Goal: Task Accomplishment & Management: Use online tool/utility

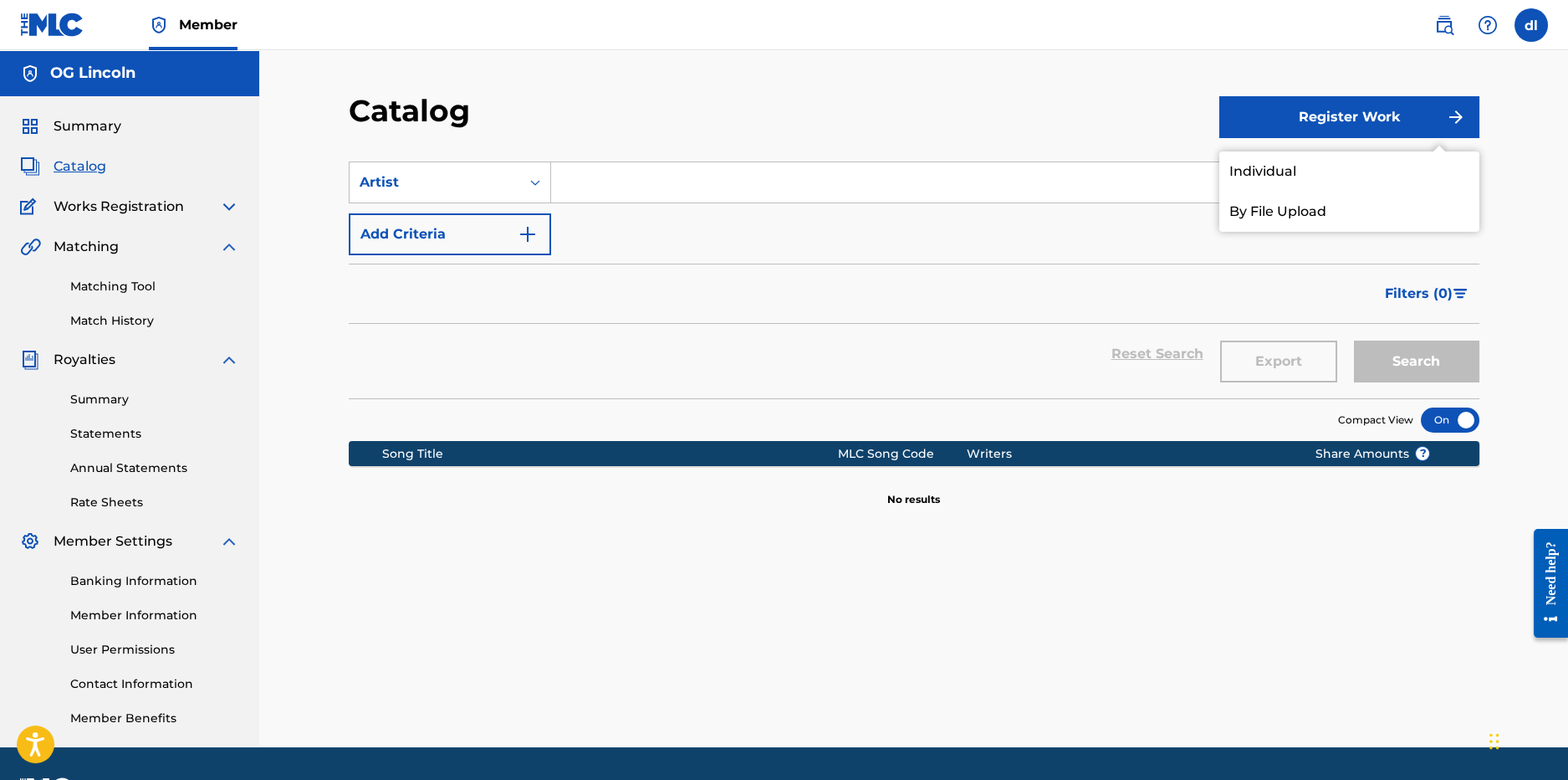
click at [100, 203] on span "Works Registration" at bounding box center [119, 206] width 131 height 20
click at [92, 164] on span "Catalog" at bounding box center [80, 166] width 53 height 20
click at [111, 127] on span "Summary" at bounding box center [87, 126] width 67 height 20
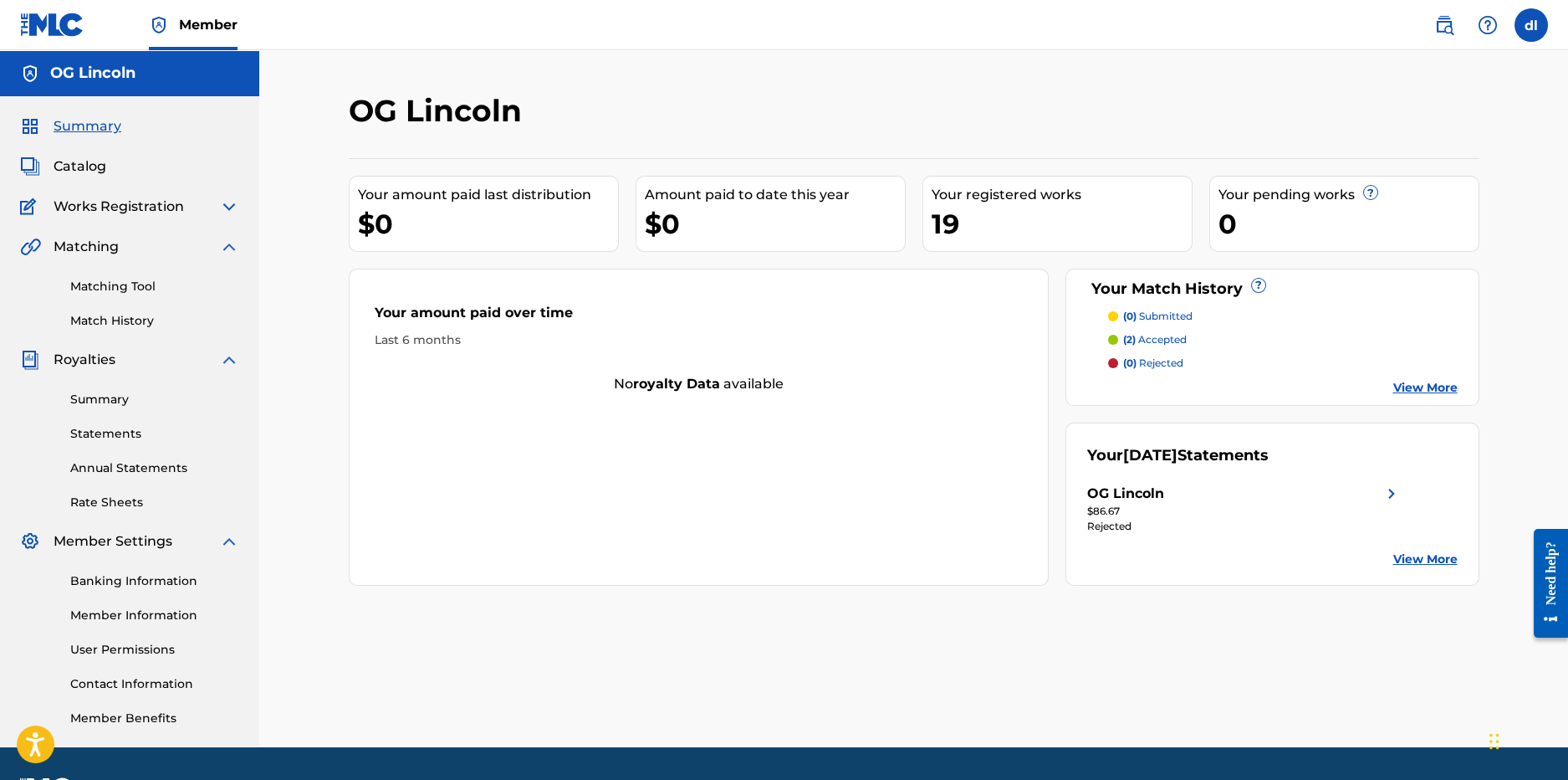
click at [86, 170] on span "Catalog" at bounding box center [80, 166] width 53 height 20
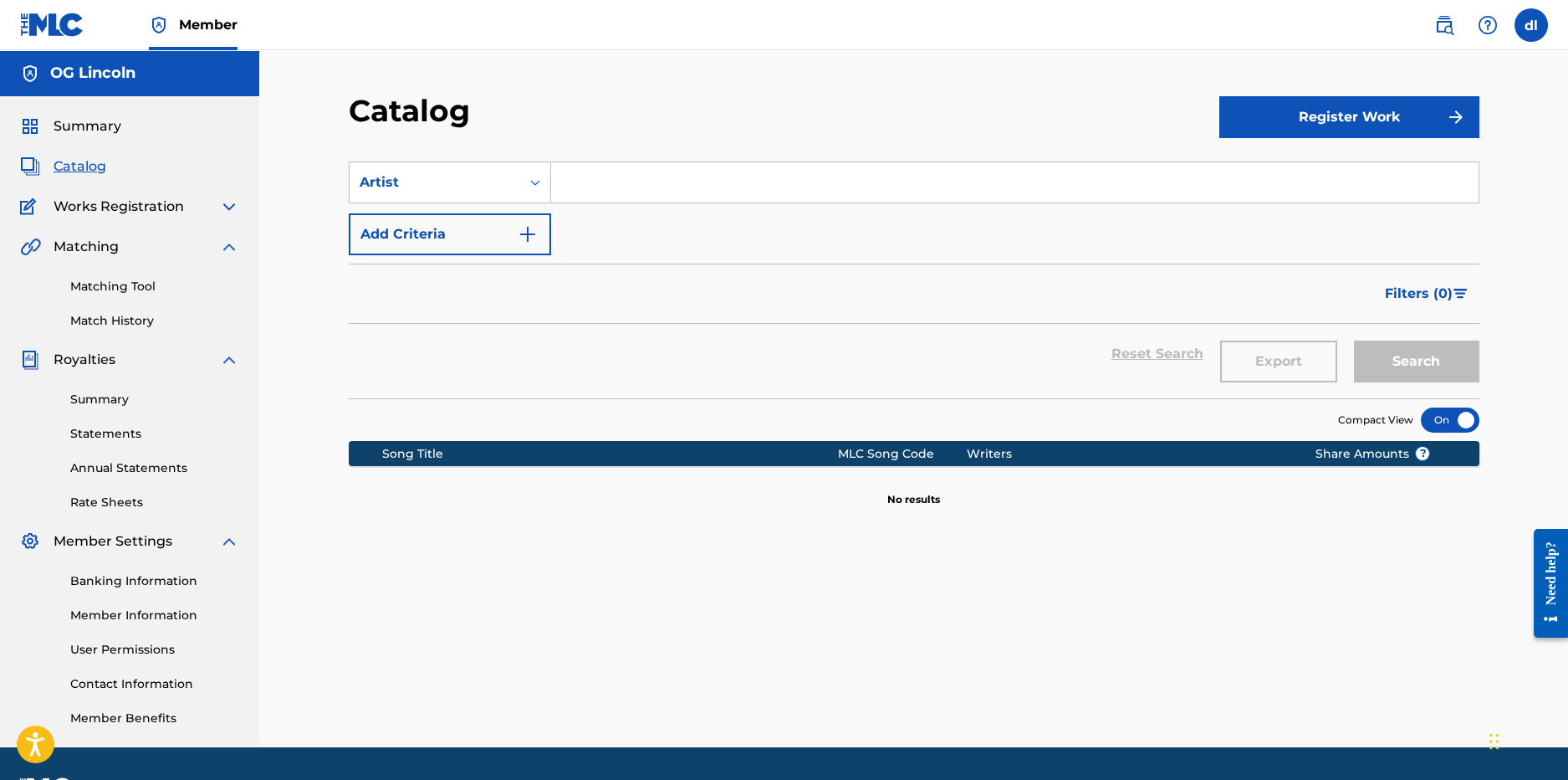
click at [85, 128] on span "Summary" at bounding box center [87, 126] width 67 height 20
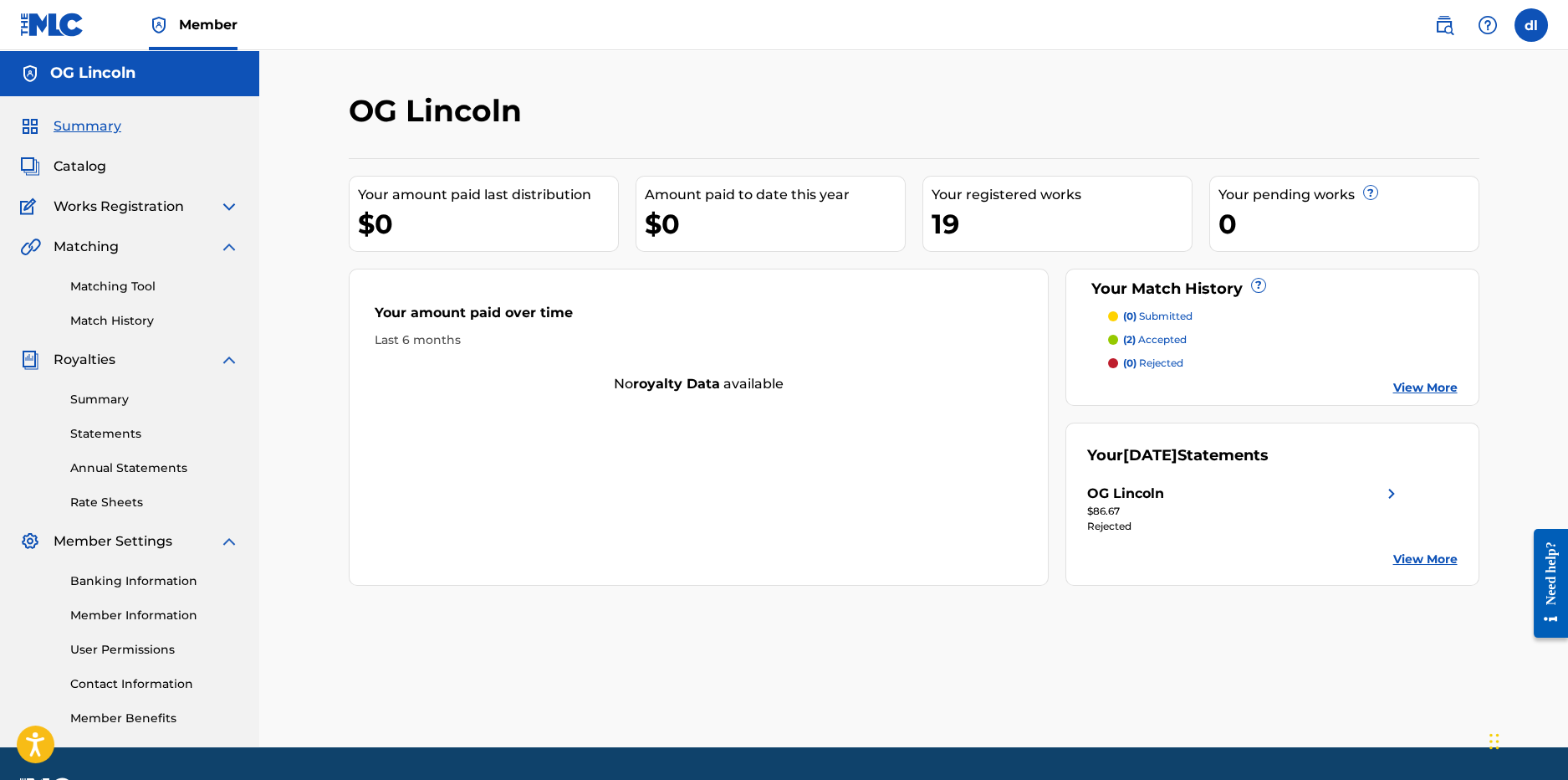
click at [1033, 208] on div "19" at bounding box center [1061, 223] width 261 height 38
click at [1403, 390] on link "View More" at bounding box center [1425, 388] width 64 height 17
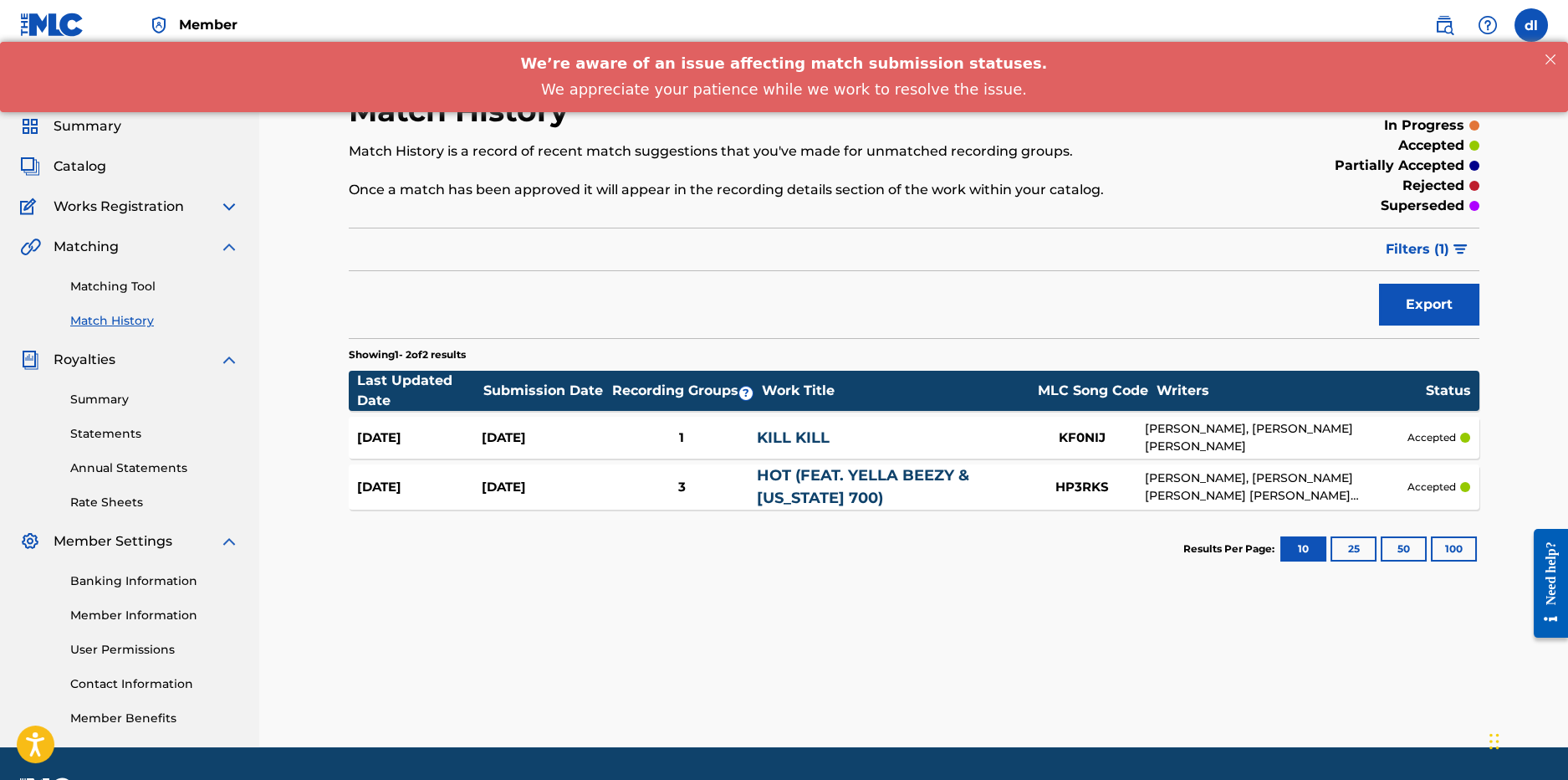
click at [91, 291] on link "Matching Tool" at bounding box center [155, 287] width 169 height 17
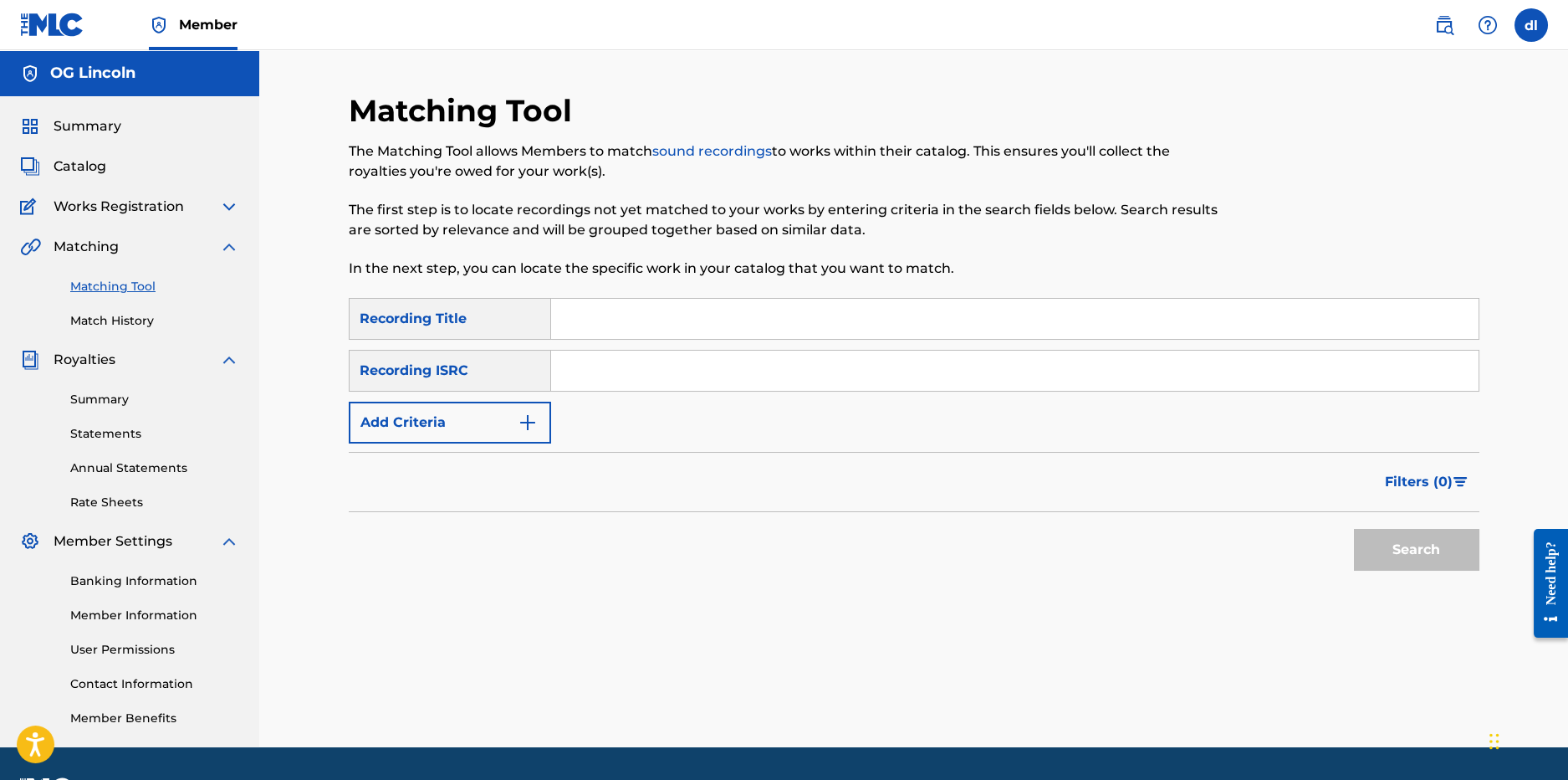
click at [673, 322] on input "Search Form" at bounding box center [1014, 319] width 928 height 40
click at [410, 427] on button "Add Criteria" at bounding box center [450, 422] width 203 height 41
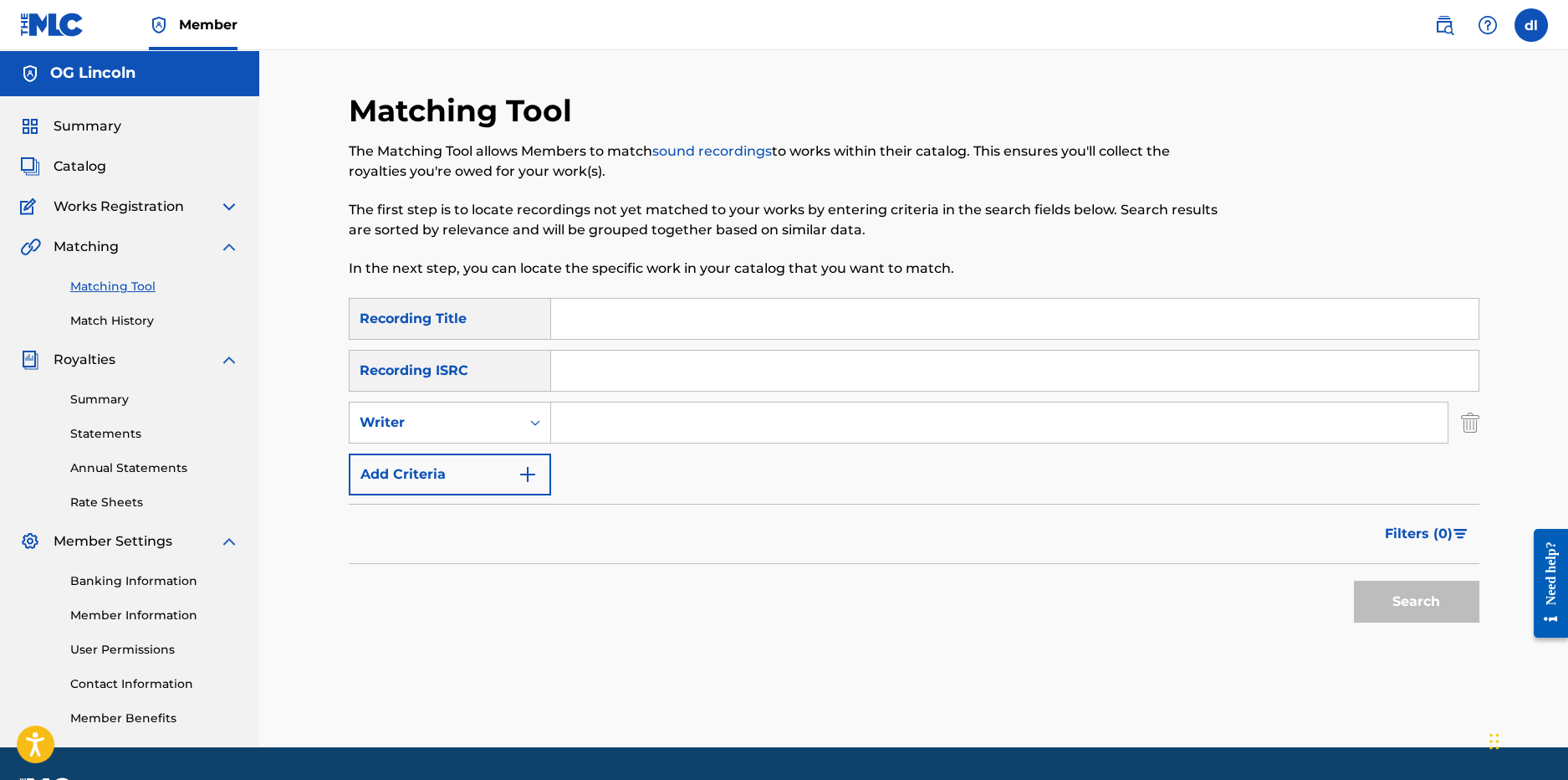
drag, startPoint x: 624, startPoint y: 423, endPoint x: 577, endPoint y: 425, distance: 47.0
click at [624, 423] on input "Search Form" at bounding box center [999, 422] width 897 height 40
click at [466, 423] on div "Writer" at bounding box center [435, 422] width 151 height 20
click at [454, 463] on div "Recording Artist" at bounding box center [450, 464] width 201 height 41
click at [646, 419] on input "Search Form" at bounding box center [999, 422] width 897 height 40
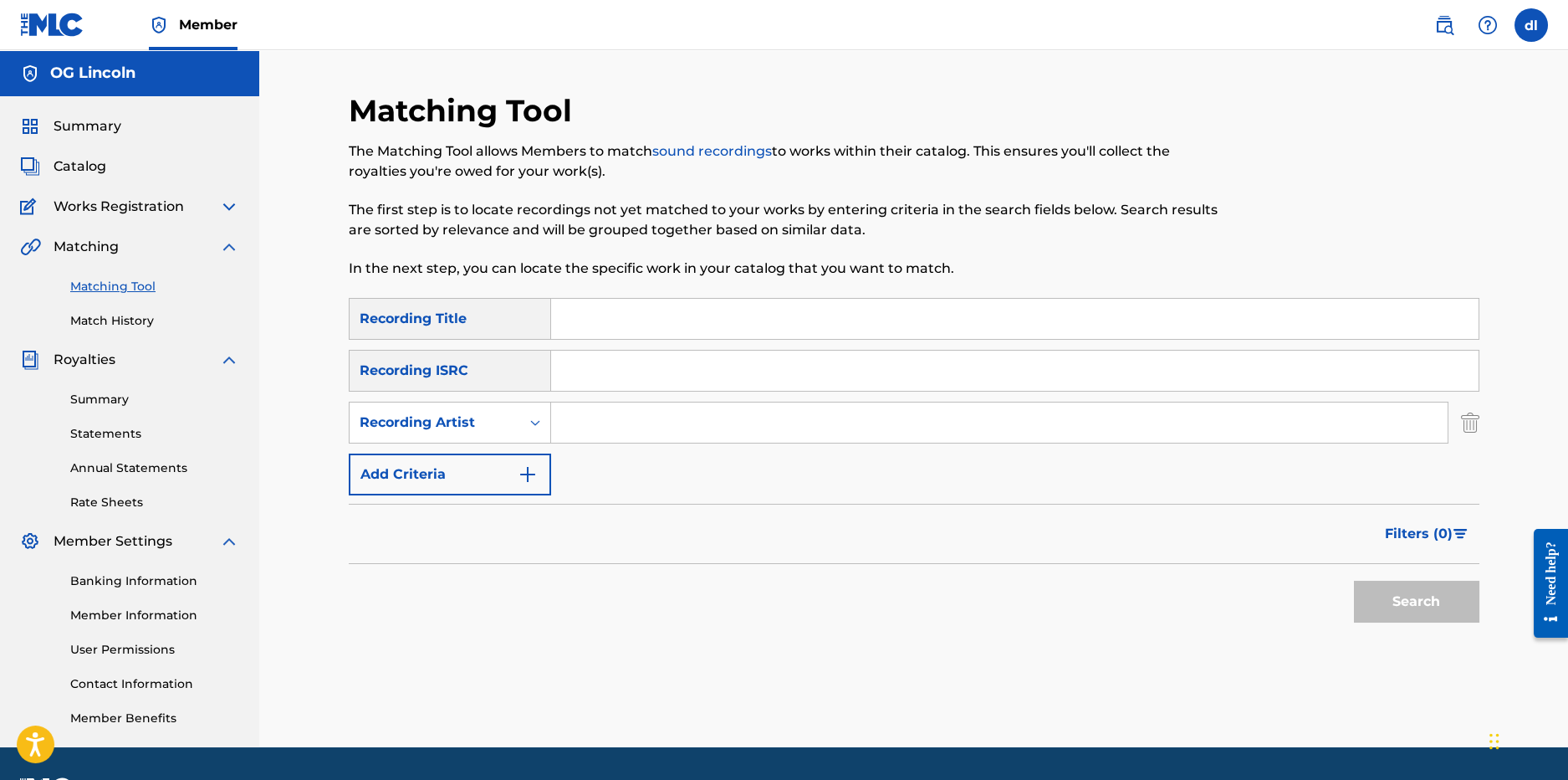
type input "[PERSON_NAME]"
click at [1403, 601] on button "Search" at bounding box center [1416, 601] width 125 height 41
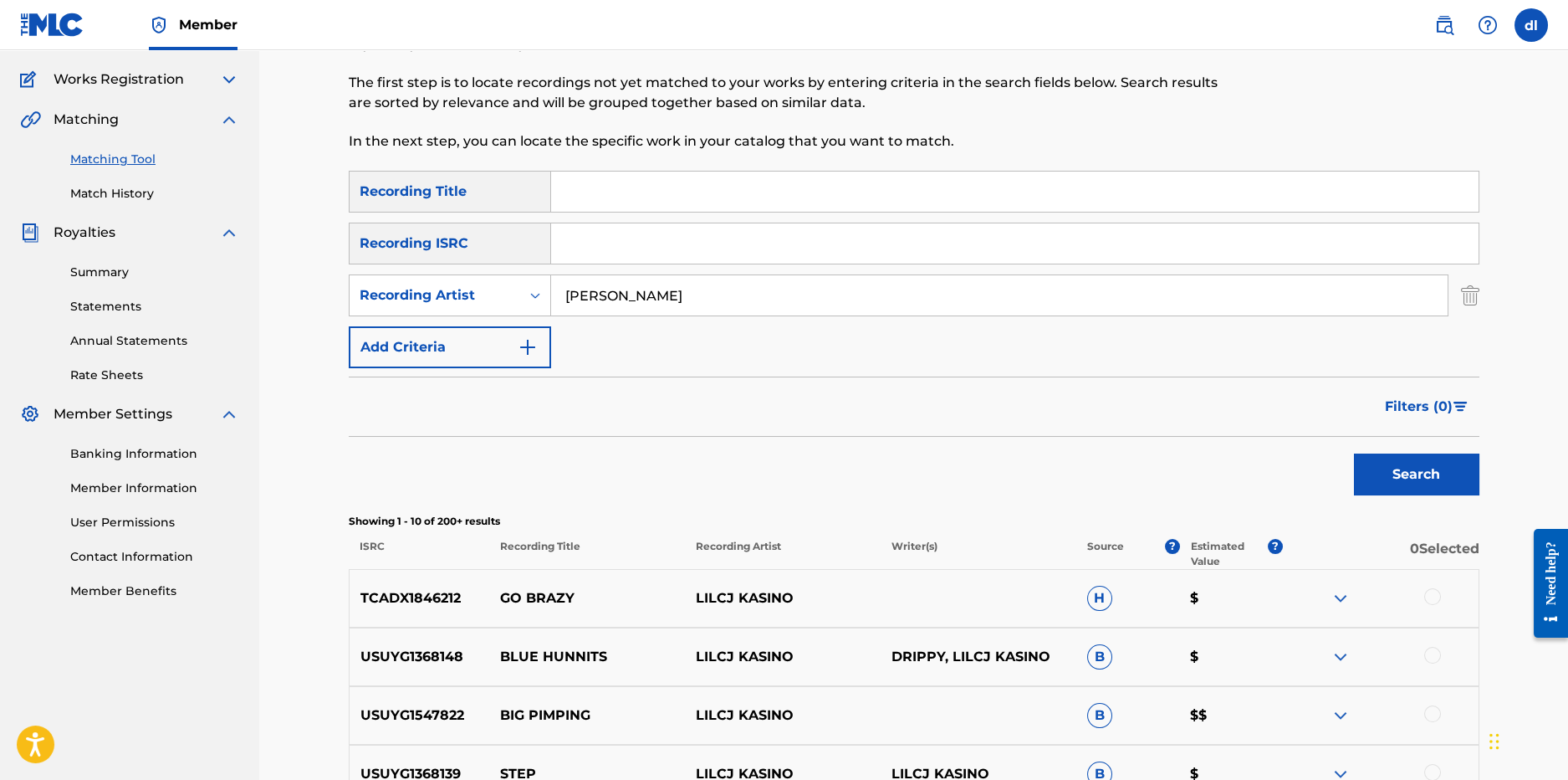
scroll to position [417, 0]
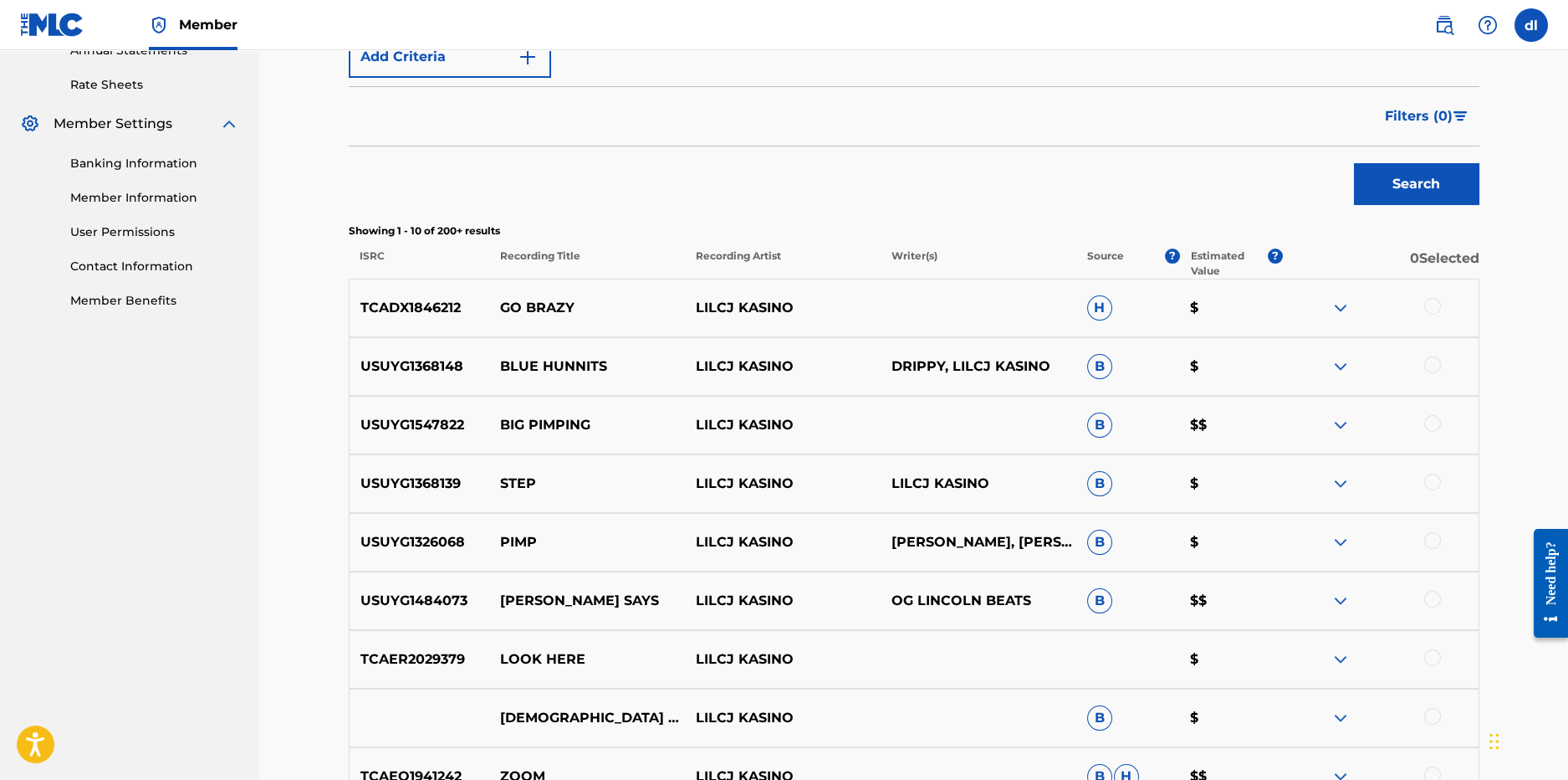
click at [1430, 601] on div at bounding box center [1431, 598] width 16 height 16
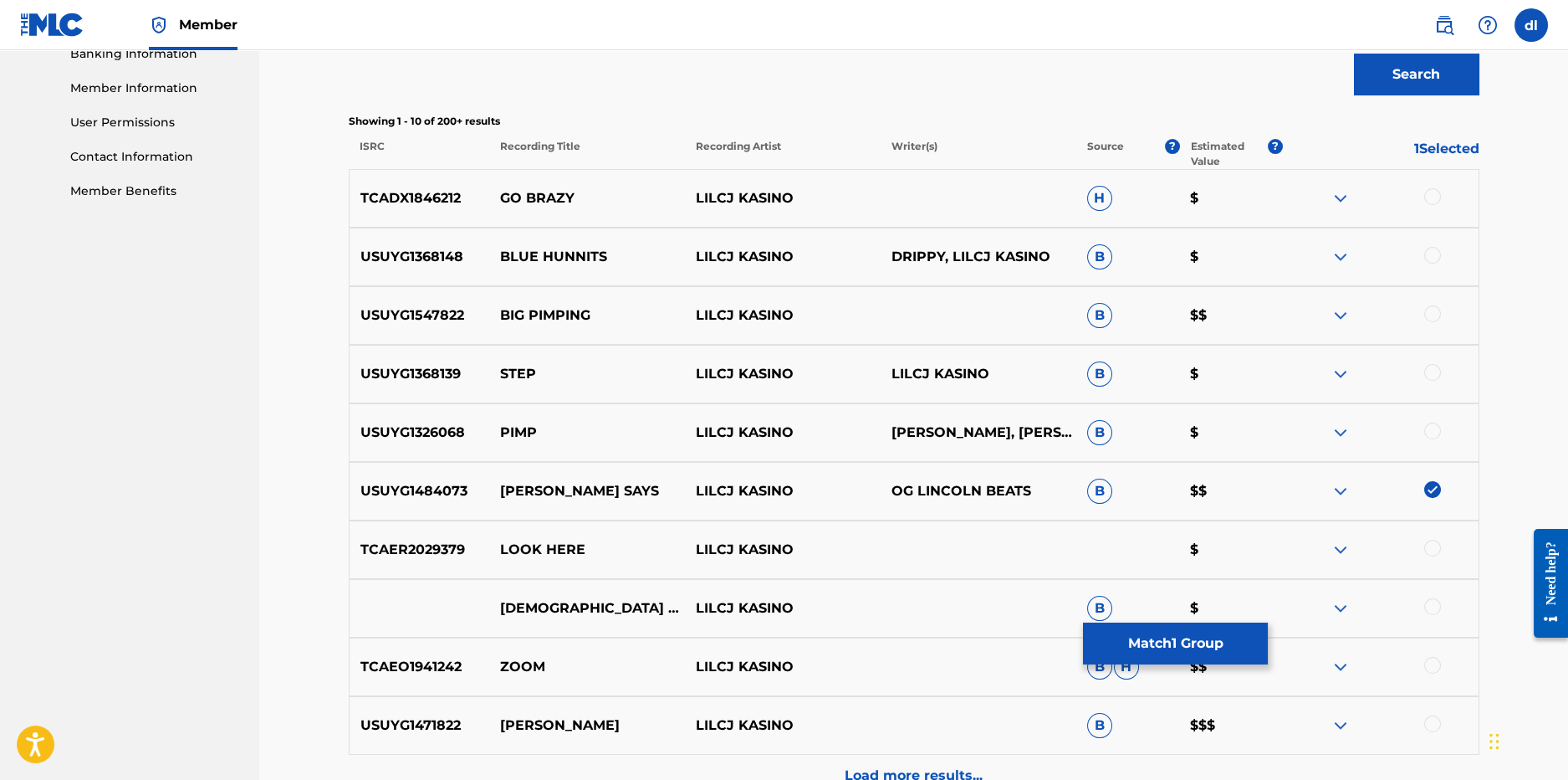
scroll to position [586, 0]
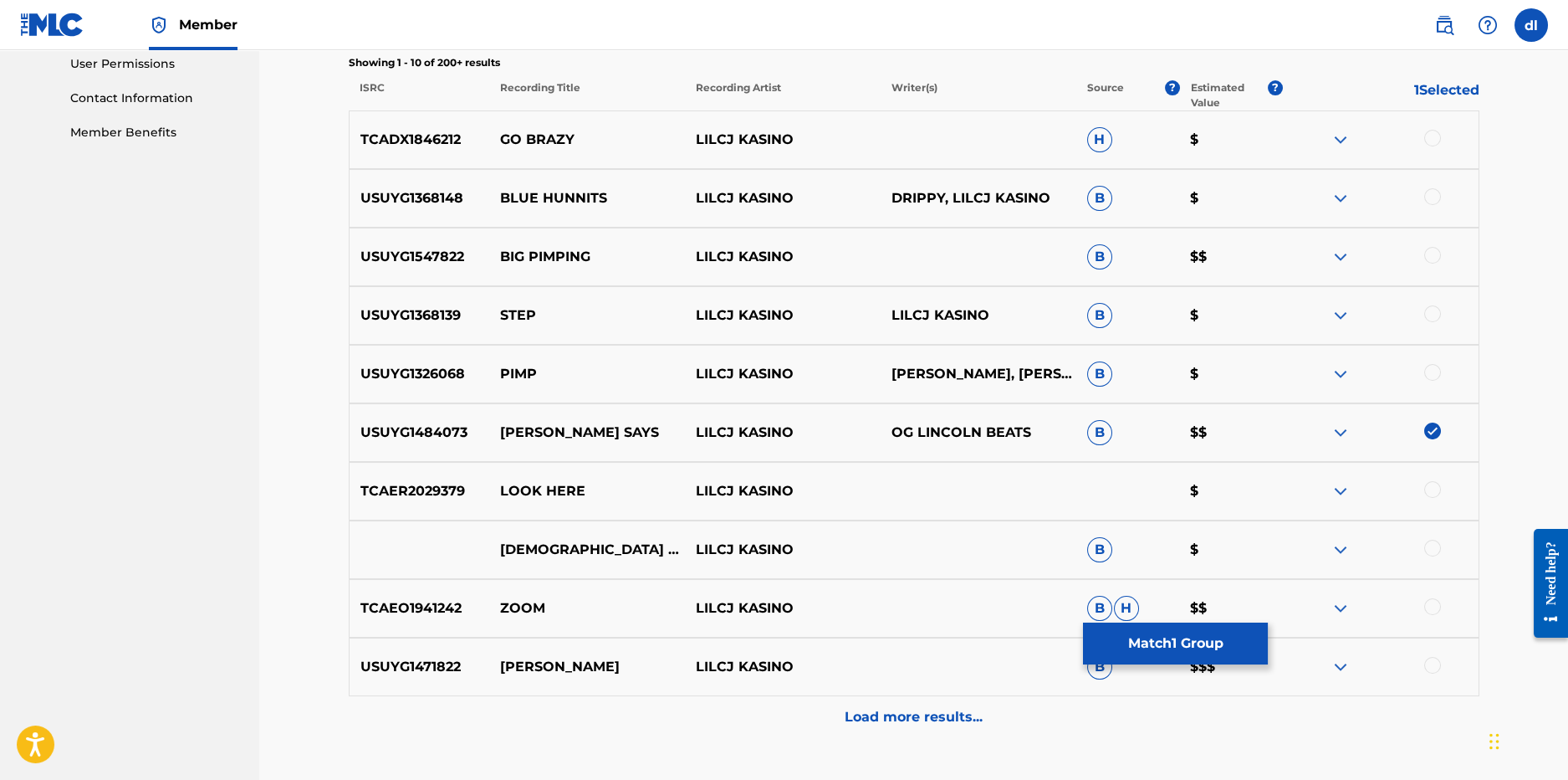
click at [1431, 662] on div at bounding box center [1431, 665] width 16 height 16
click at [1212, 647] on button "Match 2 Groups" at bounding box center [1176, 642] width 185 height 41
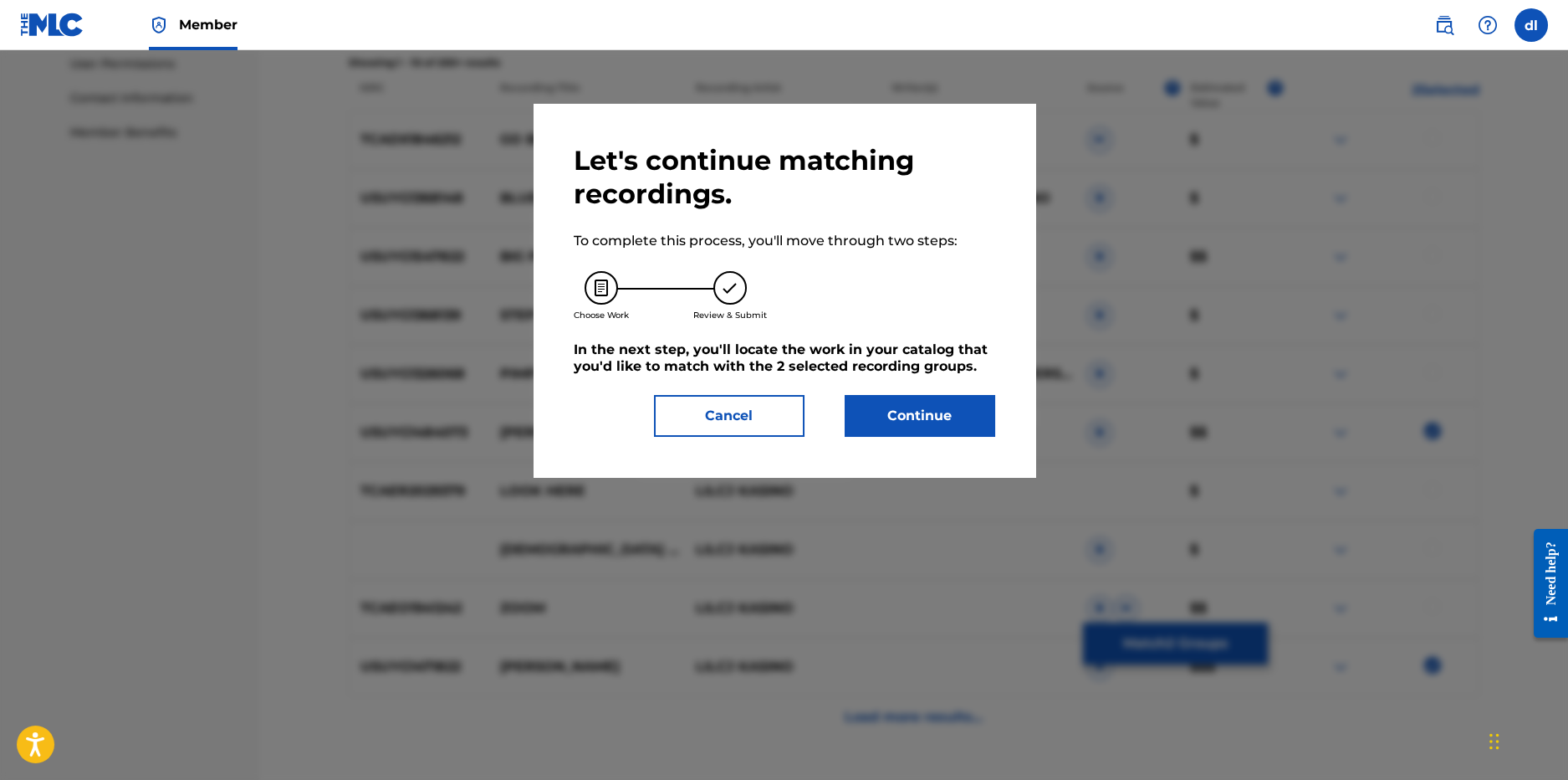
click at [904, 412] on button "Continue" at bounding box center [920, 415] width 151 height 41
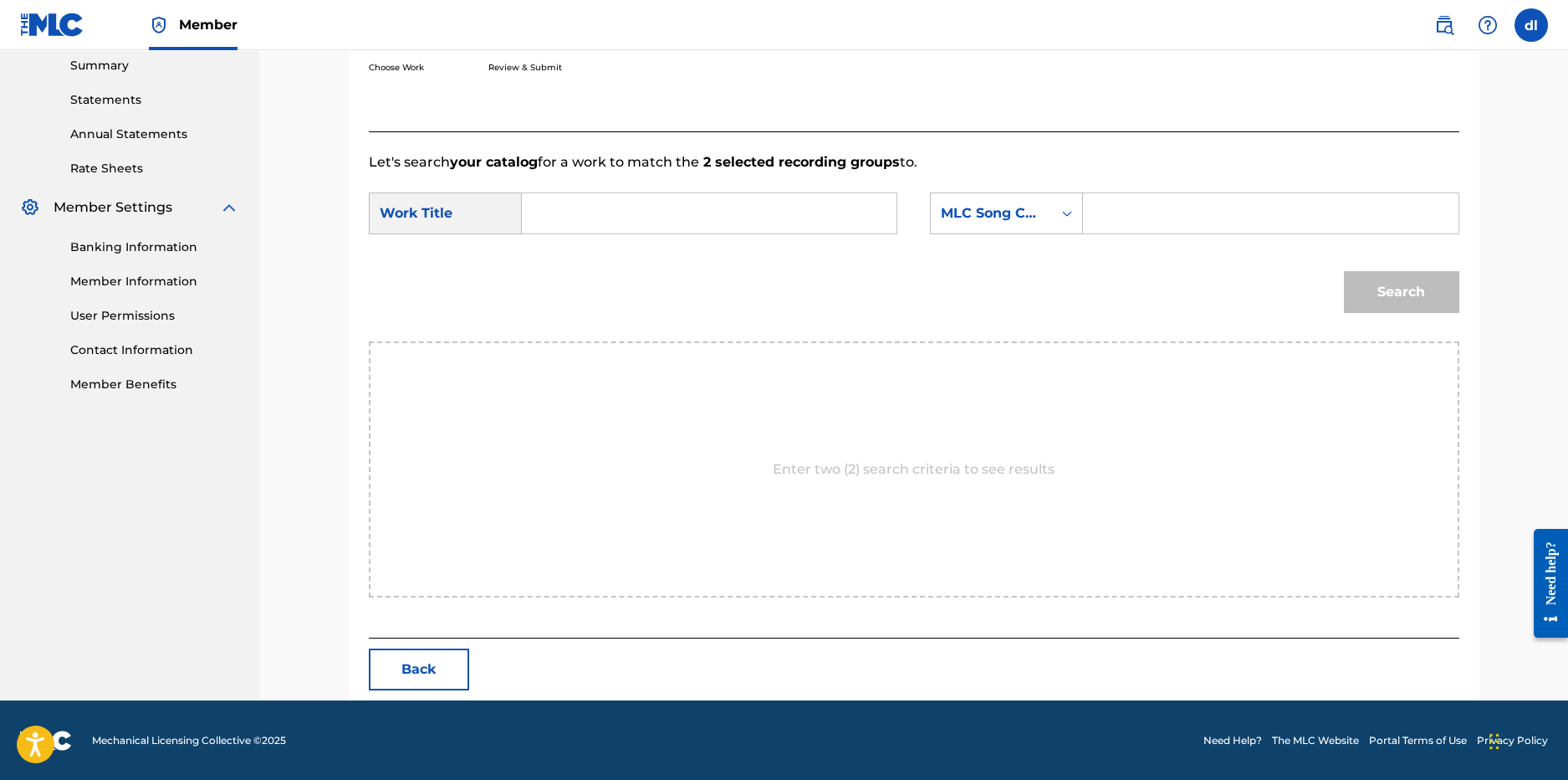
click at [557, 200] on input "Search Form" at bounding box center [709, 214] width 346 height 40
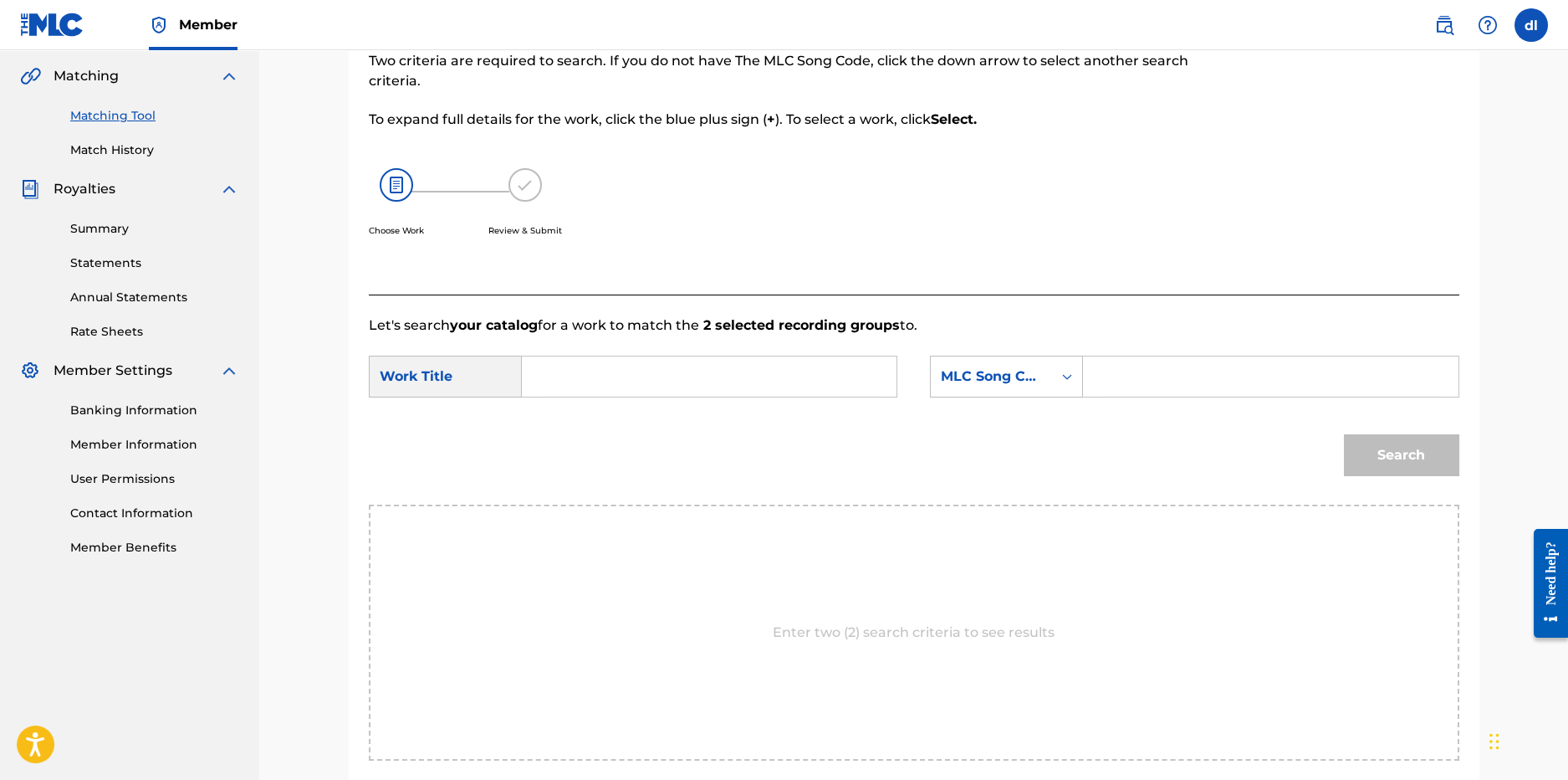
scroll to position [165, 0]
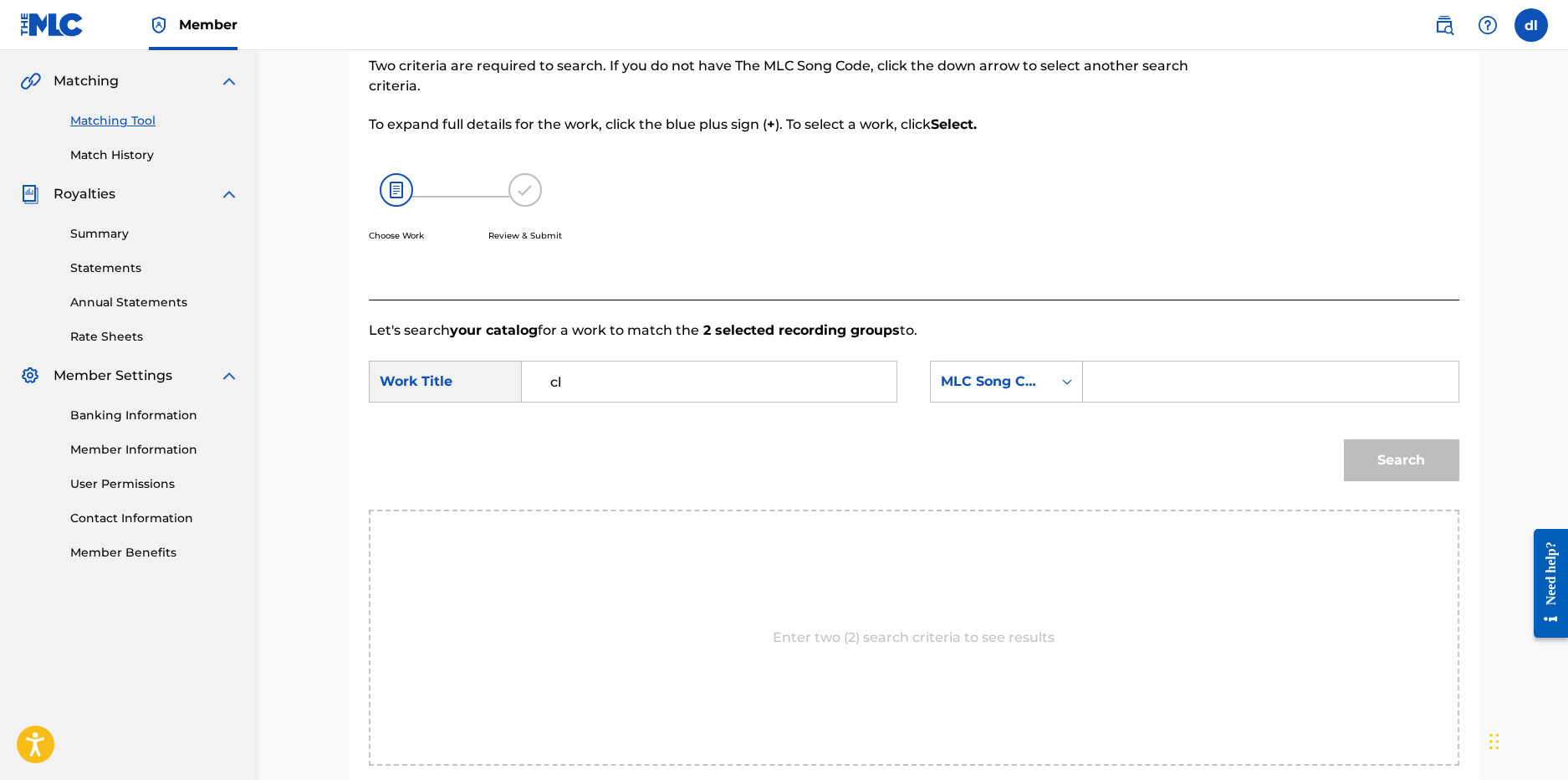
type input "c"
type input "[PERSON_NAME] says"
drag, startPoint x: 1176, startPoint y: 382, endPoint x: 1166, endPoint y: 383, distance: 10.0
click at [1175, 382] on input "Search Form" at bounding box center [1270, 382] width 346 height 40
click at [1015, 381] on div "MLC Song Code" at bounding box center [991, 381] width 101 height 20
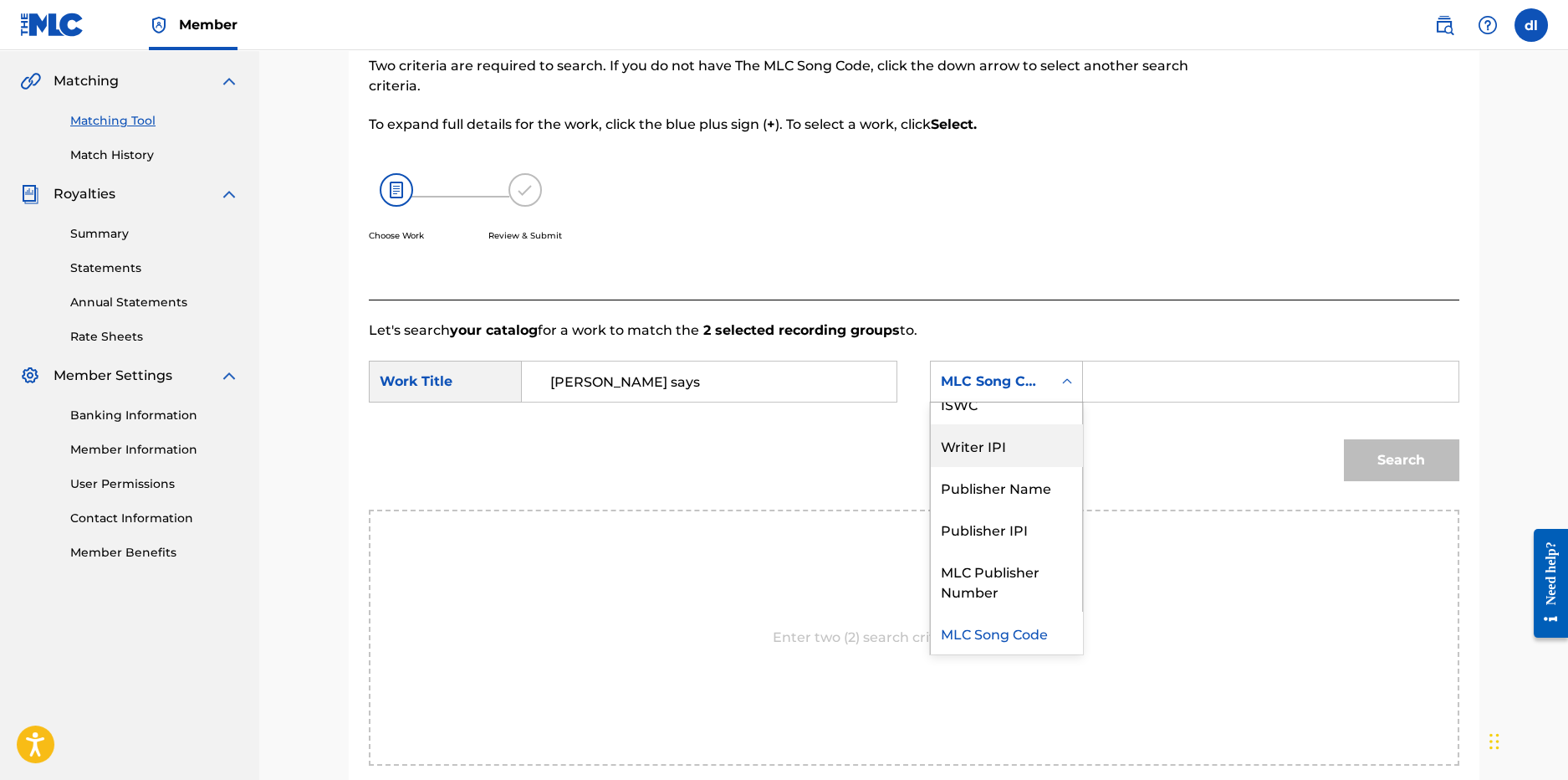
scroll to position [0, 0]
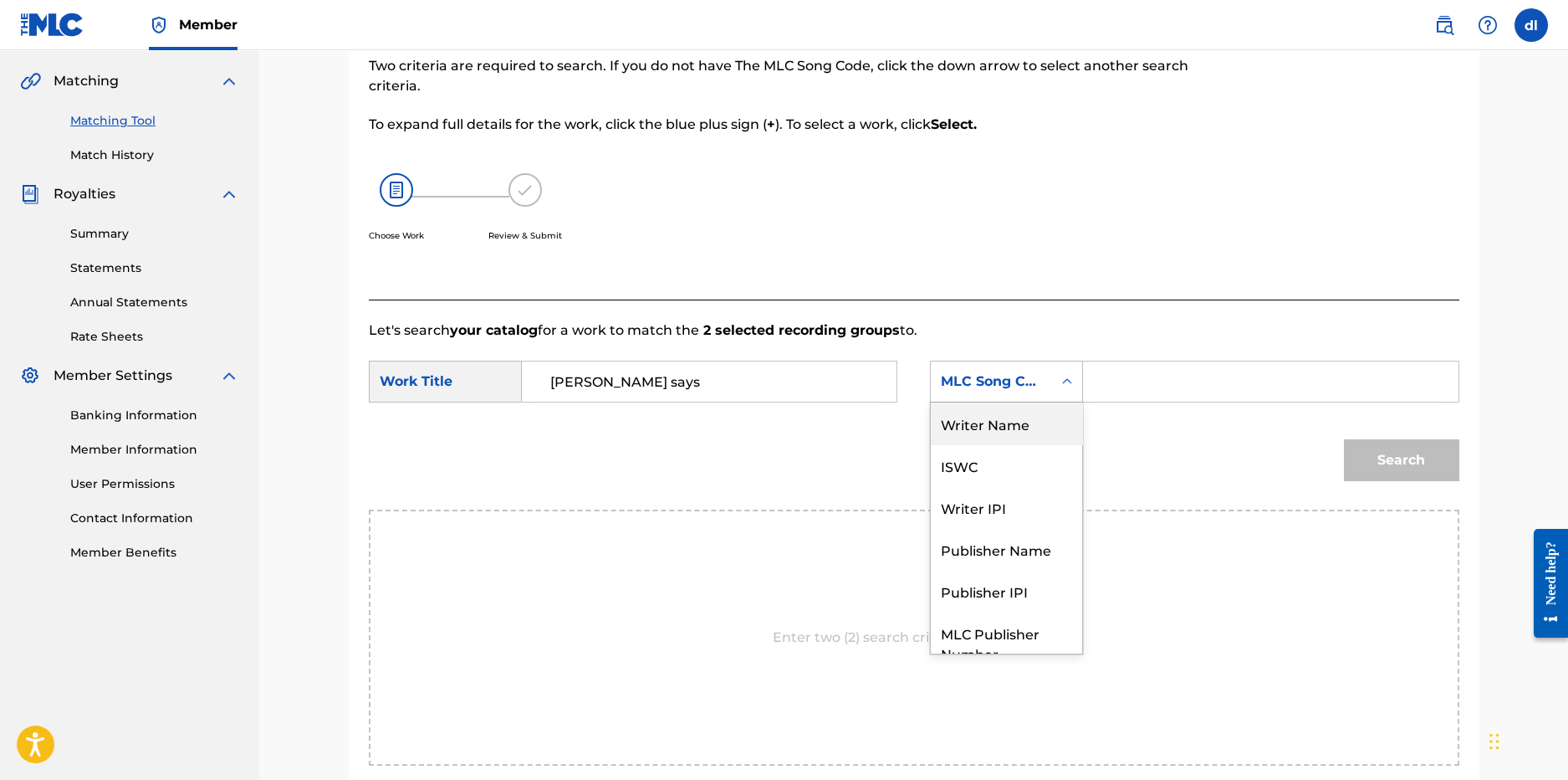
click at [964, 422] on div "Writer Name" at bounding box center [1006, 422] width 151 height 41
click at [479, 388] on div "Work Title" at bounding box center [445, 381] width 153 height 41
click at [1214, 382] on input "Search Form" at bounding box center [1270, 382] width 346 height 40
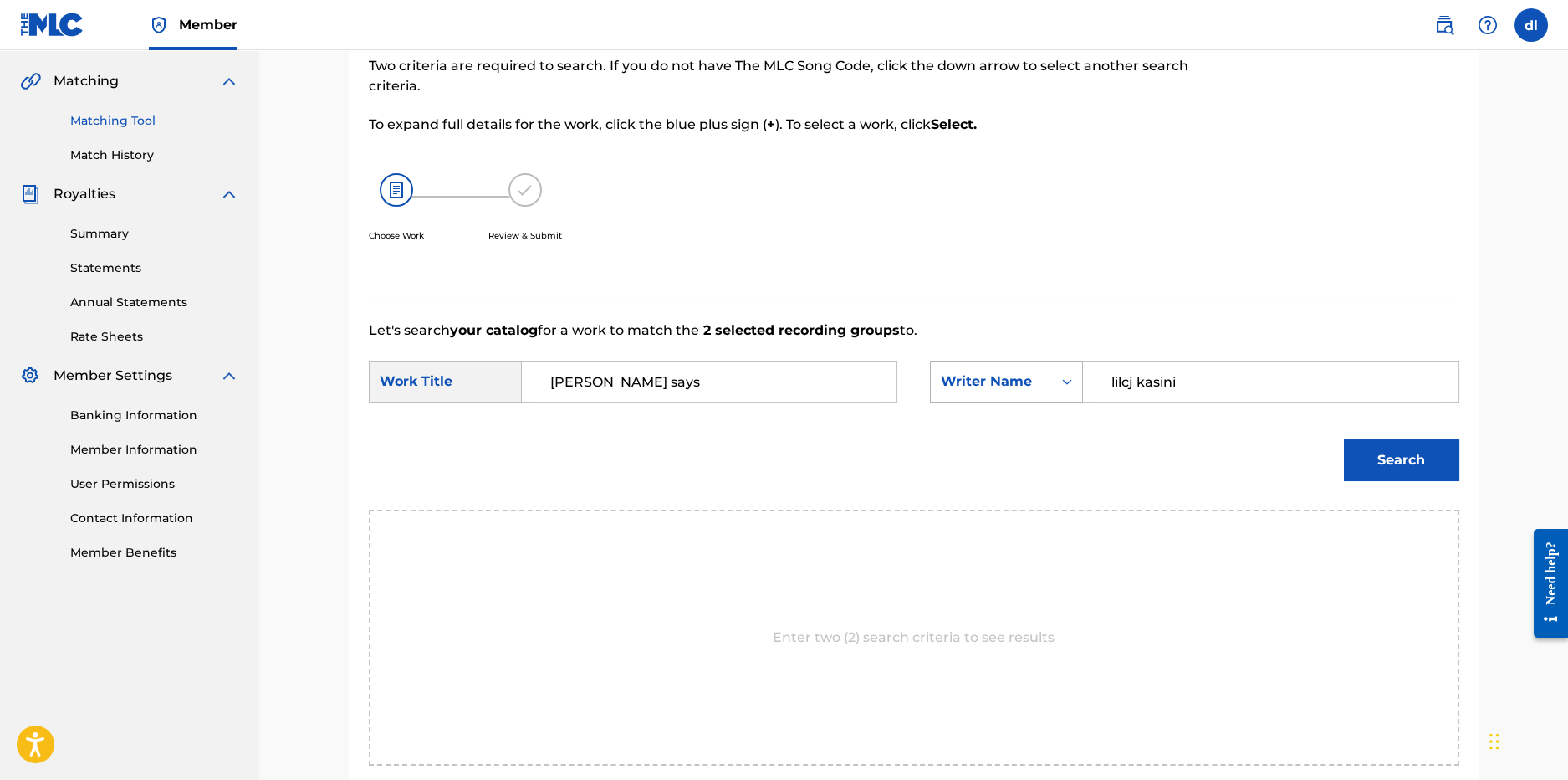
click at [1344, 440] on button "Search" at bounding box center [1402, 460] width 115 height 41
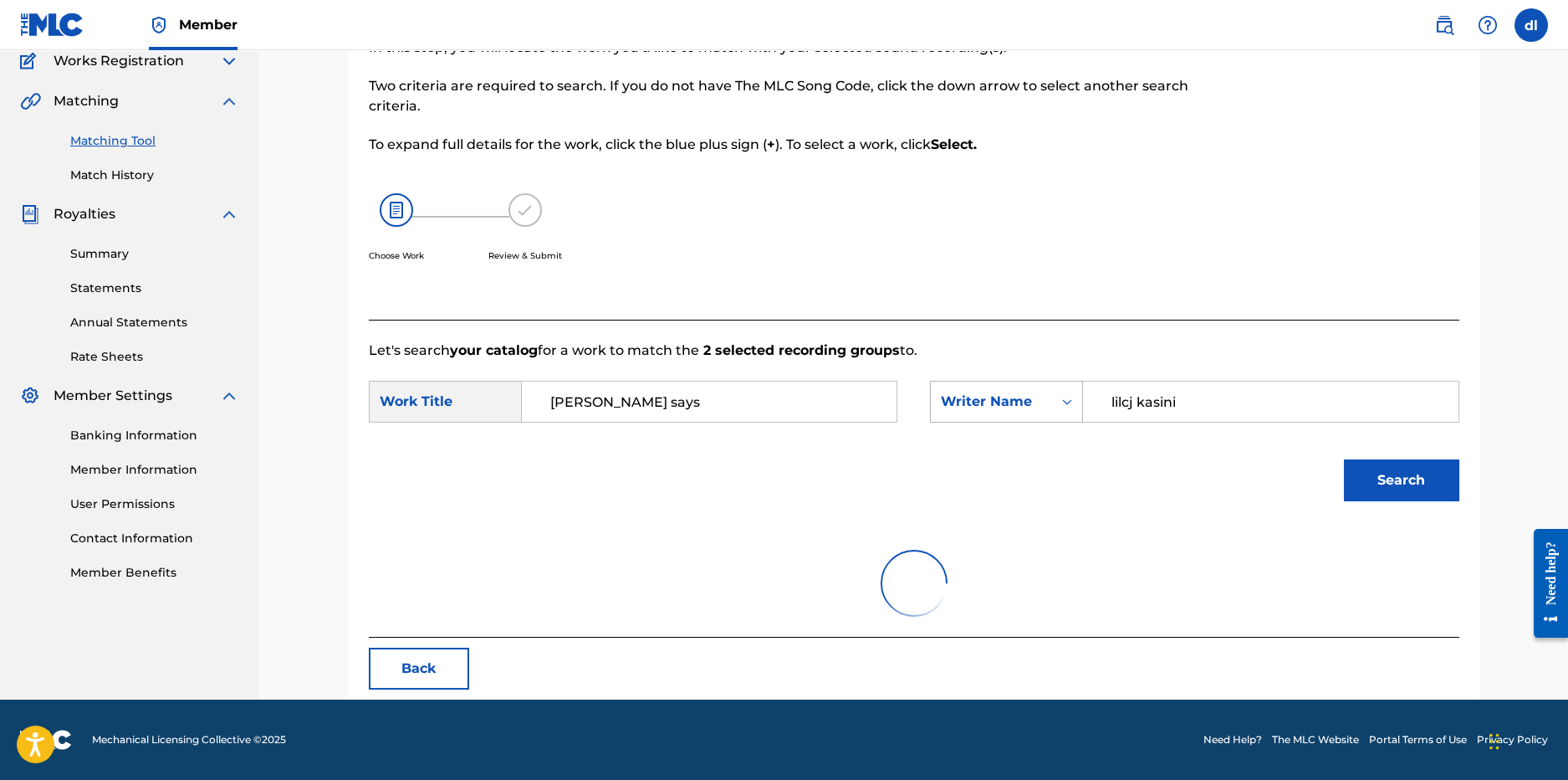
scroll to position [74, 0]
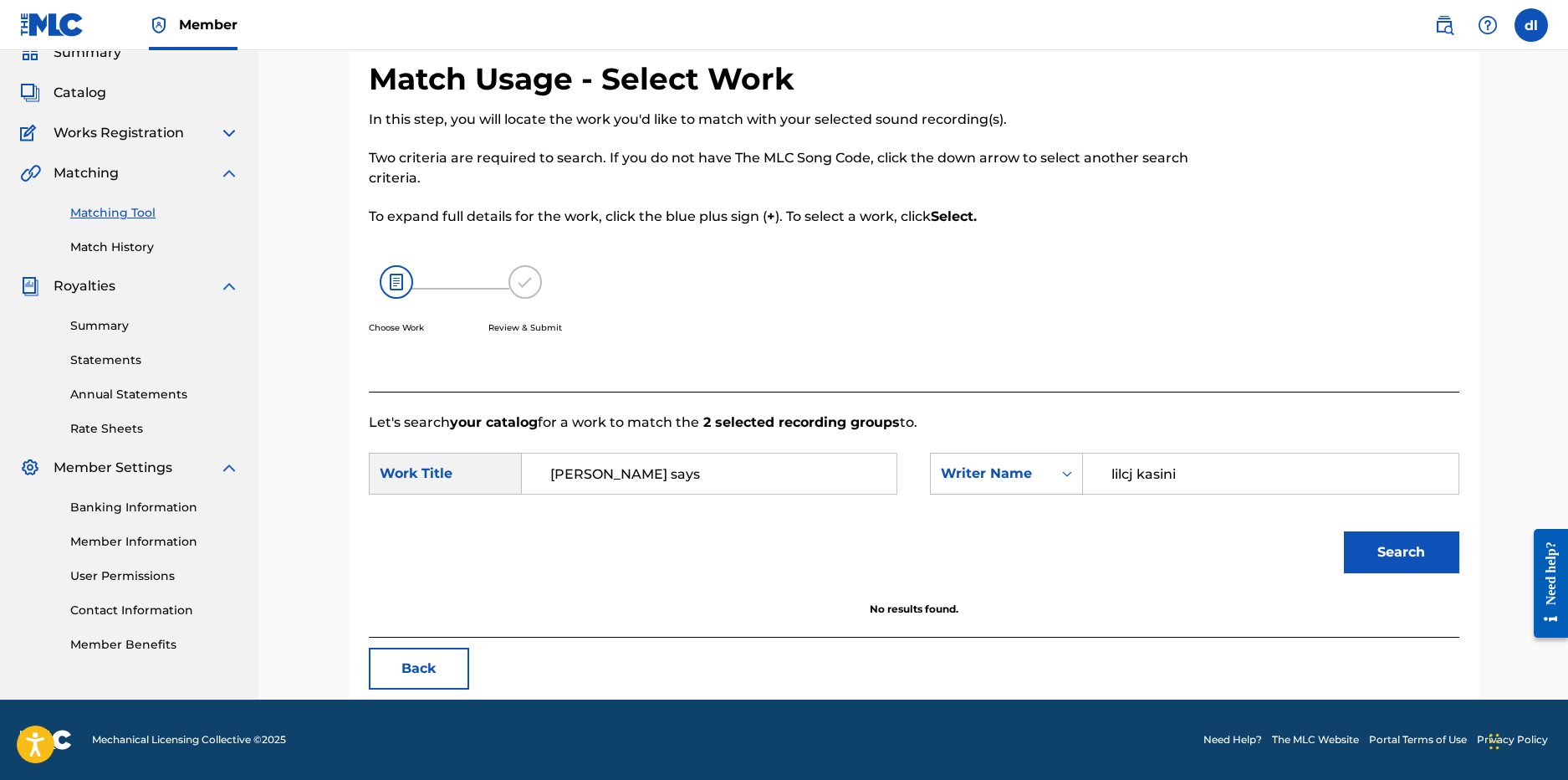
click at [1260, 489] on input "lilcj kasini" at bounding box center [1270, 473] width 346 height 40
type input "[PERSON_NAME]"
click at [1344, 531] on button "Search" at bounding box center [1402, 551] width 115 height 41
click at [127, 244] on link "Match History" at bounding box center [155, 247] width 169 height 17
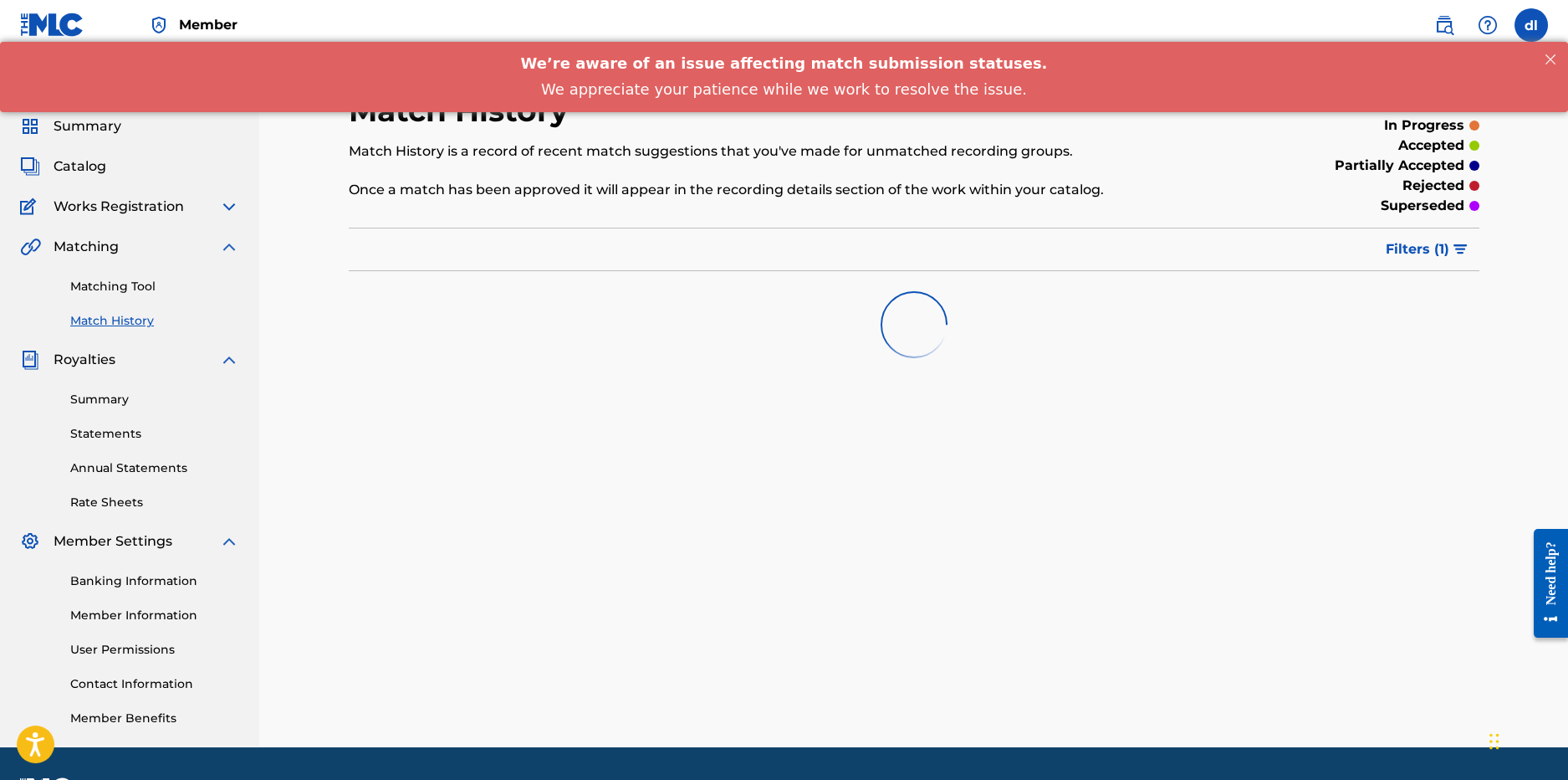
click at [1443, 251] on span "Filters ( 1 )" at bounding box center [1417, 249] width 63 height 20
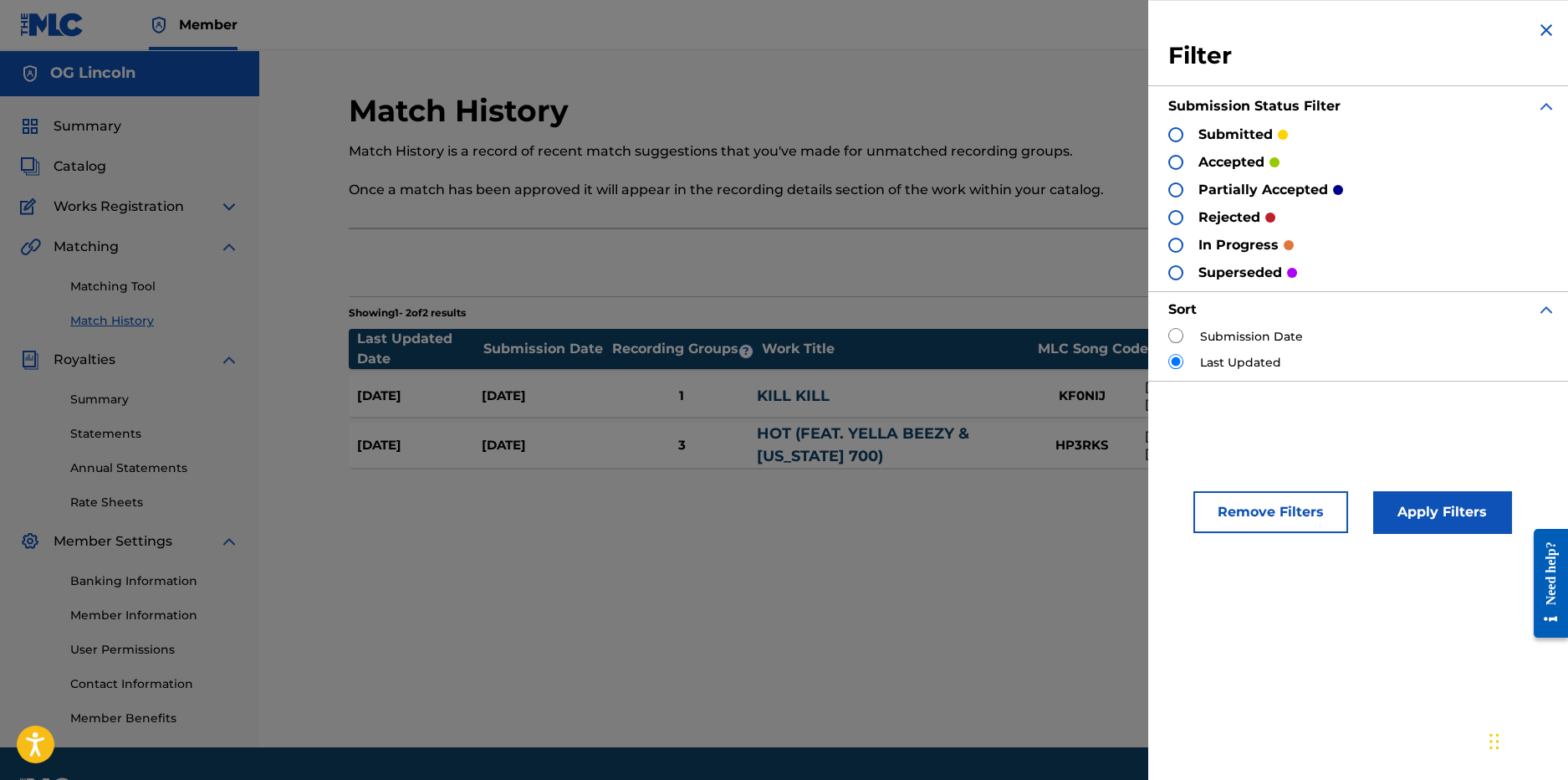
click at [1177, 160] on div at bounding box center [1176, 163] width 15 height 15
click at [1422, 508] on button "Apply Filters" at bounding box center [1442, 512] width 138 height 41
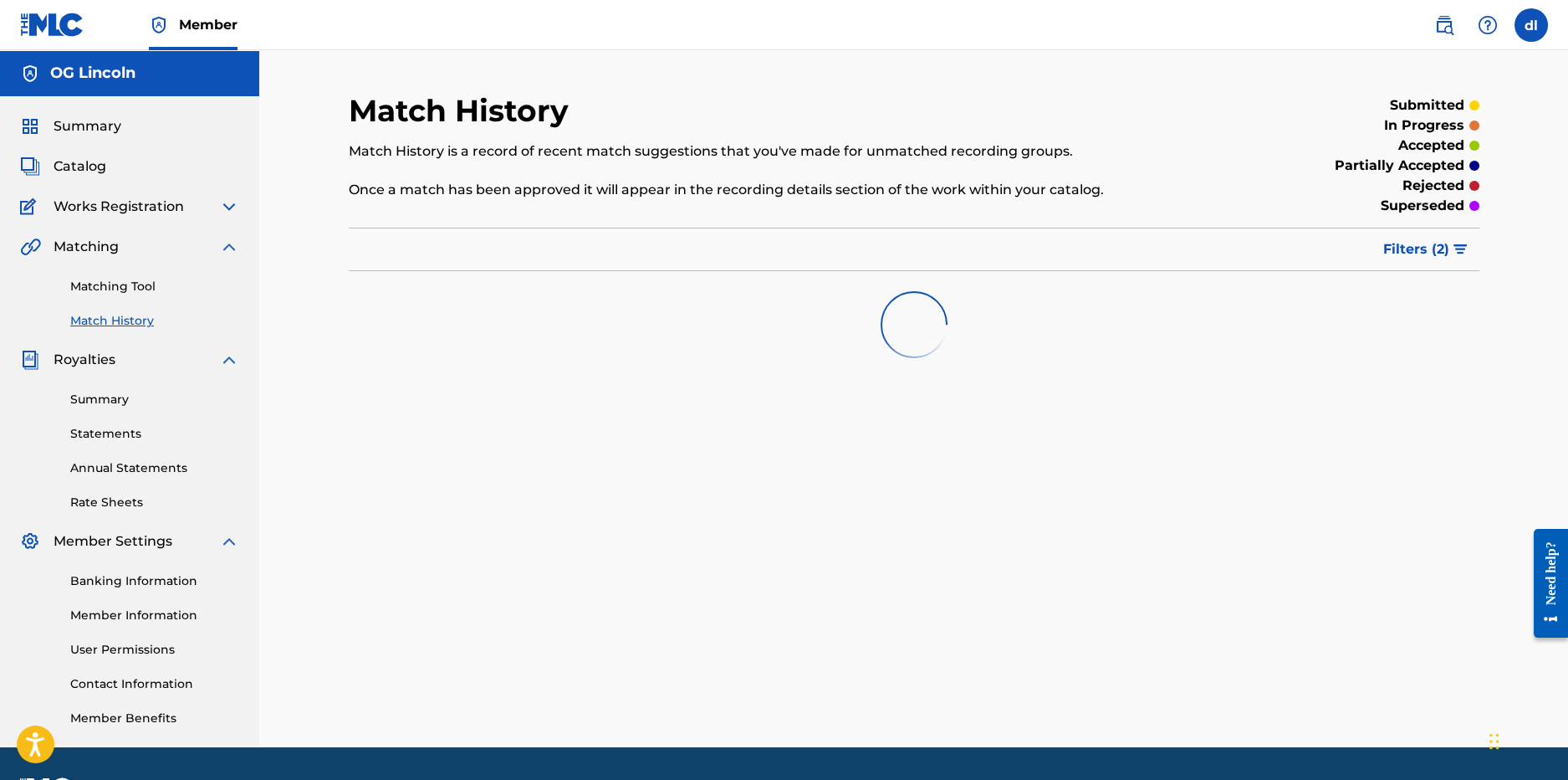
click at [225, 204] on img at bounding box center [229, 206] width 20 height 20
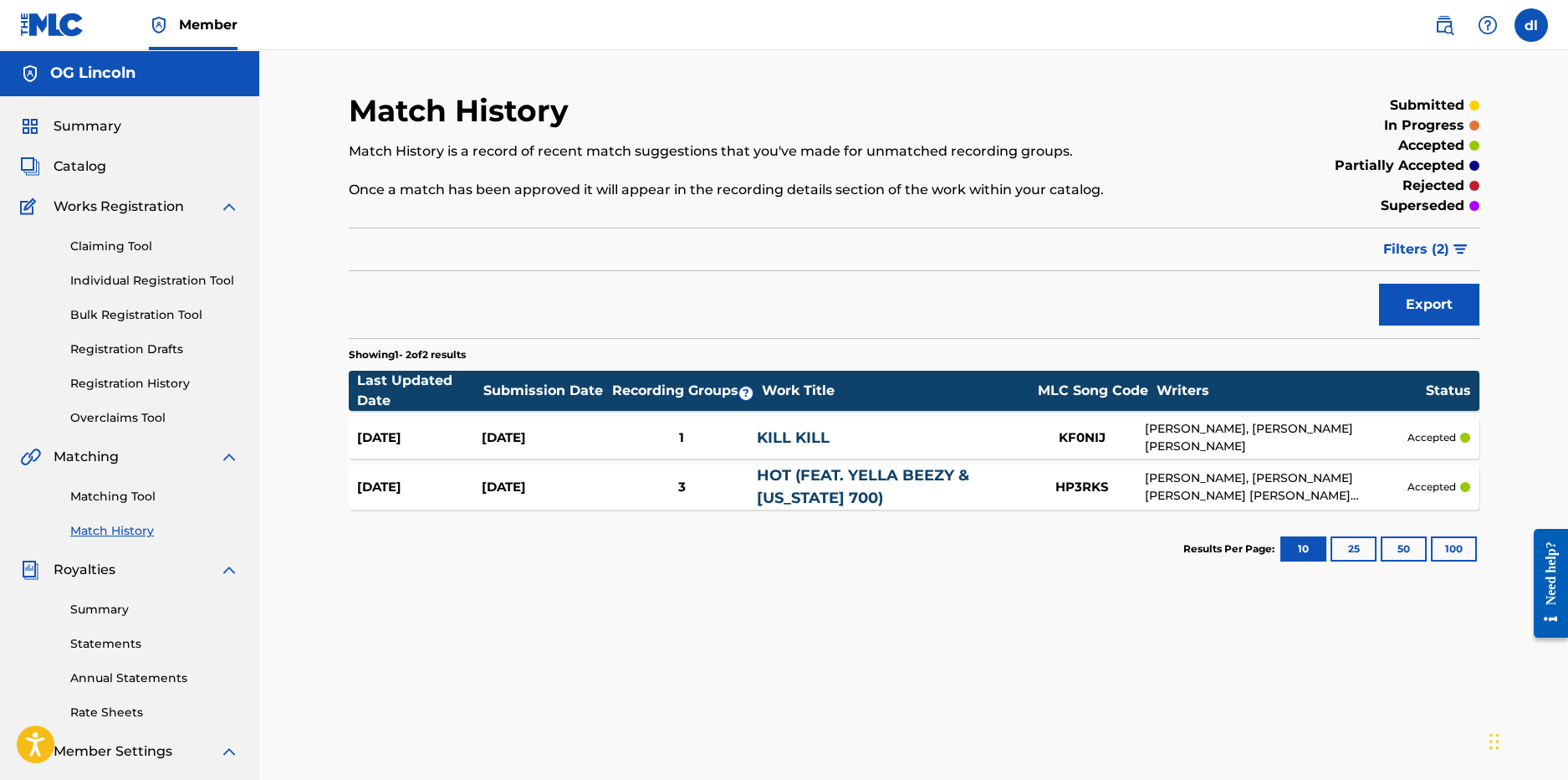
click at [129, 380] on link "Registration History" at bounding box center [155, 384] width 169 height 17
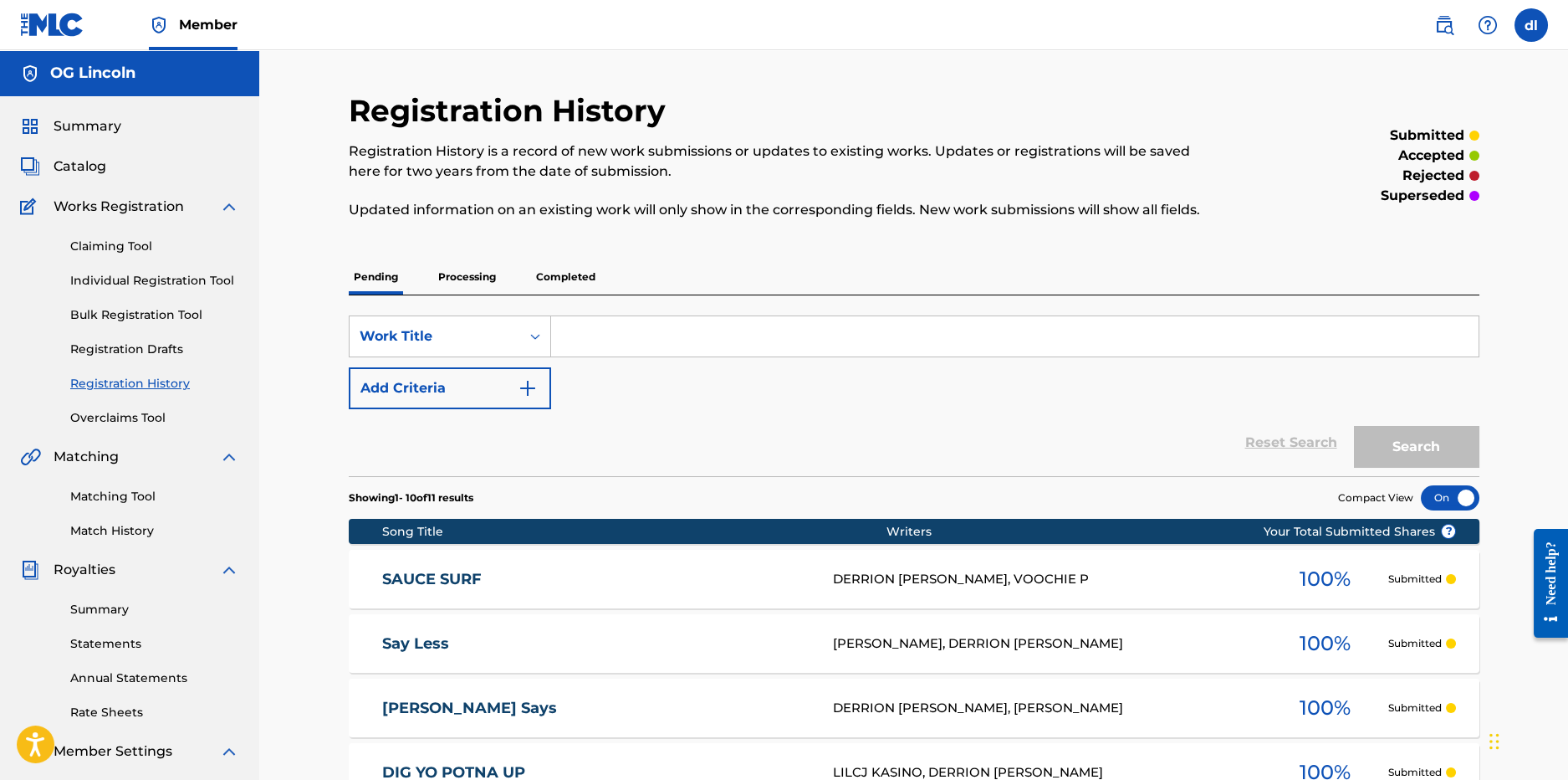
click at [531, 268] on p "Completed" at bounding box center [565, 277] width 69 height 36
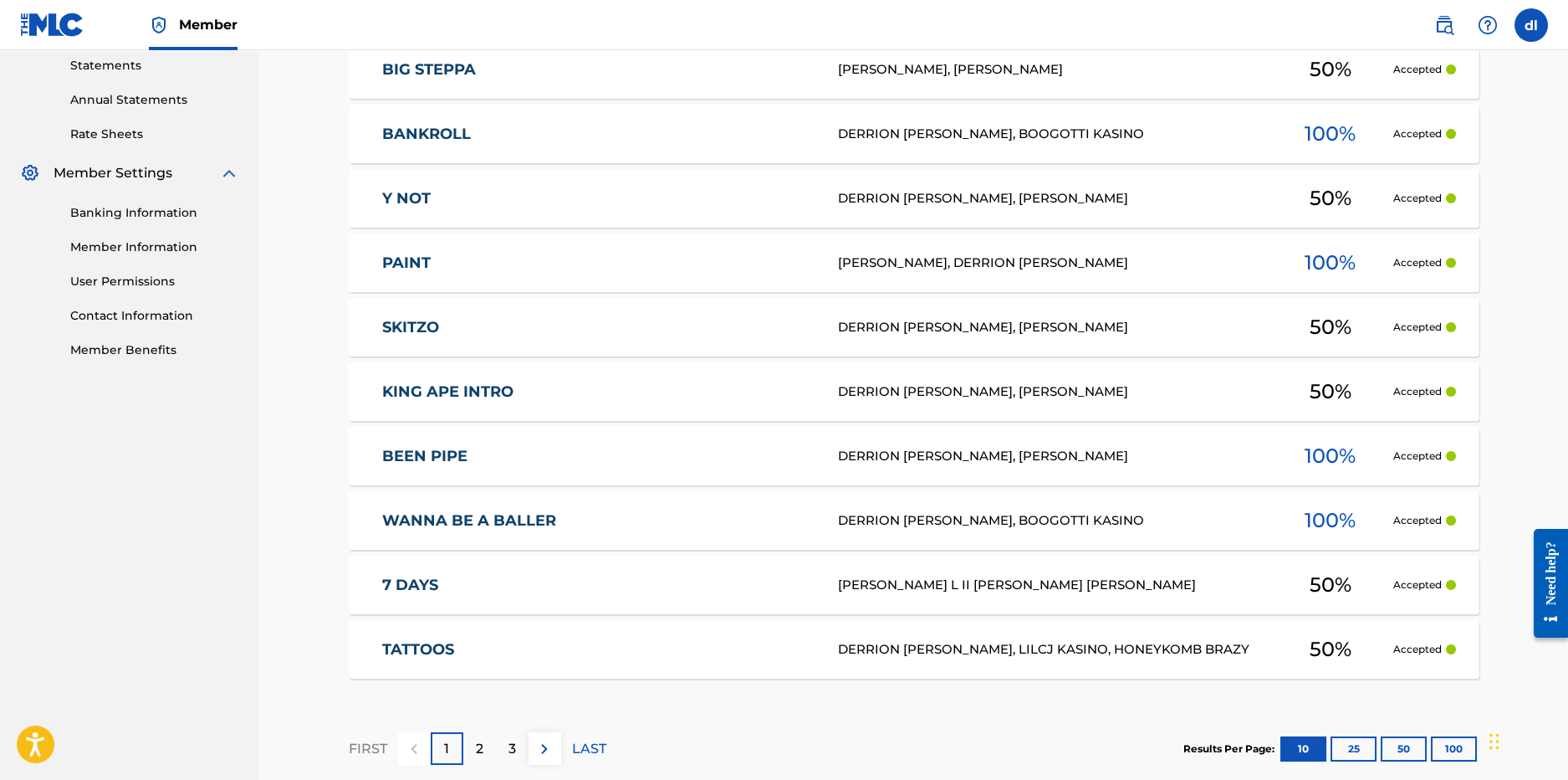
scroll to position [670, 0]
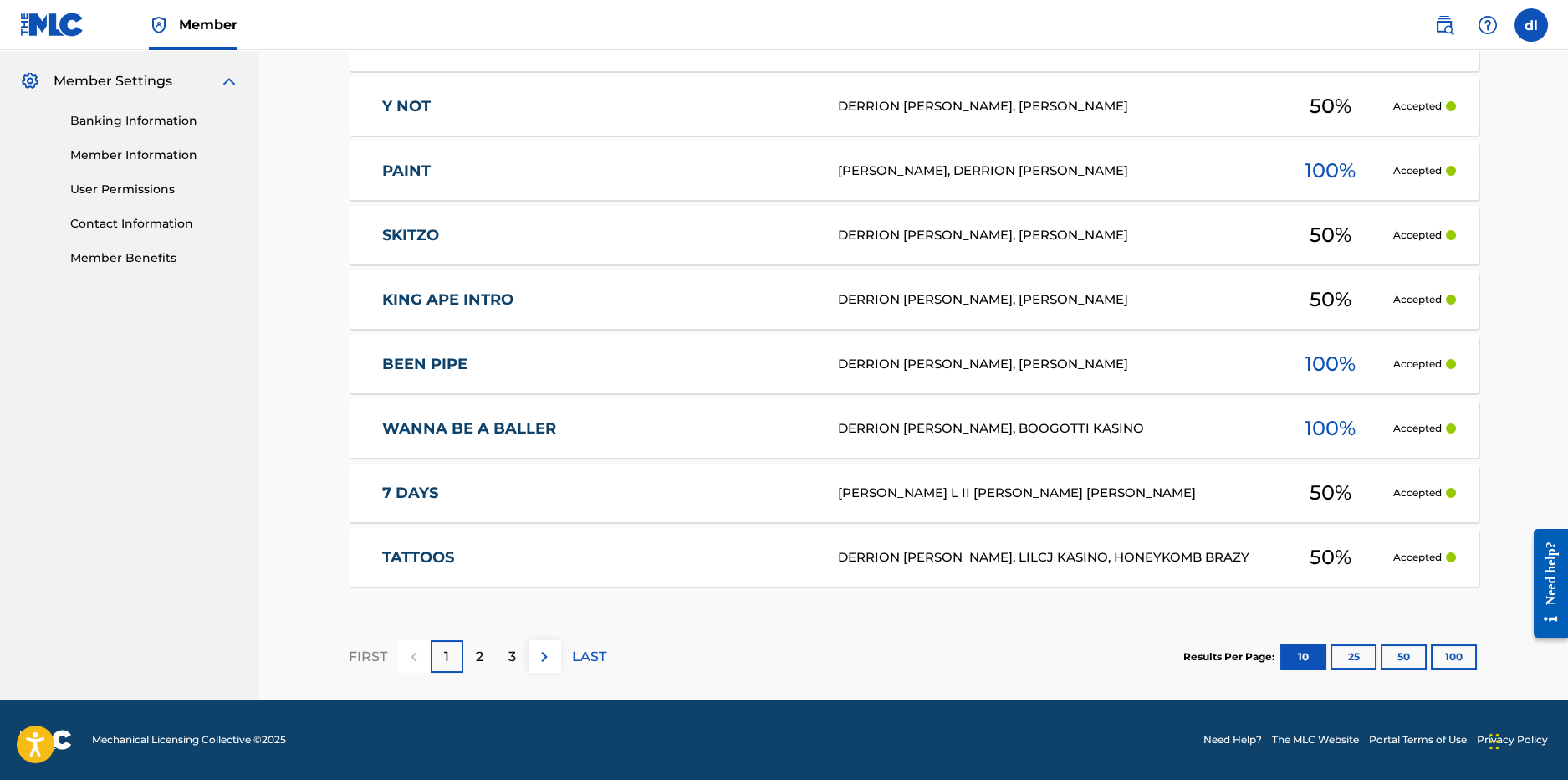
click at [514, 652] on p "3" at bounding box center [512, 656] width 8 height 20
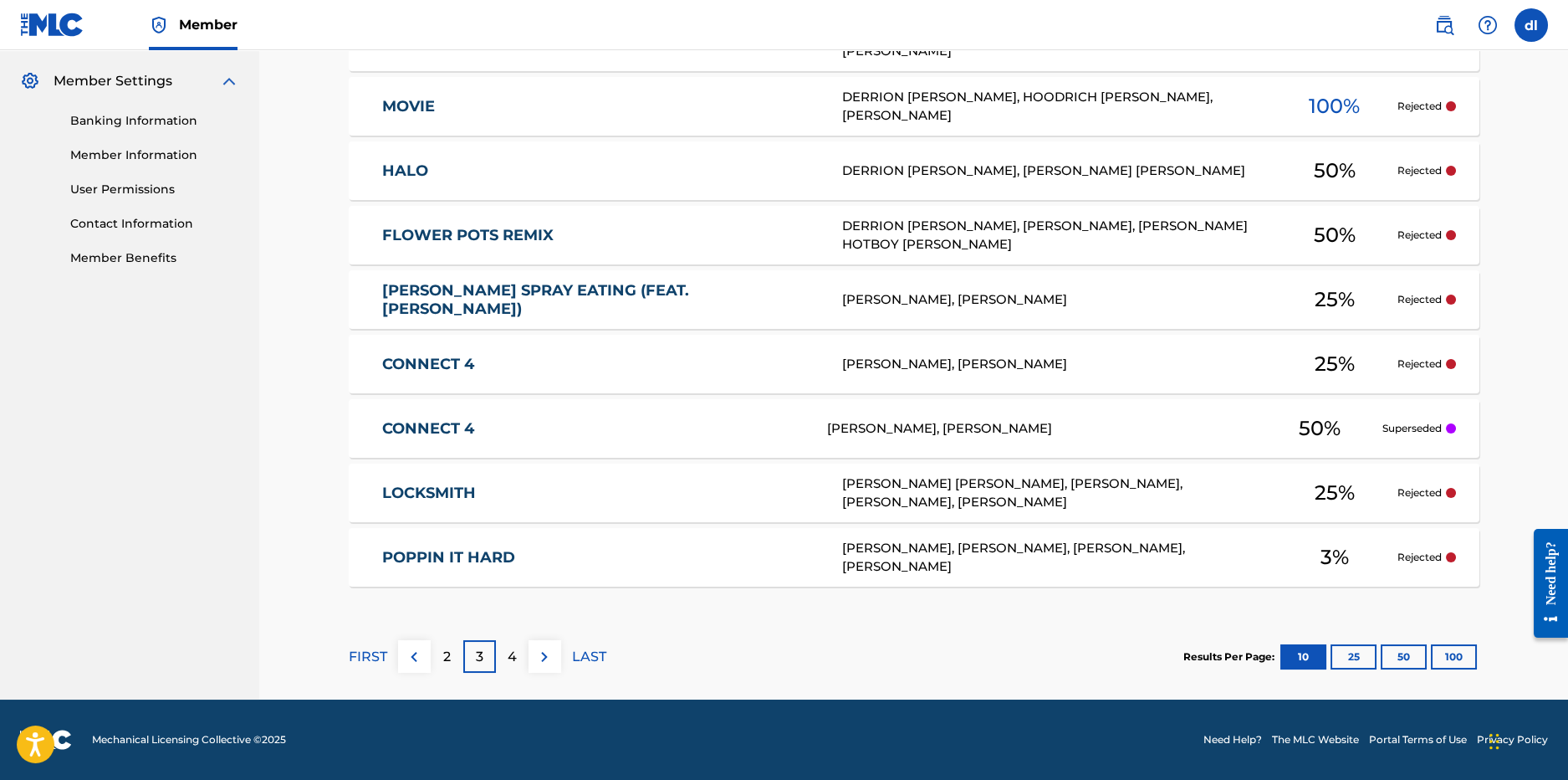
click at [1462, 660] on button "100" at bounding box center [1454, 657] width 46 height 25
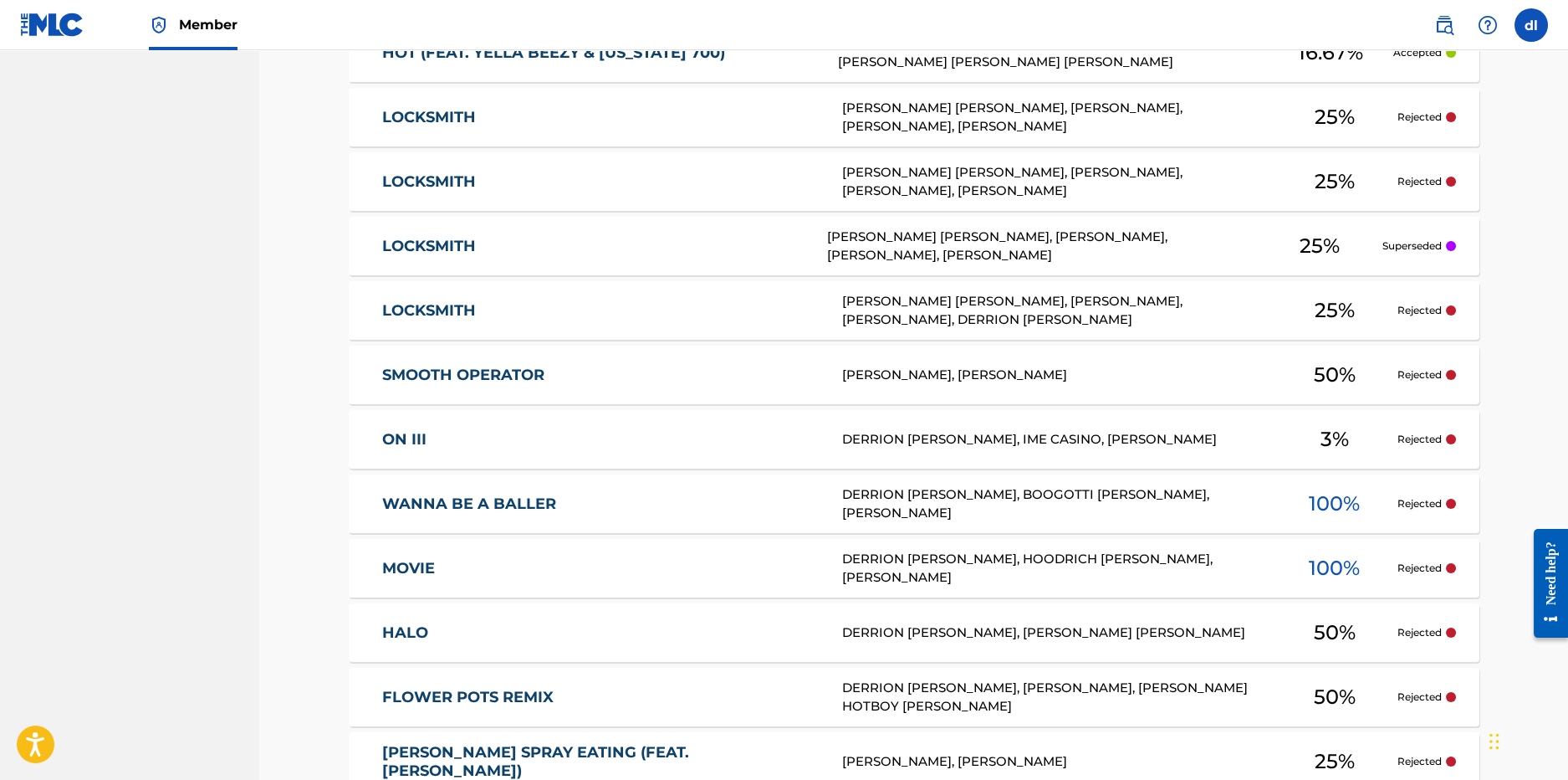
scroll to position [1591, 0]
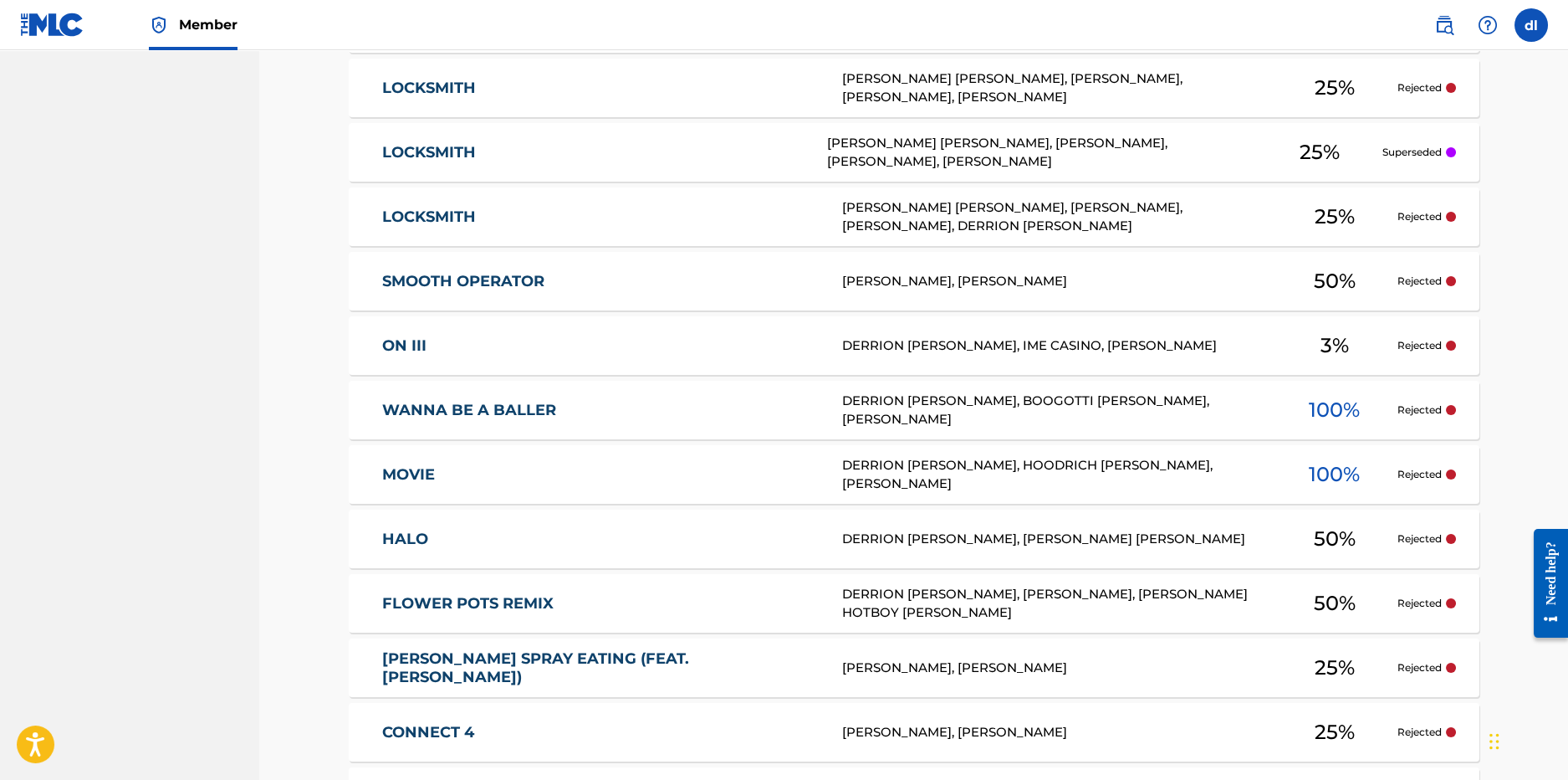
click at [650, 665] on link "ROACH SPRAY EATING (FEAT. PEEWEE LONGWAY)" at bounding box center [601, 667] width 437 height 38
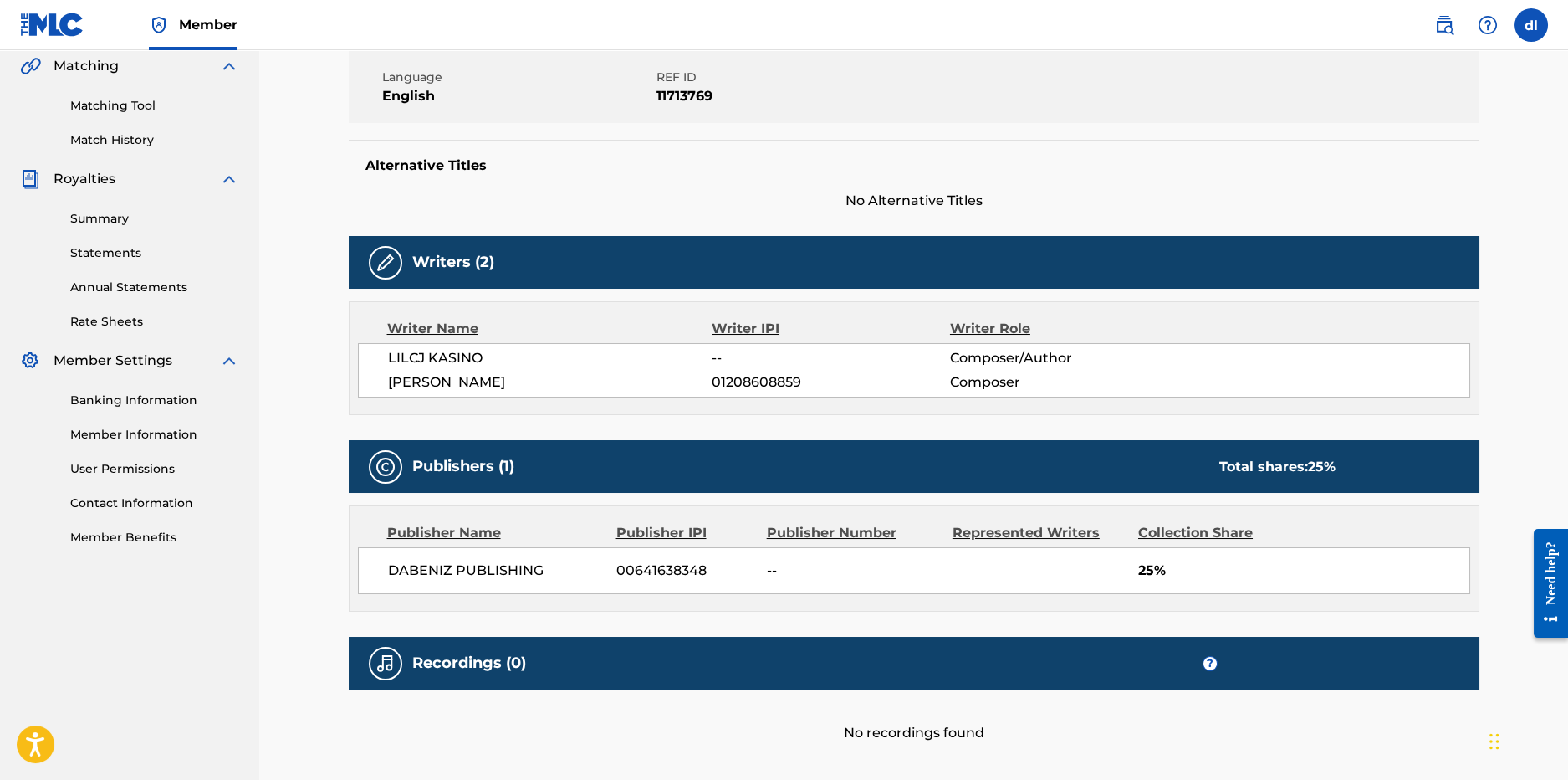
scroll to position [417, 0]
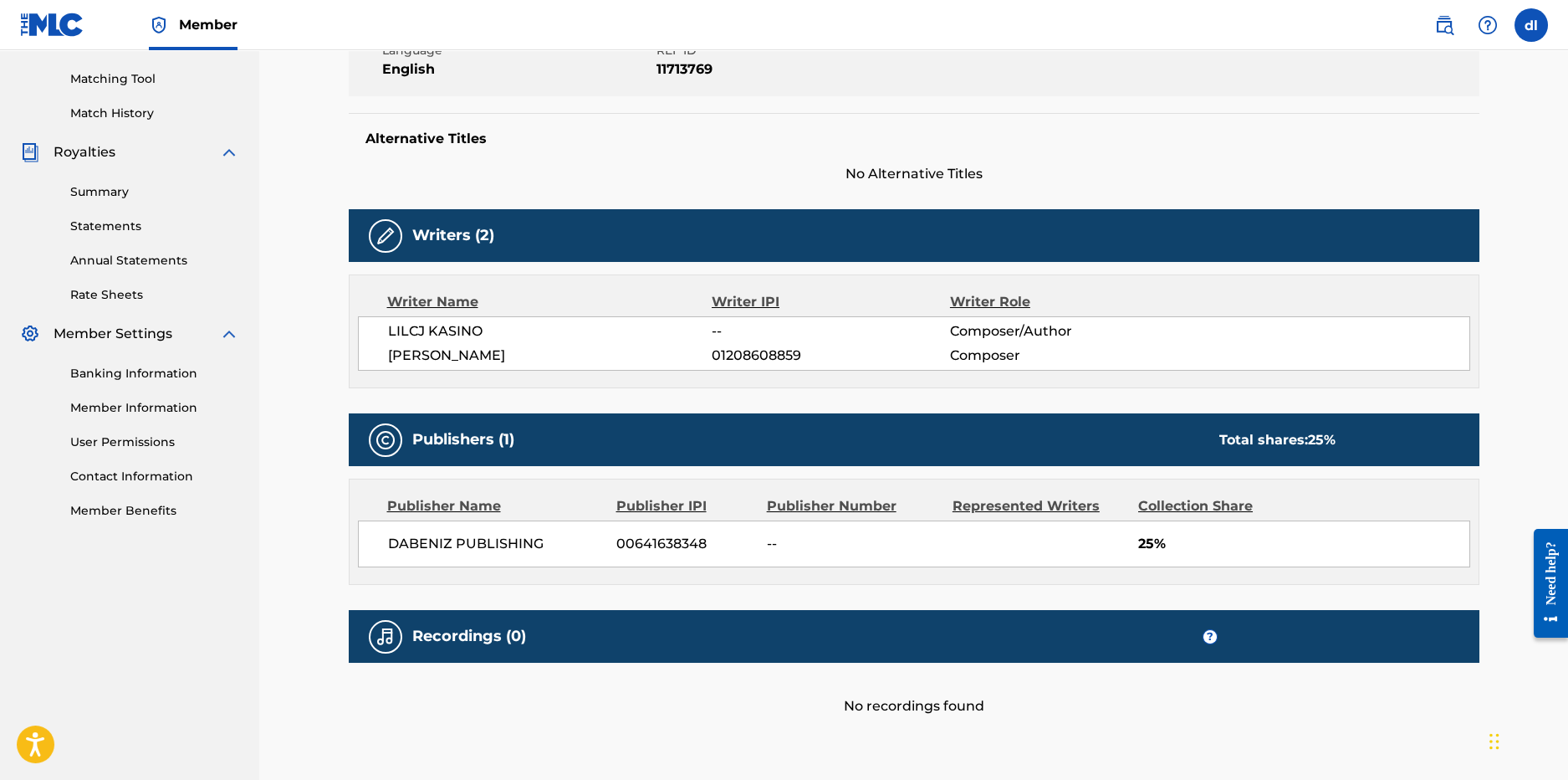
click at [385, 235] on img at bounding box center [386, 236] width 20 height 20
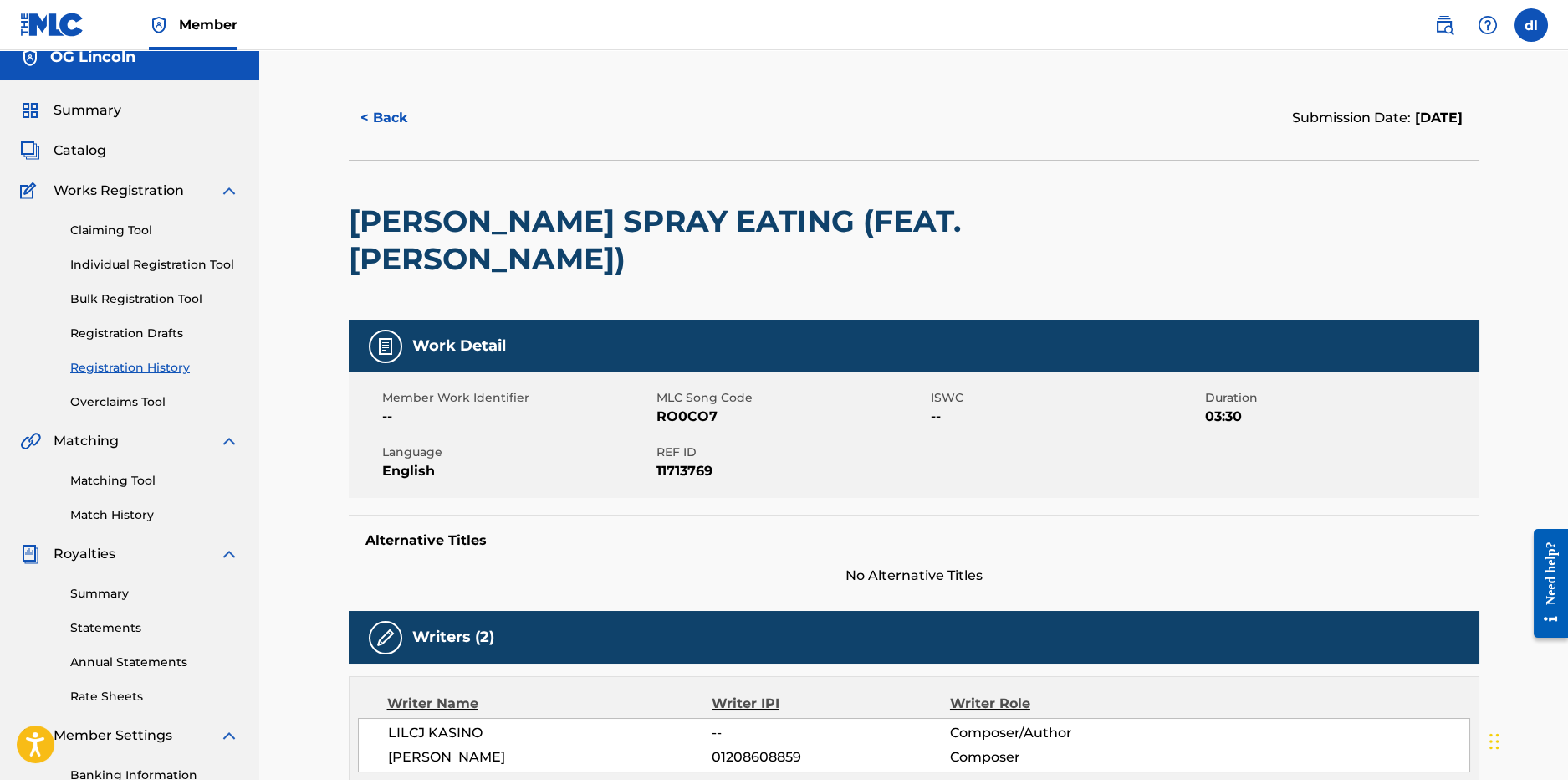
scroll to position [0, 0]
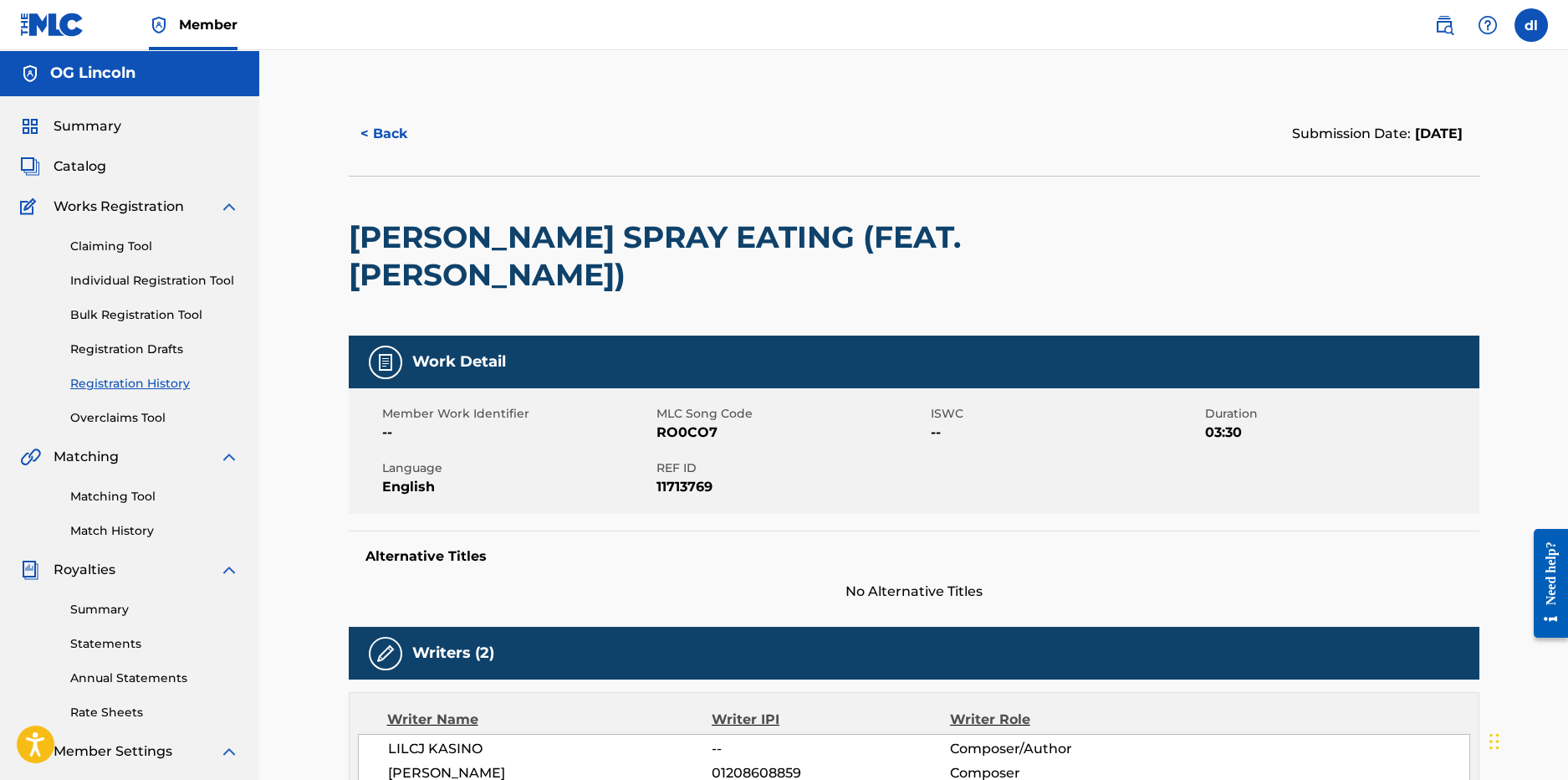
click at [379, 359] on img at bounding box center [386, 362] width 20 height 20
click at [385, 139] on button "< Back" at bounding box center [399, 133] width 100 height 41
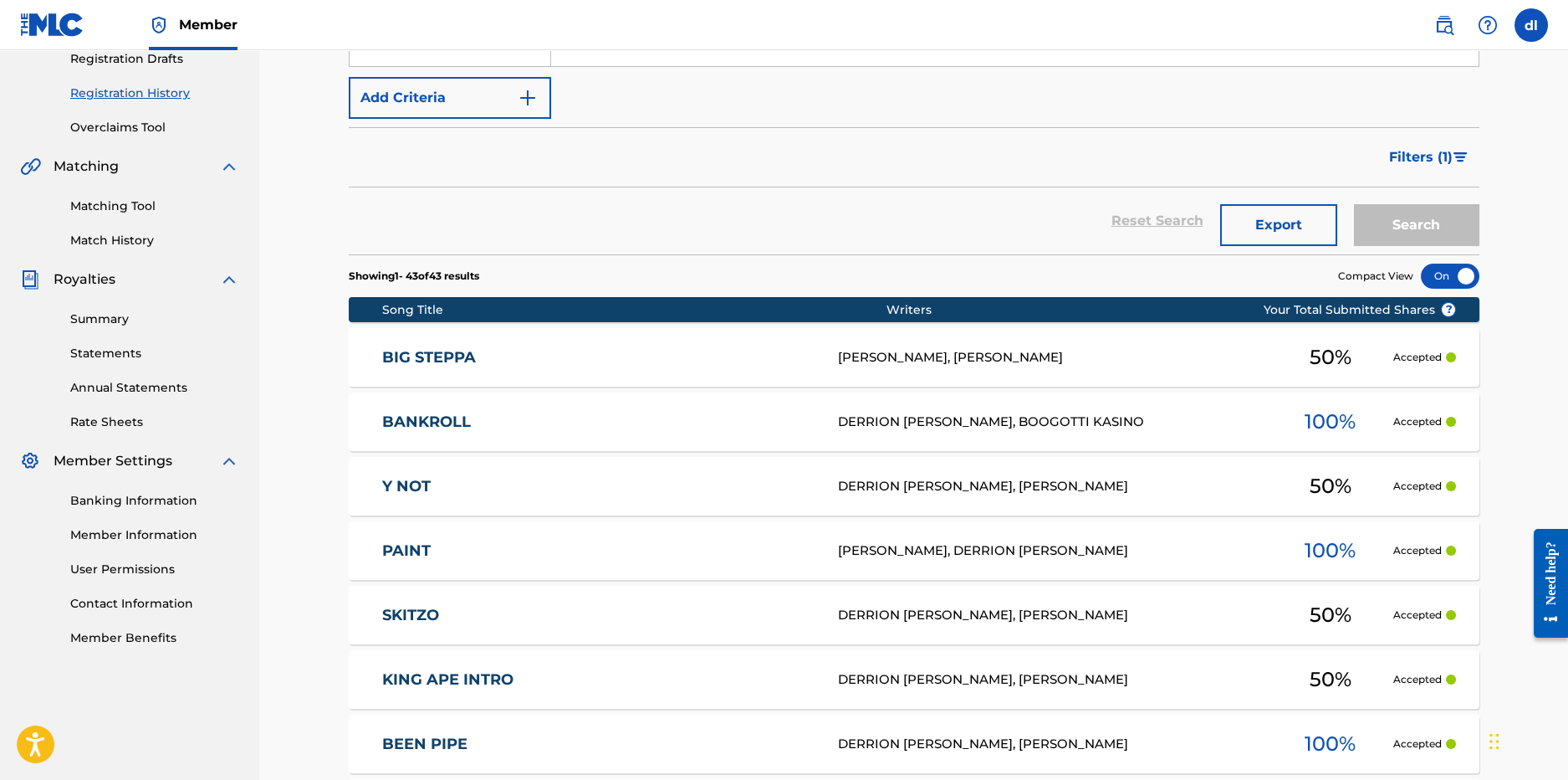
scroll to position [250, 0]
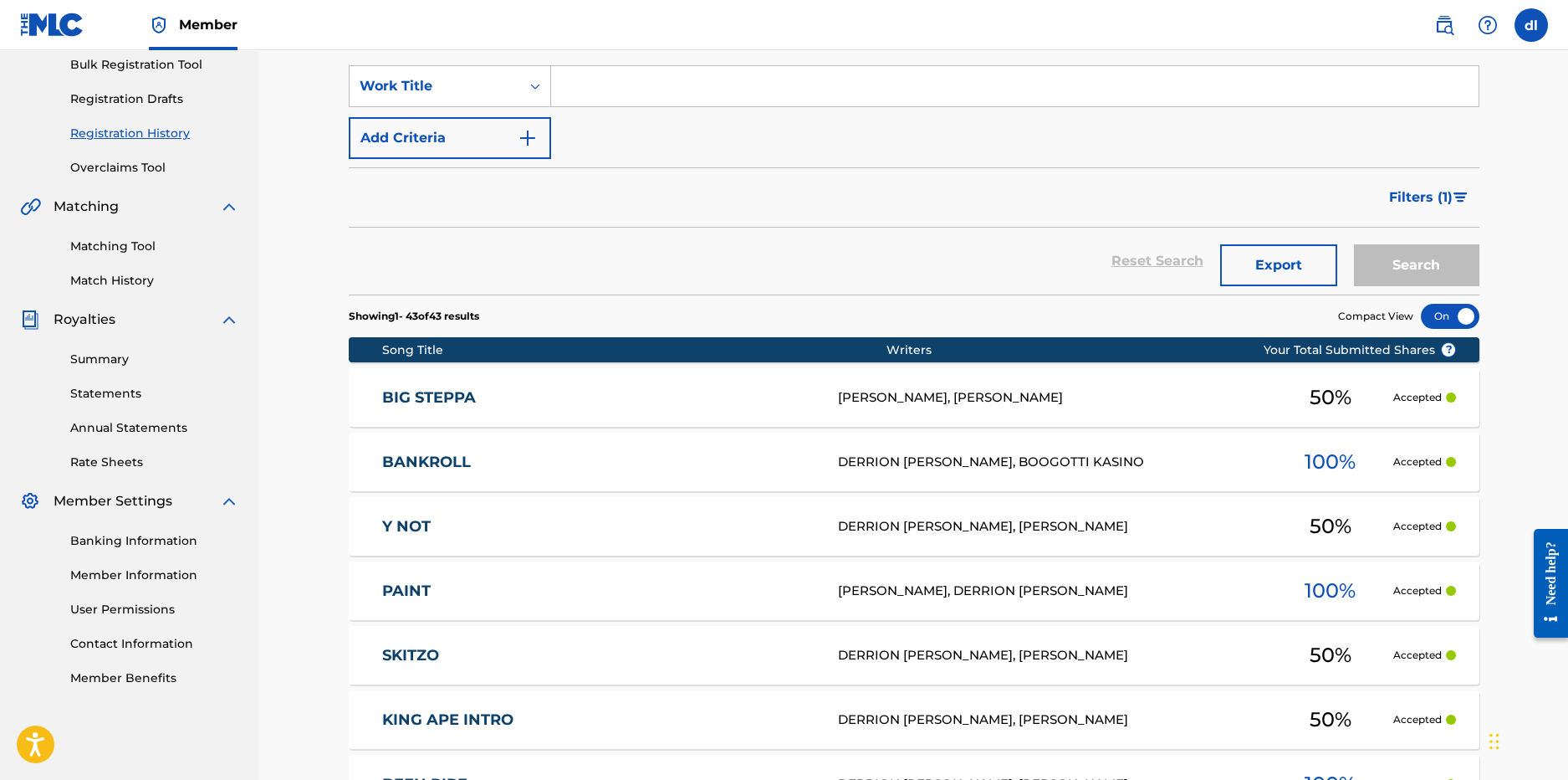
click at [120, 170] on link "Overclaims Tool" at bounding box center [155, 167] width 169 height 17
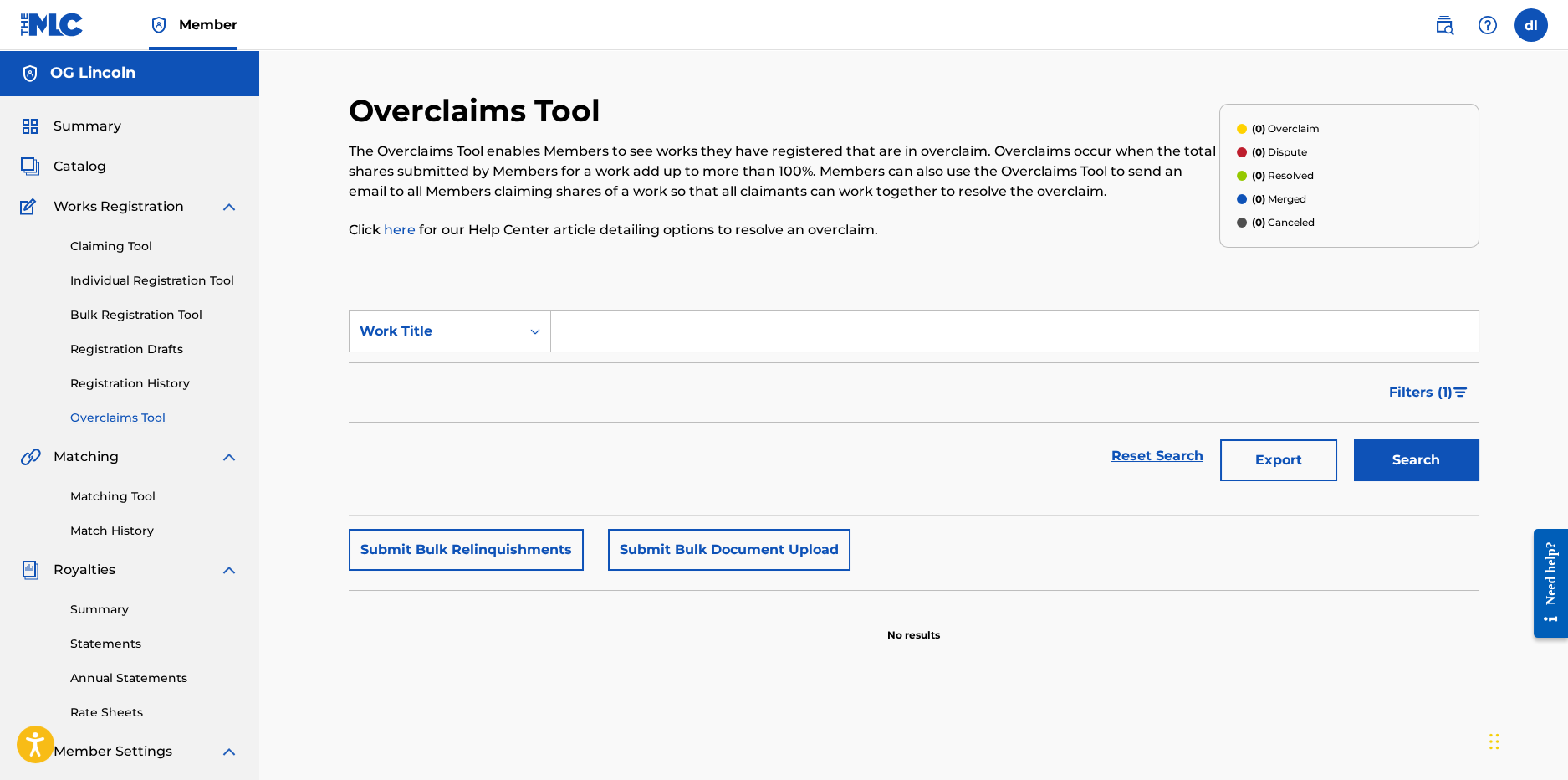
click at [593, 343] on input "Search Form" at bounding box center [1014, 332] width 928 height 40
click at [466, 340] on div "Work Title" at bounding box center [435, 331] width 151 height 20
click at [643, 344] on input "Search Form" at bounding box center [1014, 332] width 928 height 40
click at [136, 375] on link "Registration History" at bounding box center [155, 384] width 169 height 17
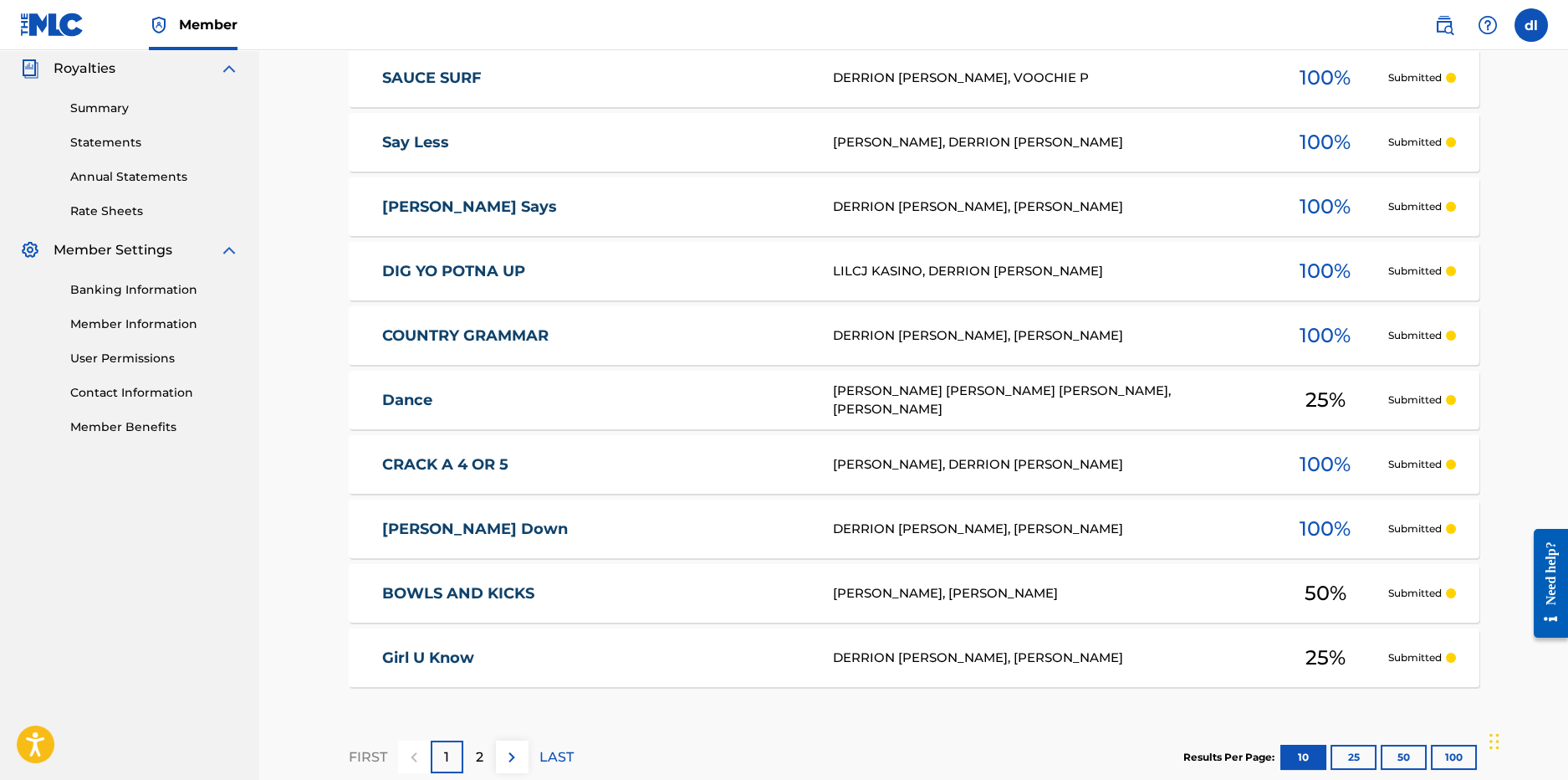
scroll to position [502, 0]
click at [805, 195] on div "Simon Says DERRION DEMARKUS LINCOLN, LIL CJ KASINO 100 % Submitted" at bounding box center [914, 206] width 1131 height 59
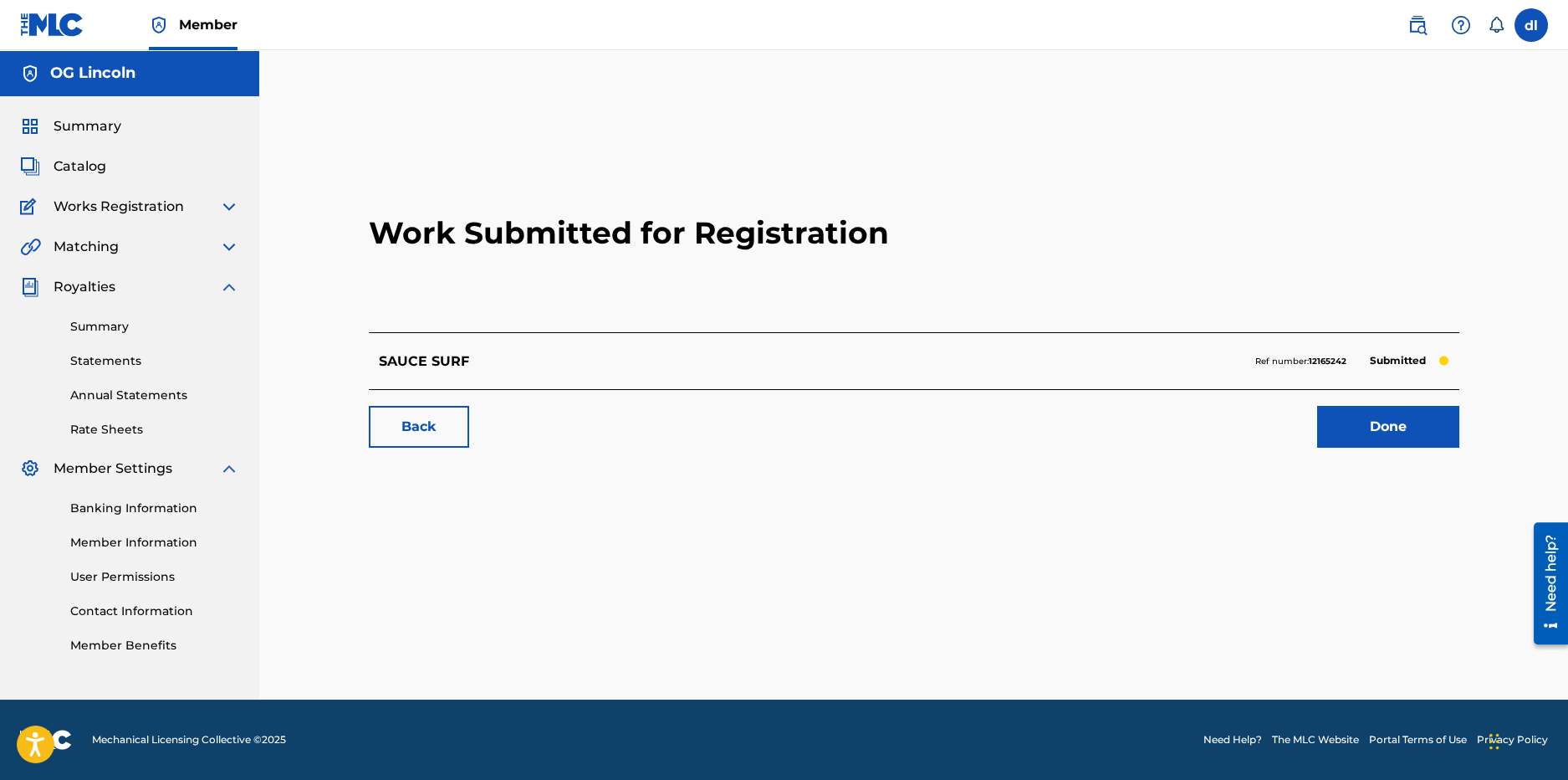
click at [1388, 424] on link "Done" at bounding box center [1388, 426] width 142 height 41
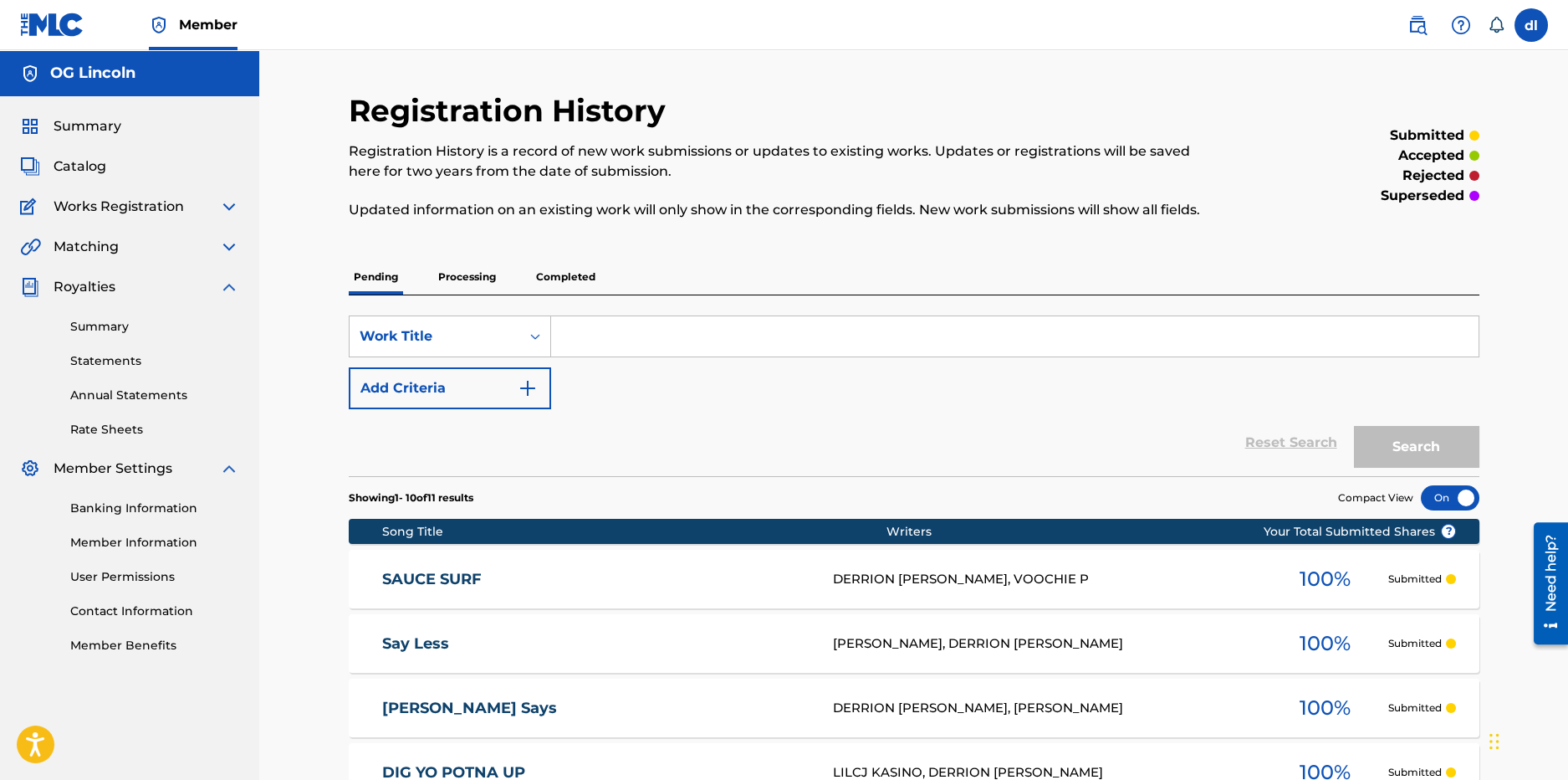
click at [78, 135] on span "Summary" at bounding box center [87, 126] width 67 height 20
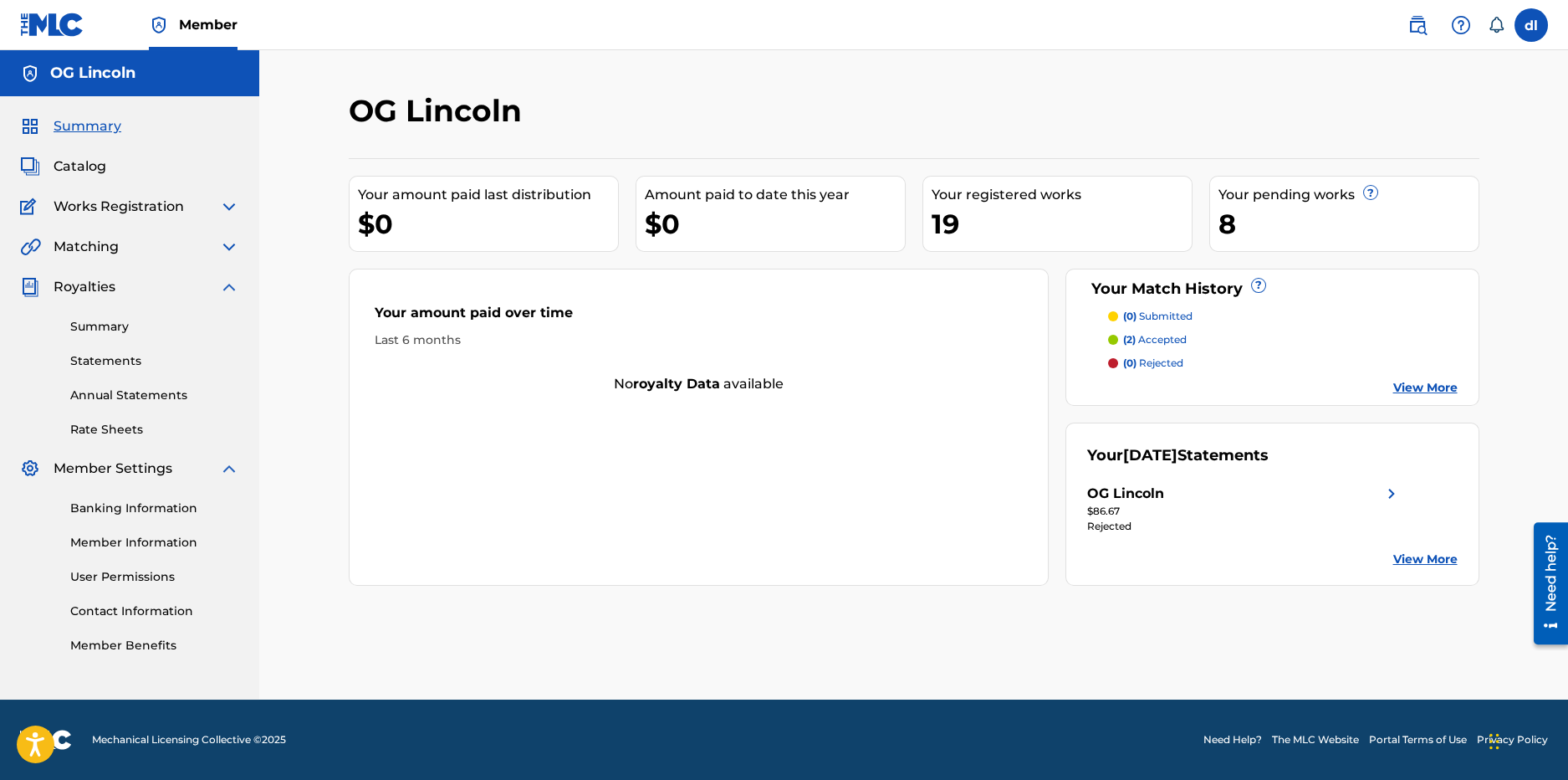
click at [114, 214] on span "Works Registration" at bounding box center [119, 206] width 131 height 20
drag, startPoint x: 132, startPoint y: 197, endPoint x: 126, endPoint y: 204, distance: 9.2
click at [132, 198] on span "Works Registration" at bounding box center [119, 206] width 131 height 20
click at [233, 203] on img at bounding box center [229, 206] width 20 height 20
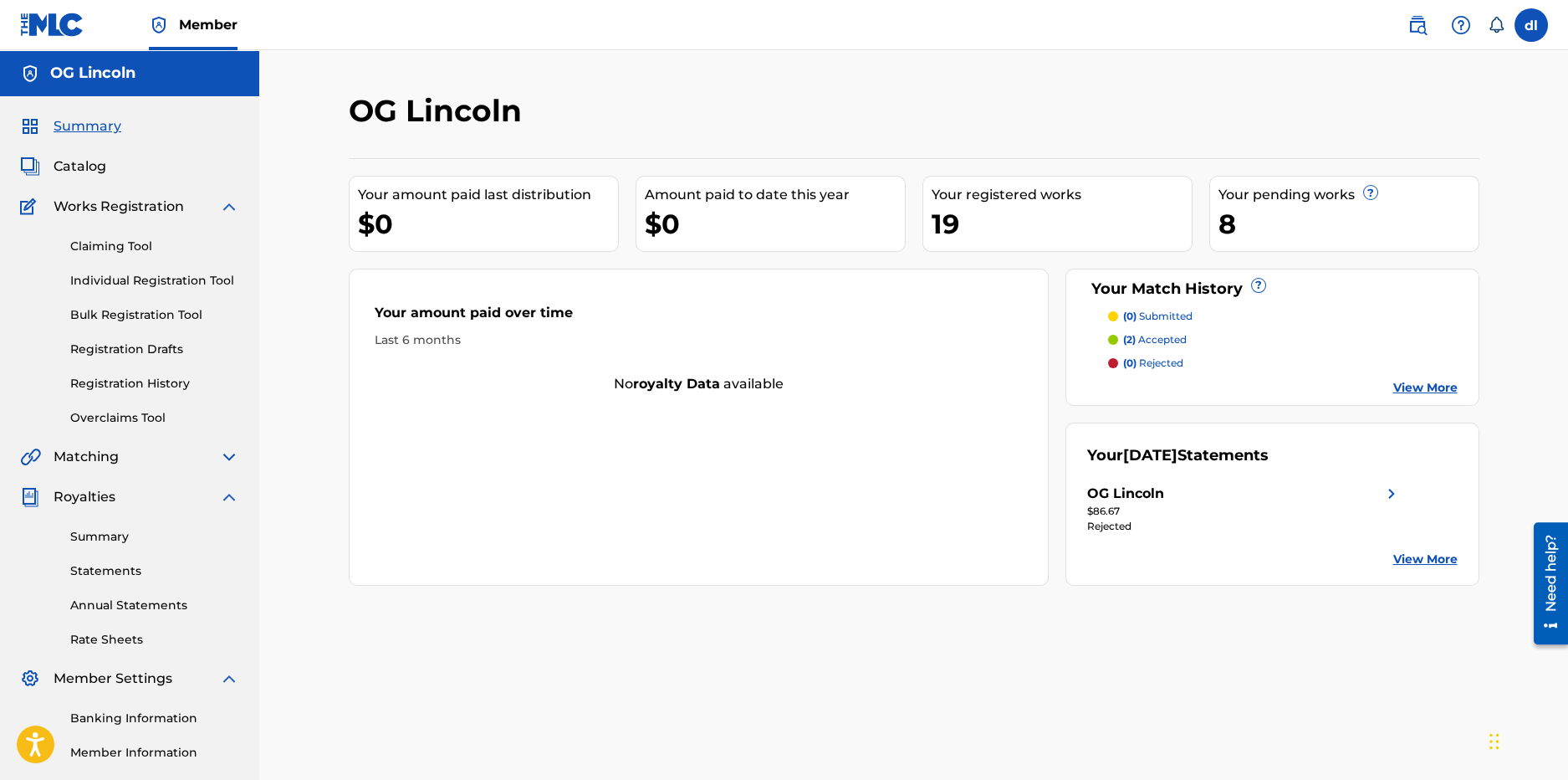
click at [106, 254] on link "Claiming Tool" at bounding box center [155, 246] width 169 height 17
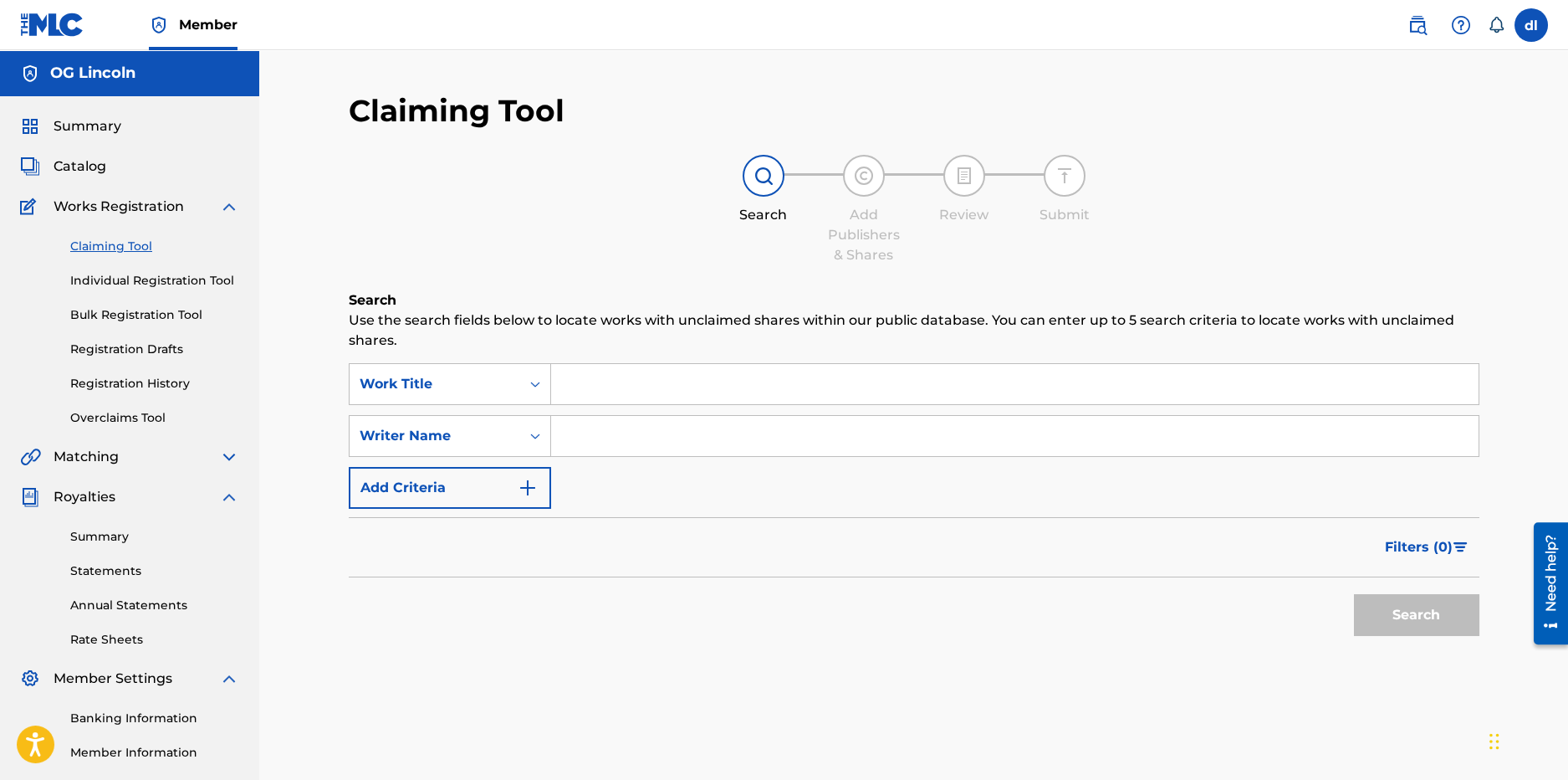
drag, startPoint x: 139, startPoint y: 389, endPoint x: 32, endPoint y: 360, distance: 110.9
click at [138, 389] on link "Registration History" at bounding box center [155, 384] width 169 height 17
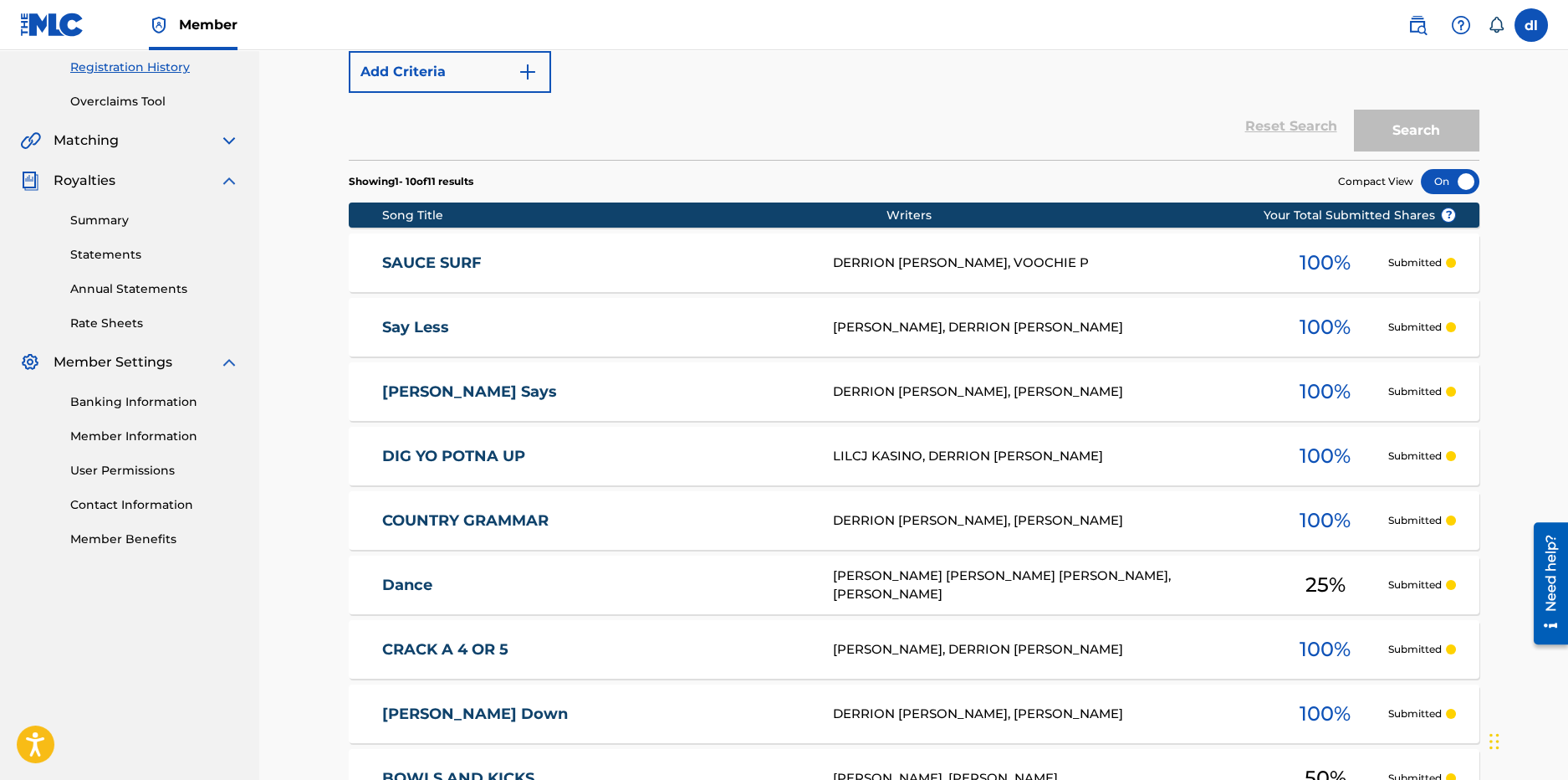
scroll to position [15, 0]
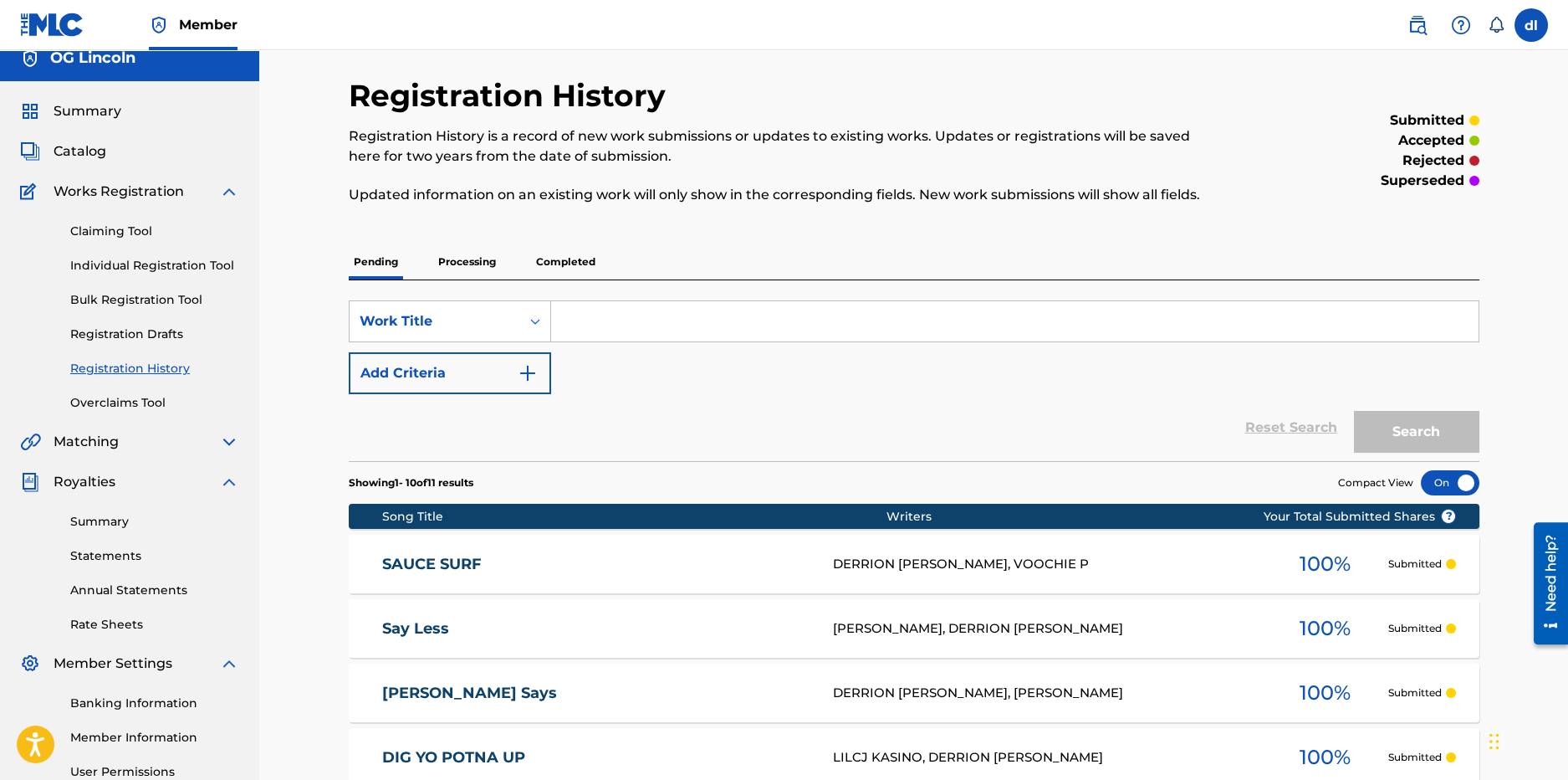
click at [489, 265] on p "Processing" at bounding box center [467, 262] width 67 height 36
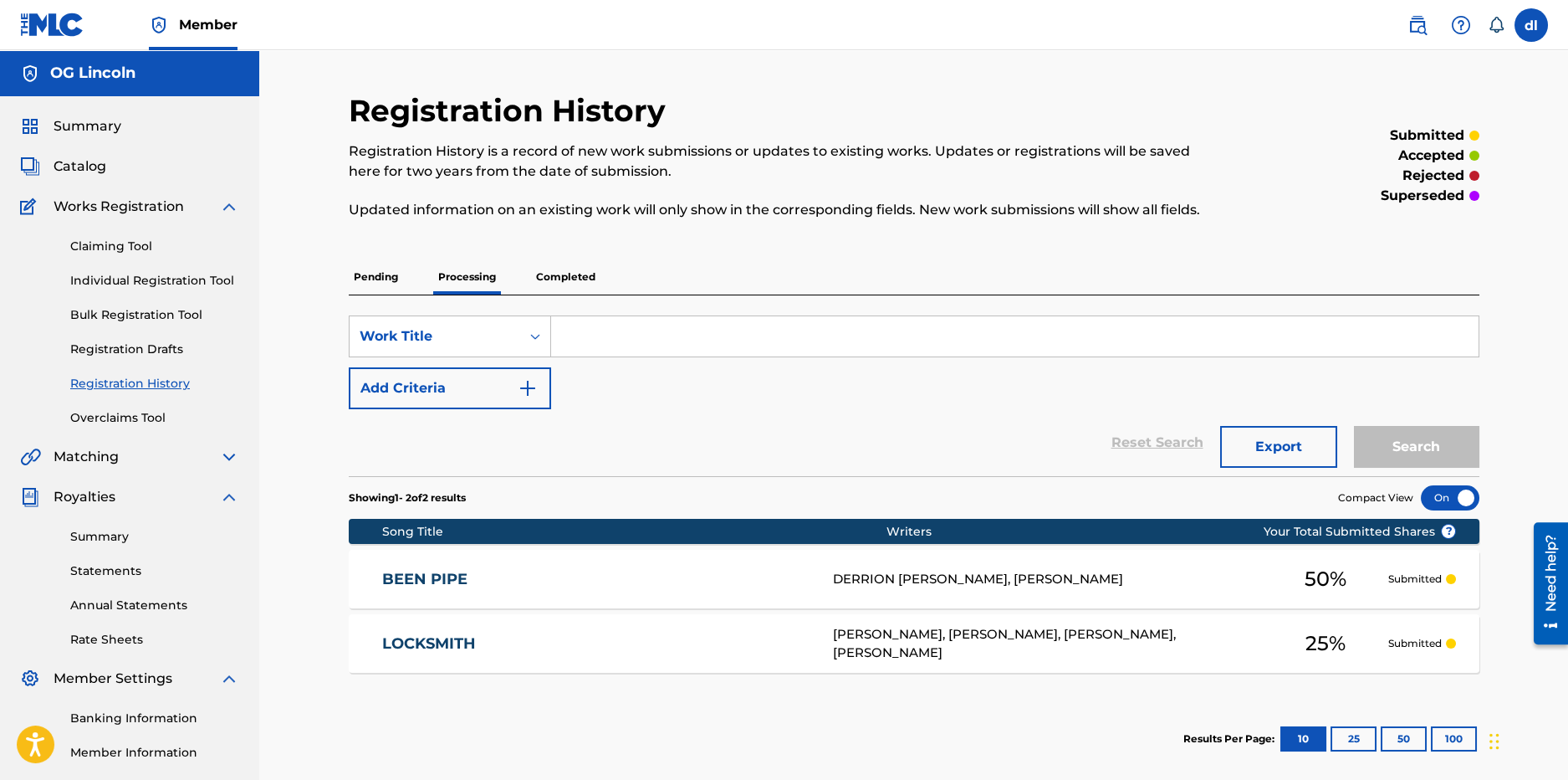
click at [569, 283] on p "Completed" at bounding box center [565, 277] width 69 height 36
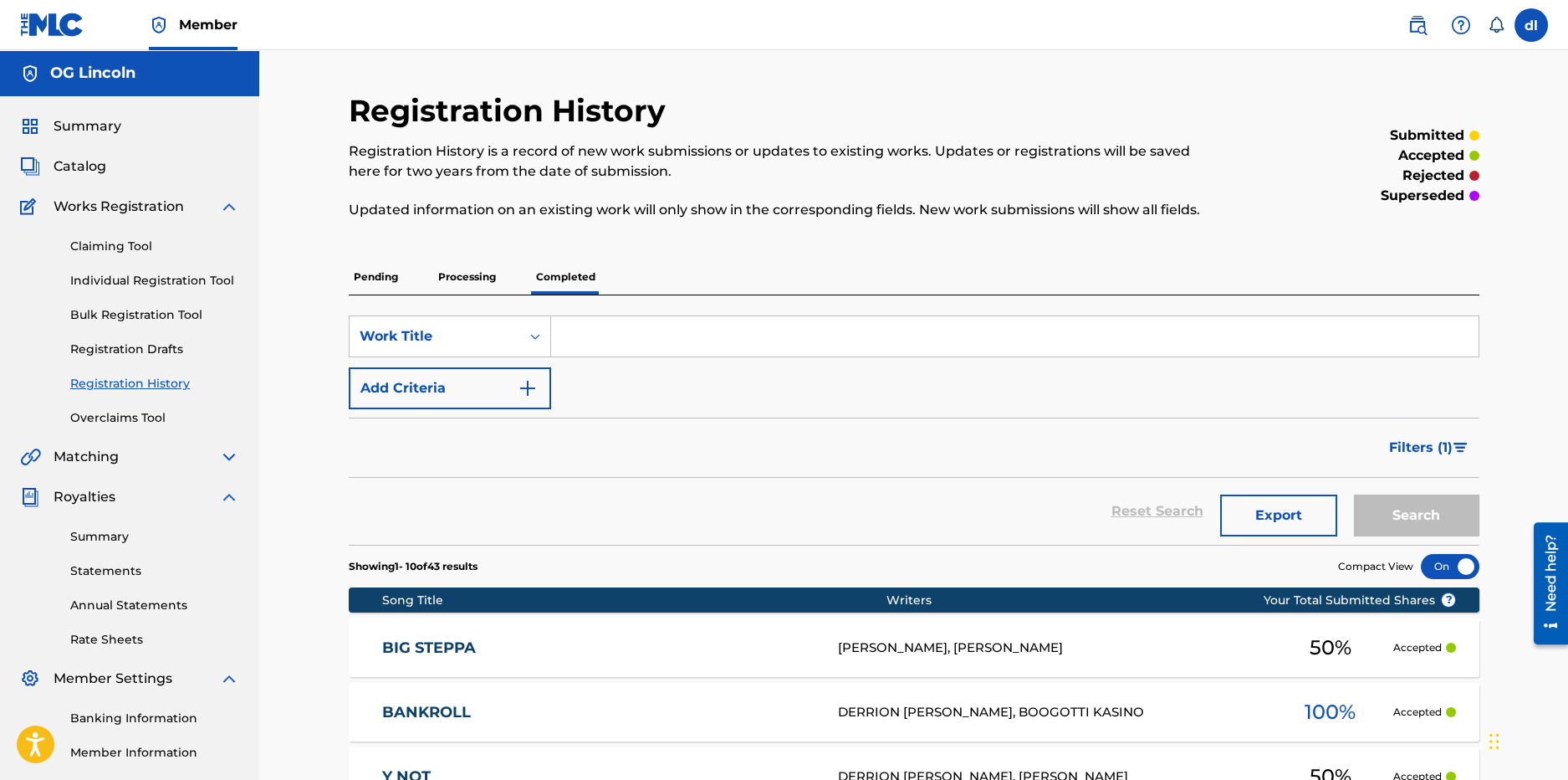
click at [109, 227] on div "Claiming Tool Individual Registration Tool Bulk Registration Tool Registration …" at bounding box center [130, 321] width 219 height 210
drag, startPoint x: 88, startPoint y: 243, endPoint x: 42, endPoint y: 243, distance: 46.0
click at [87, 244] on link "Claiming Tool" at bounding box center [155, 246] width 169 height 17
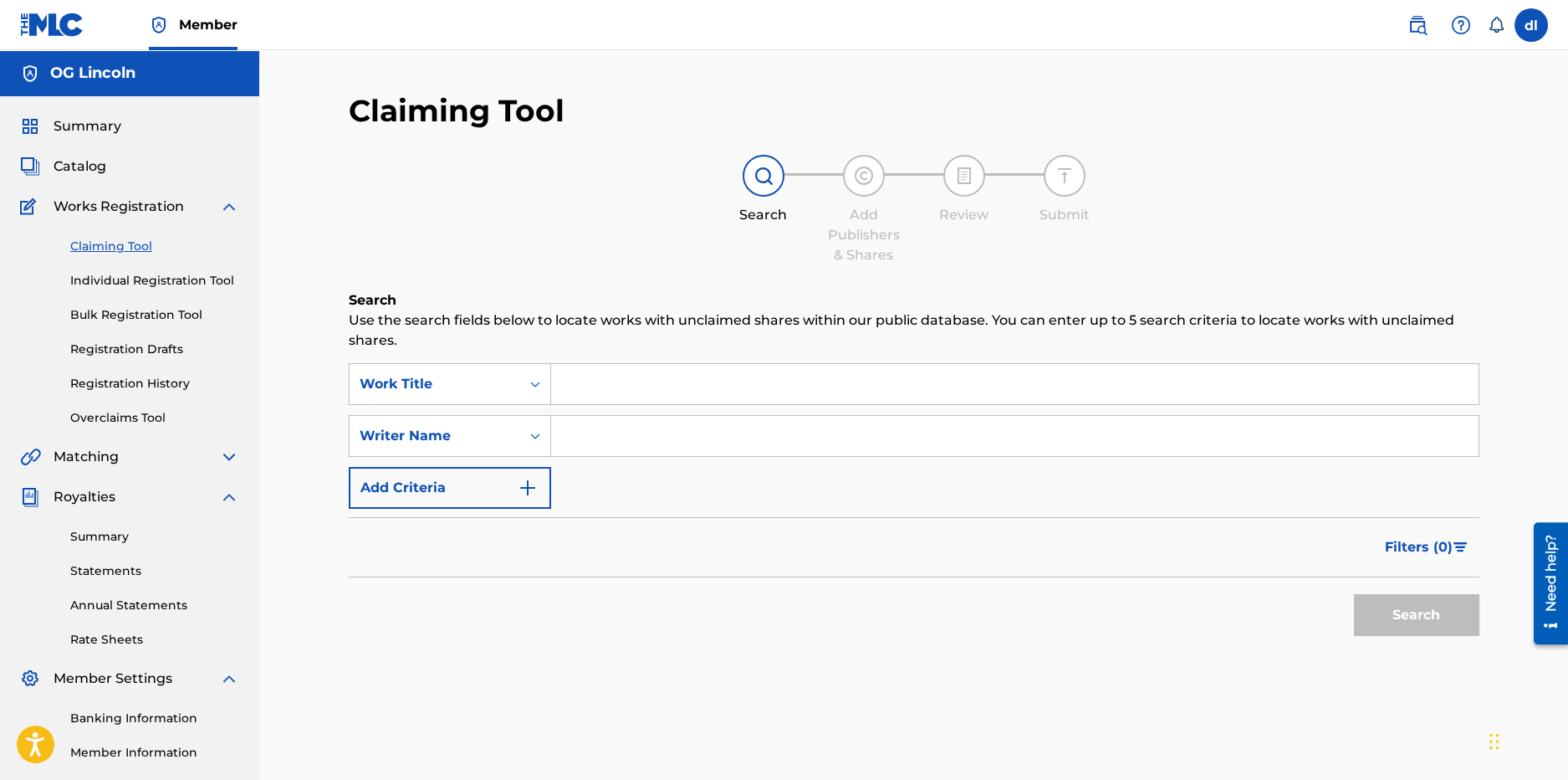
drag, startPoint x: 611, startPoint y: 387, endPoint x: 599, endPoint y: 385, distance: 12.2
click at [609, 386] on input "Search Form" at bounding box center [1014, 384] width 928 height 40
click at [491, 387] on div "Work Title" at bounding box center [435, 384] width 151 height 20
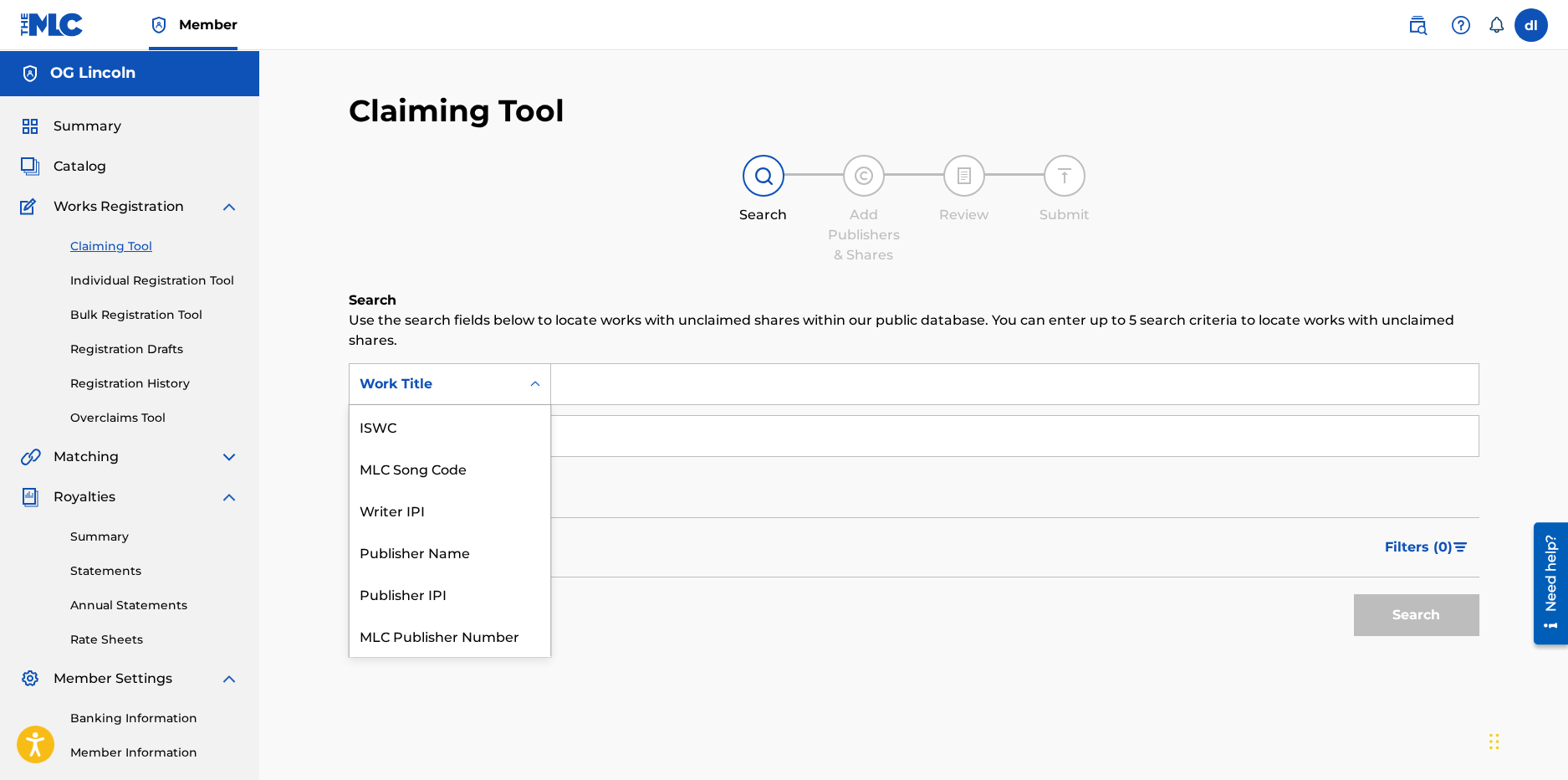
scroll to position [41, 0]
click at [608, 379] on input "Search Form" at bounding box center [1014, 384] width 928 height 40
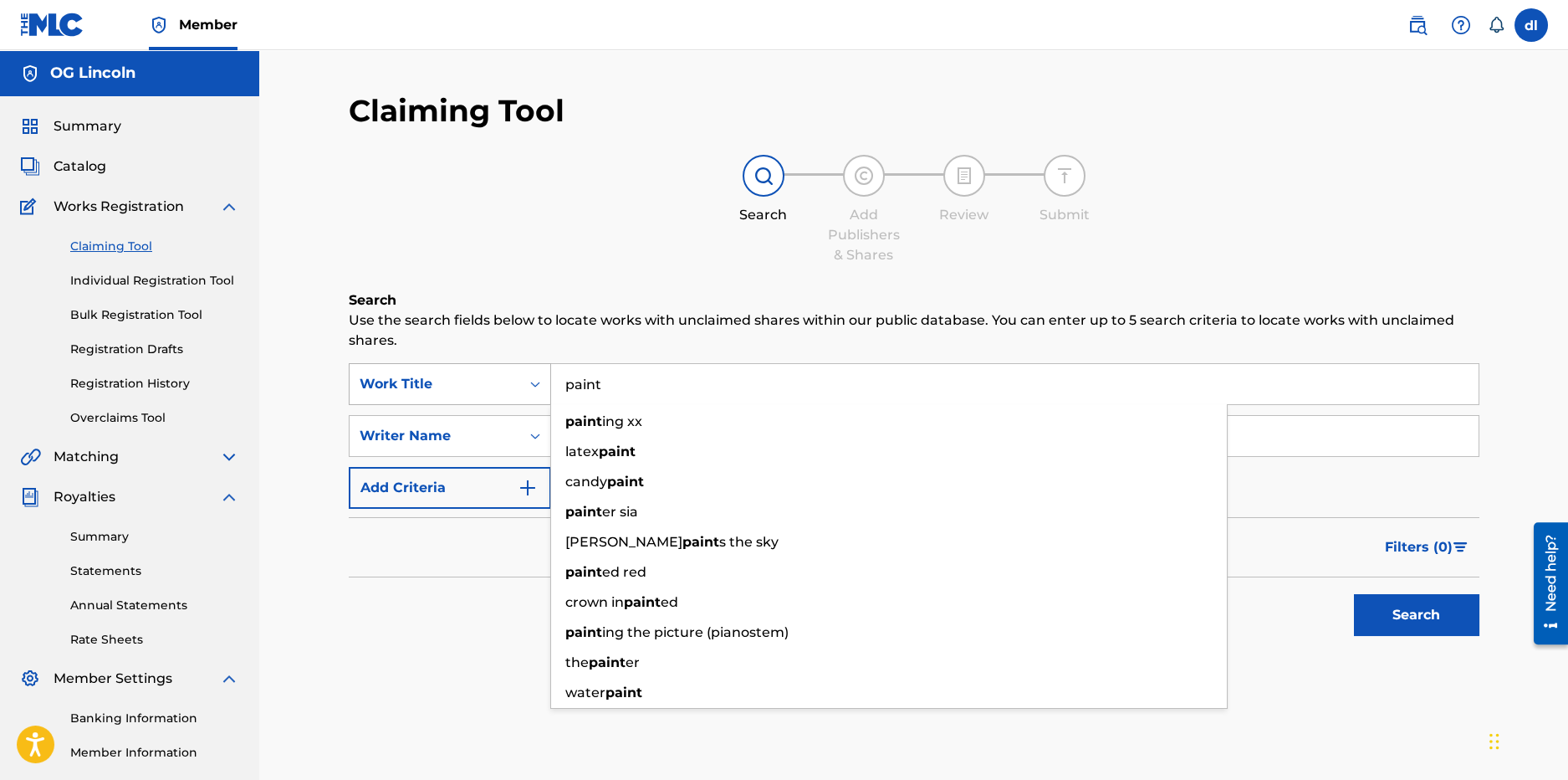
type input "paint"
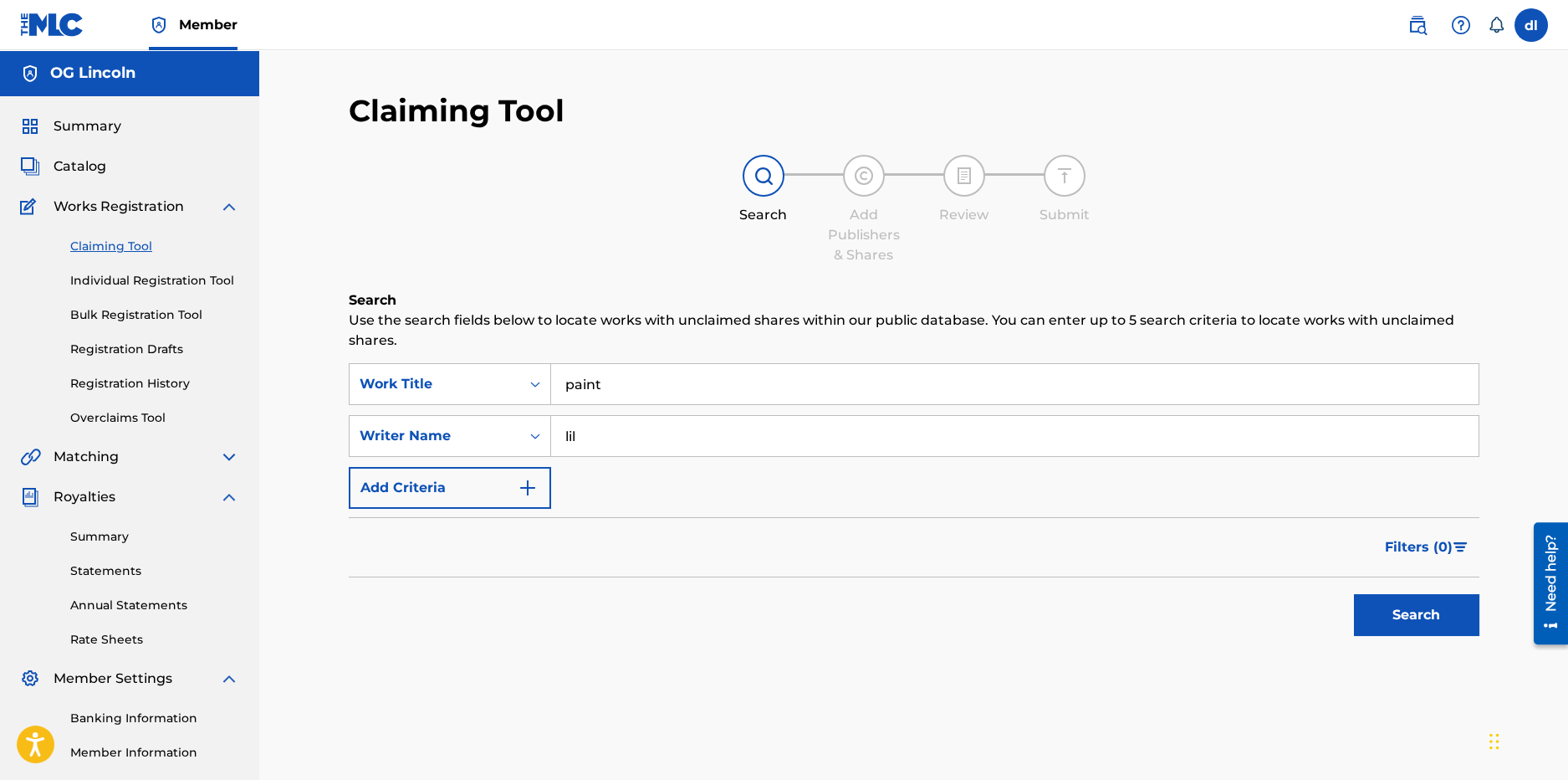
type input "LILCJ KASINO"
click at [1411, 598] on button "Search" at bounding box center [1416, 615] width 125 height 41
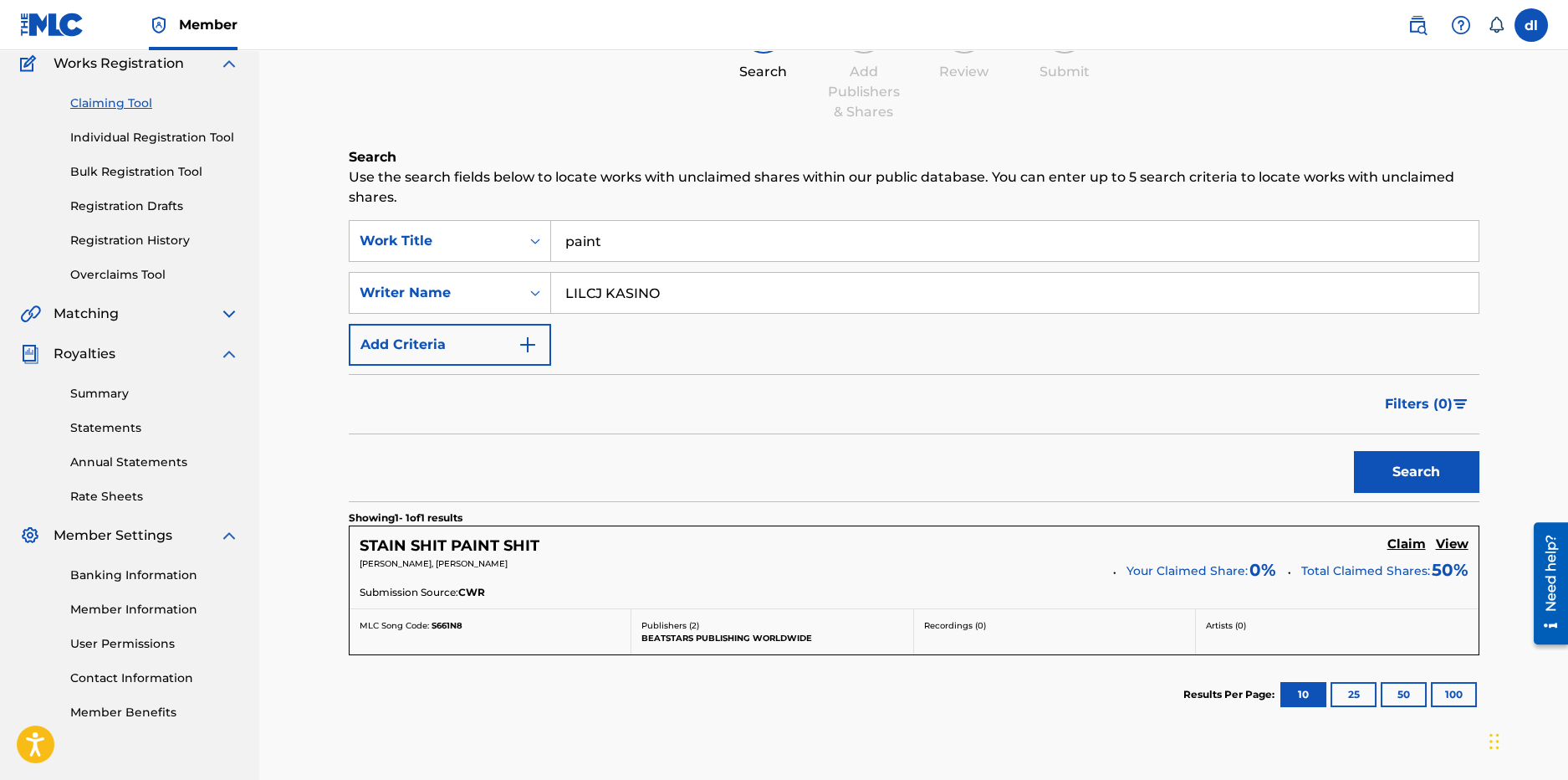
scroll to position [261, 0]
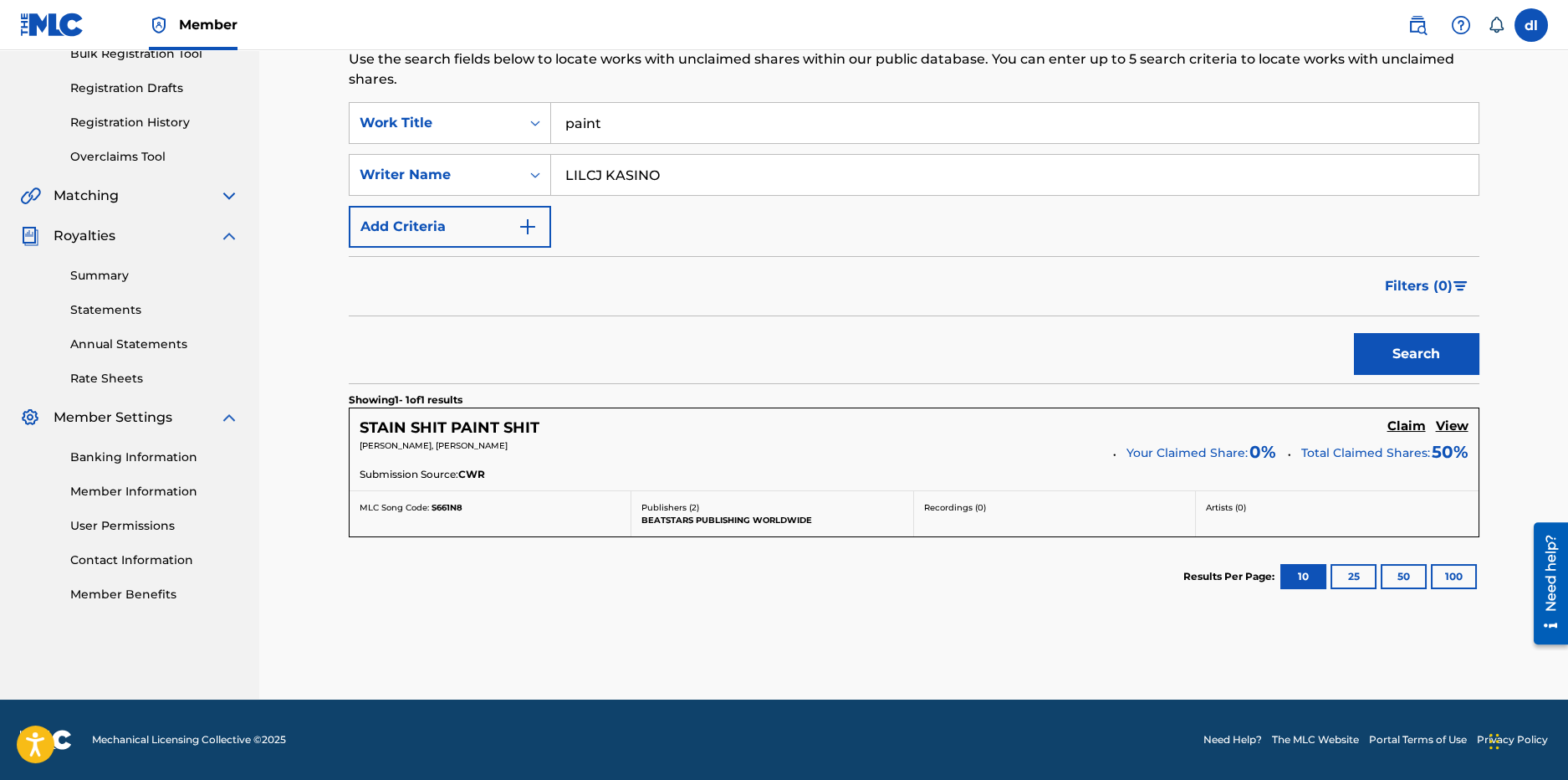
click at [1455, 355] on button "Search" at bounding box center [1416, 353] width 125 height 41
click at [222, 193] on img at bounding box center [229, 195] width 20 height 20
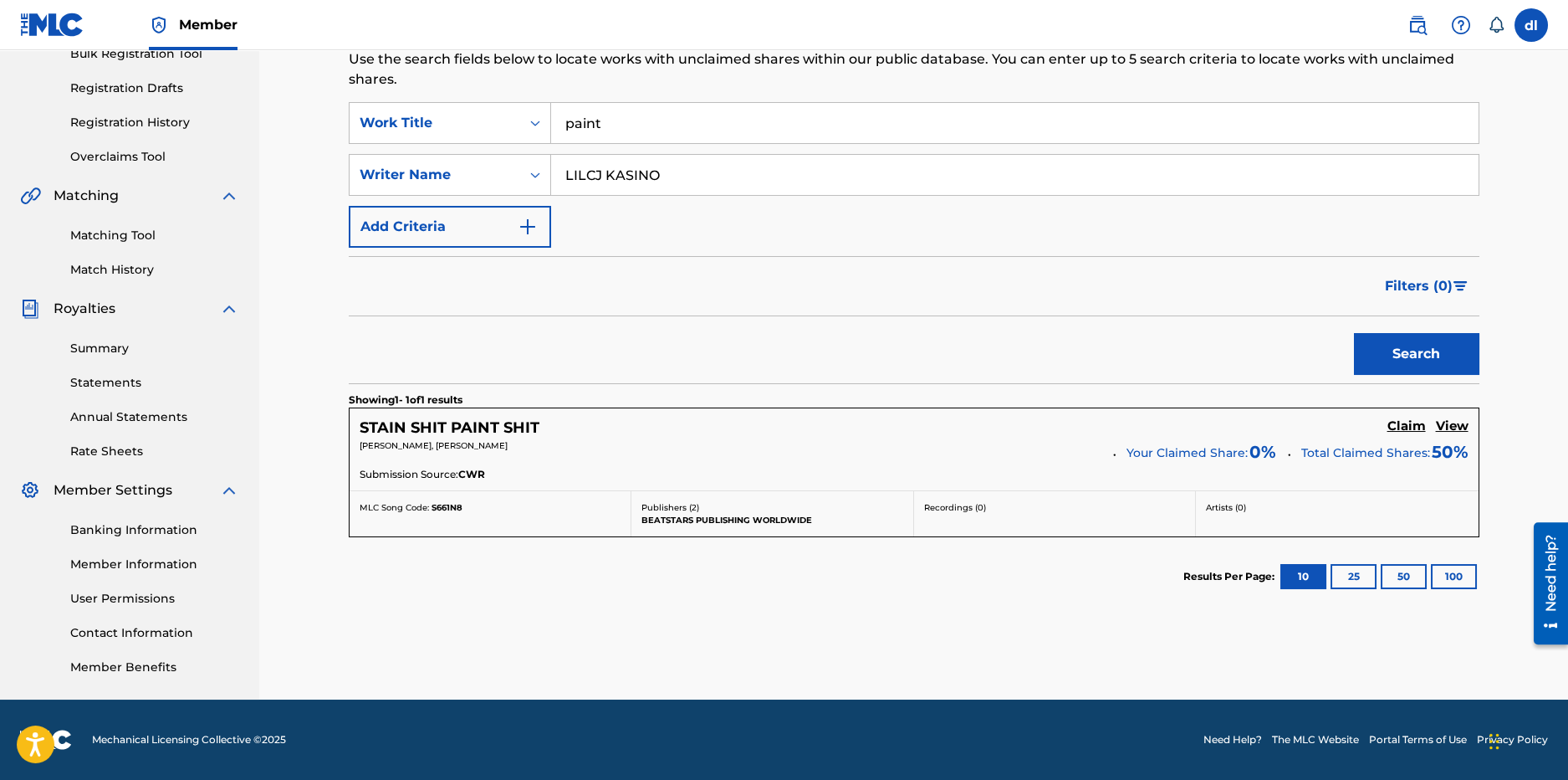
click at [102, 236] on link "Matching Tool" at bounding box center [155, 236] width 169 height 17
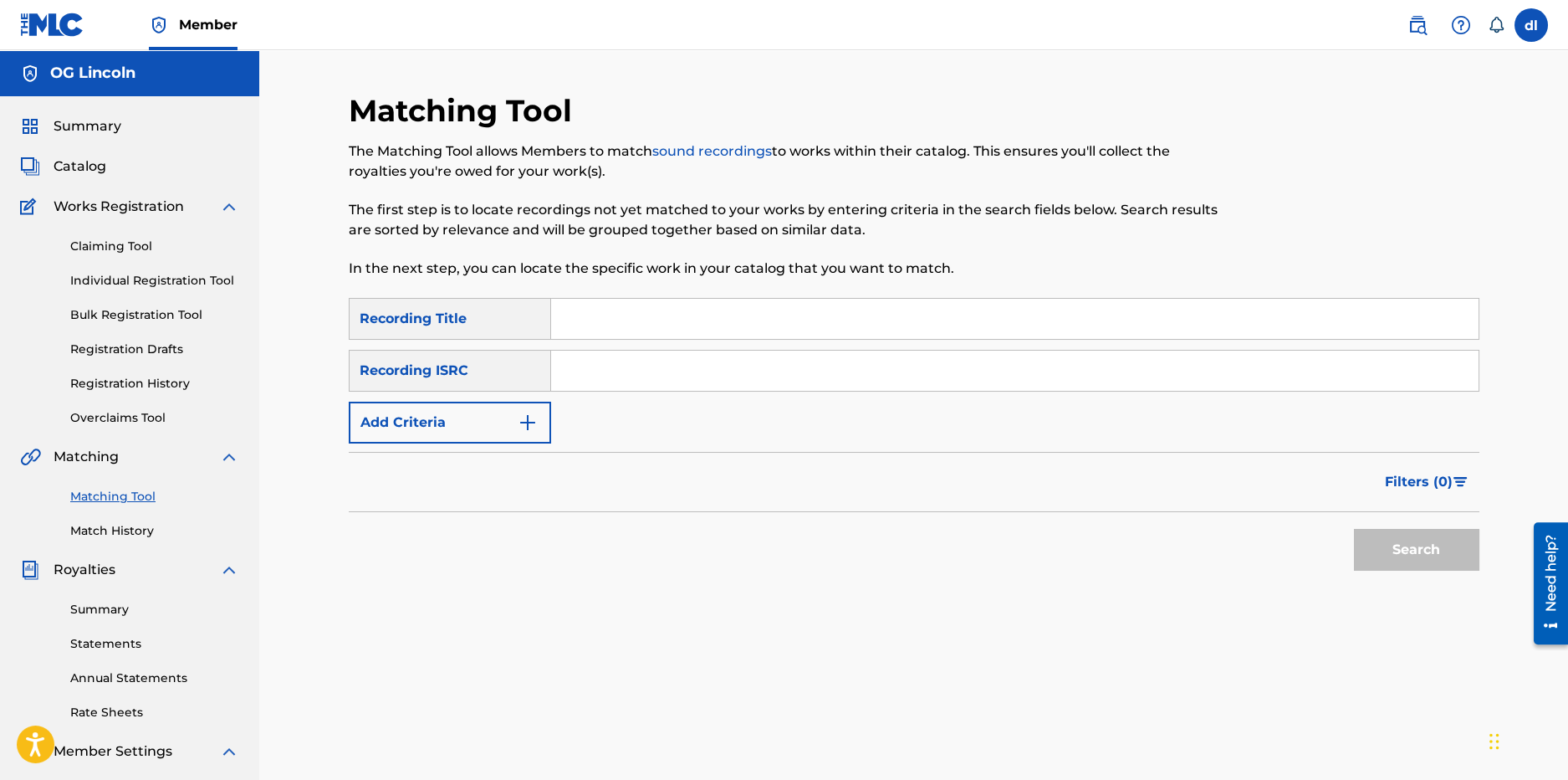
click at [466, 334] on div "Recording Title" at bounding box center [450, 318] width 203 height 41
click at [664, 315] on input "Search Form" at bounding box center [1014, 319] width 928 height 40
type input "[PERSON_NAME]"
click at [1354, 529] on button "Search" at bounding box center [1416, 549] width 125 height 41
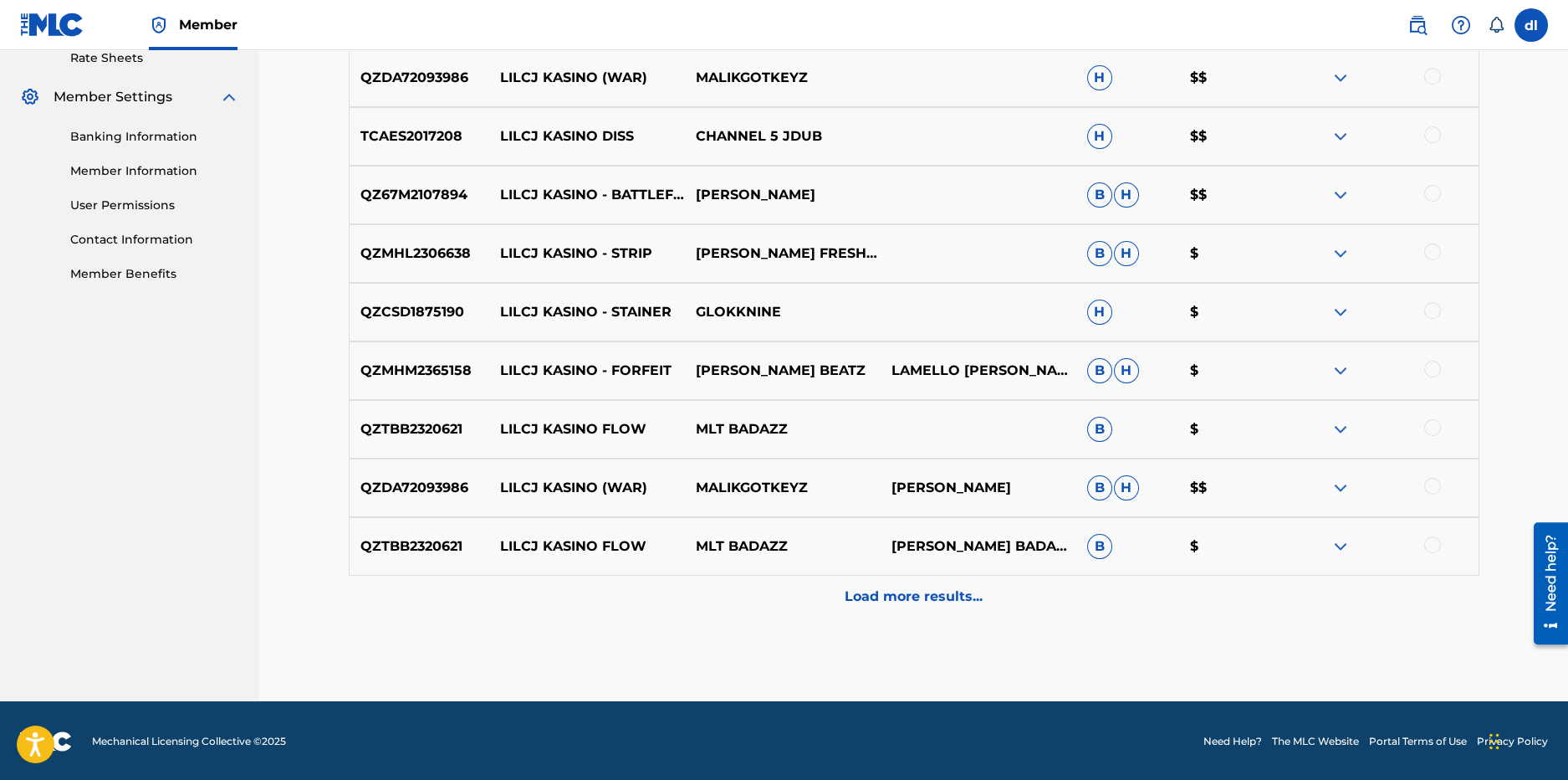
scroll to position [655, 0]
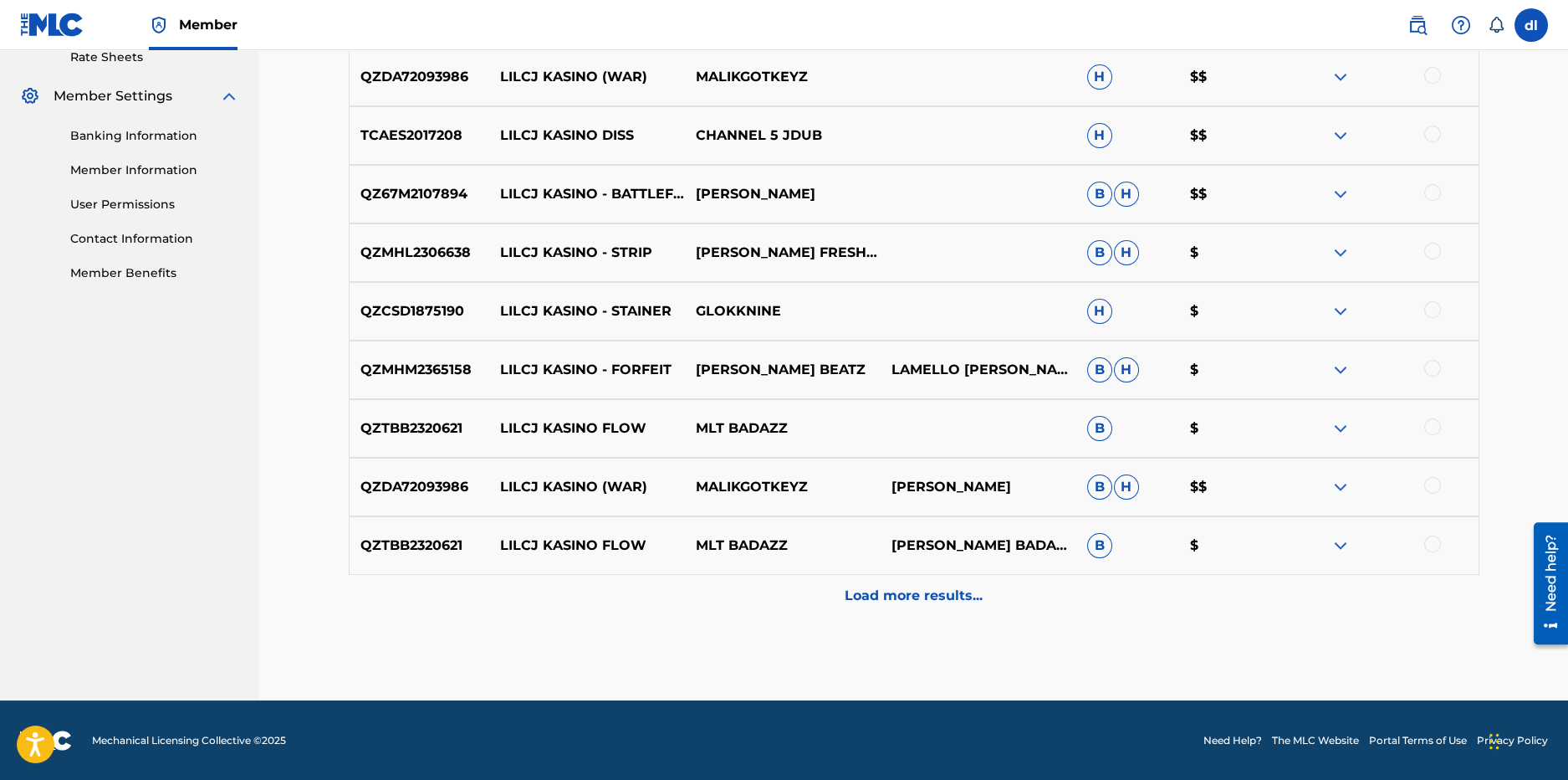
click at [923, 592] on p "Load more results..." at bounding box center [914, 595] width 138 height 20
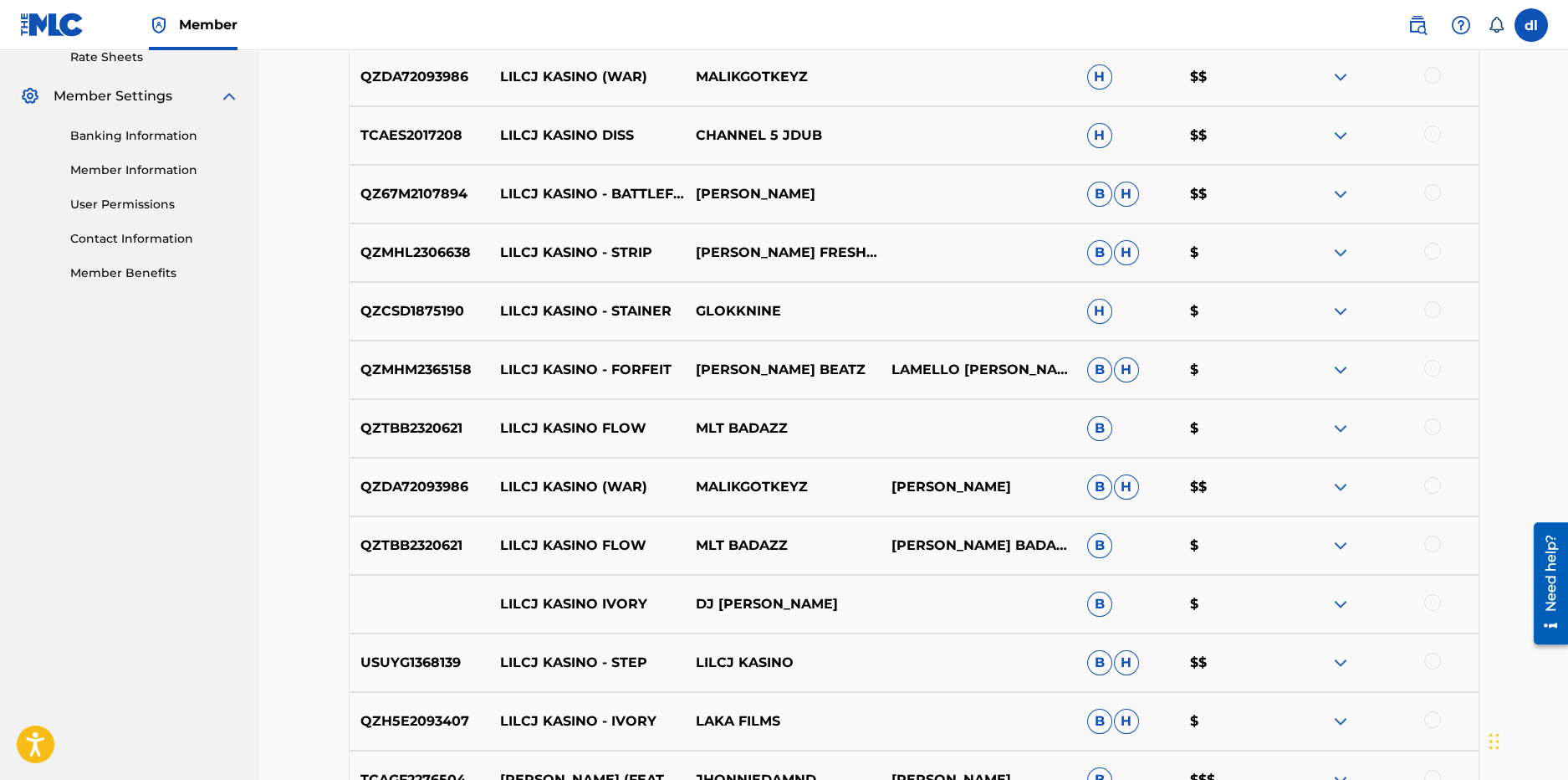
click at [1440, 254] on div at bounding box center [1381, 252] width 196 height 20
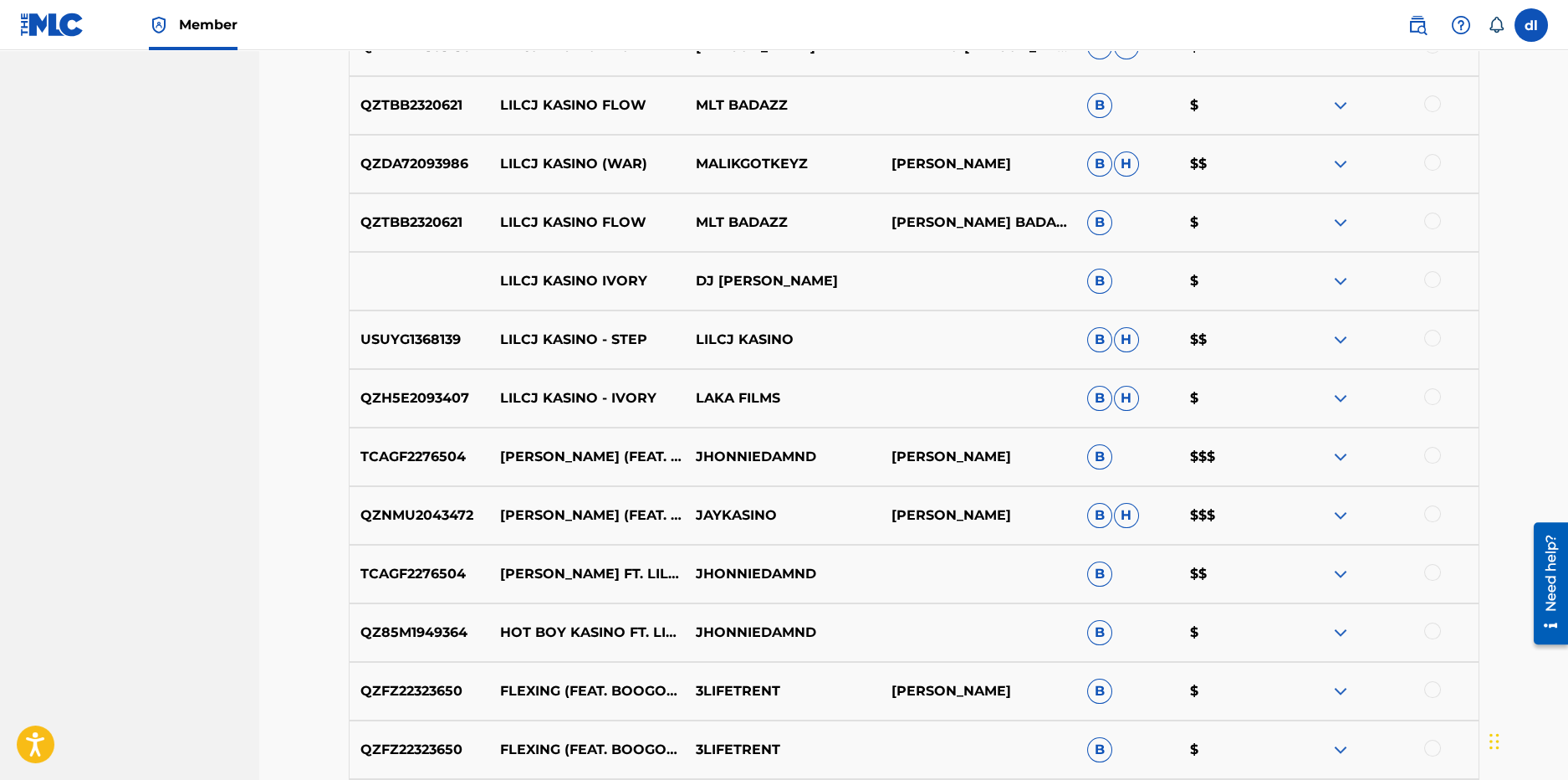
scroll to position [990, 0]
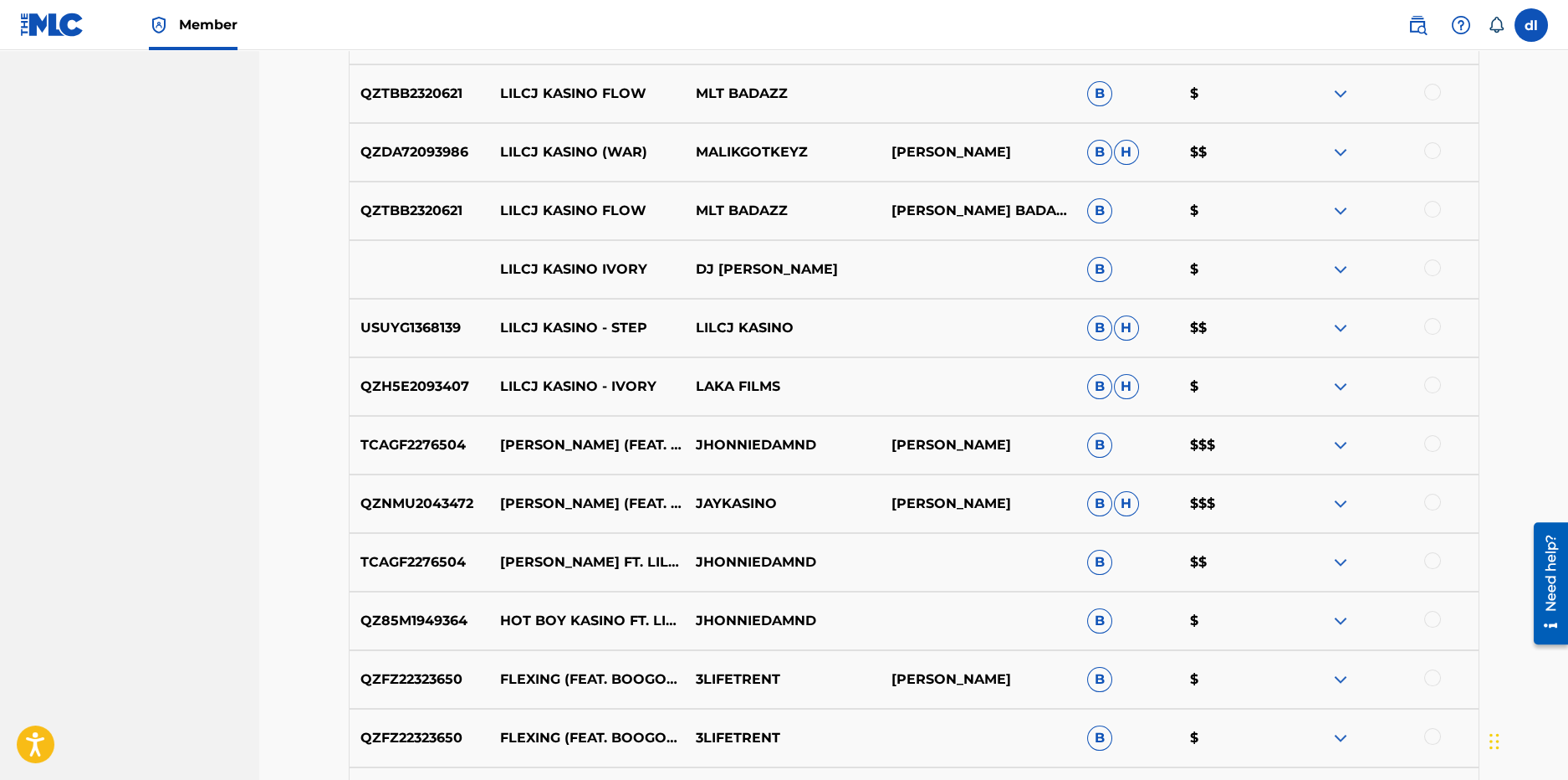
click at [1429, 561] on div at bounding box center [1431, 560] width 16 height 16
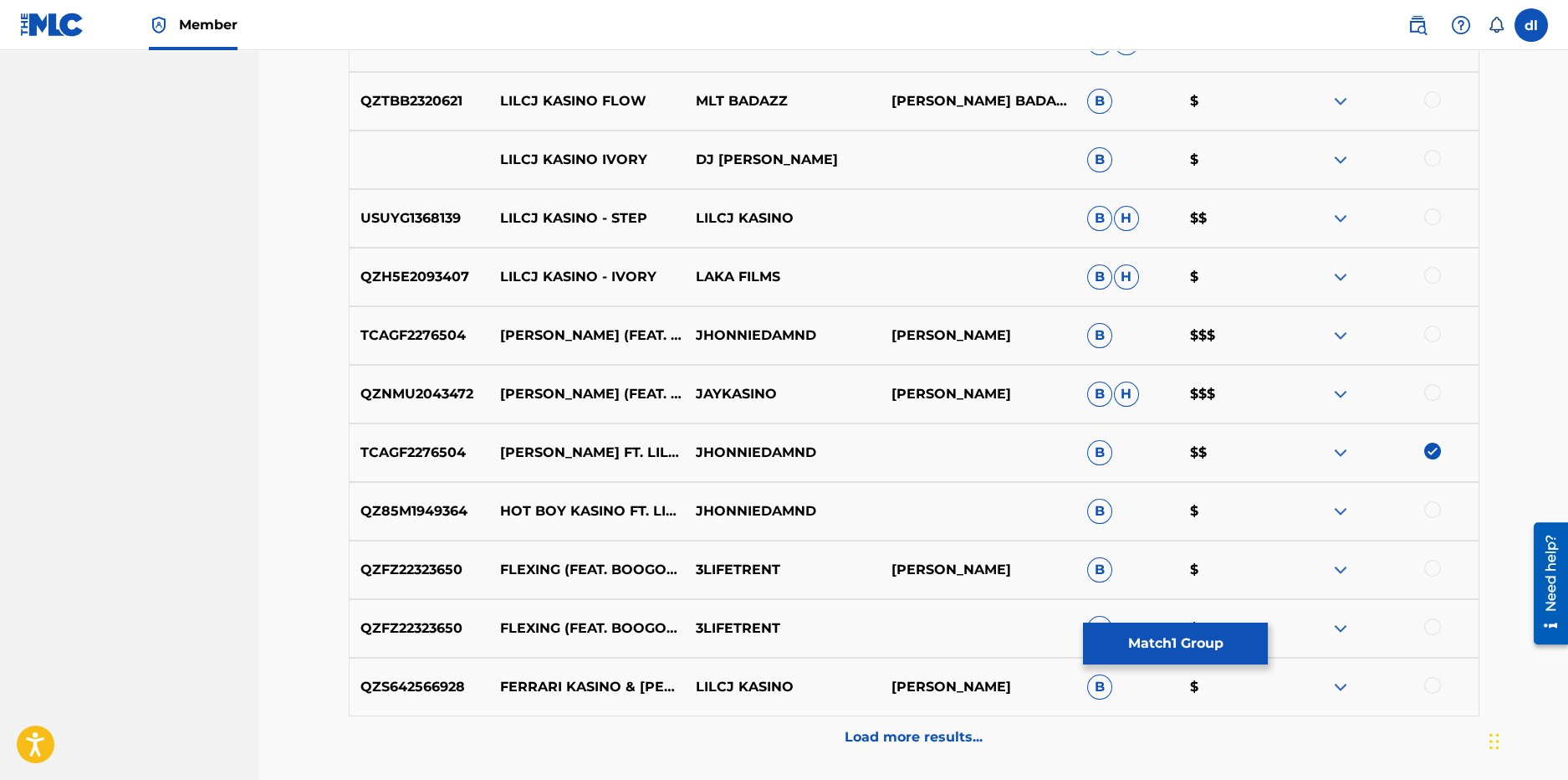
scroll to position [1242, 0]
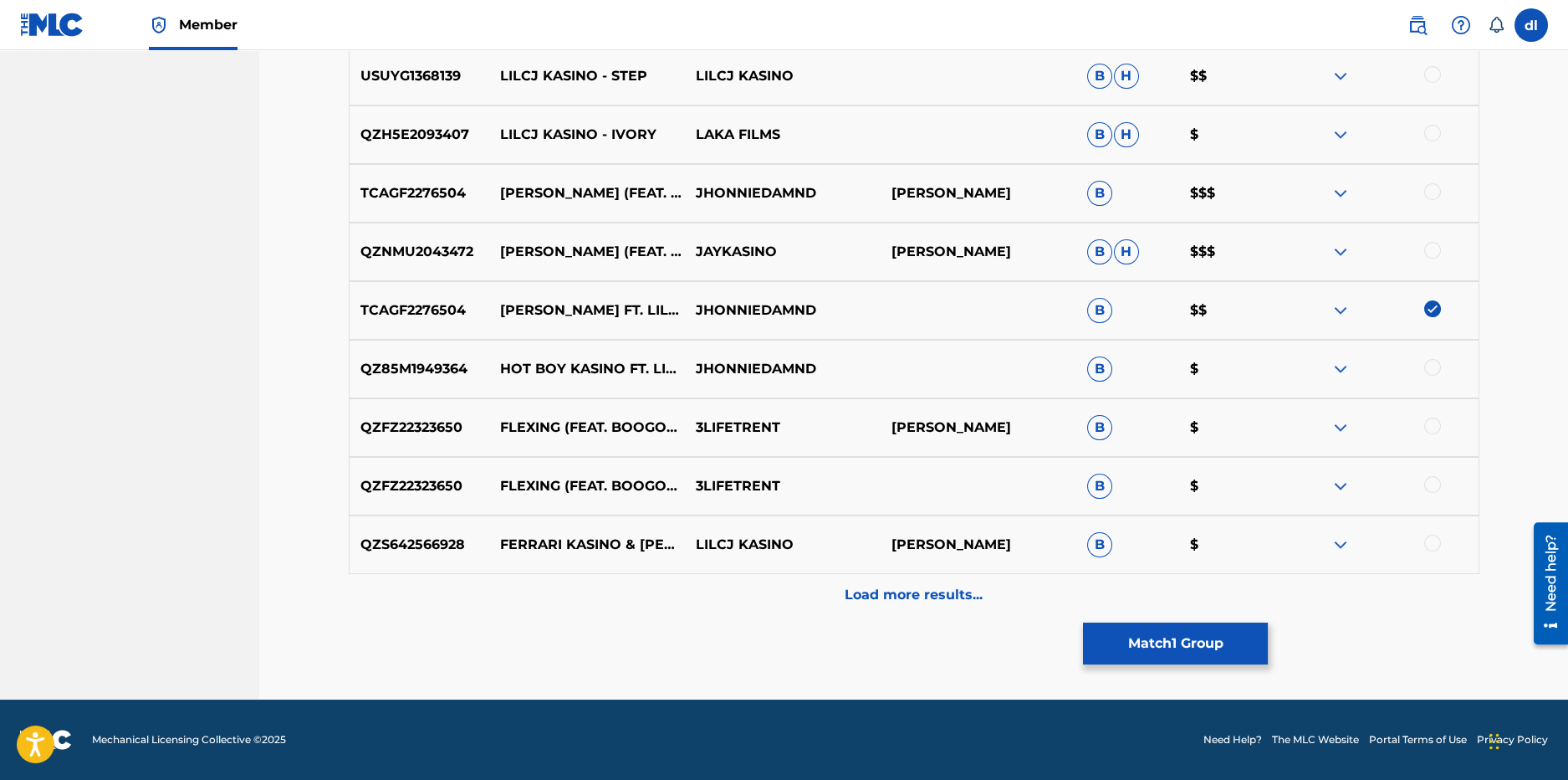
click at [970, 590] on p "Load more results..." at bounding box center [914, 594] width 138 height 20
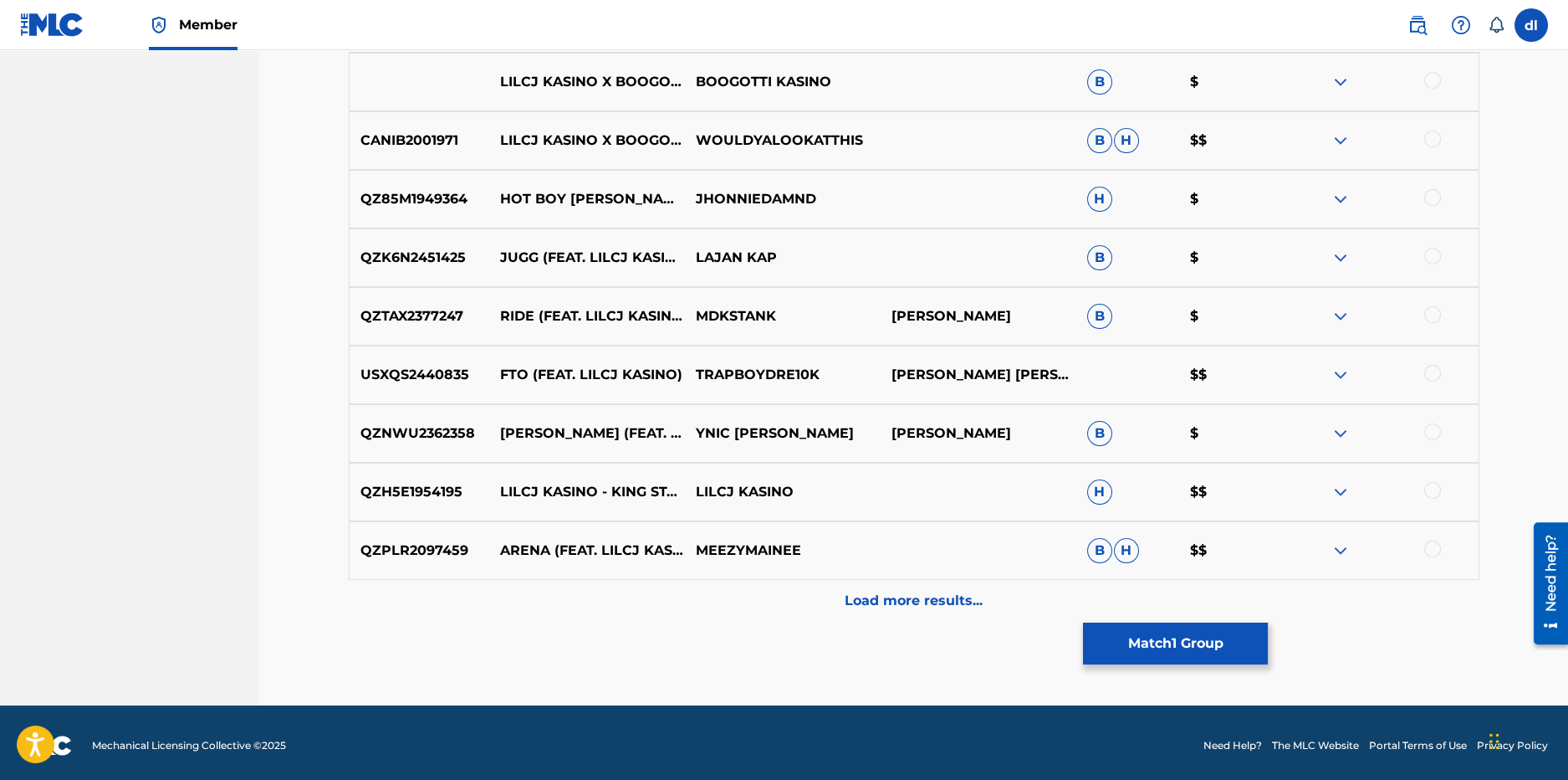
scroll to position [1827, 0]
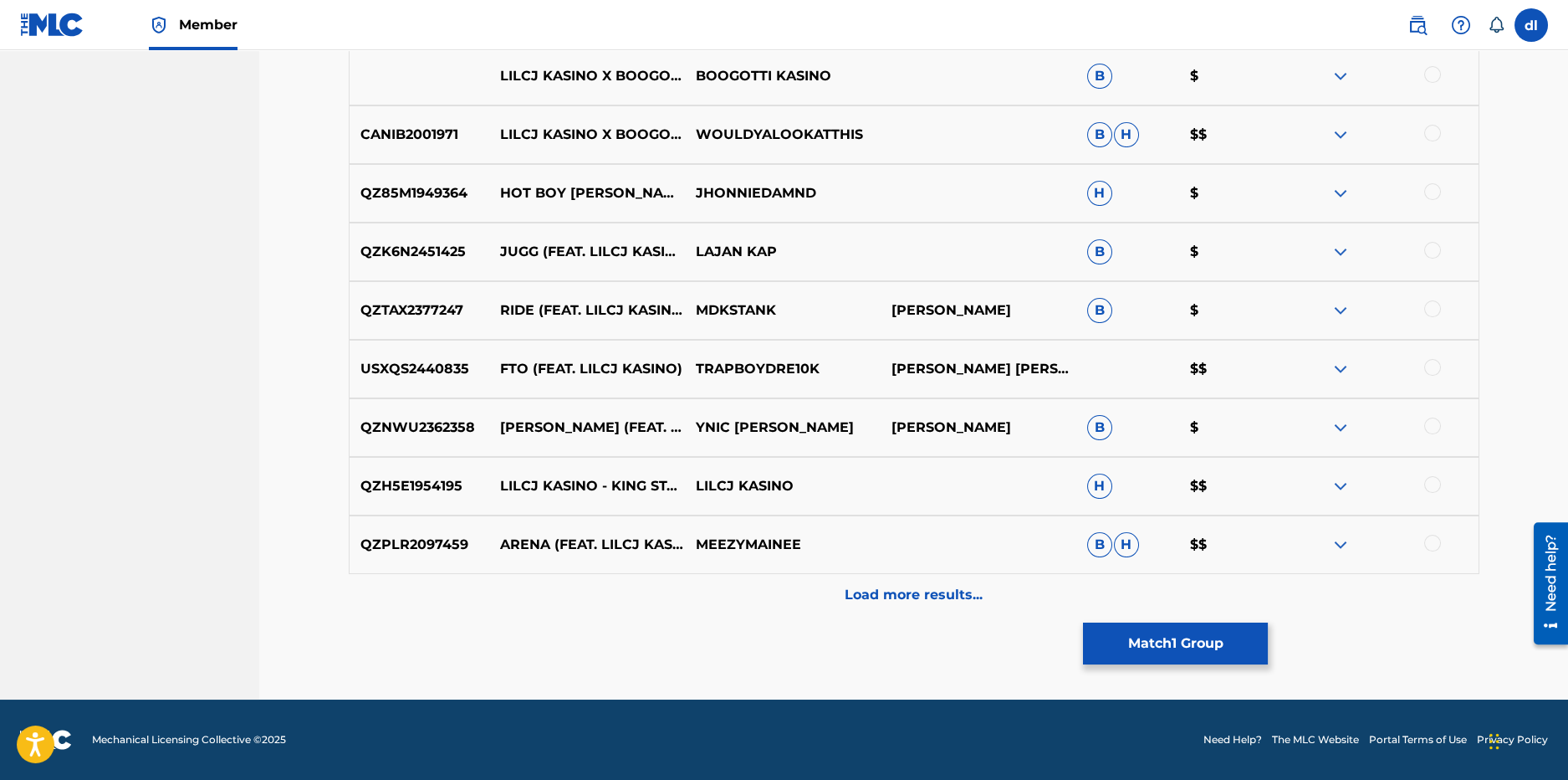
click at [920, 590] on p "Load more results..." at bounding box center [914, 594] width 138 height 20
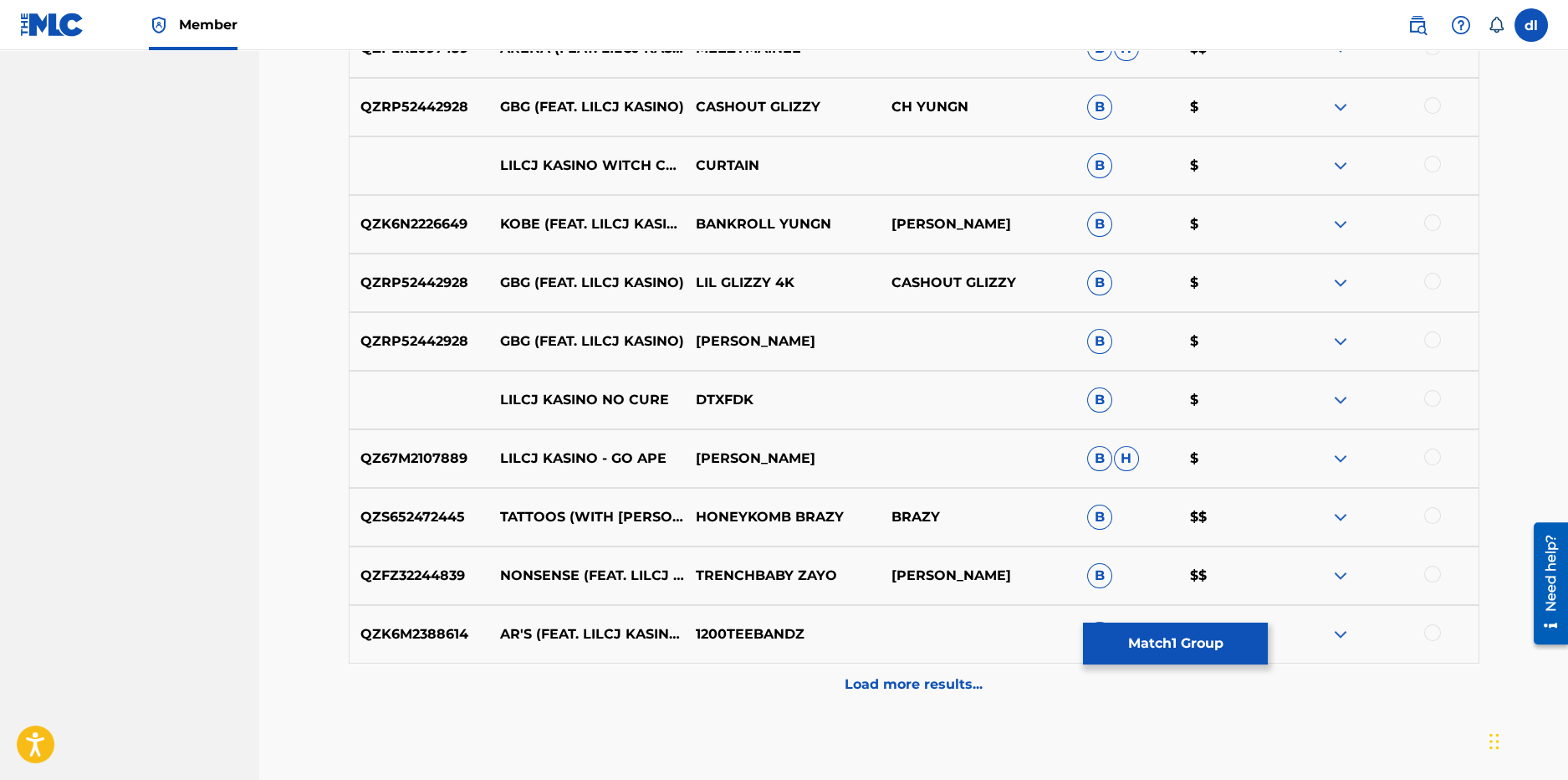
scroll to position [2412, 0]
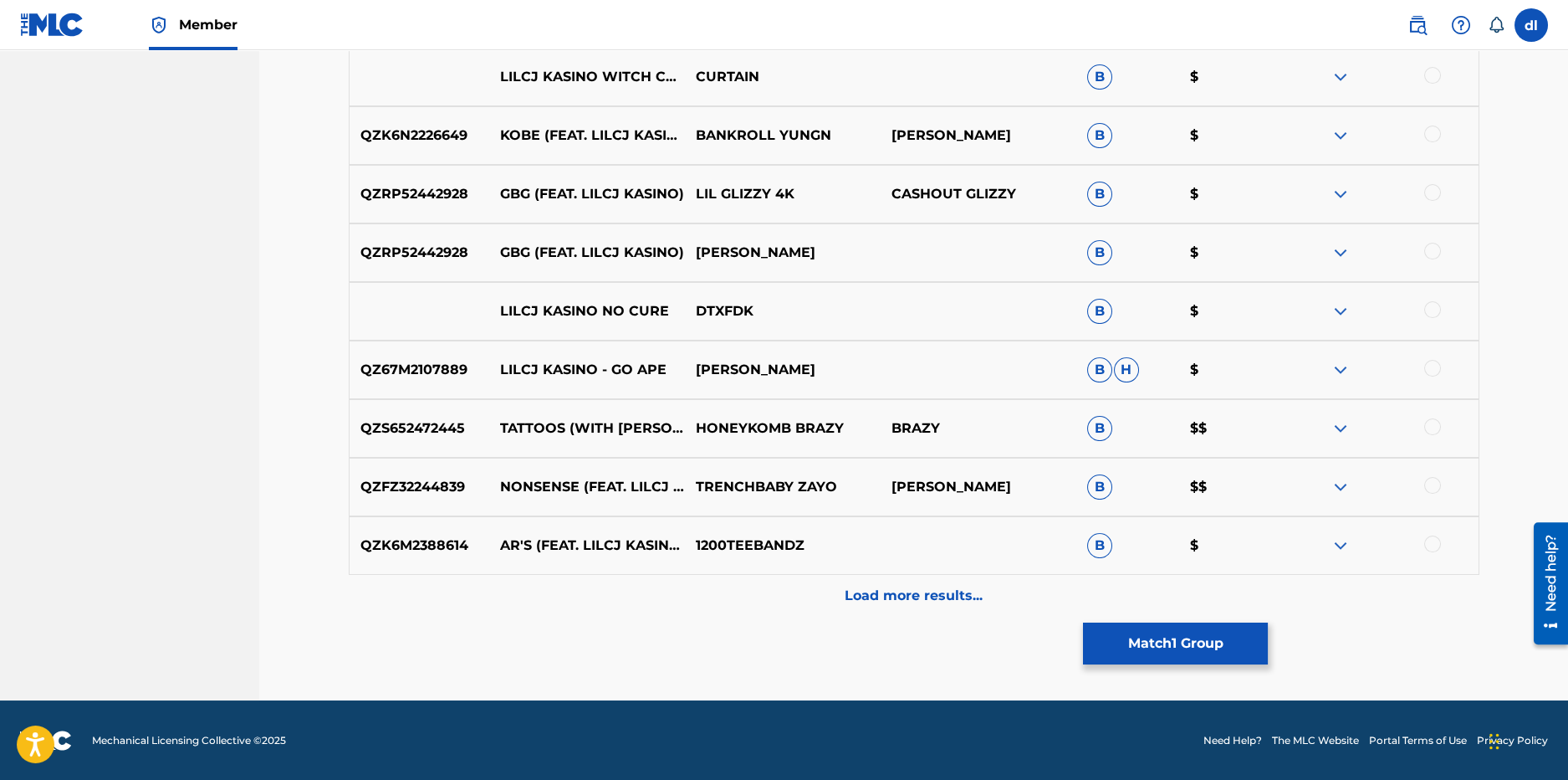
click at [847, 571] on div "QZK6M2388614 AR'S (FEAT. LILCJ KASINO) 1200TEEBANDZ B $" at bounding box center [914, 545] width 1131 height 59
drag, startPoint x: 665, startPoint y: 593, endPoint x: 622, endPoint y: 582, distance: 44.4
click at [664, 593] on div "Load more results..." at bounding box center [914, 595] width 1131 height 41
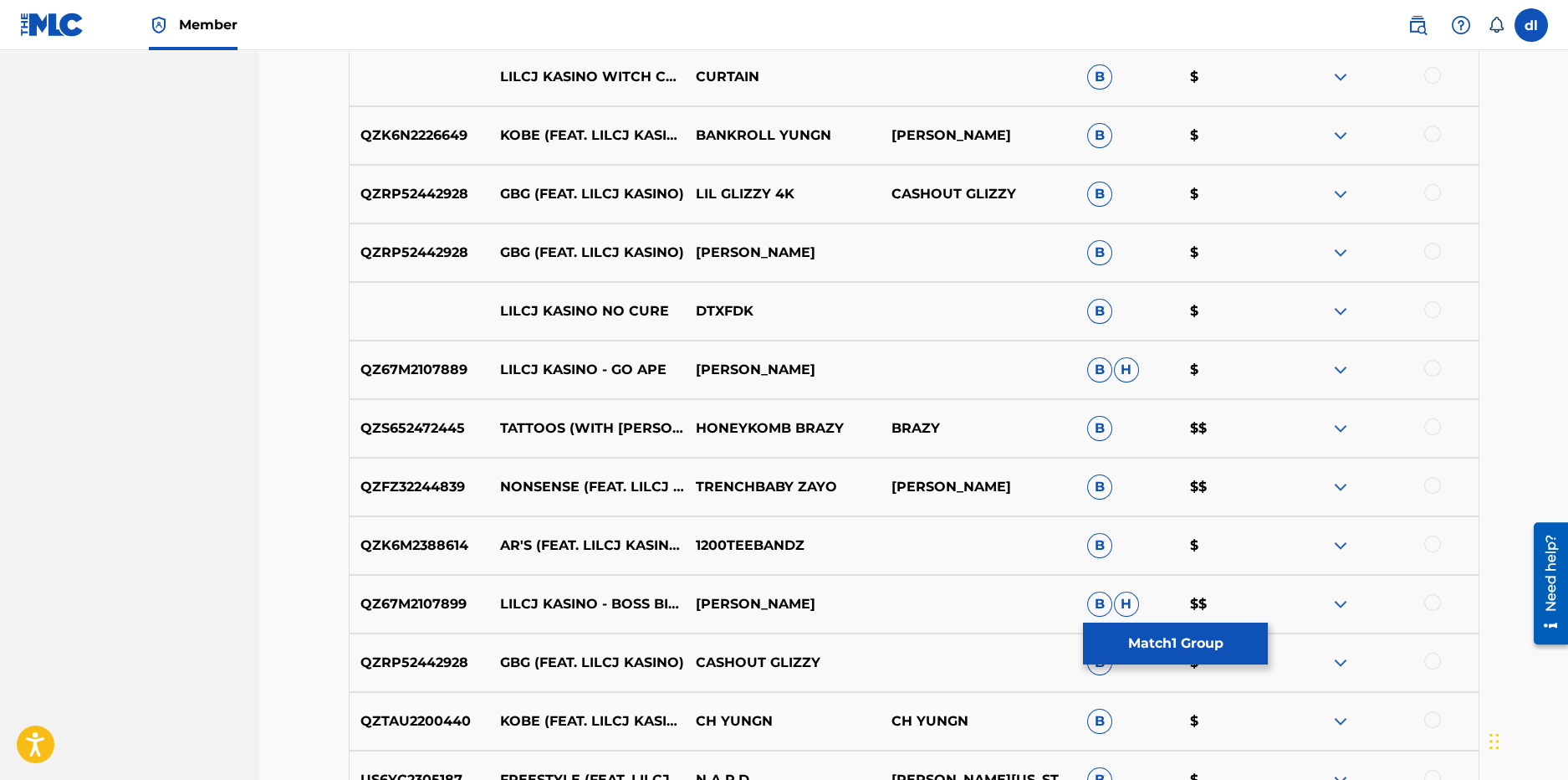
click at [1436, 433] on div at bounding box center [1381, 428] width 196 height 20
click at [1432, 422] on div at bounding box center [1431, 426] width 16 height 16
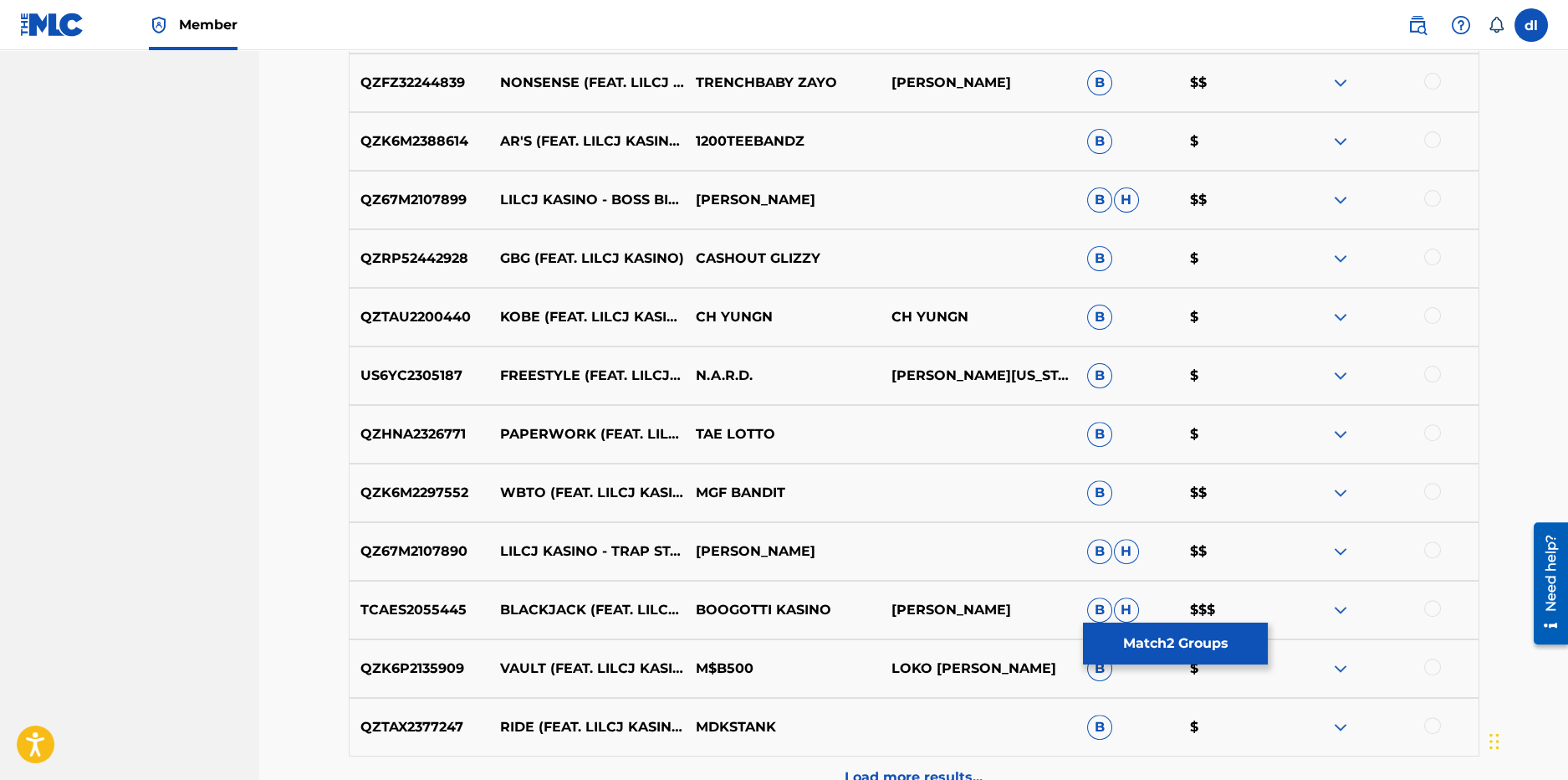
scroll to position [2831, 0]
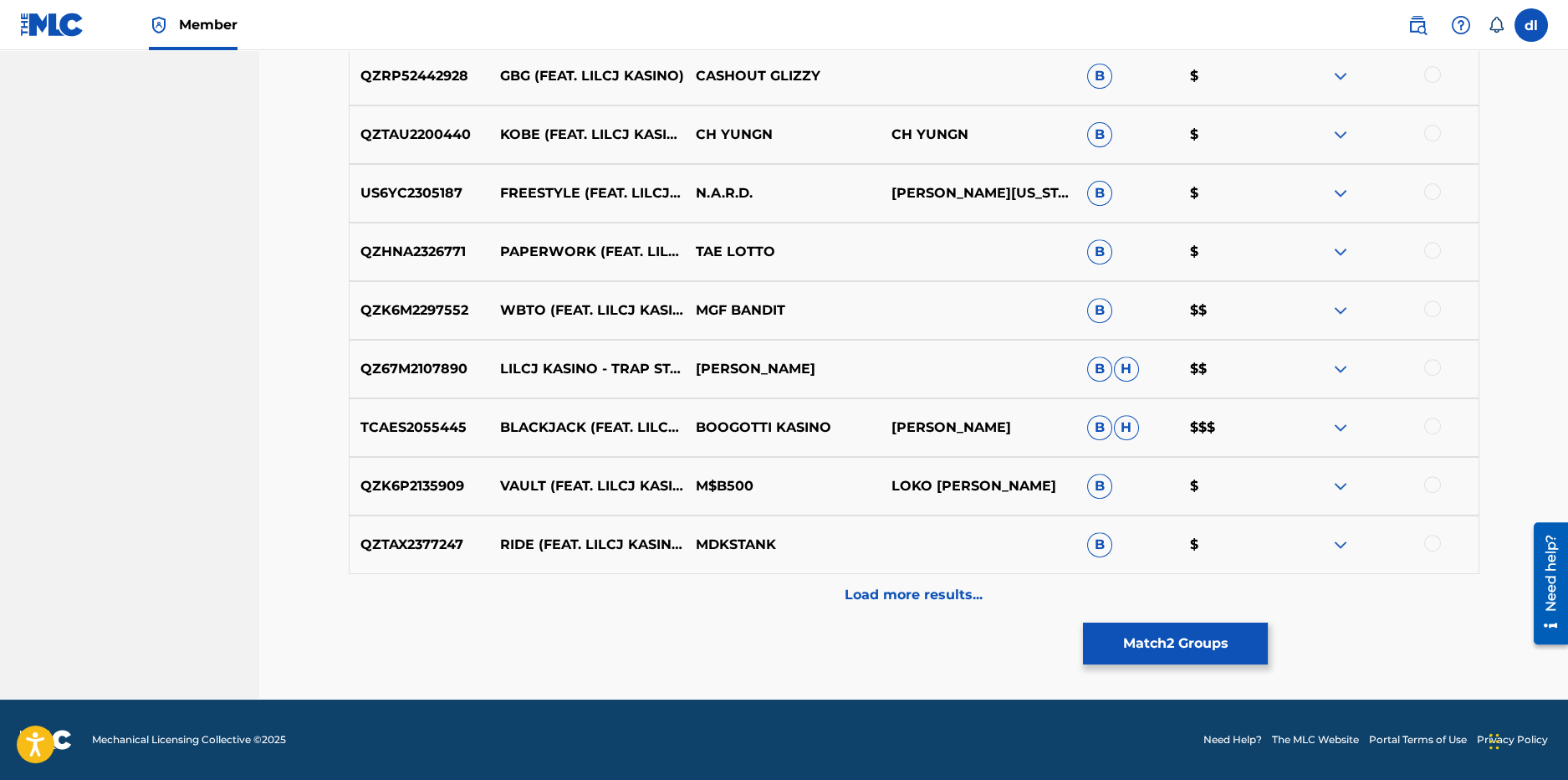
click at [915, 595] on p "Load more results..." at bounding box center [914, 594] width 138 height 20
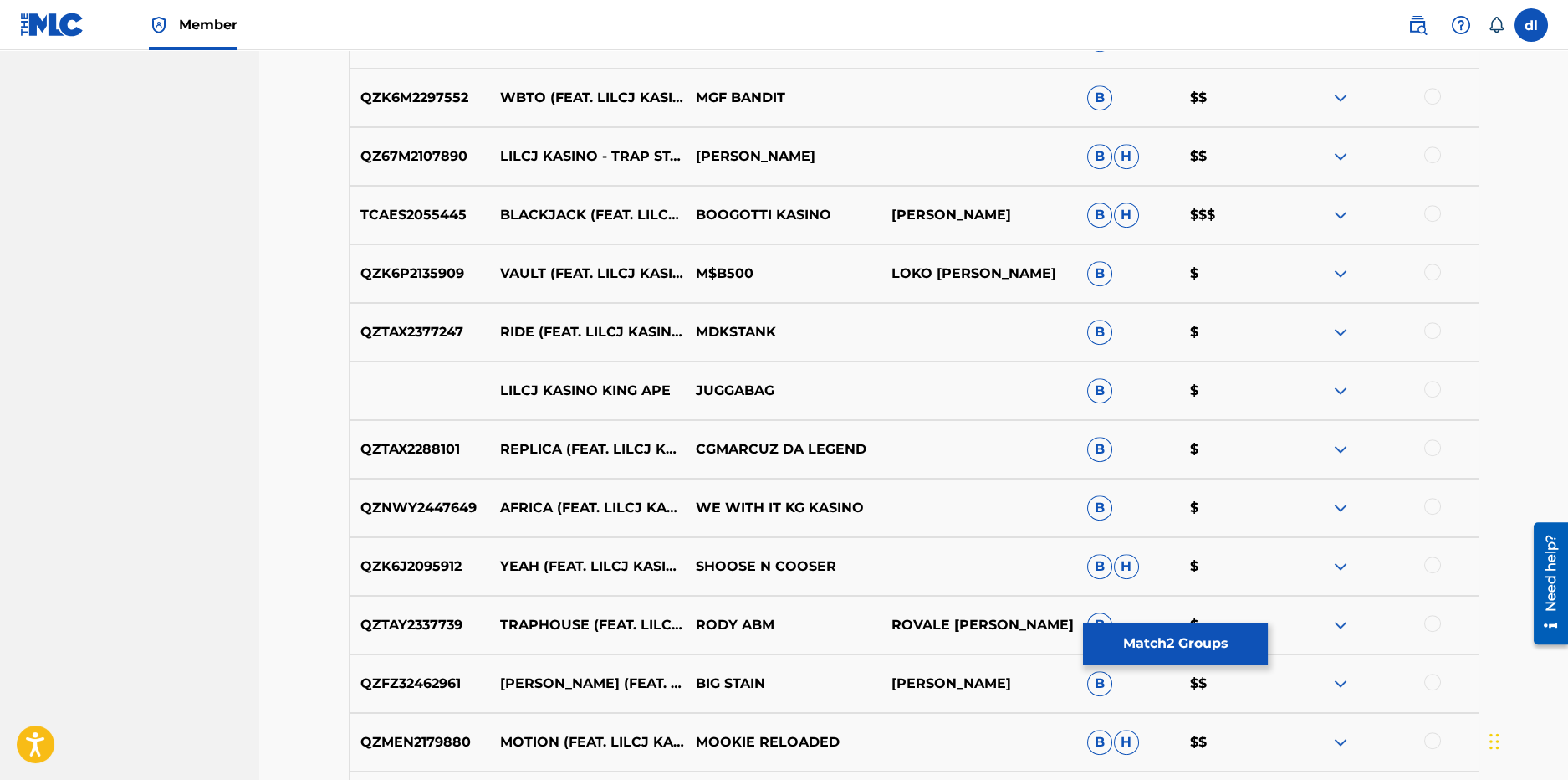
scroll to position [3416, 0]
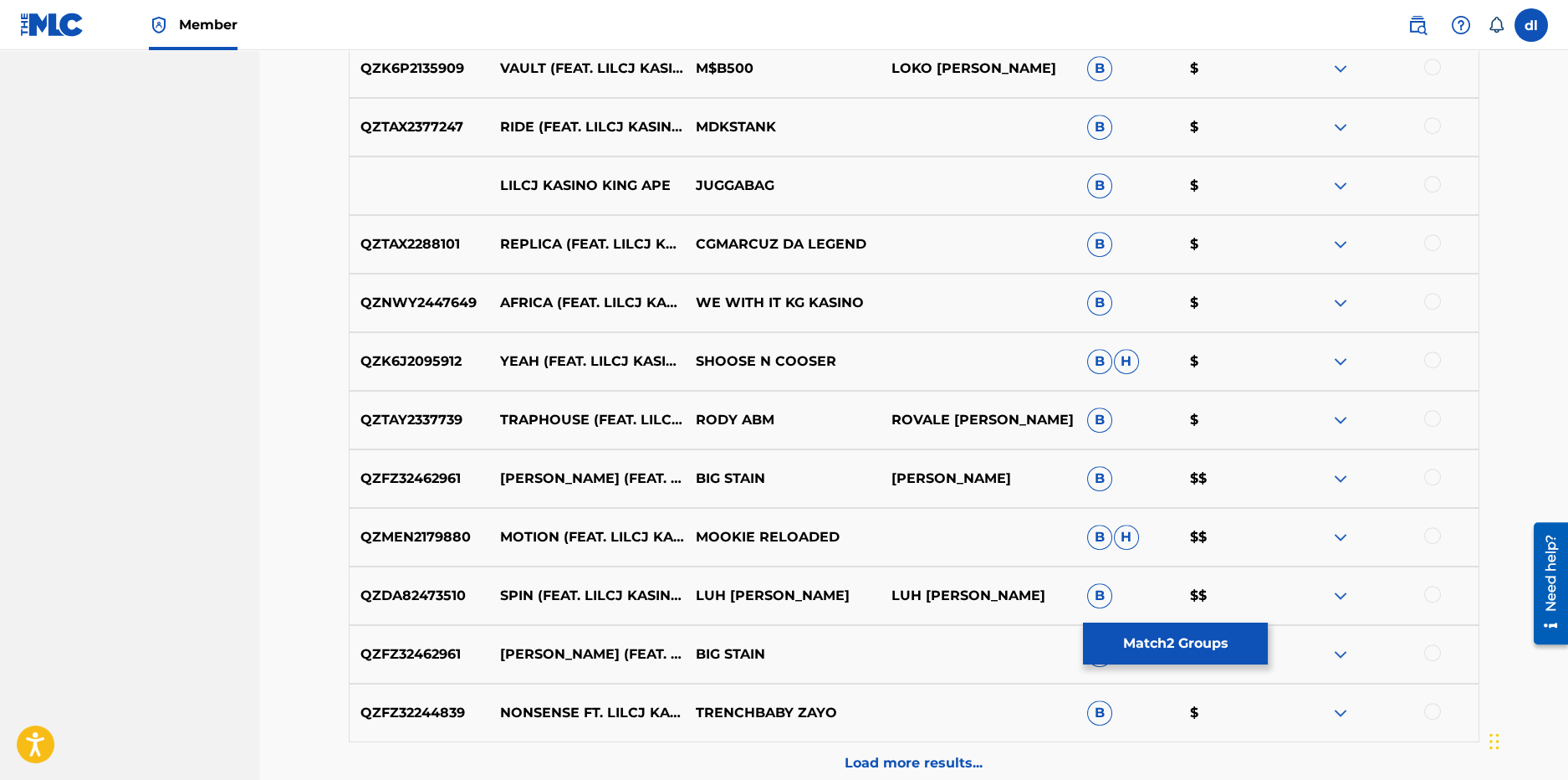
click at [1430, 295] on div at bounding box center [1431, 300] width 16 height 16
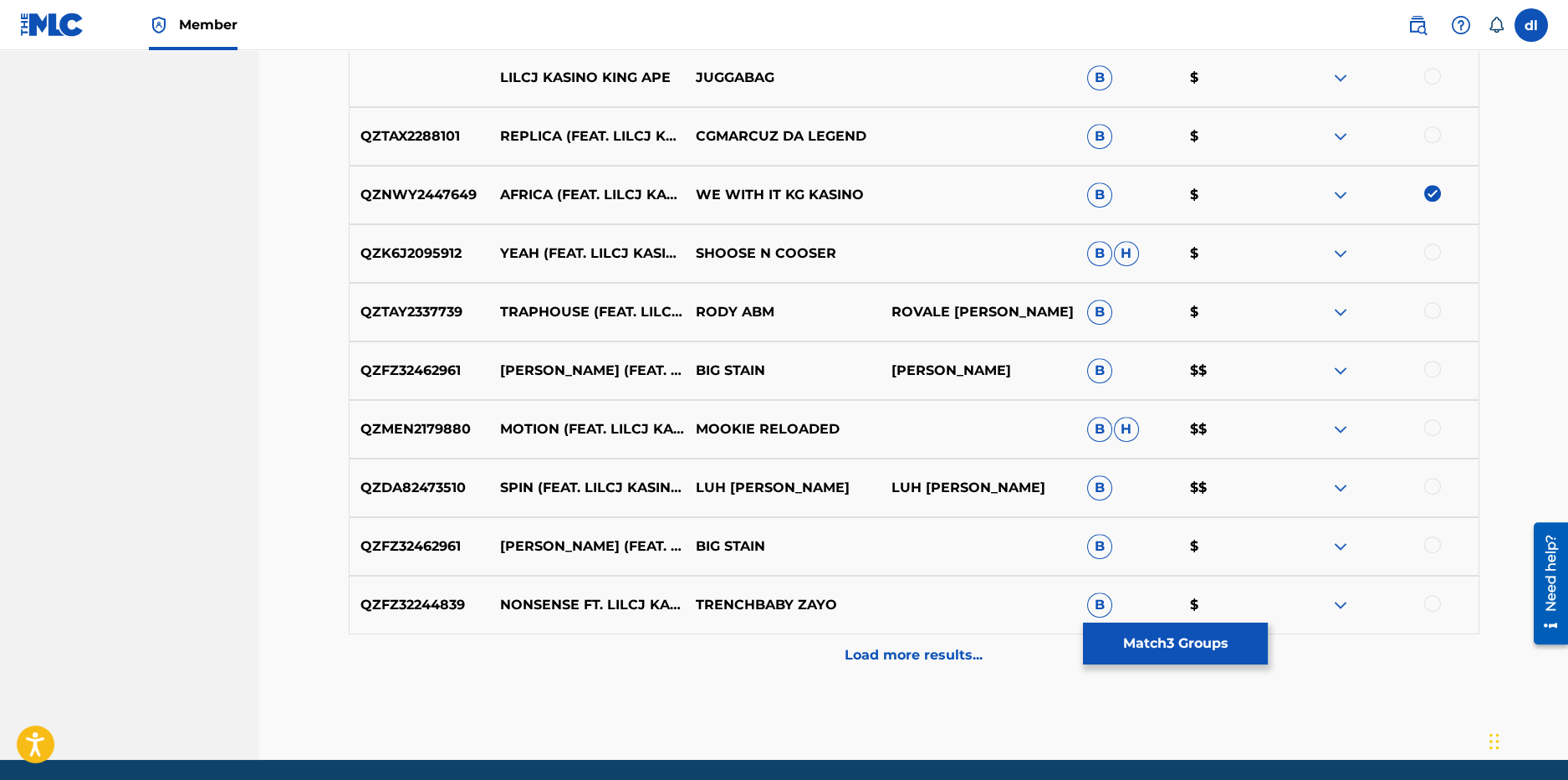
scroll to position [3584, 0]
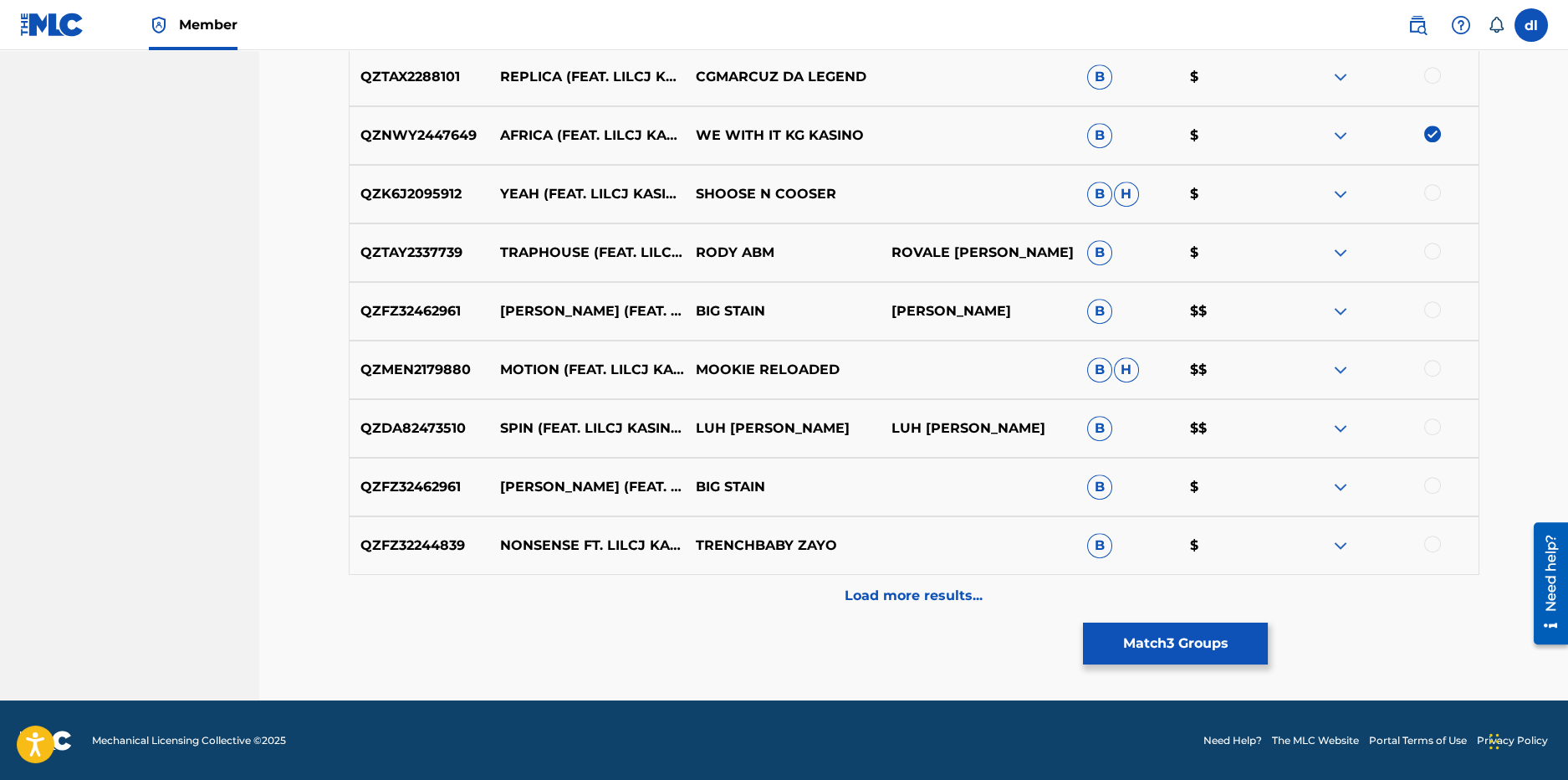
click at [897, 611] on div "Load more results..." at bounding box center [914, 595] width 1131 height 41
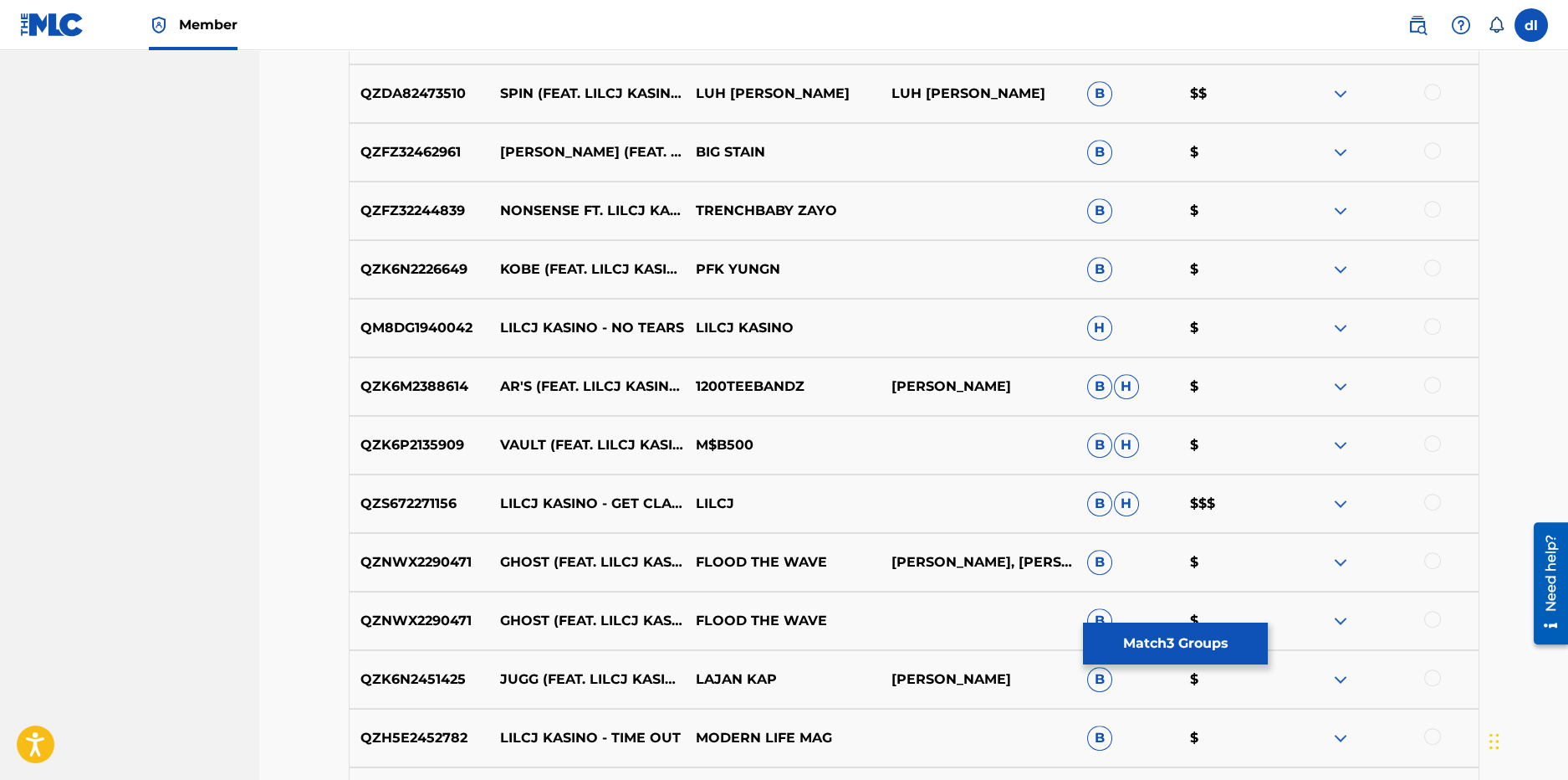
scroll to position [4170, 0]
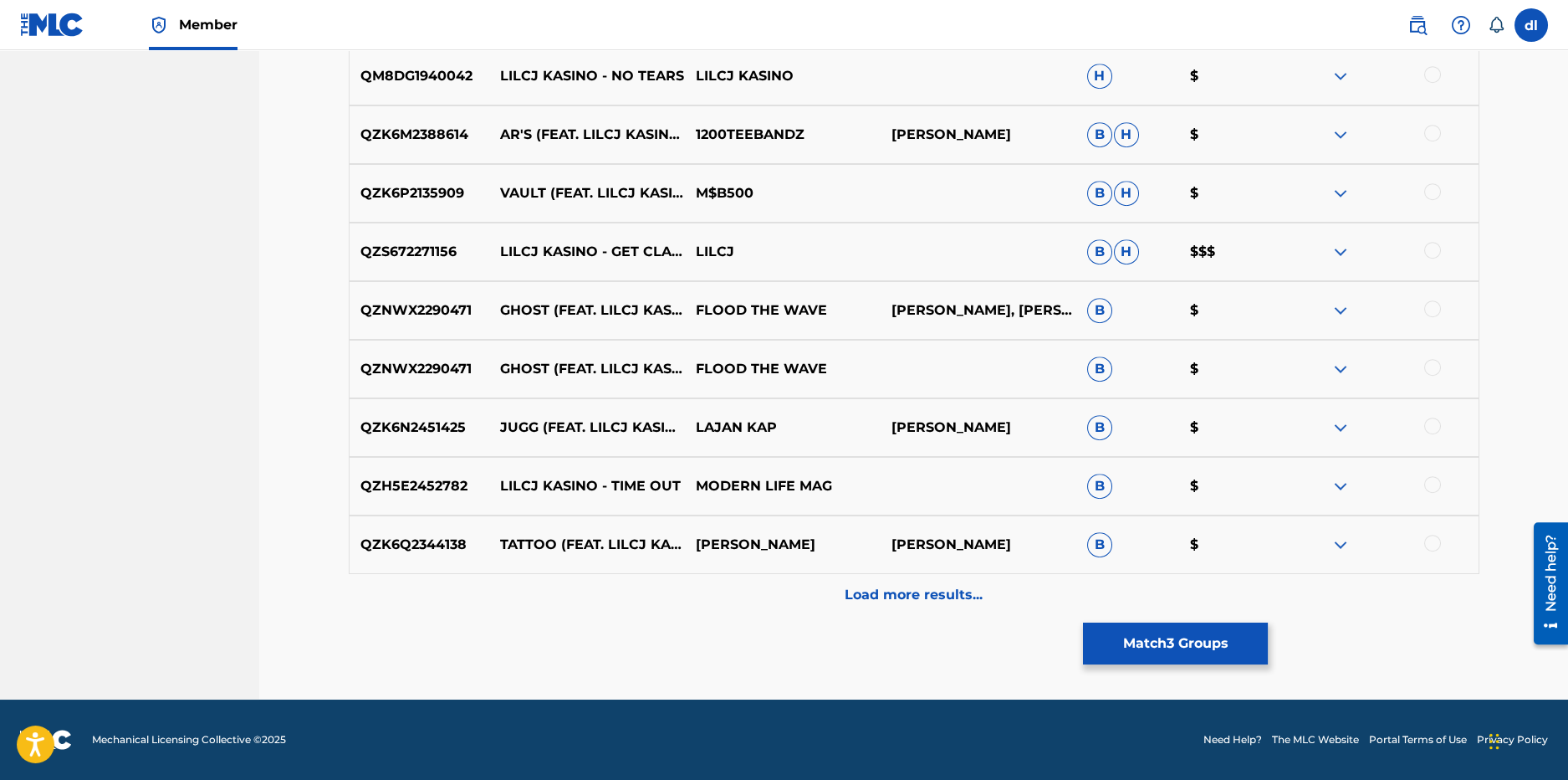
click at [853, 602] on p "Load more results..." at bounding box center [914, 594] width 138 height 20
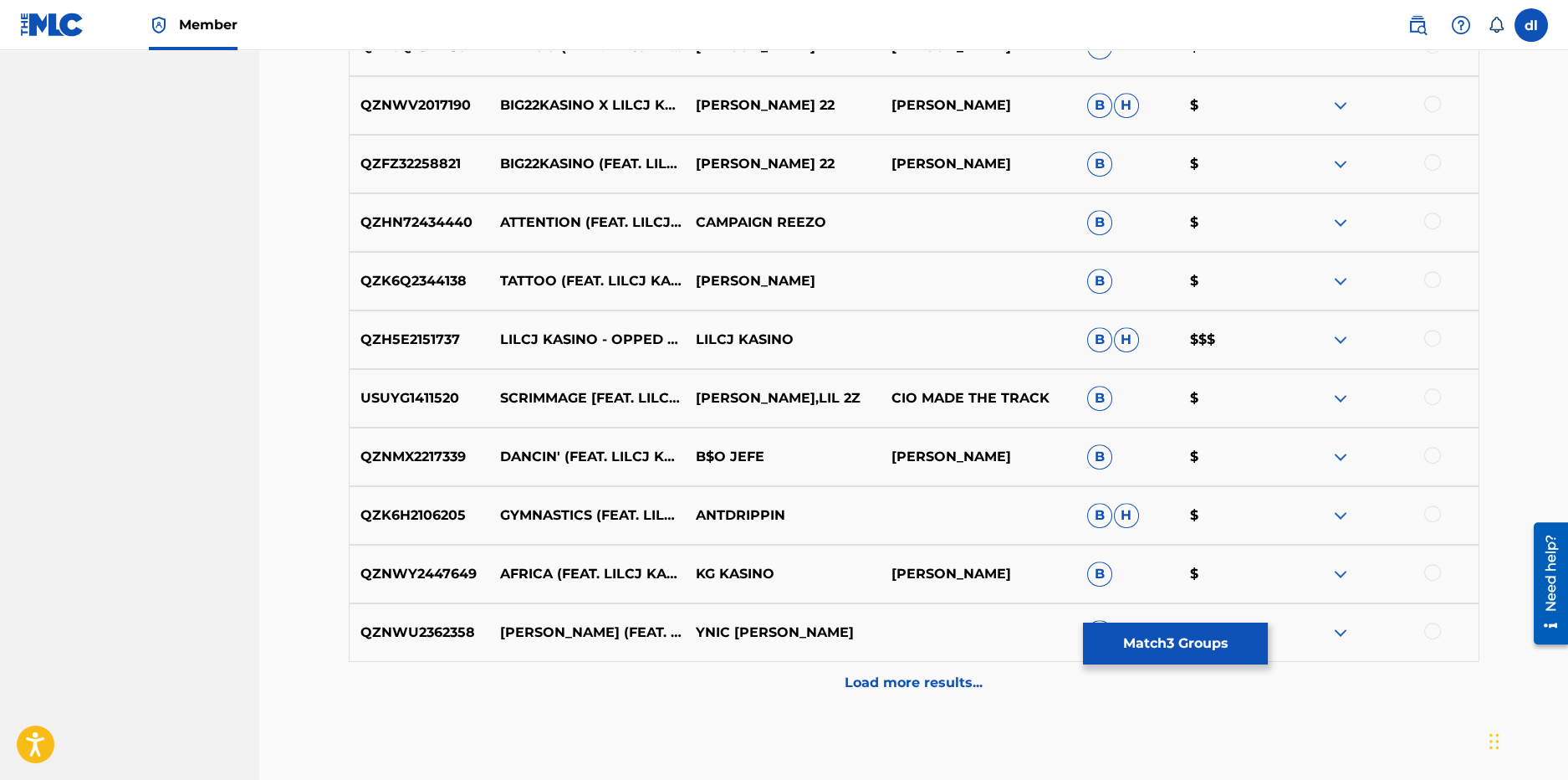
scroll to position [4671, 0]
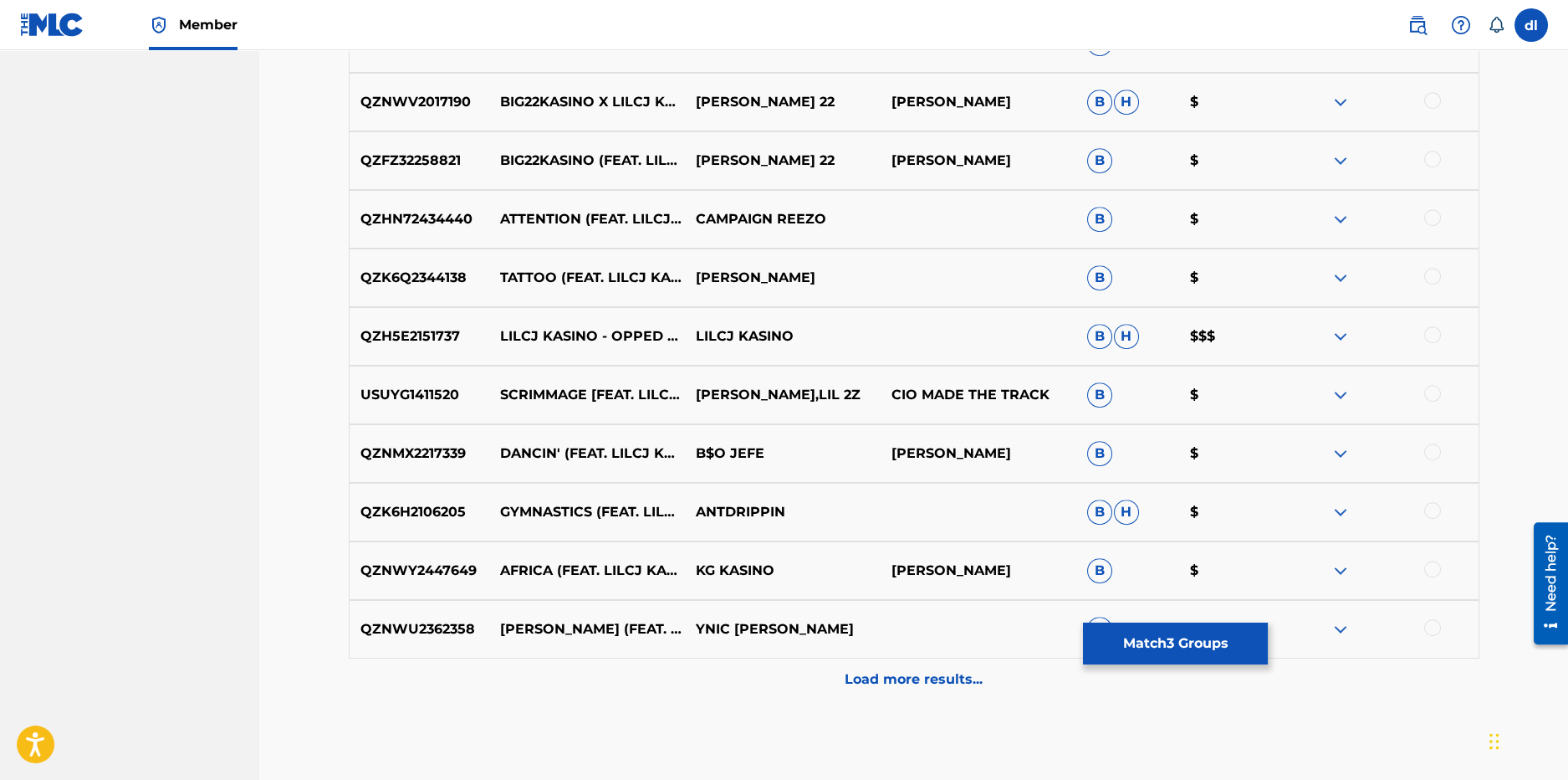
click at [1433, 569] on div at bounding box center [1431, 568] width 16 height 16
click at [853, 692] on div "Load more results..." at bounding box center [914, 679] width 1131 height 41
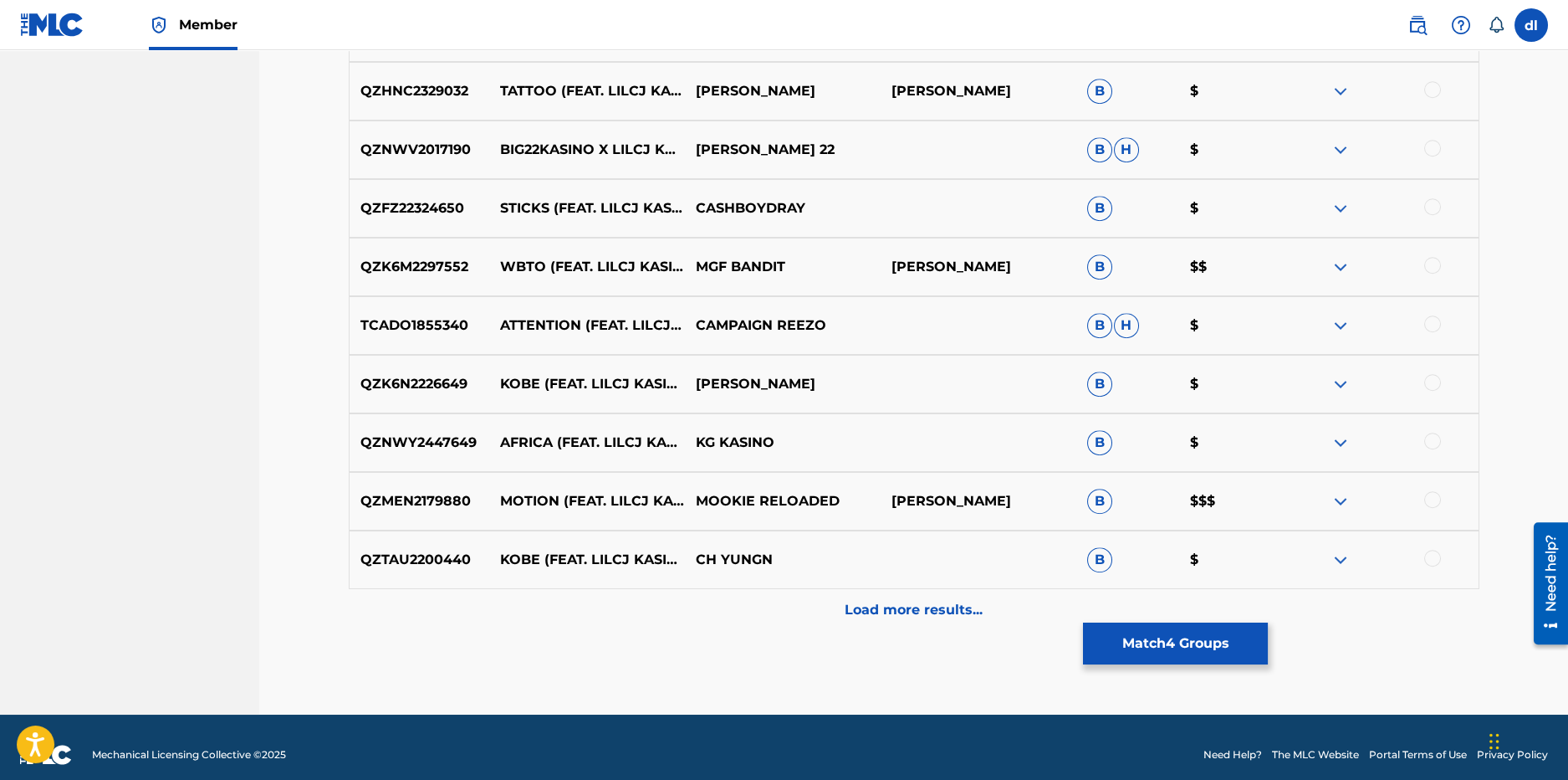
scroll to position [5341, 0]
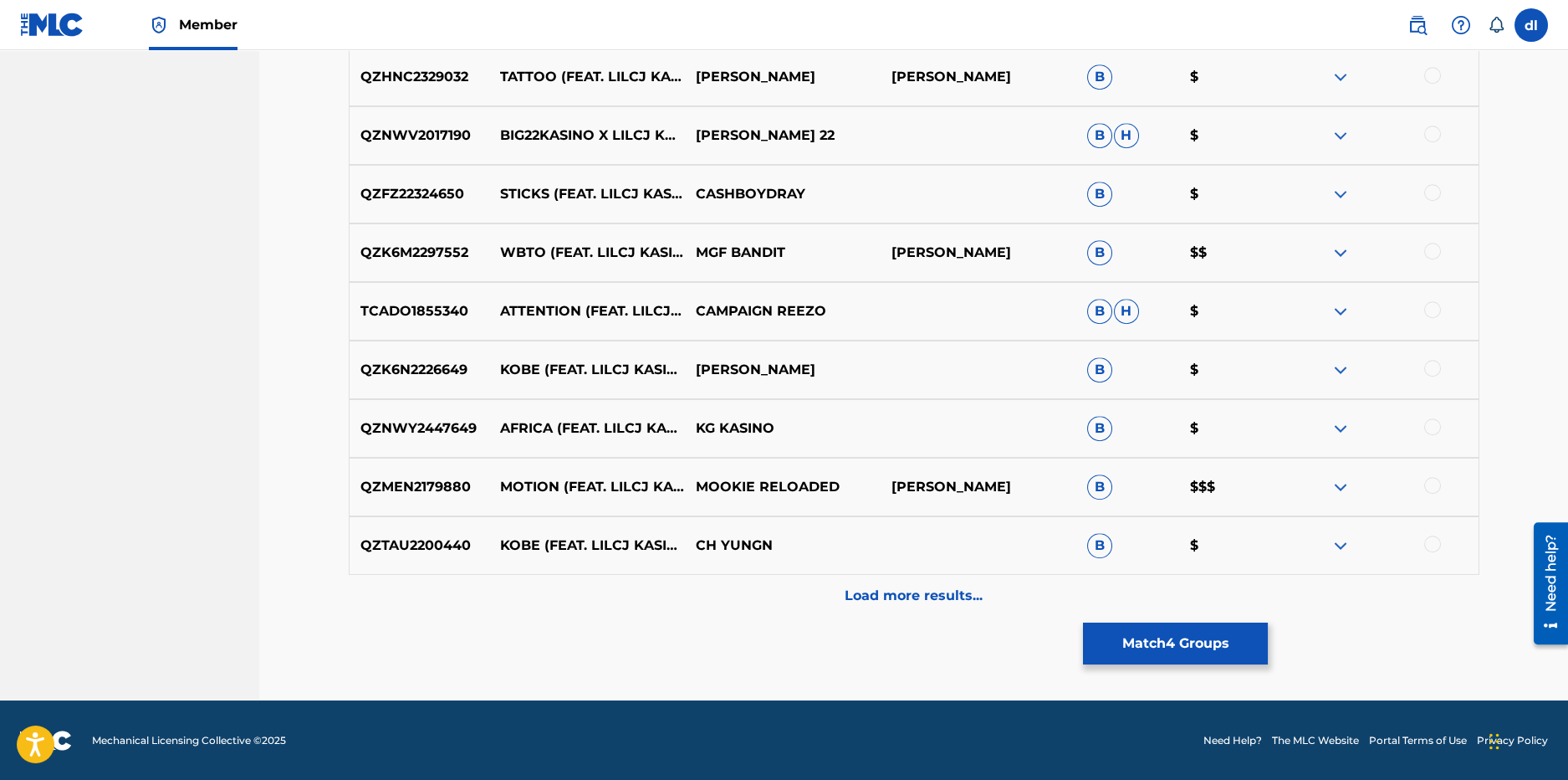
click at [634, 589] on div "Load more results..." at bounding box center [914, 595] width 1131 height 41
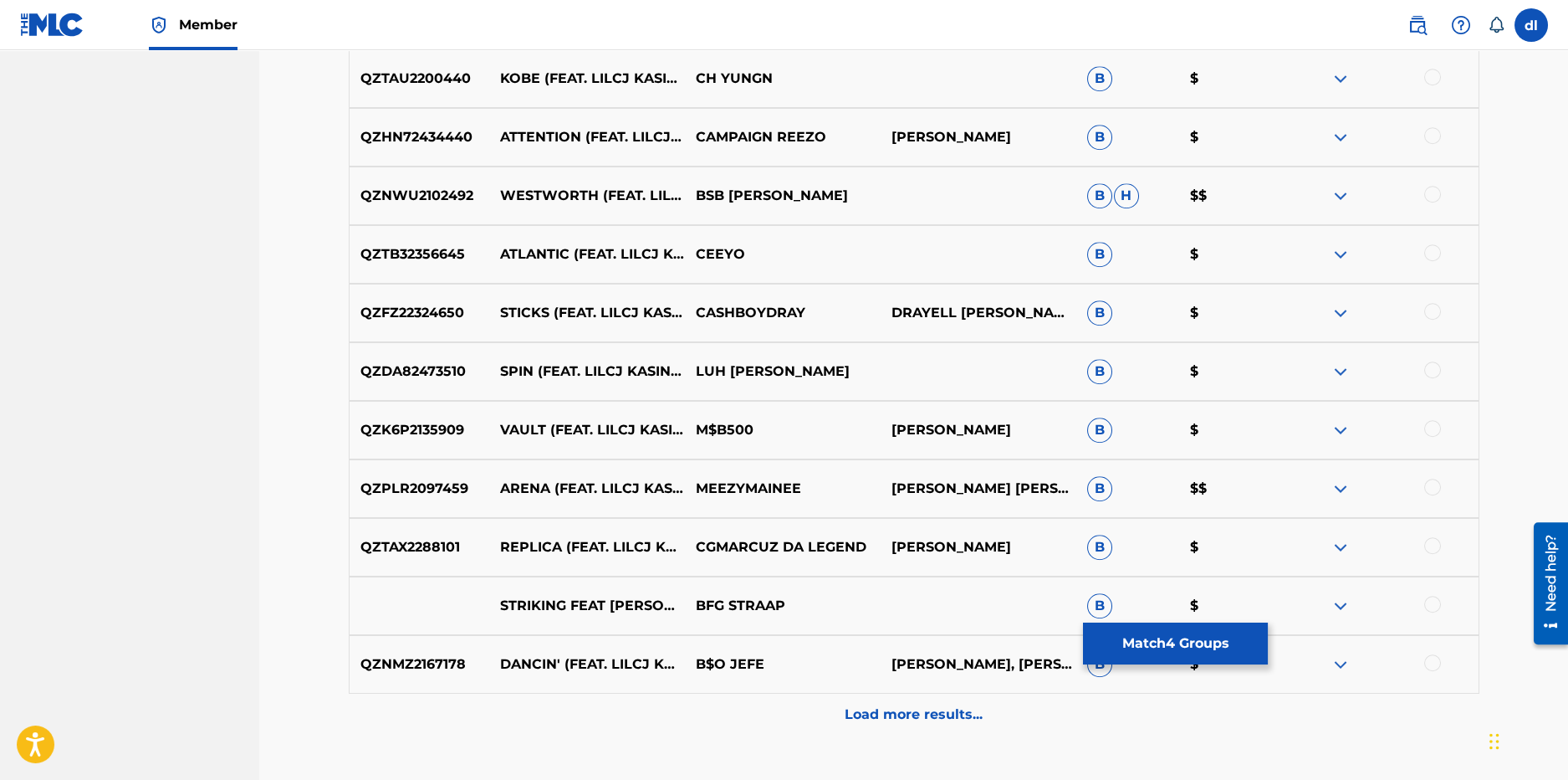
scroll to position [5926, 0]
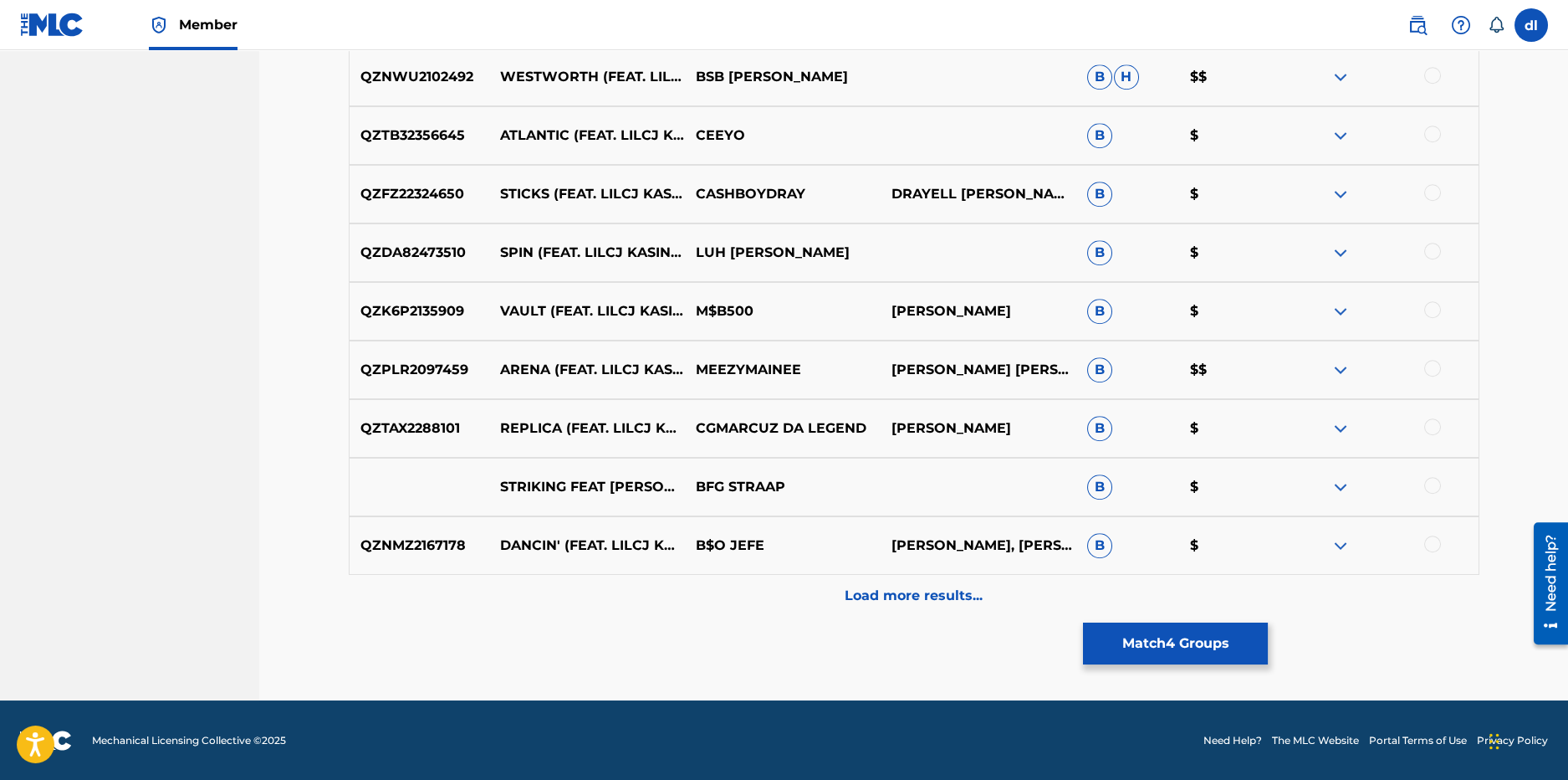
click at [709, 594] on div "Load more results..." at bounding box center [914, 595] width 1131 height 41
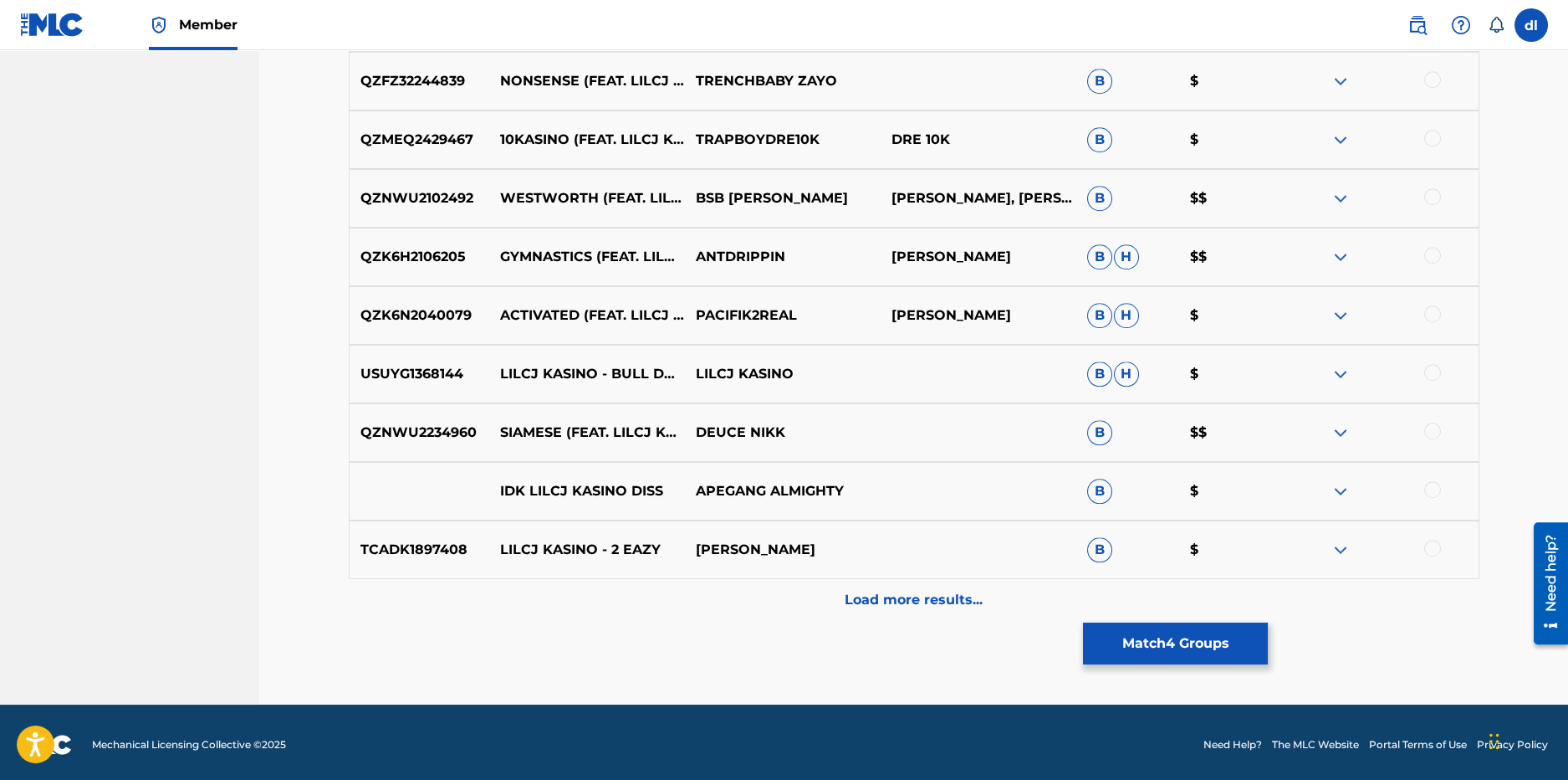
scroll to position [6512, 0]
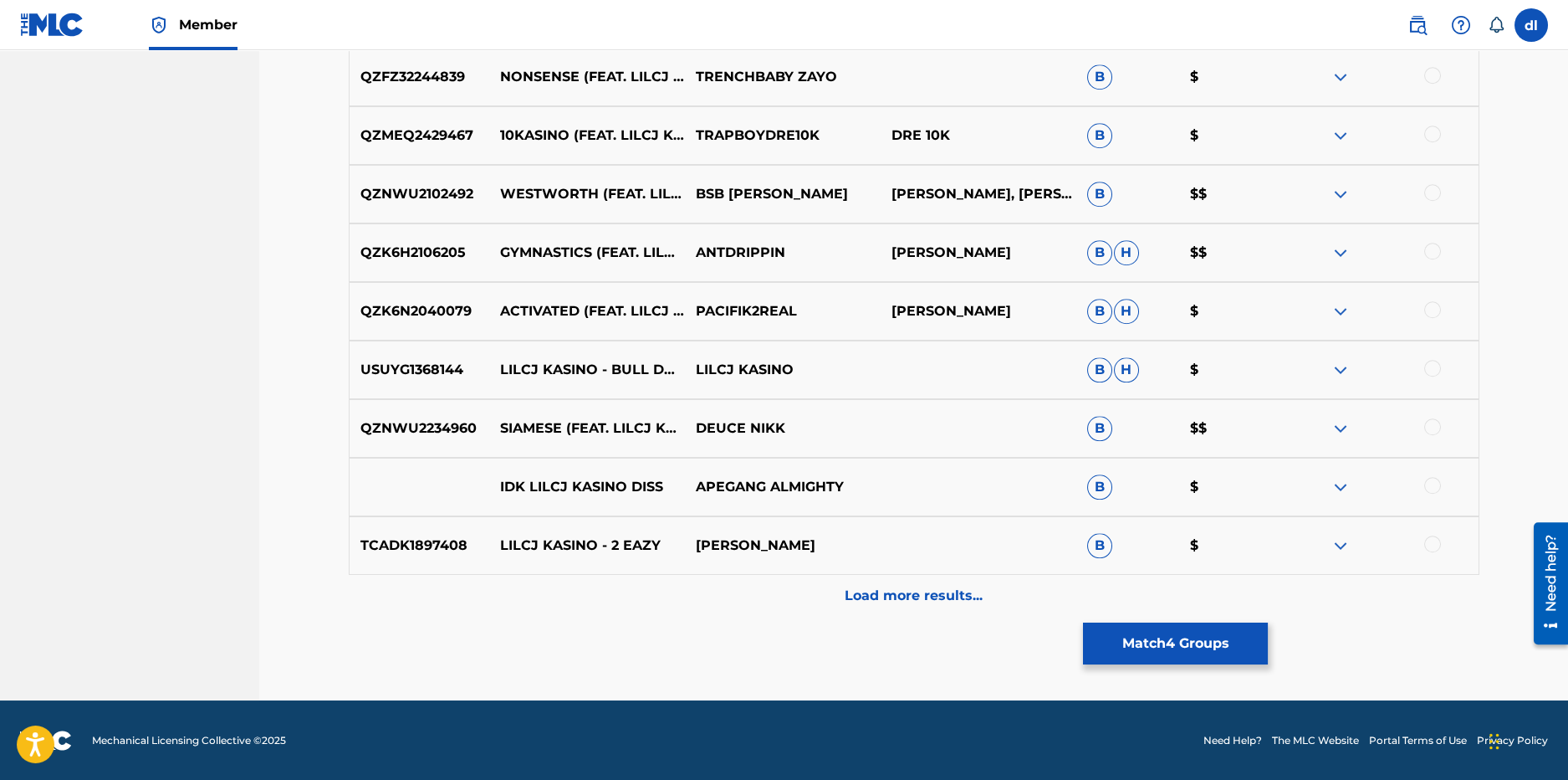
click at [779, 593] on div "Load more results..." at bounding box center [914, 595] width 1131 height 41
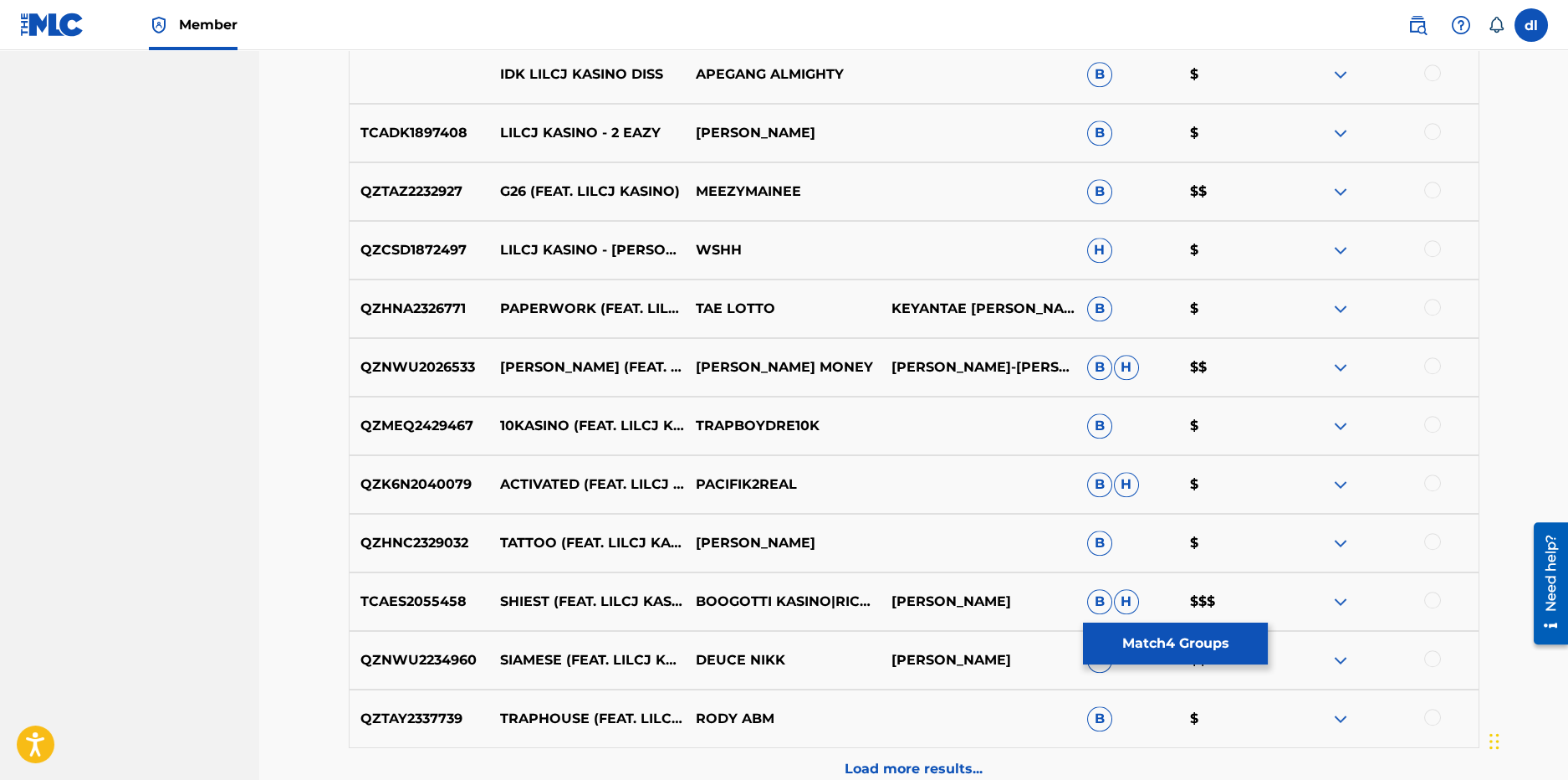
scroll to position [6930, 0]
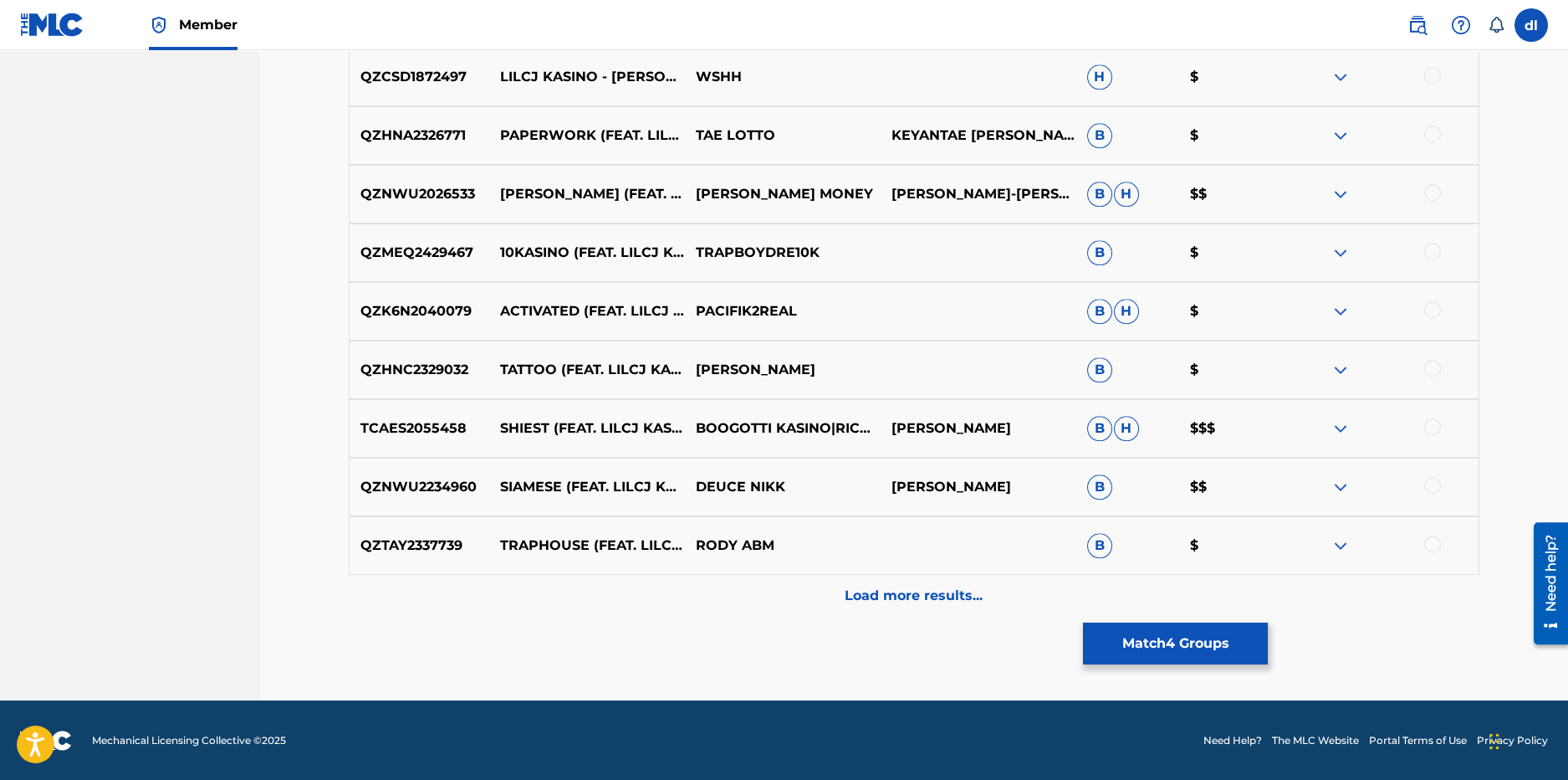
click at [679, 601] on div "Load more results..." at bounding box center [914, 595] width 1131 height 41
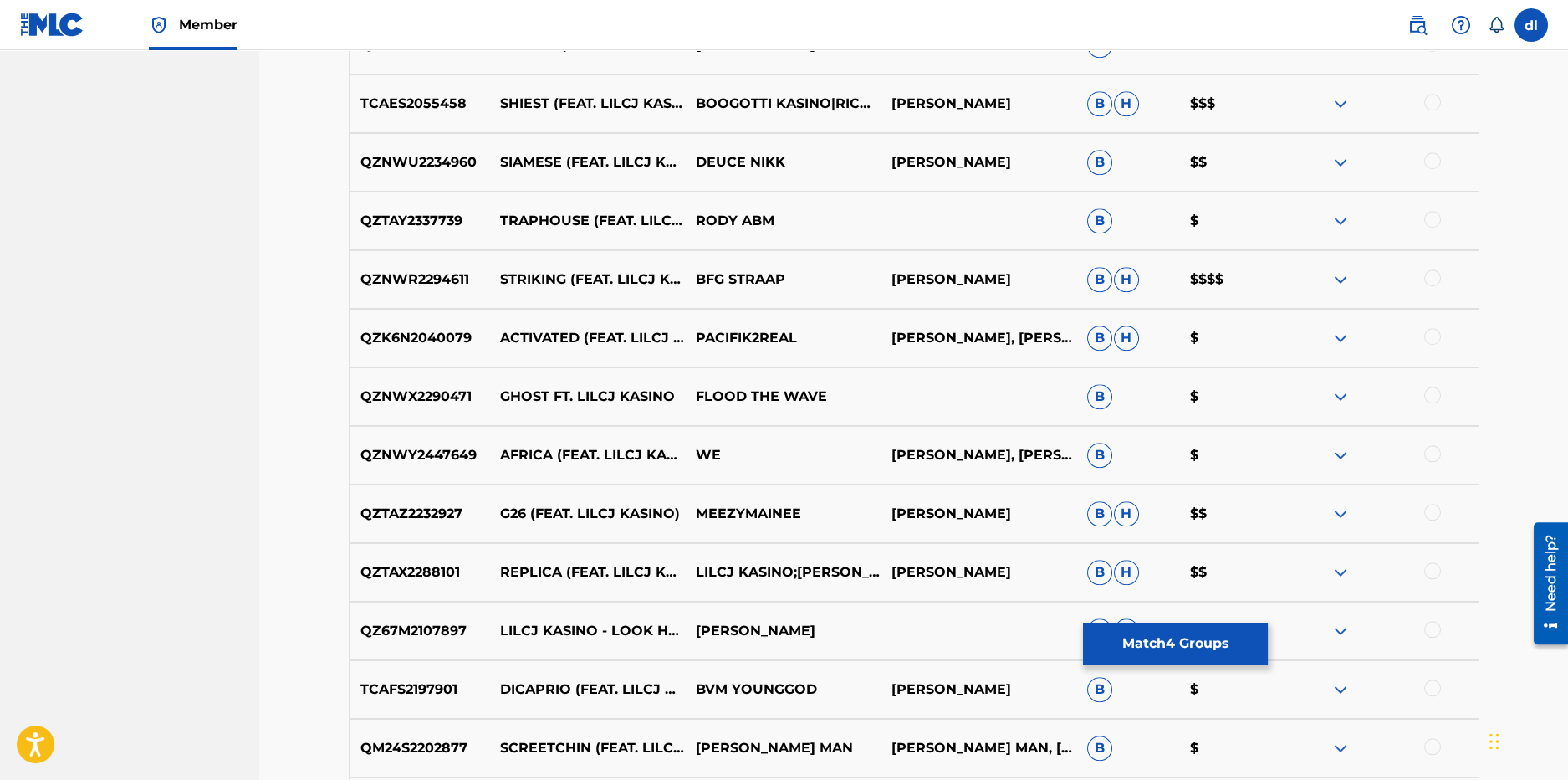
scroll to position [7599, 0]
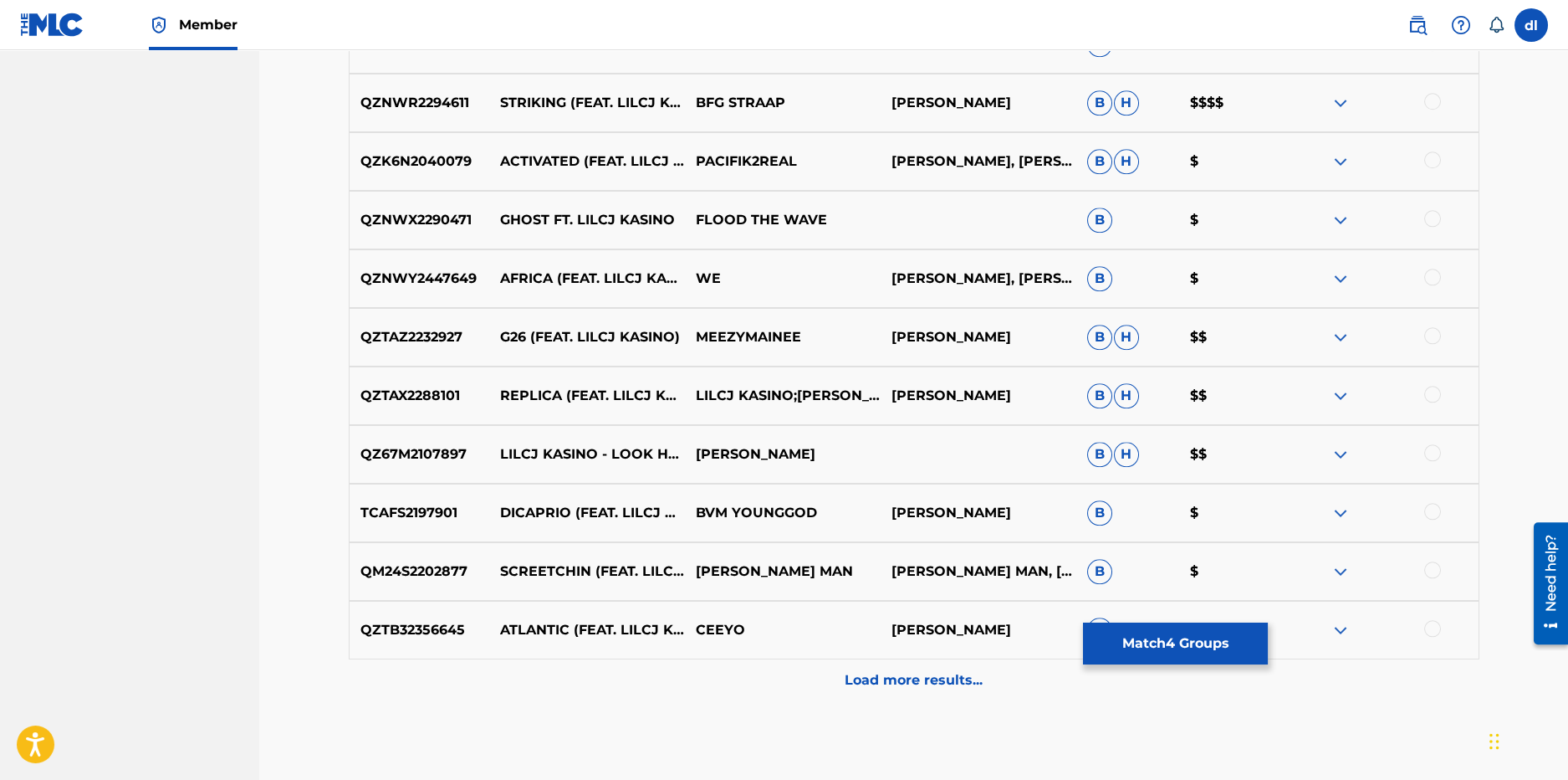
drag, startPoint x: 624, startPoint y: 672, endPoint x: 331, endPoint y: 601, distance: 301.5
click at [623, 672] on div "Load more results..." at bounding box center [914, 679] width 1131 height 41
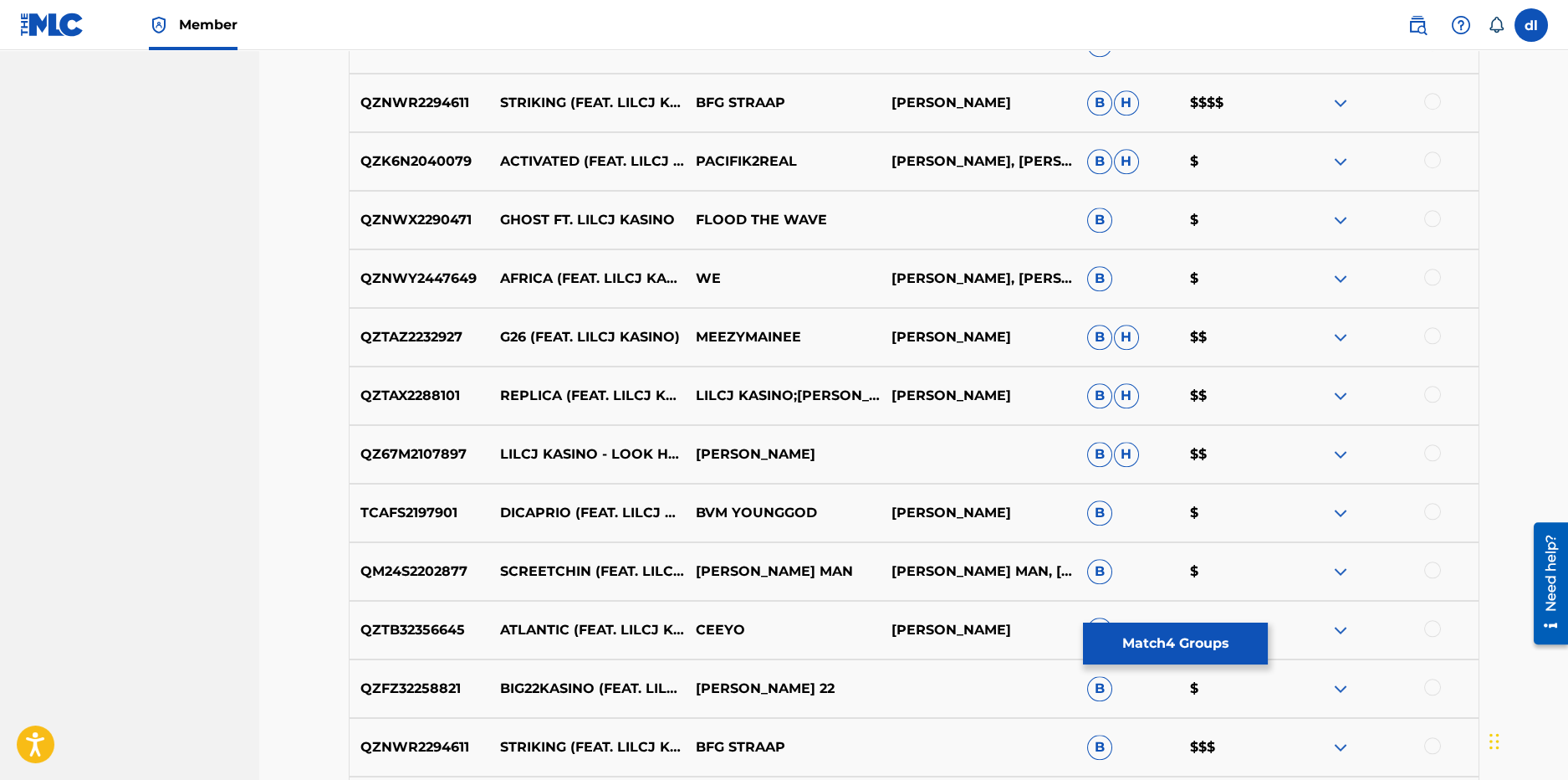
scroll to position [8100, 0]
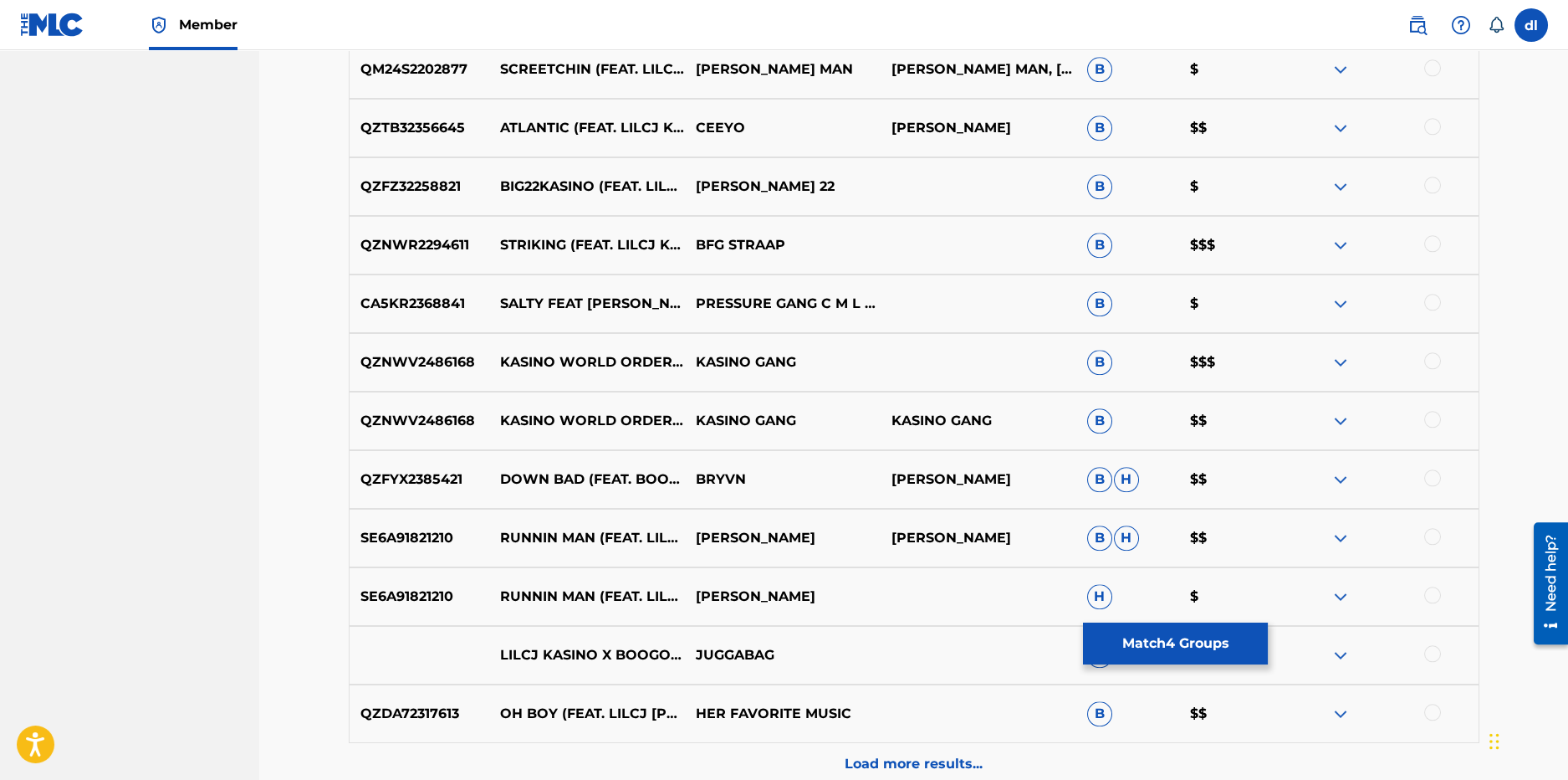
click at [1431, 657] on div at bounding box center [1431, 653] width 16 height 16
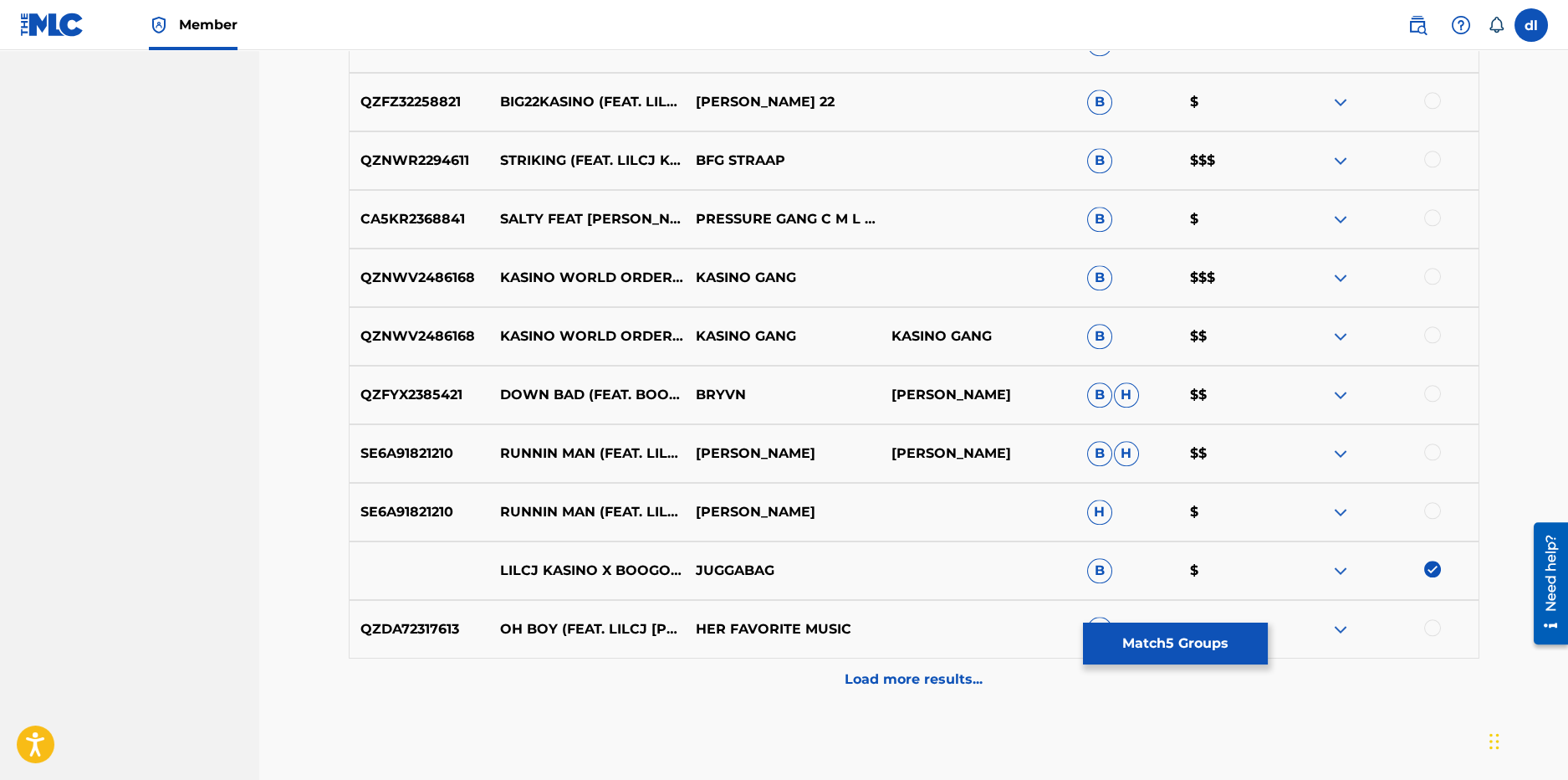
drag, startPoint x: 891, startPoint y: 676, endPoint x: 579, endPoint y: 601, distance: 320.9
click at [890, 677] on p "Load more results..." at bounding box center [914, 679] width 138 height 20
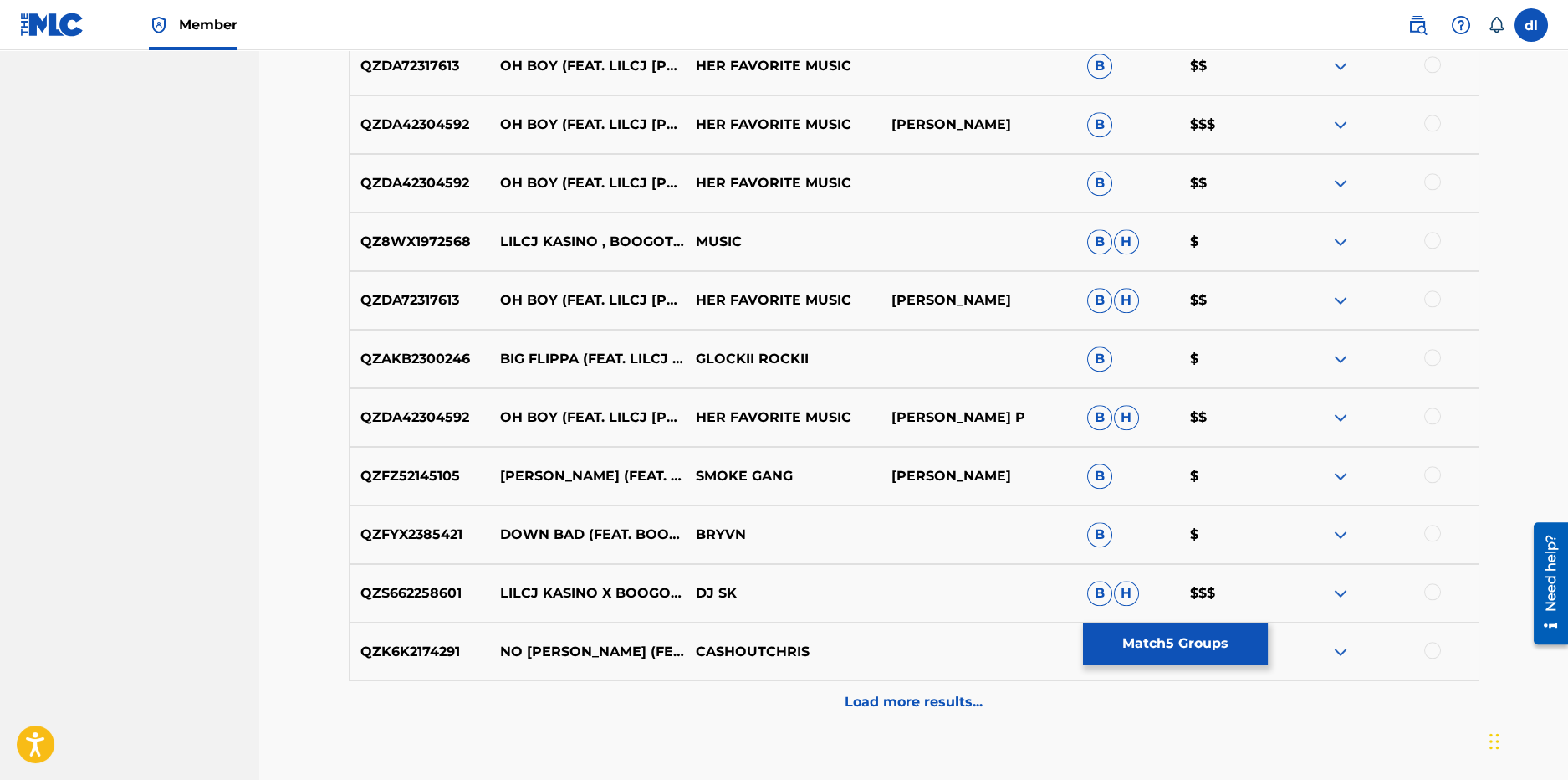
scroll to position [8853, 0]
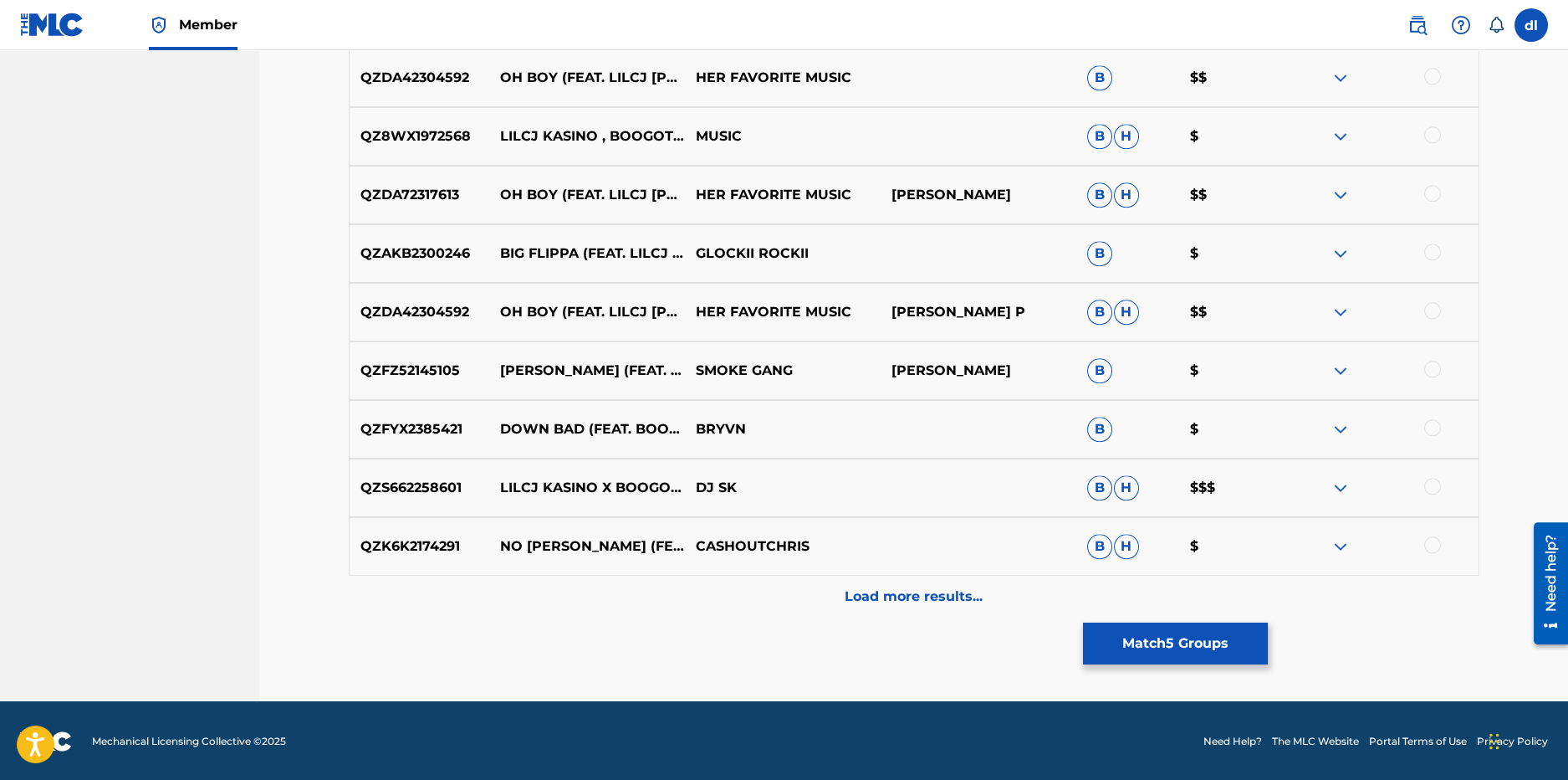
click at [1438, 488] on div at bounding box center [1431, 486] width 16 height 16
click at [734, 595] on div "Load more results..." at bounding box center [914, 595] width 1131 height 41
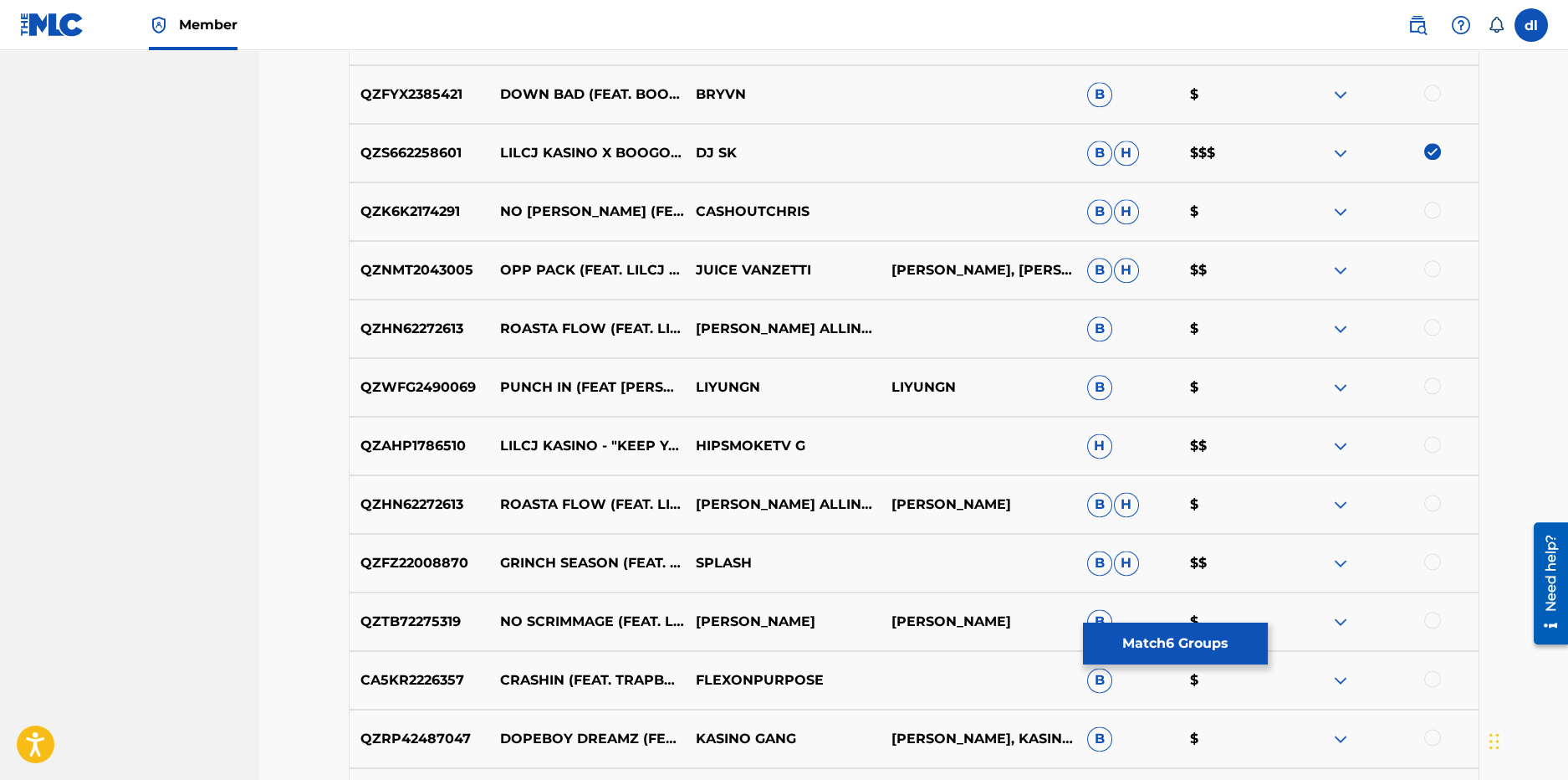
scroll to position [9355, 0]
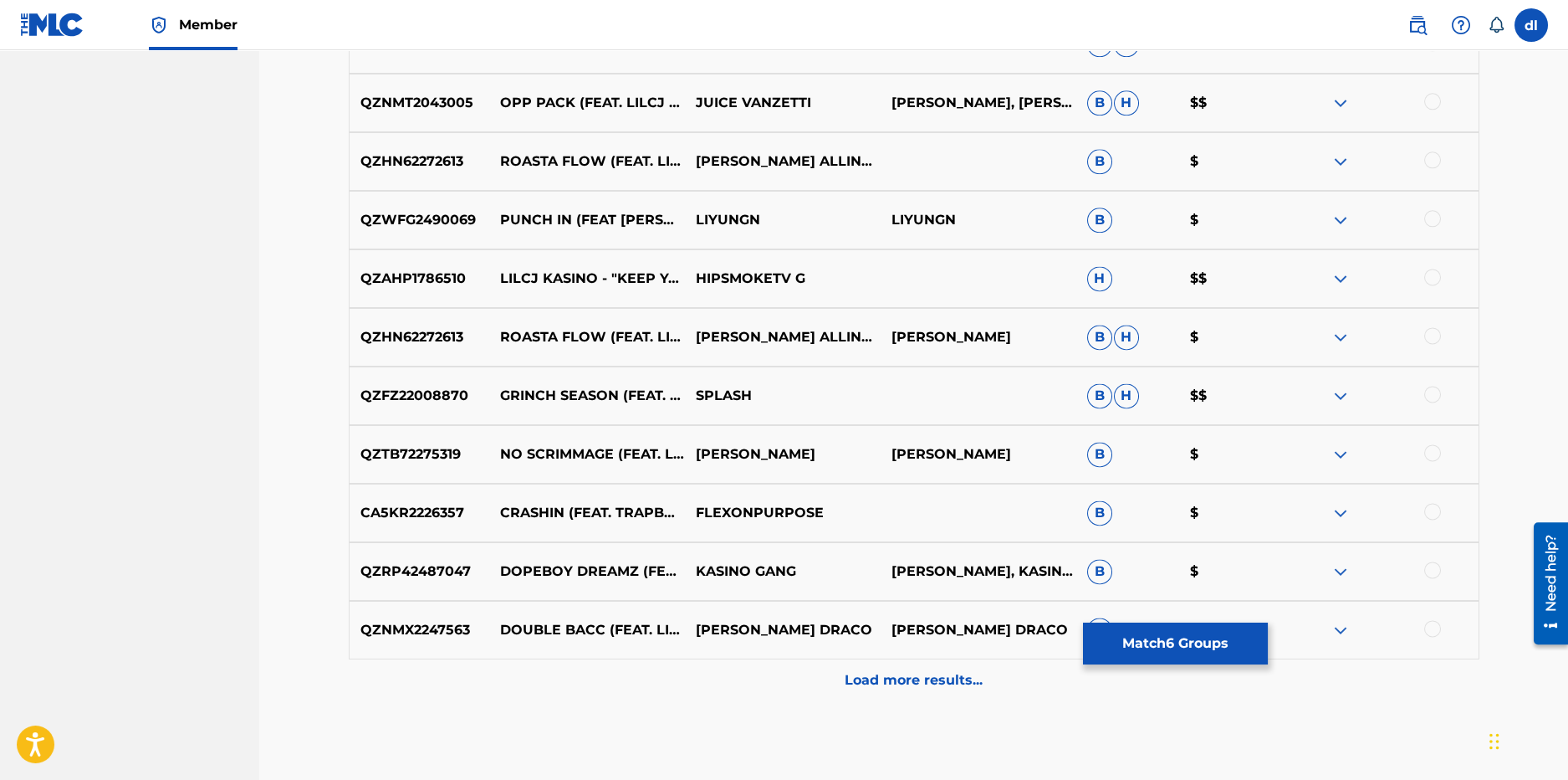
click at [799, 679] on div "Load more results..." at bounding box center [914, 679] width 1131 height 41
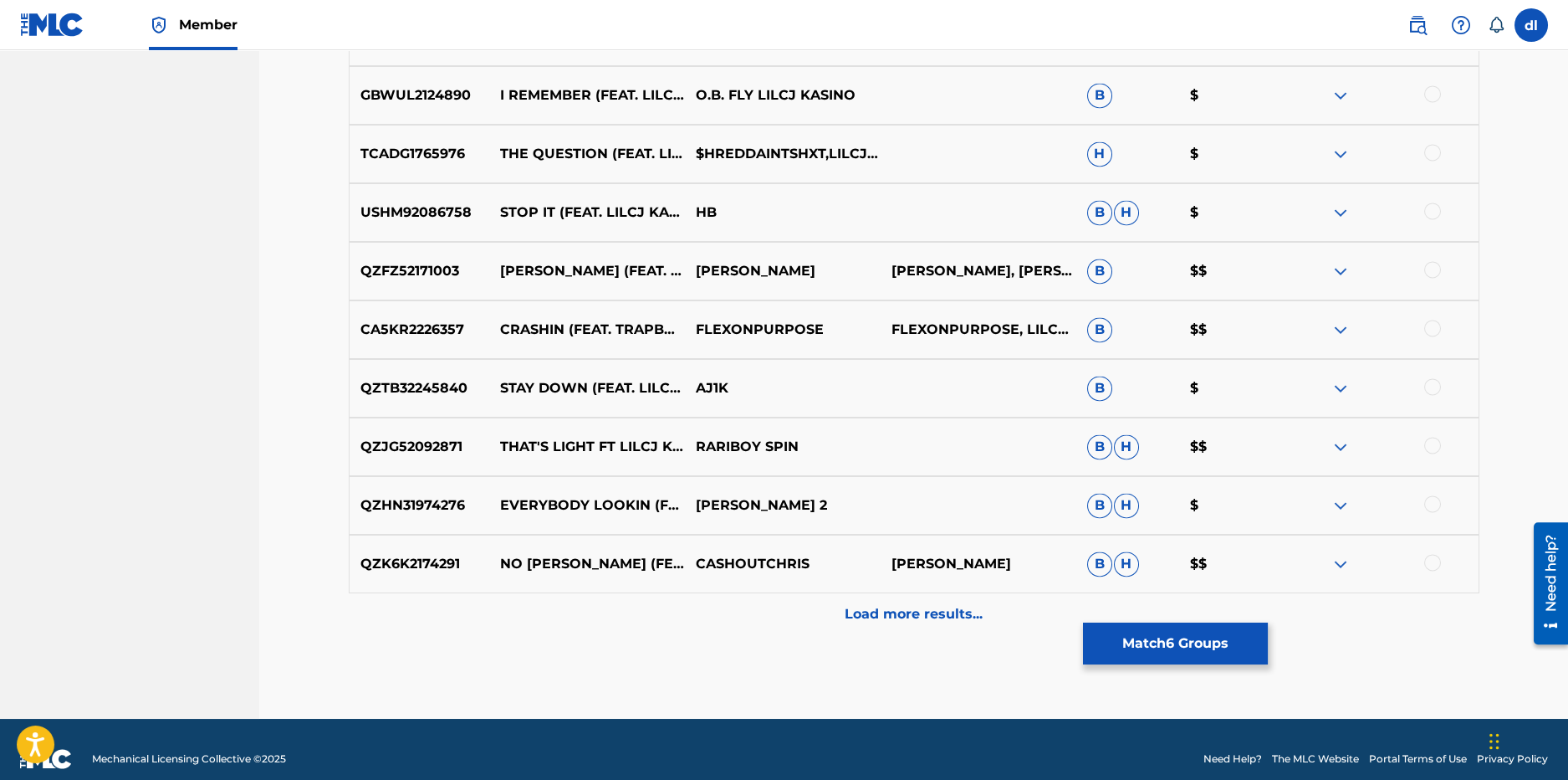
scroll to position [10026, 0]
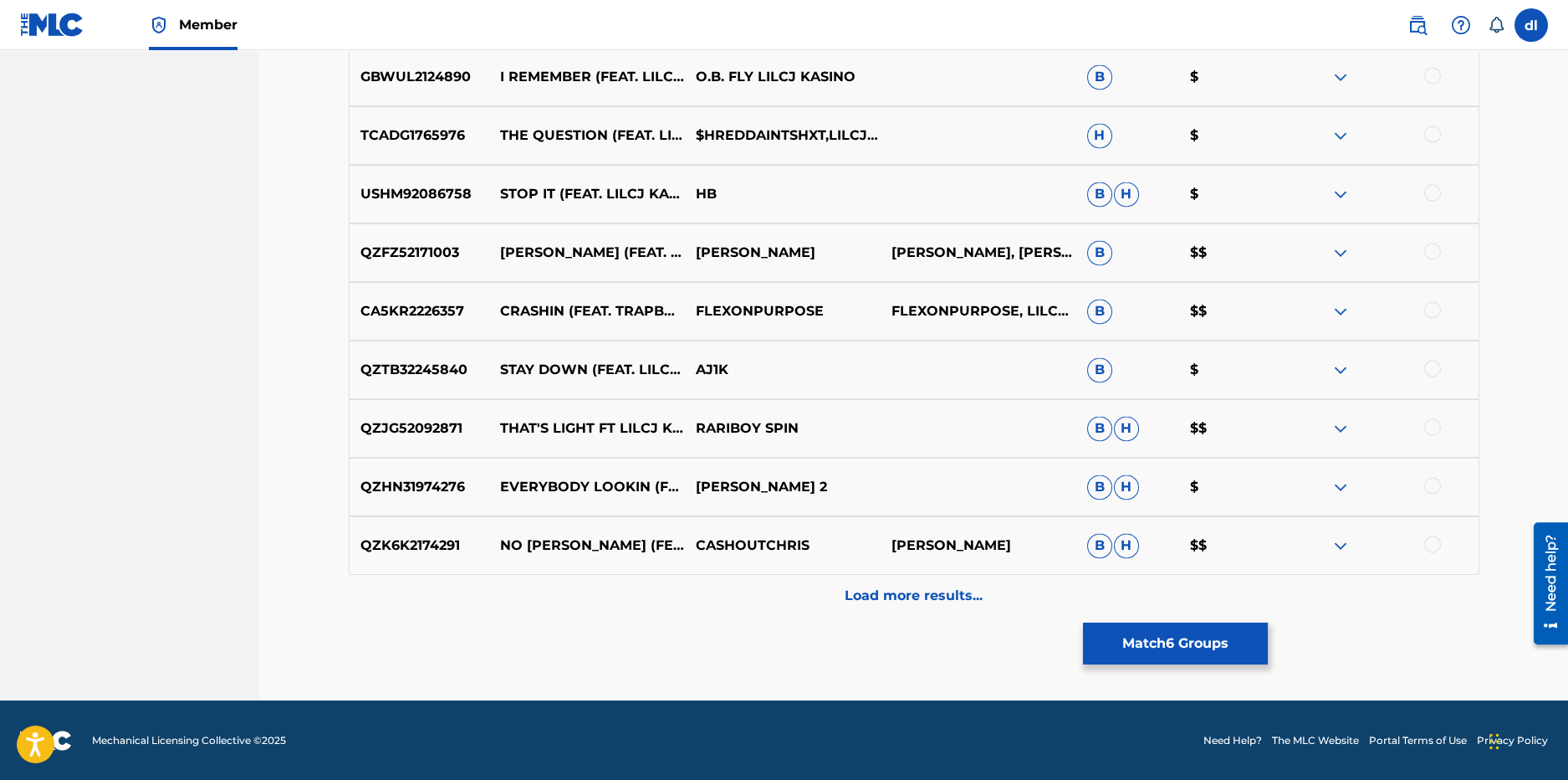
click at [748, 608] on div "Load more results..." at bounding box center [914, 595] width 1131 height 41
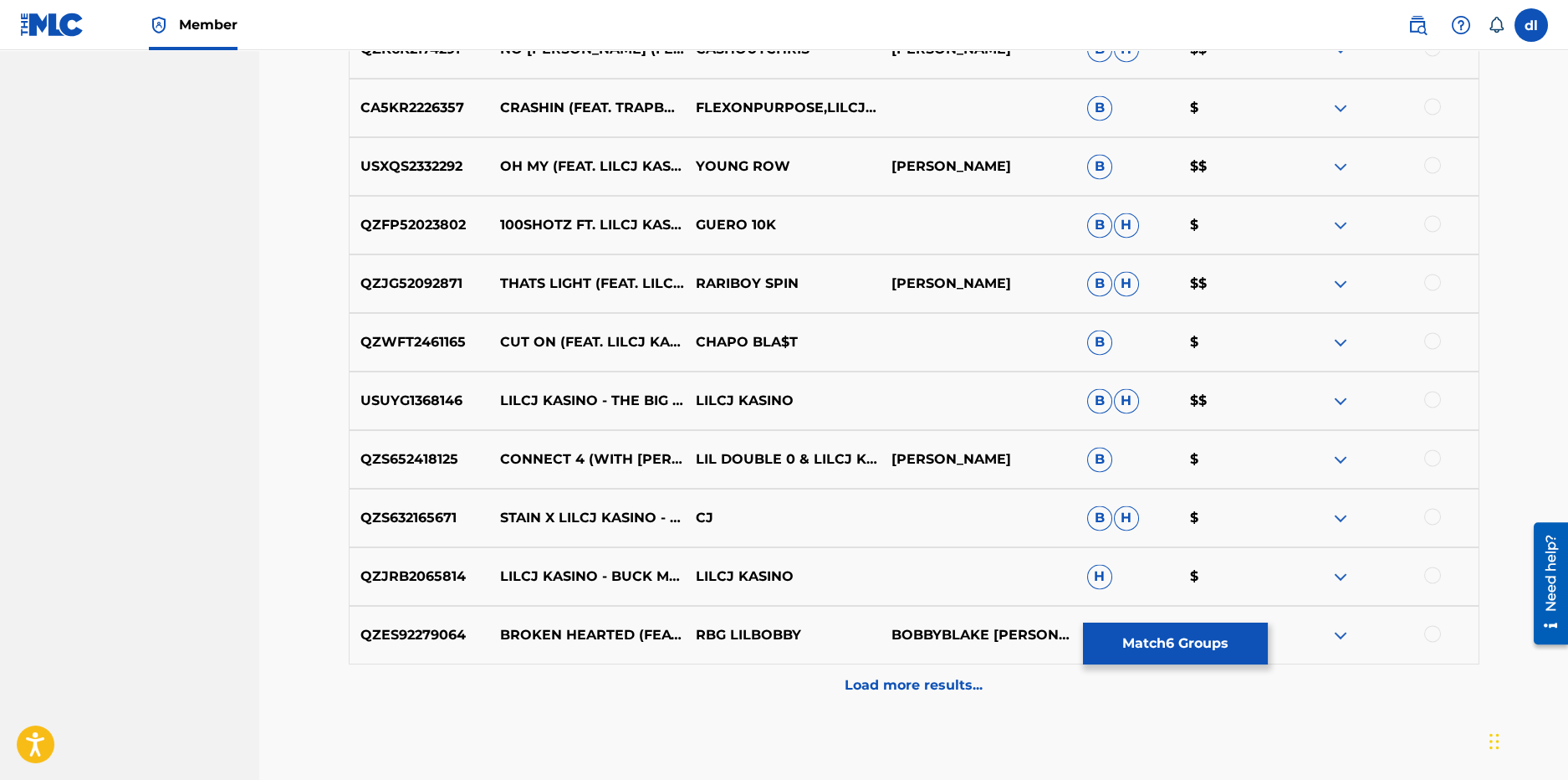
scroll to position [10528, 0]
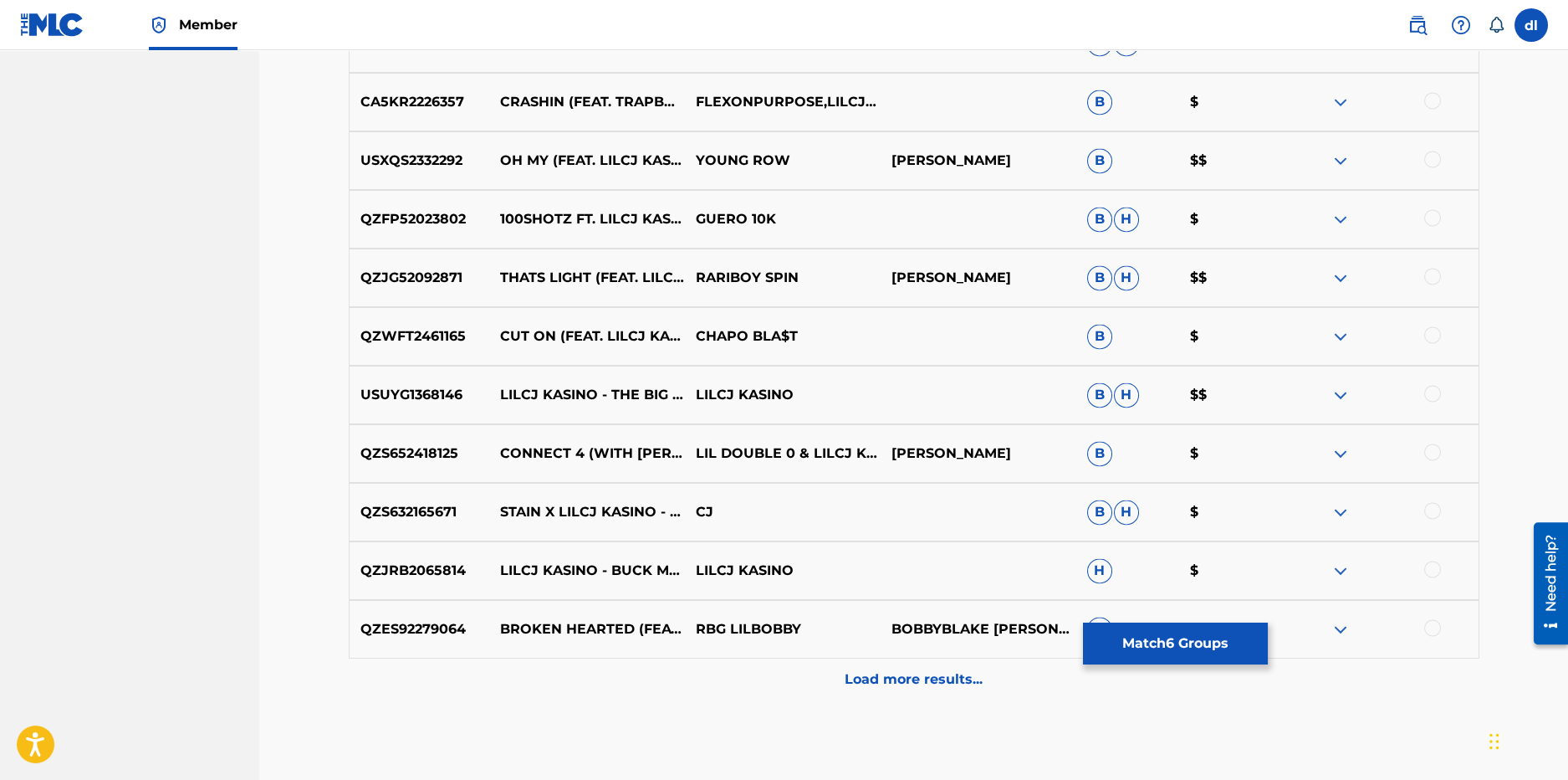
click at [867, 685] on p "Load more results..." at bounding box center [914, 679] width 138 height 20
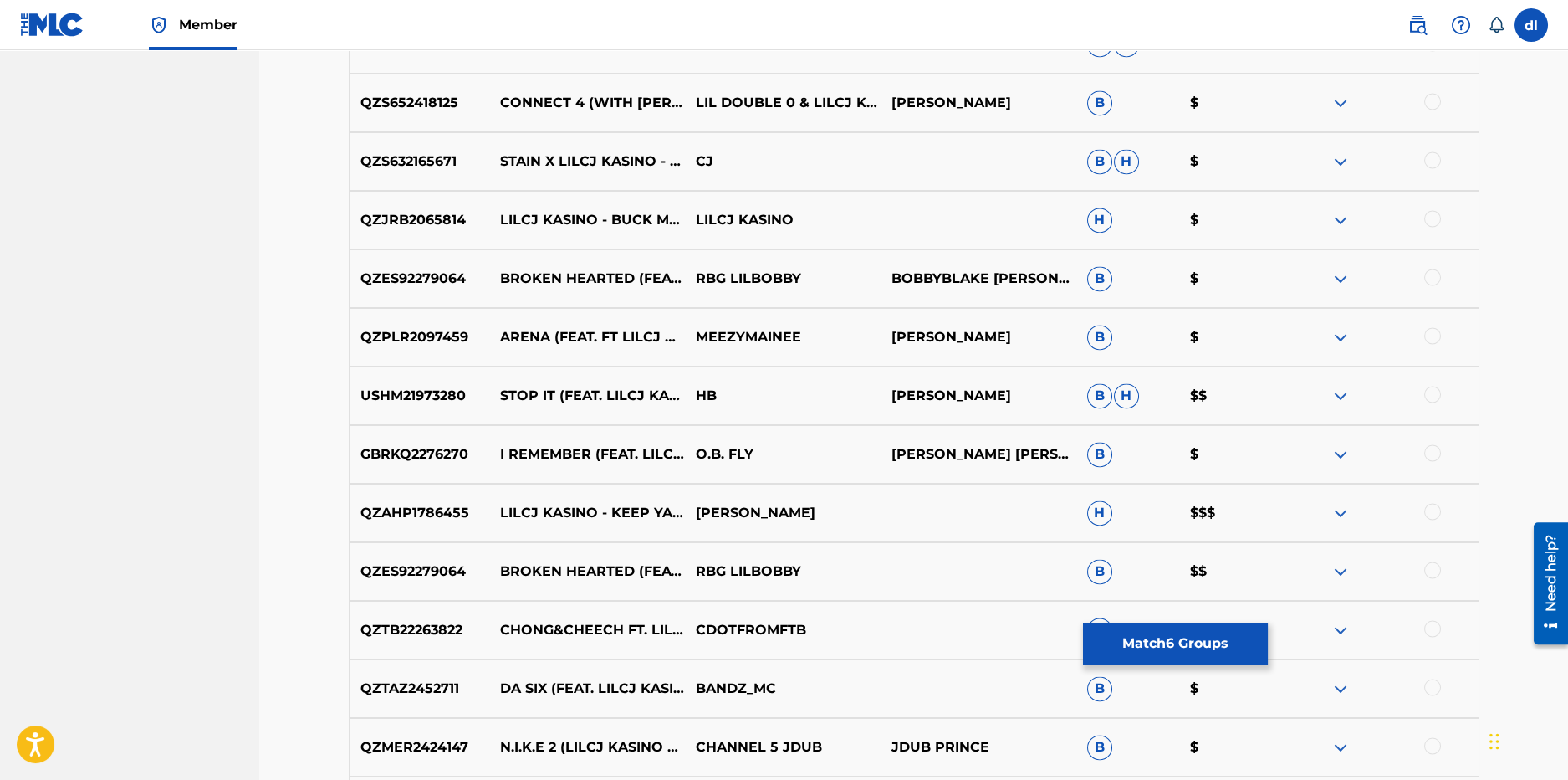
scroll to position [11113, 0]
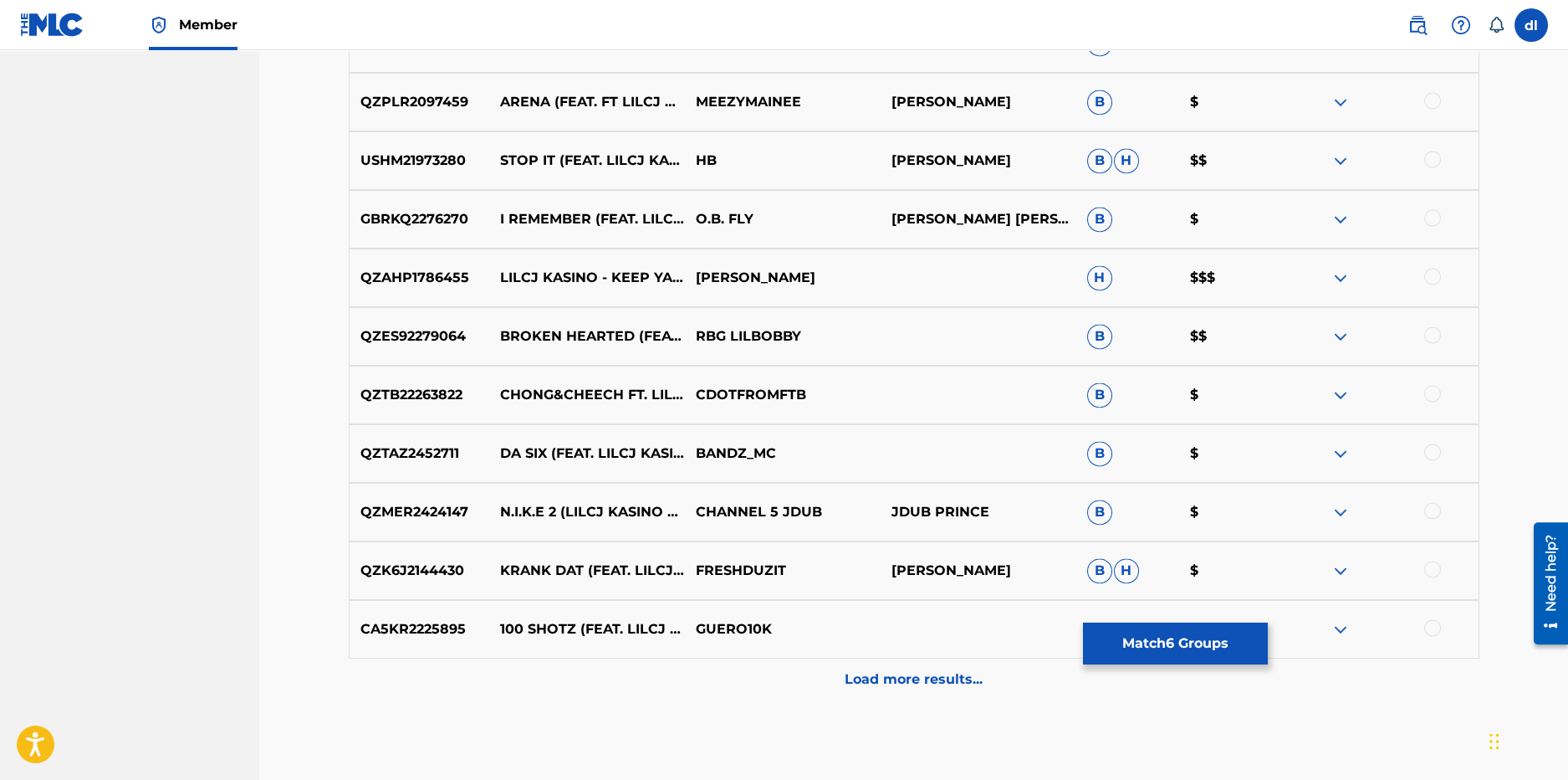
drag, startPoint x: 759, startPoint y: 678, endPoint x: 742, endPoint y: 670, distance: 18.8
click at [758, 678] on div "Load more results..." at bounding box center [914, 679] width 1131 height 41
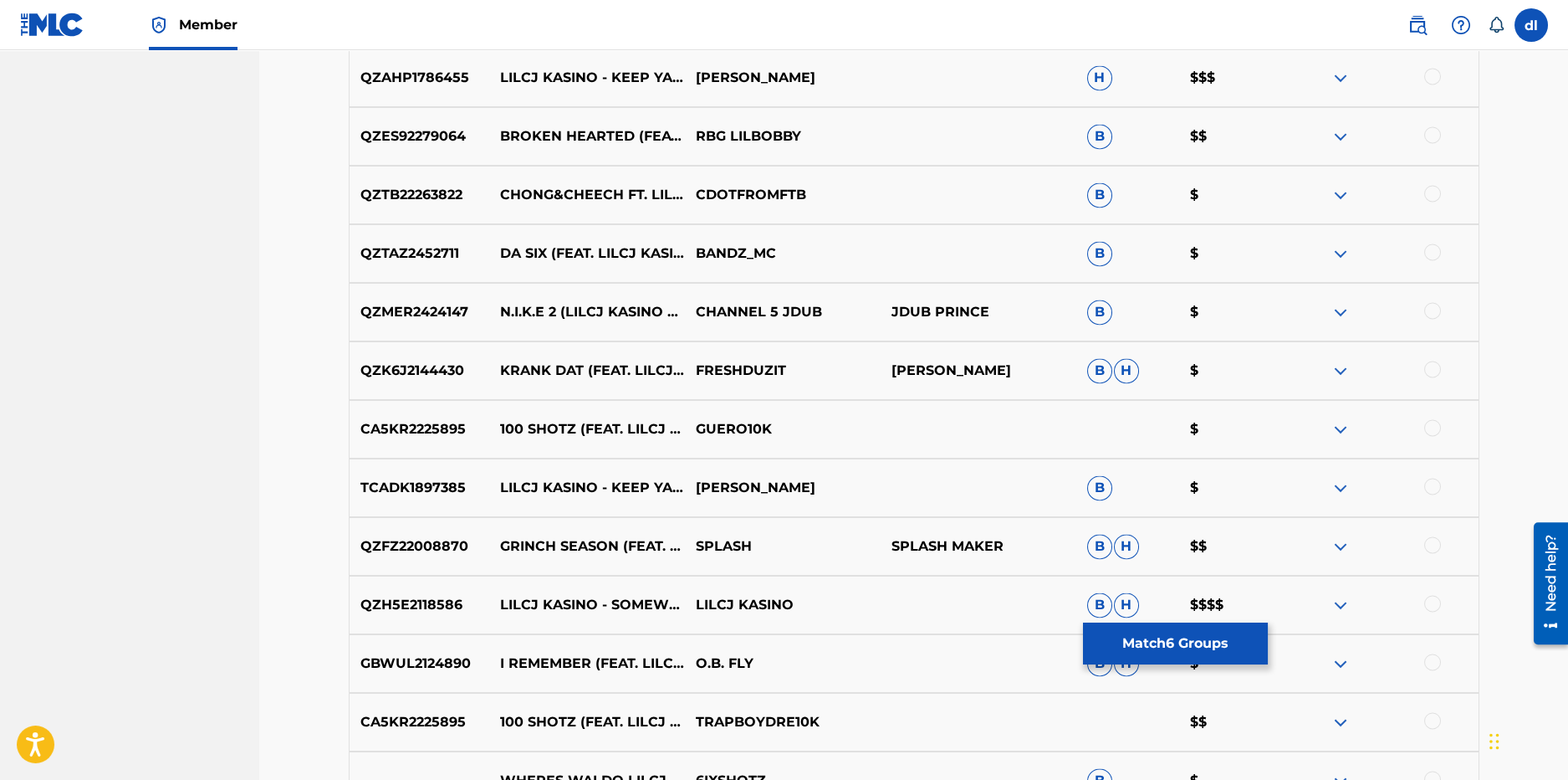
scroll to position [11699, 0]
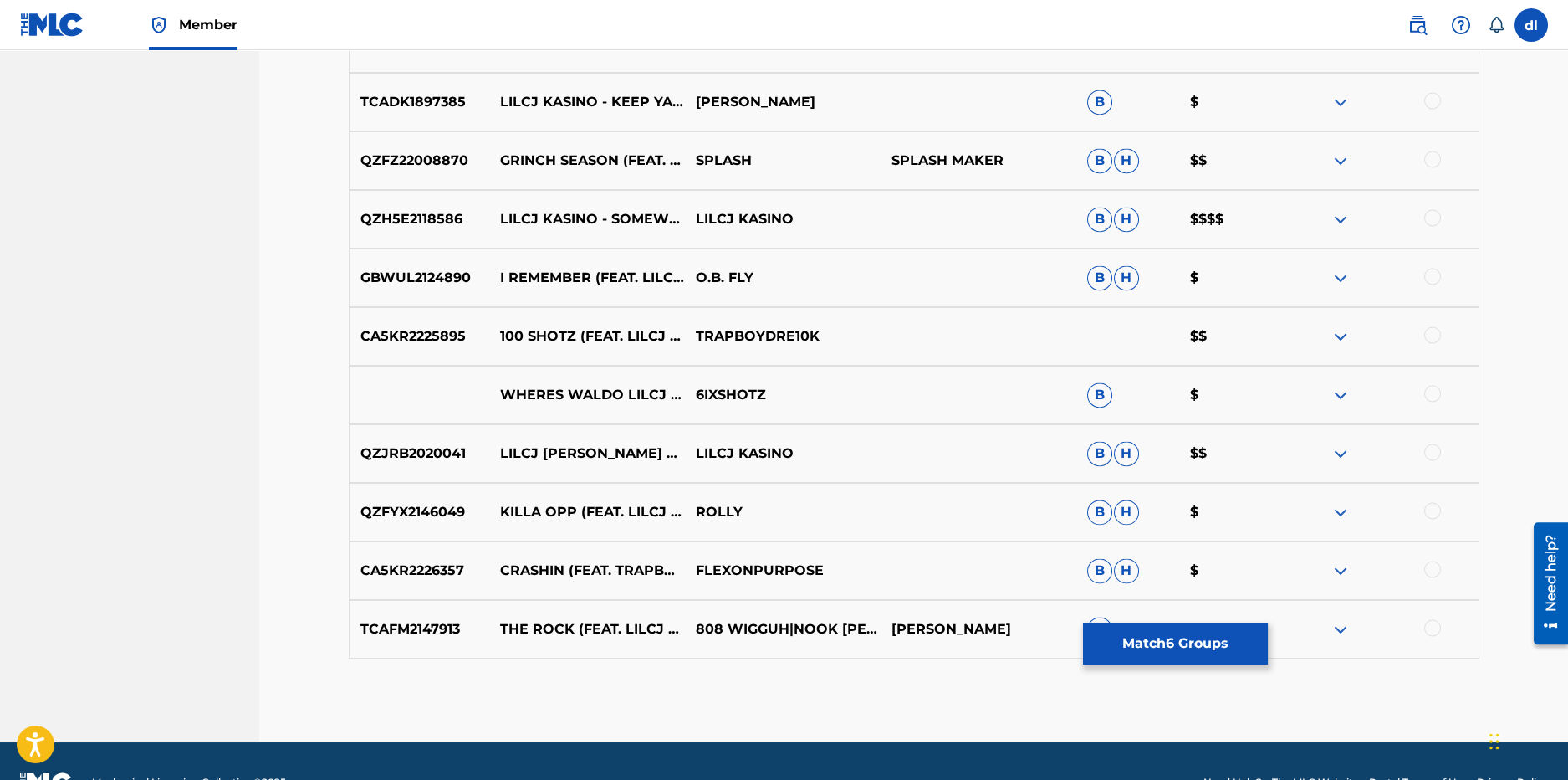
click at [1193, 646] on button "Match 6 Groups" at bounding box center [1176, 642] width 185 height 41
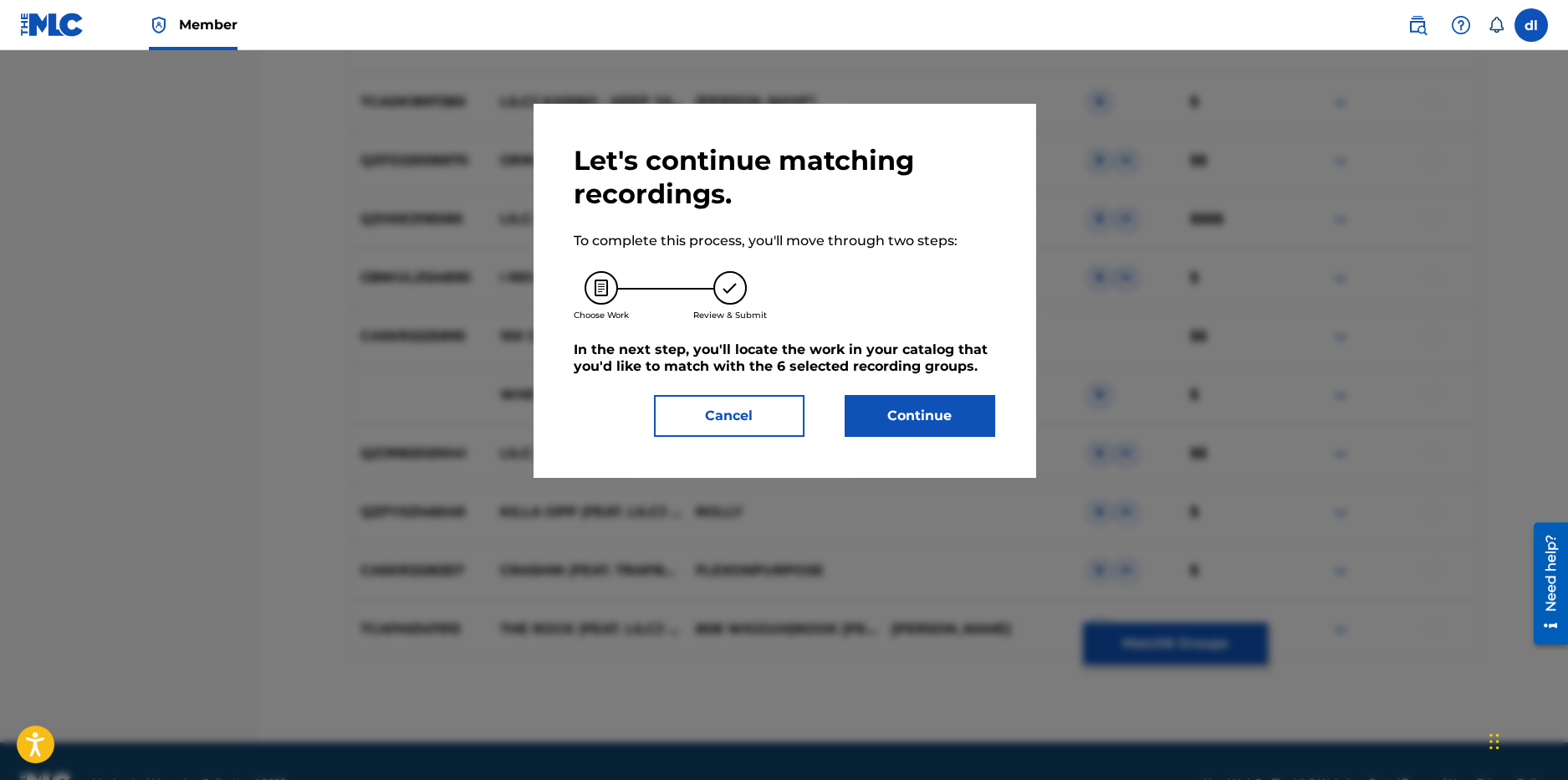
click at [872, 402] on button "Continue" at bounding box center [920, 415] width 151 height 41
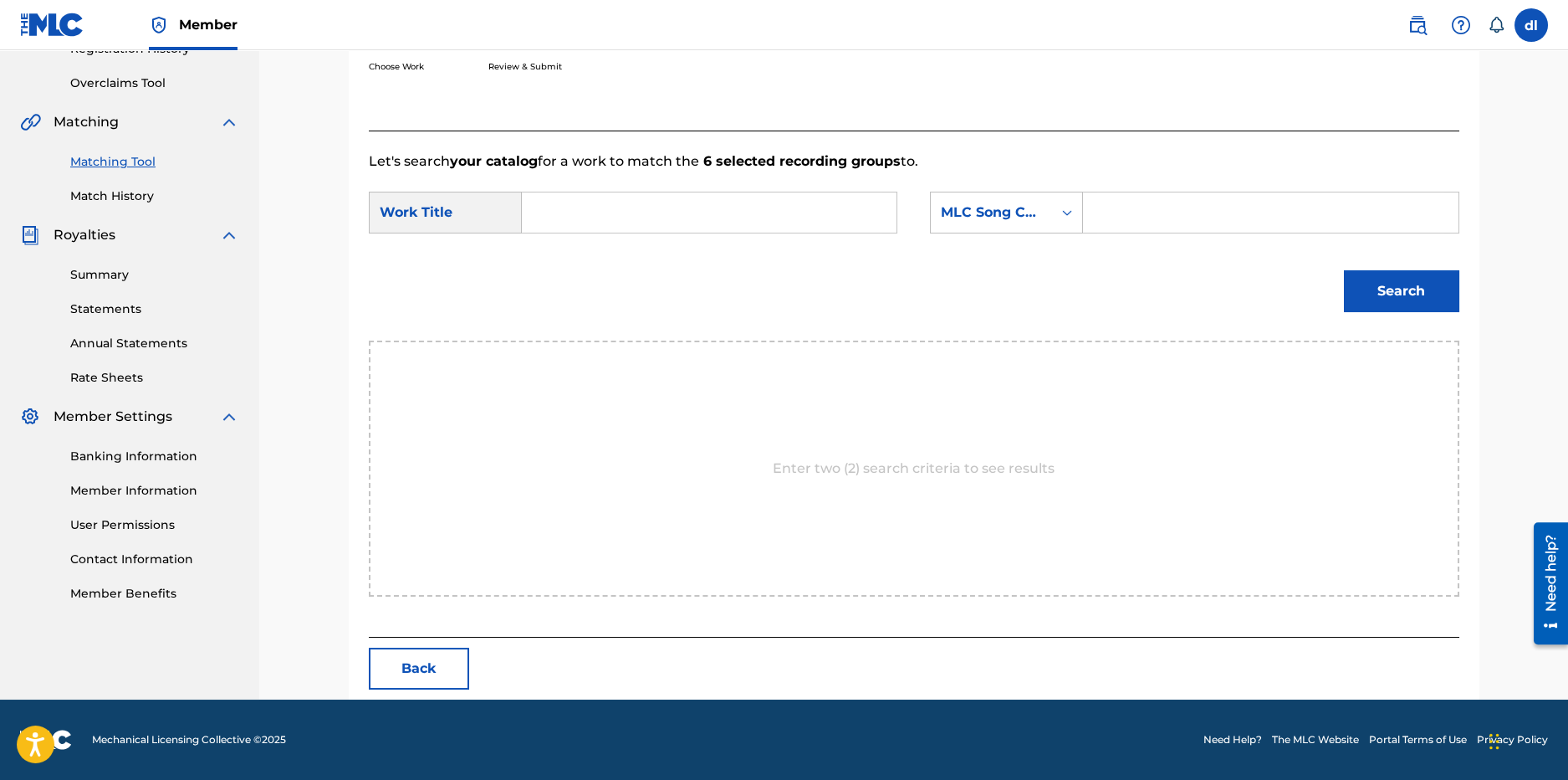
scroll to position [334, 0]
drag, startPoint x: 565, startPoint y: 228, endPoint x: 563, endPoint y: 215, distance: 13.2
click at [568, 224] on input "Search Form" at bounding box center [709, 214] width 346 height 40
type input "[PERSON_NAME]"
drag, startPoint x: 1113, startPoint y: 209, endPoint x: 1048, endPoint y: 215, distance: 65.3
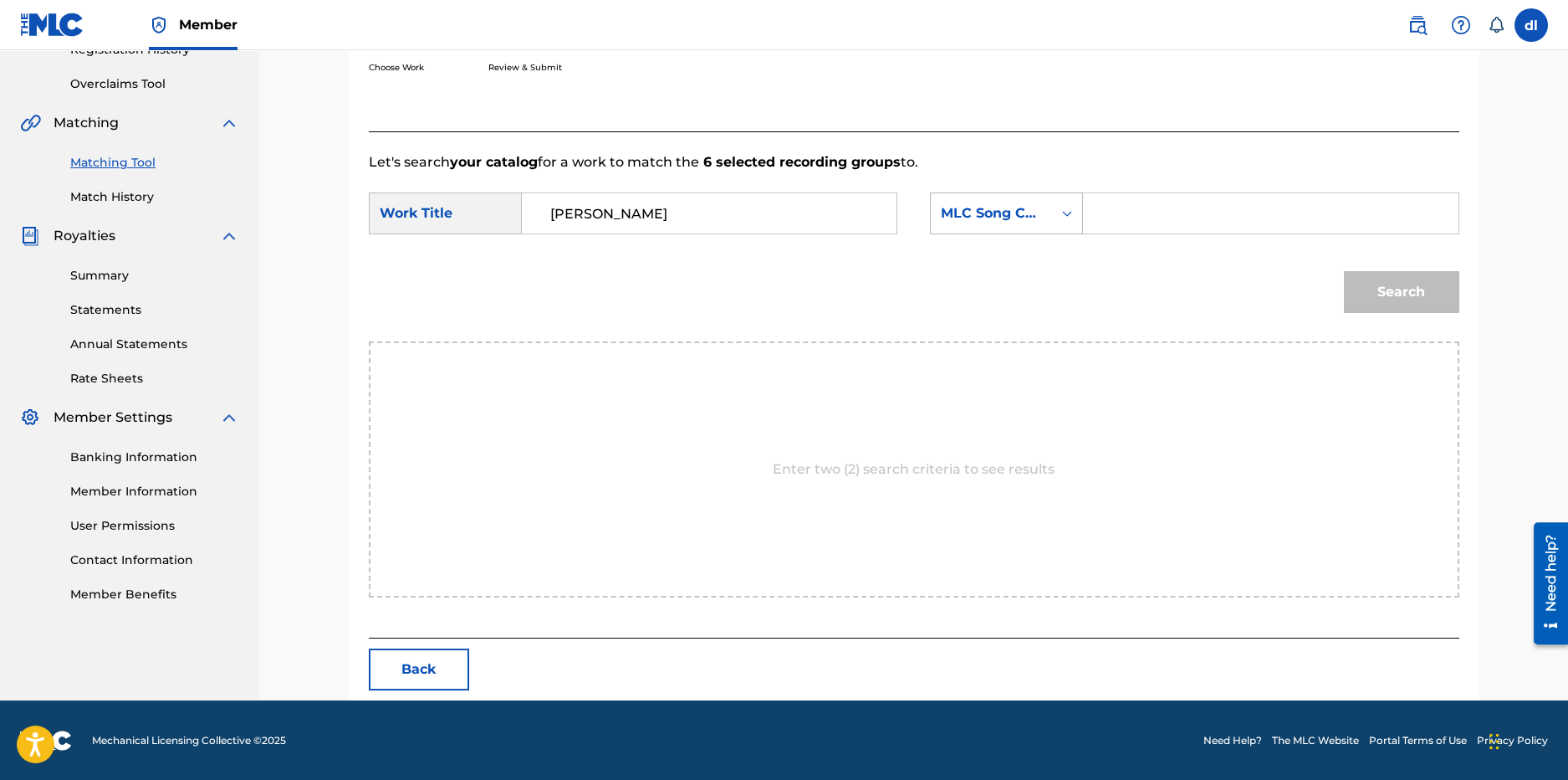
click at [1112, 209] on input "Search Form" at bounding box center [1270, 214] width 346 height 40
click at [1019, 214] on div "MLC Song Code" at bounding box center [991, 213] width 101 height 20
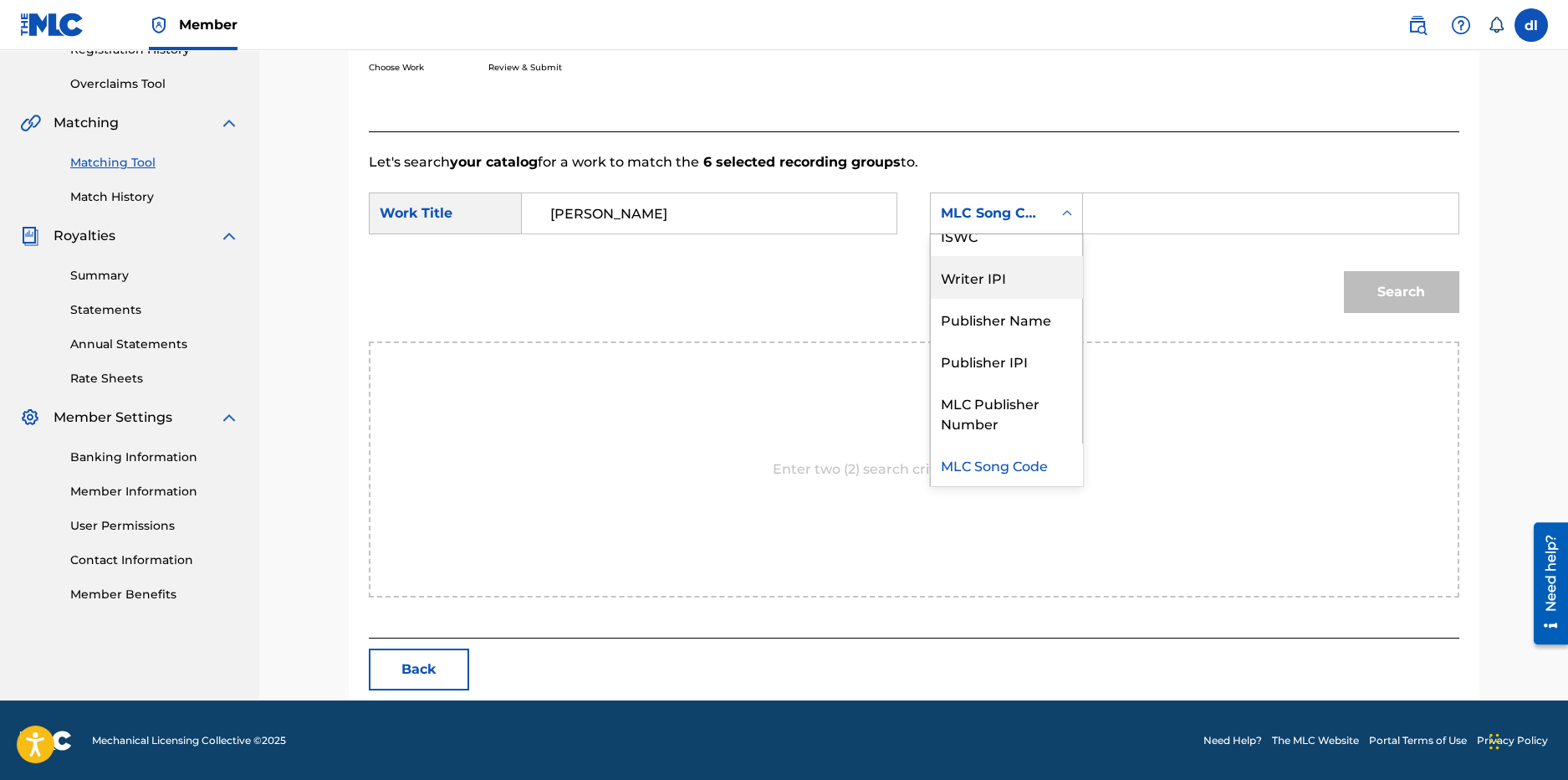
scroll to position [0, 0]
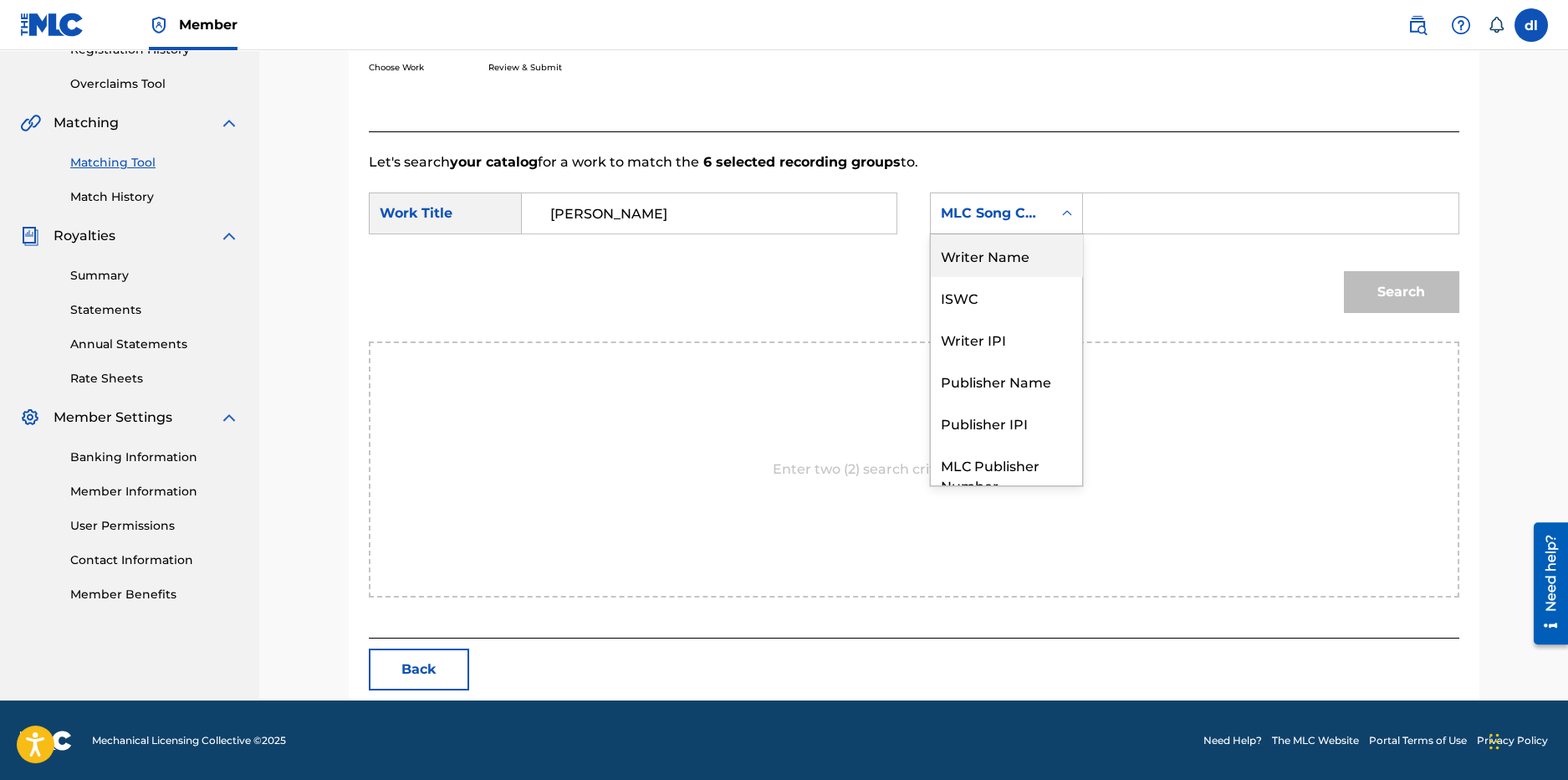
click at [968, 249] on div "Writer Name" at bounding box center [1006, 255] width 151 height 41
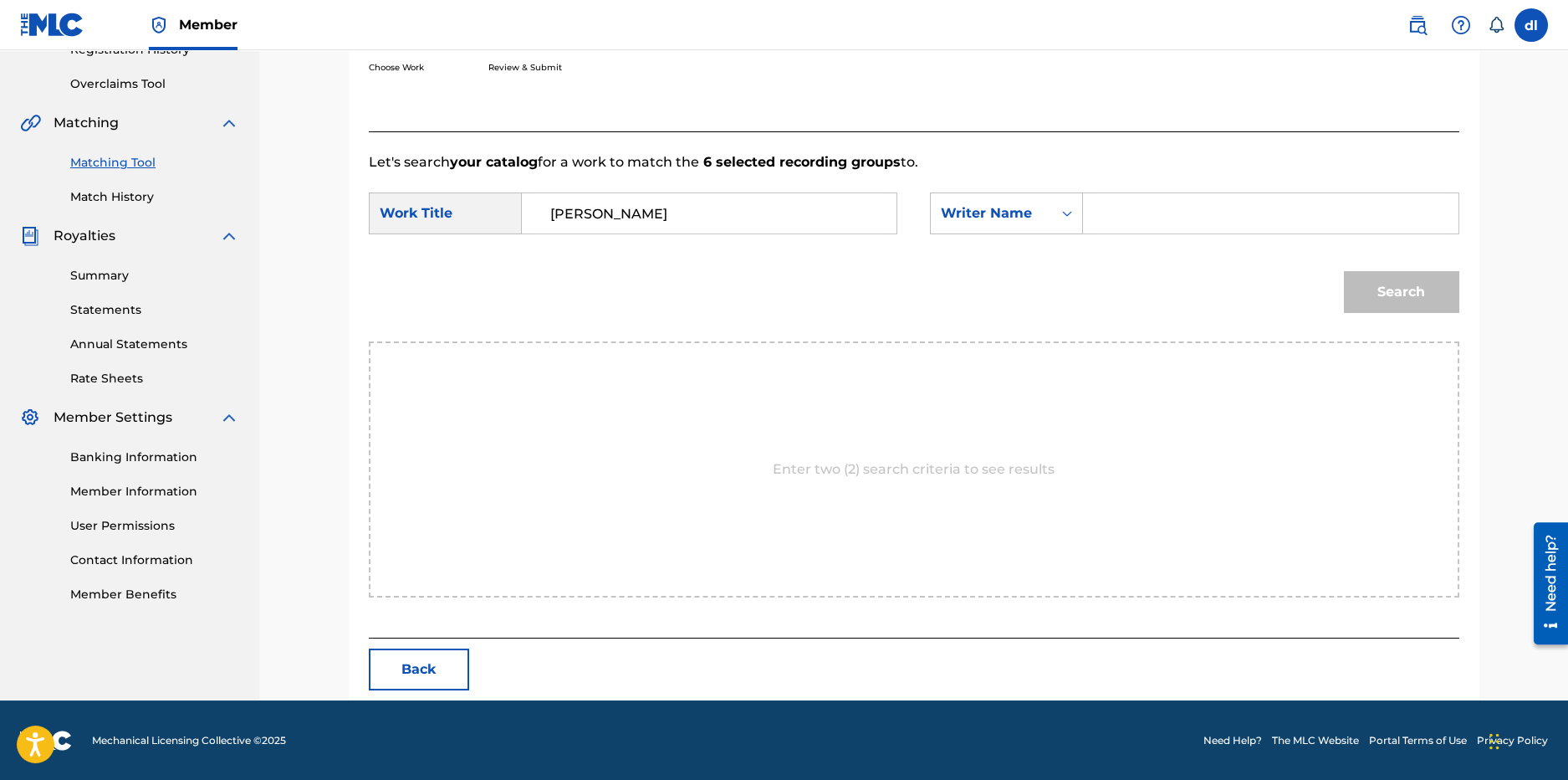
click at [1117, 215] on input "Search Form" at bounding box center [1270, 214] width 346 height 40
click at [1030, 215] on div "Writer Name" at bounding box center [991, 213] width 101 height 20
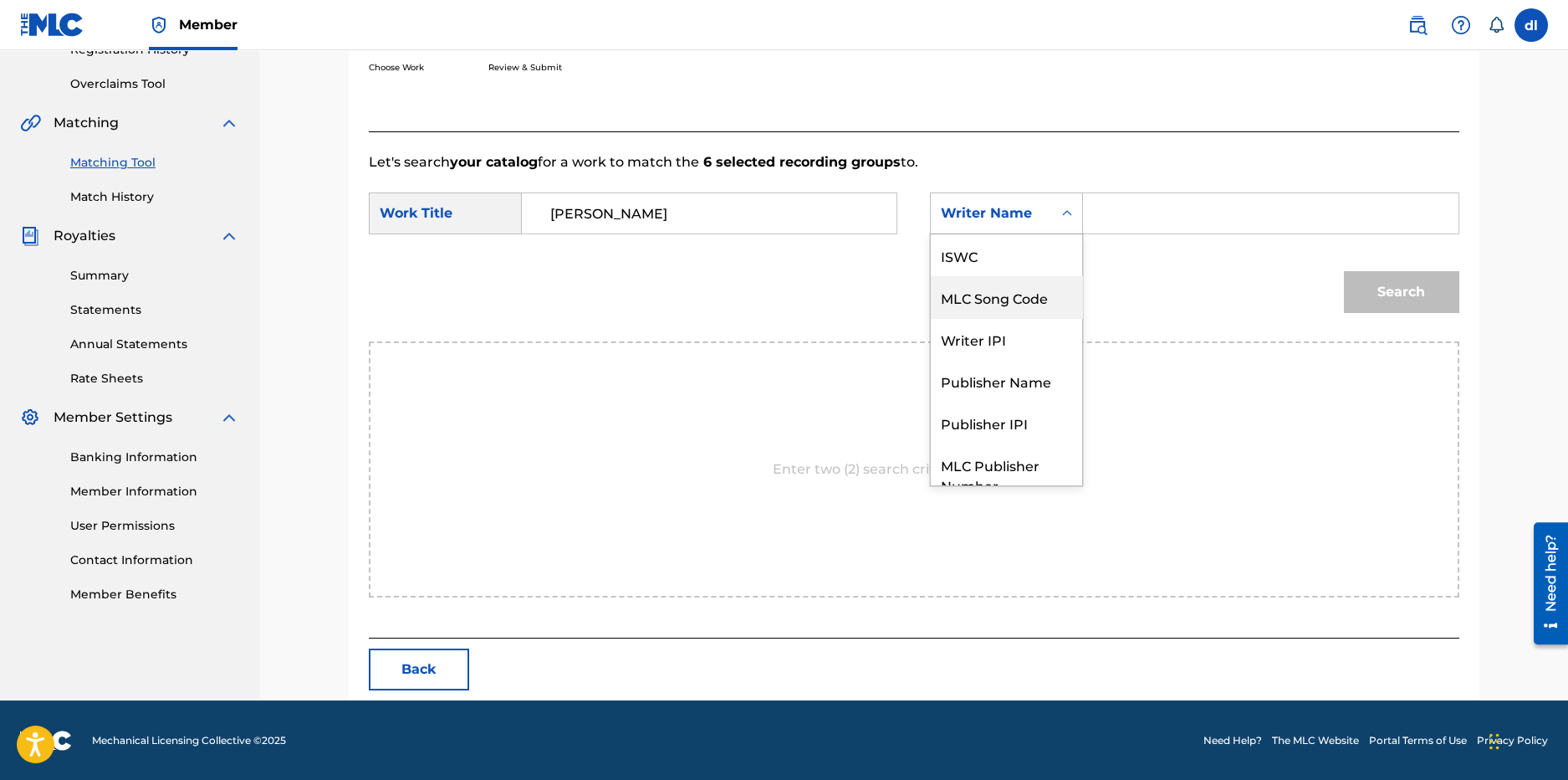
drag, startPoint x: 992, startPoint y: 261, endPoint x: 975, endPoint y: 260, distance: 17.0
click at [992, 260] on div "ISWC" at bounding box center [1006, 255] width 151 height 41
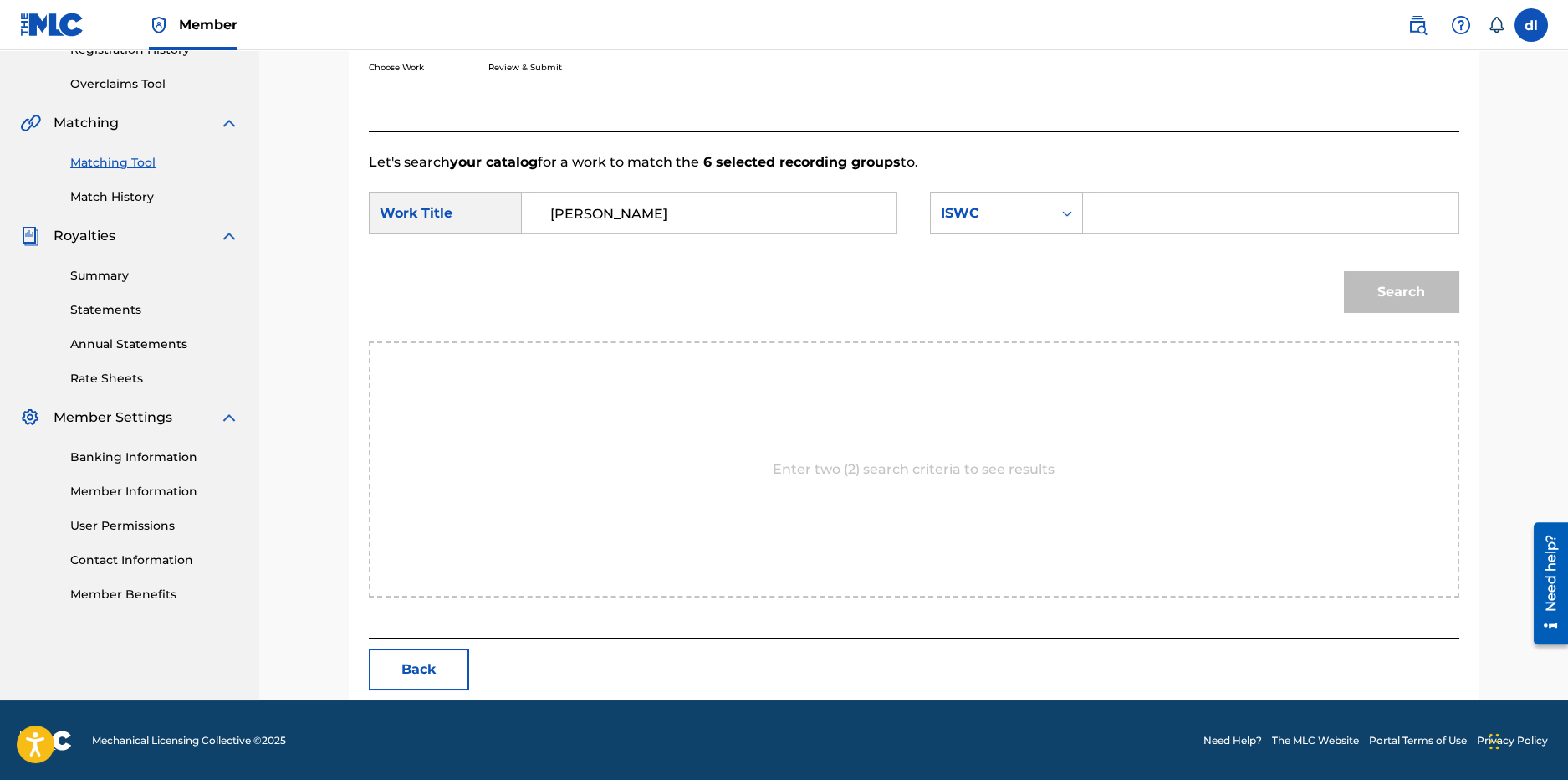
drag, startPoint x: 724, startPoint y: 223, endPoint x: 556, endPoint y: 212, distance: 168.4
click at [543, 221] on input "[PERSON_NAME]" at bounding box center [709, 214] width 346 height 40
click at [1145, 208] on input "Search Form" at bounding box center [1270, 214] width 346 height 40
paste input "T-317.770.807-1"
type input "T-317.770.807-1"
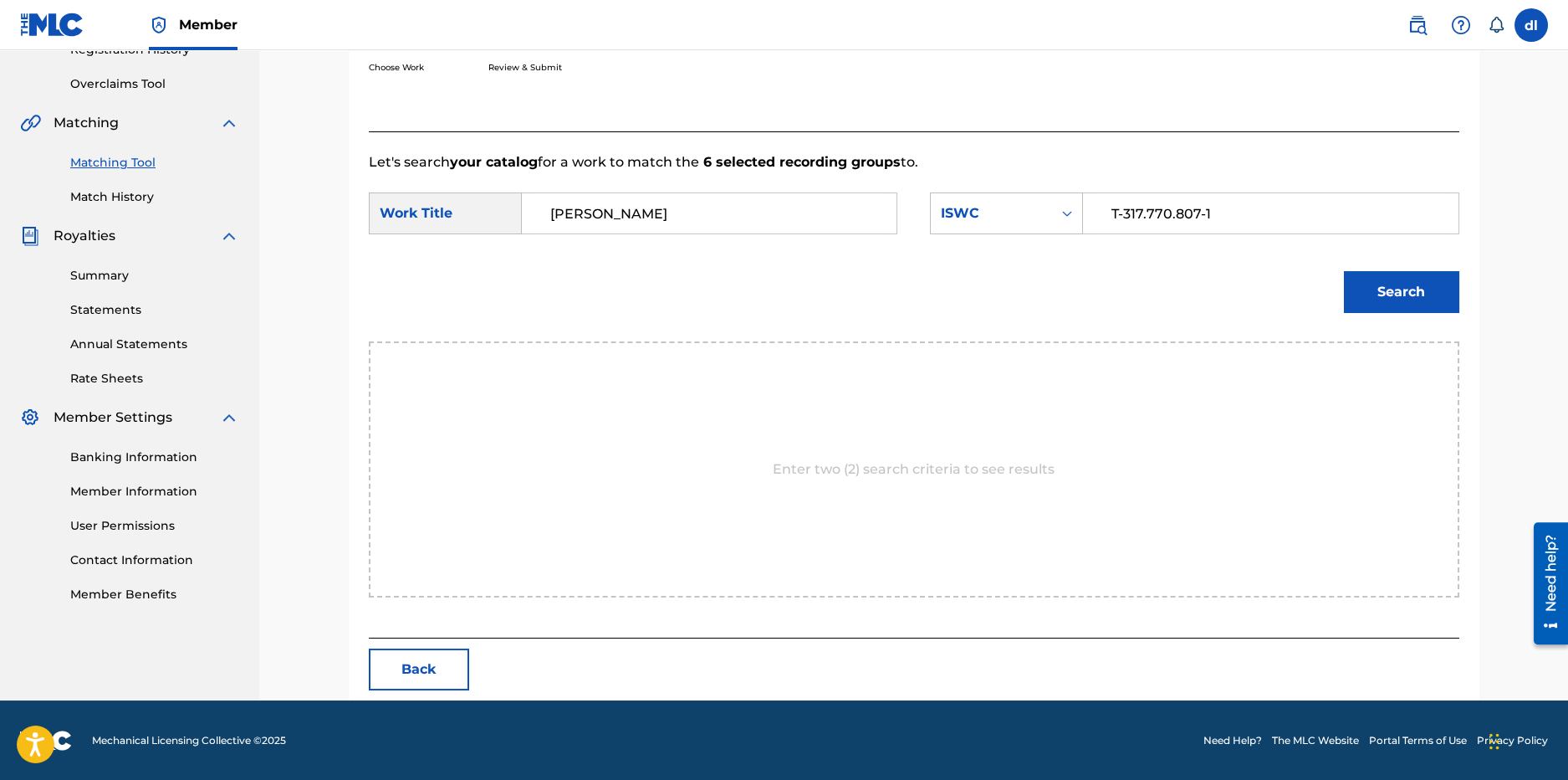
click at [1412, 288] on button "Search" at bounding box center [1402, 291] width 115 height 41
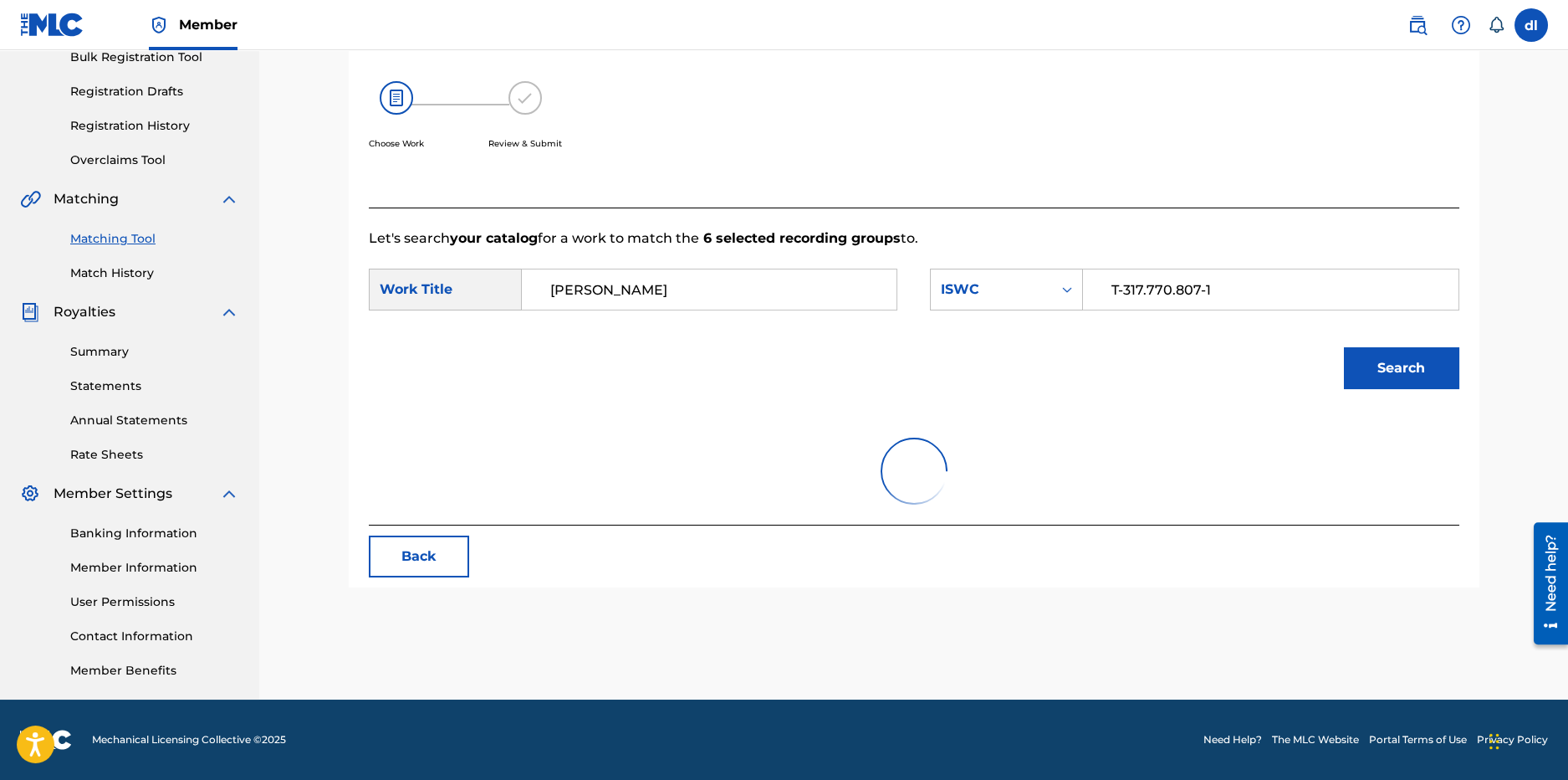
scroll to position [258, 0]
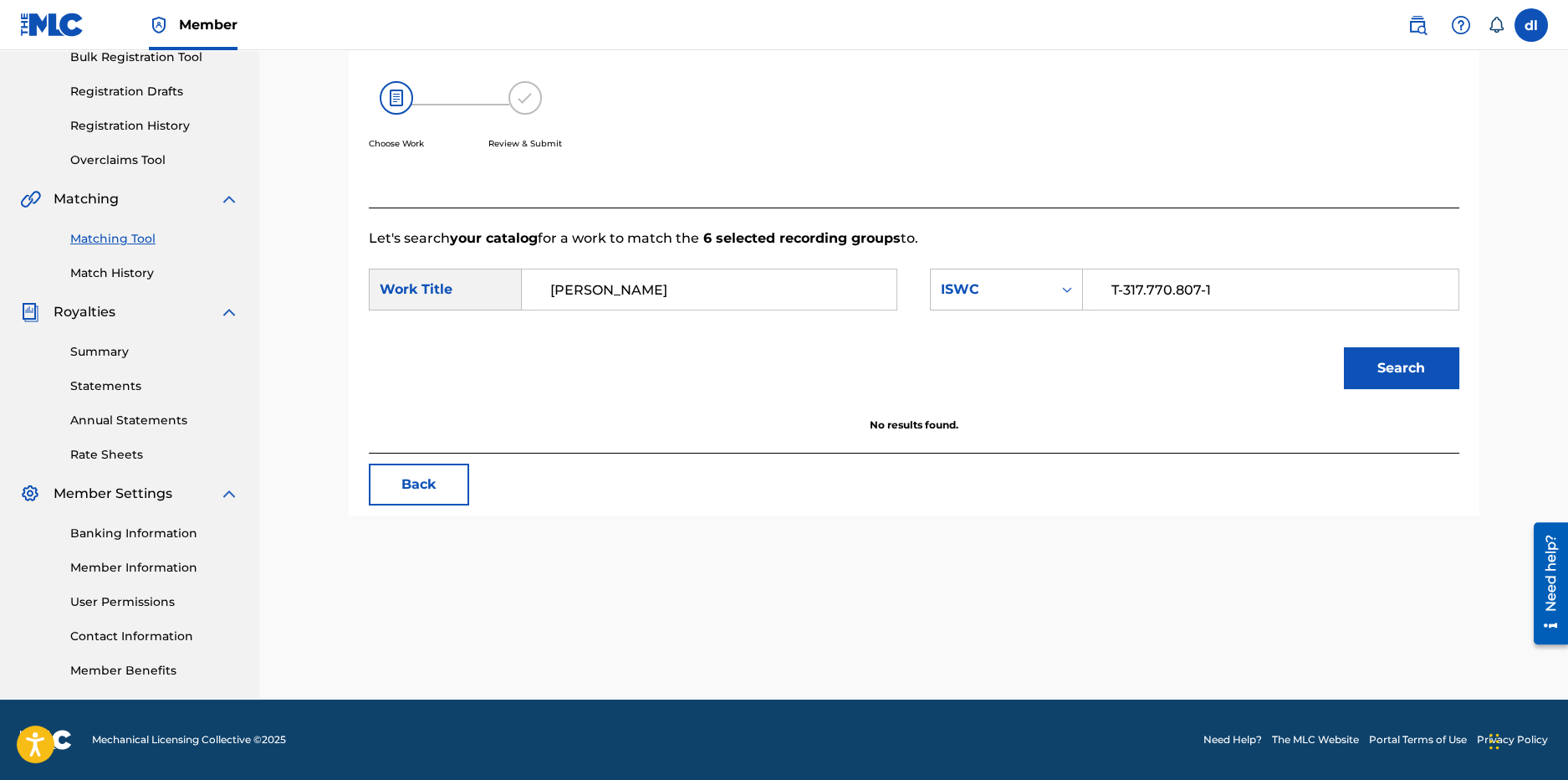
click at [653, 299] on input "[PERSON_NAME]" at bounding box center [709, 289] width 346 height 40
drag, startPoint x: 653, startPoint y: 299, endPoint x: 638, endPoint y: 298, distance: 15.0
click at [635, 299] on input "[PERSON_NAME]" at bounding box center [709, 289] width 346 height 40
drag, startPoint x: 666, startPoint y: 288, endPoint x: 431, endPoint y: 278, distance: 235.2
click at [434, 281] on div "SearchWithCriteriaf5507460-7089-40b4-8ea9-5b5b8d88fbef Work Title lilcj kasino" at bounding box center [634, 289] width 529 height 41
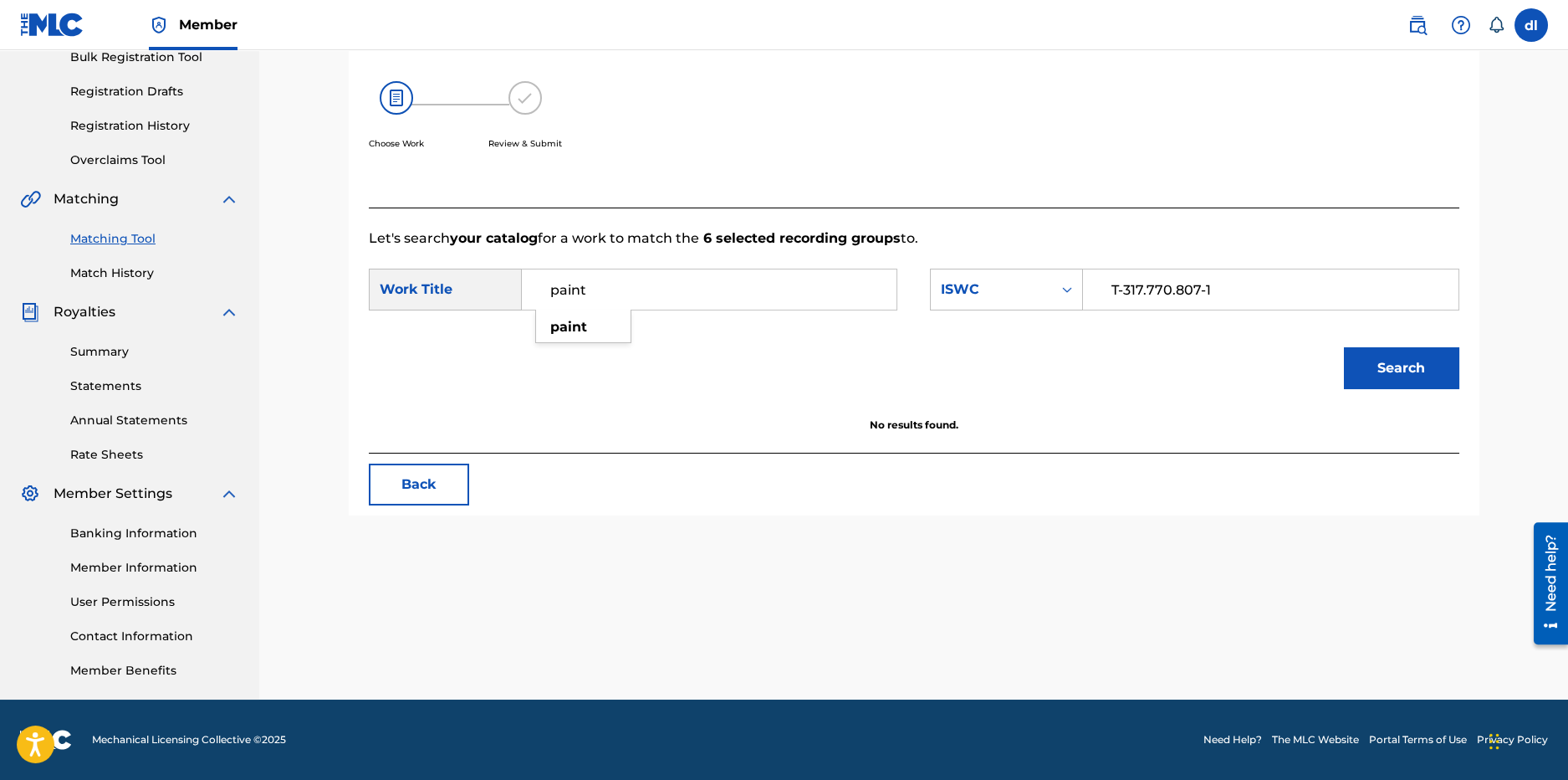
click at [1344, 347] on button "Search" at bounding box center [1402, 367] width 115 height 41
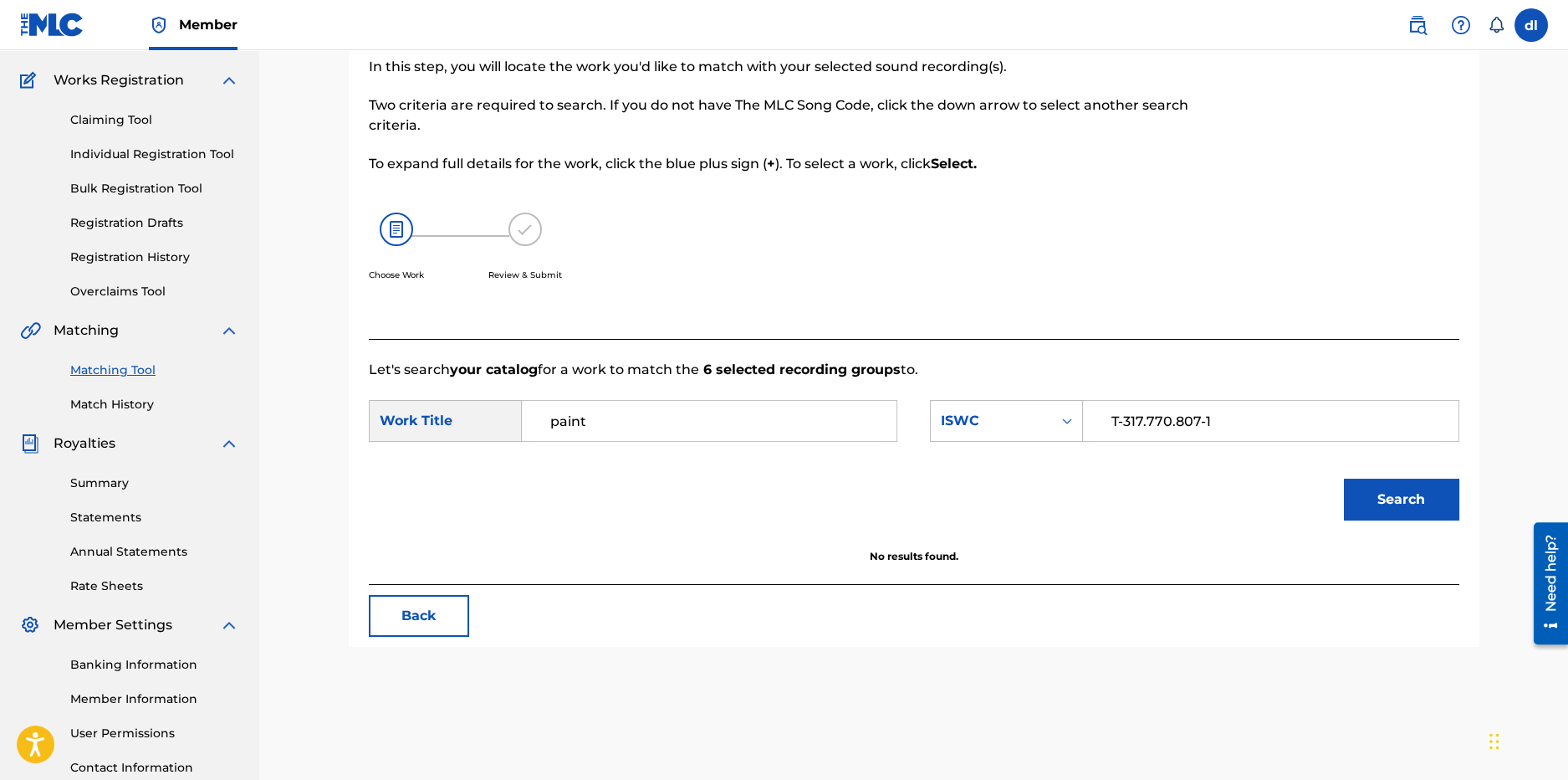
scroll to position [6, 0]
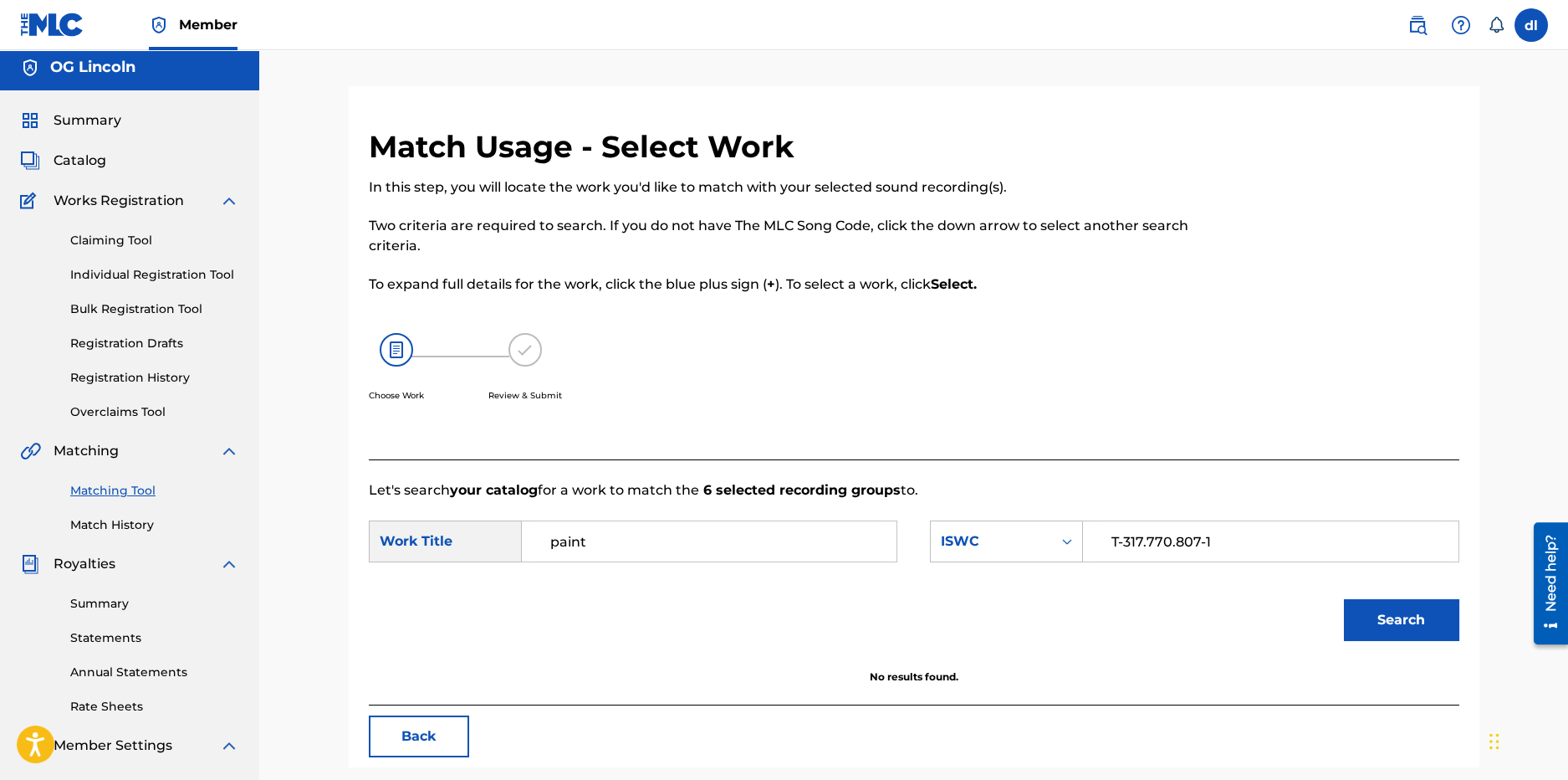
drag, startPoint x: 649, startPoint y: 550, endPoint x: 485, endPoint y: 541, distance: 164.2
click at [483, 544] on div "SearchWithCriteriaf5507460-7089-40b4-8ea9-5b5b8d88fbef Work Title paint" at bounding box center [634, 541] width 529 height 41
type input "og lincoln"
click at [1344, 599] on button "Search" at bounding box center [1402, 619] width 115 height 41
drag, startPoint x: 1257, startPoint y: 548, endPoint x: 967, endPoint y: 541, distance: 290.1
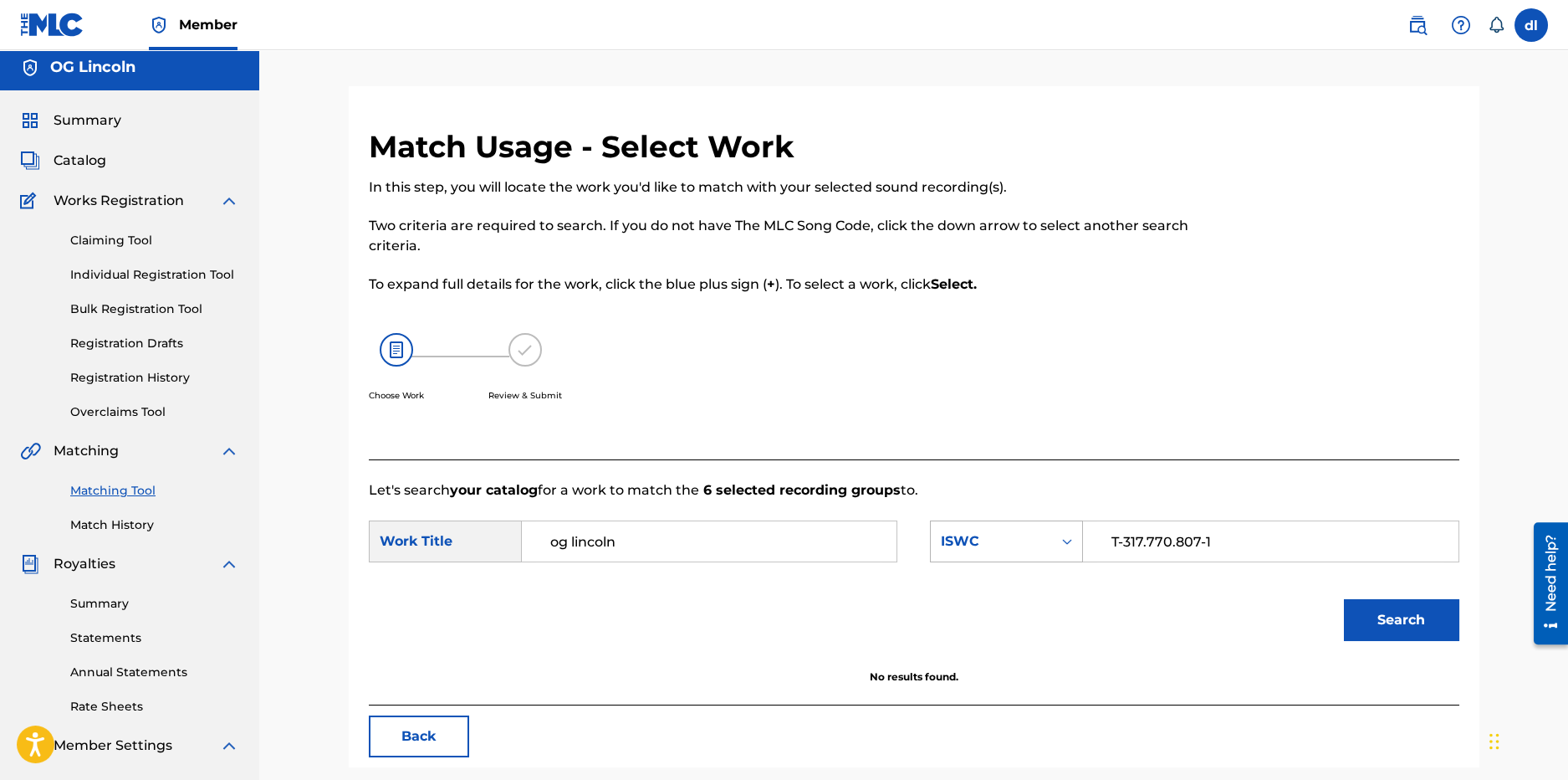
click at [983, 548] on div "SearchWithCriteriaa397d2aa-62e8-4d11-bfde-34e84e7c2496 ISWC T-317.770.807-1" at bounding box center [1194, 541] width 529 height 41
click at [1003, 542] on div "ISWC" at bounding box center [1006, 541] width 153 height 41
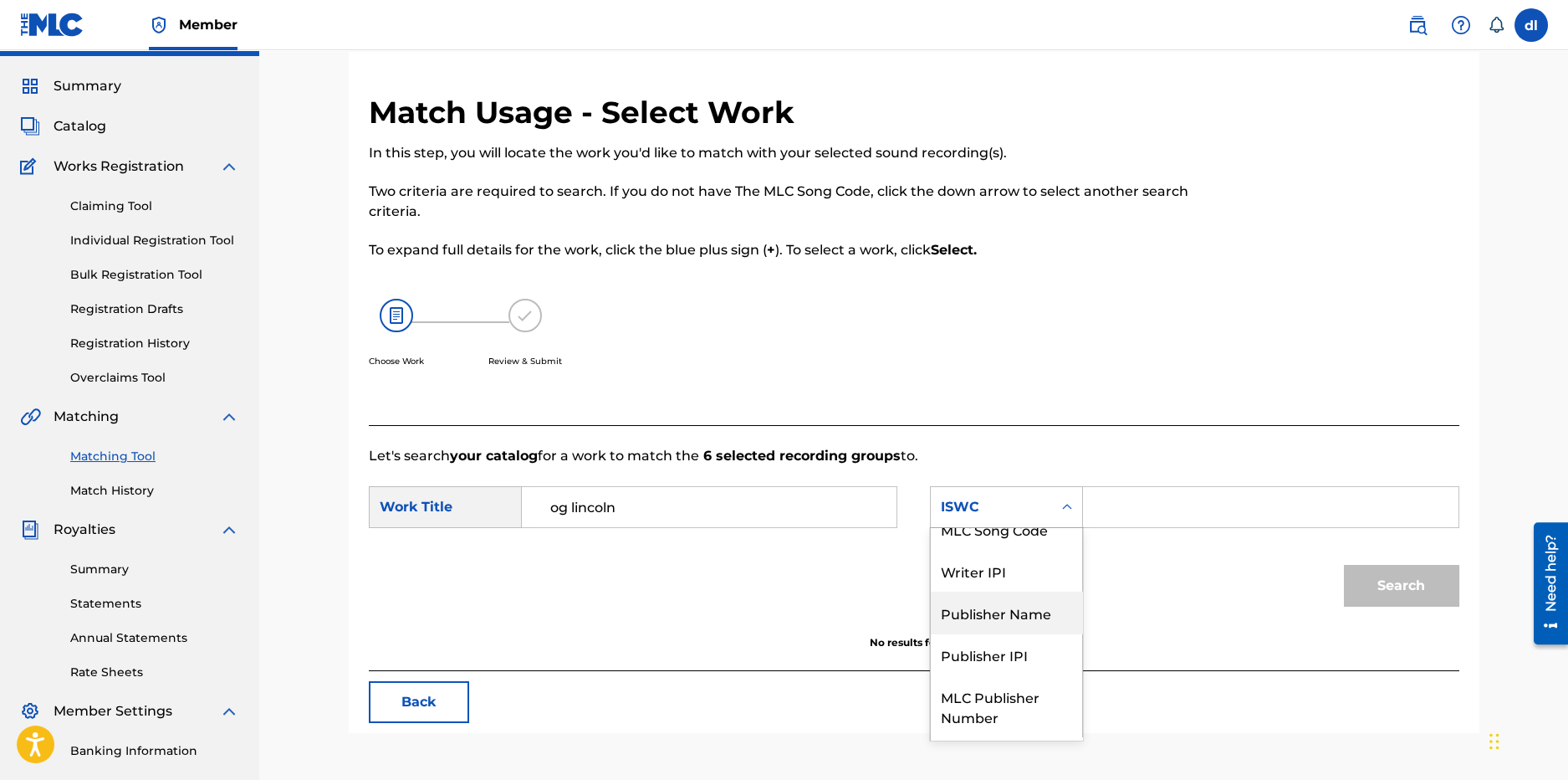
scroll to position [0, 0]
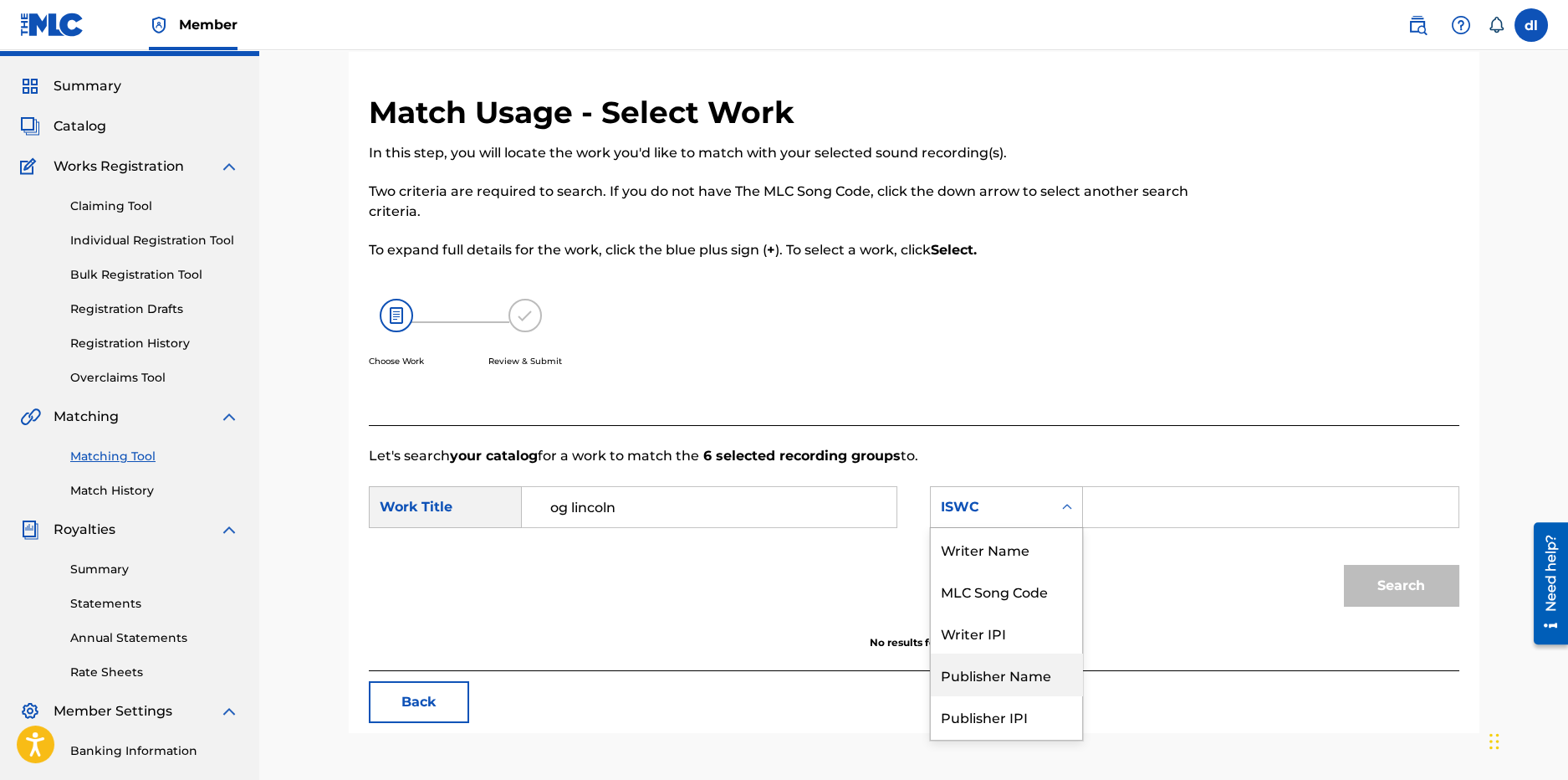
drag, startPoint x: 1001, startPoint y: 682, endPoint x: 1013, endPoint y: 618, distance: 65.1
click at [1000, 682] on div "Publisher Name" at bounding box center [1006, 673] width 151 height 41
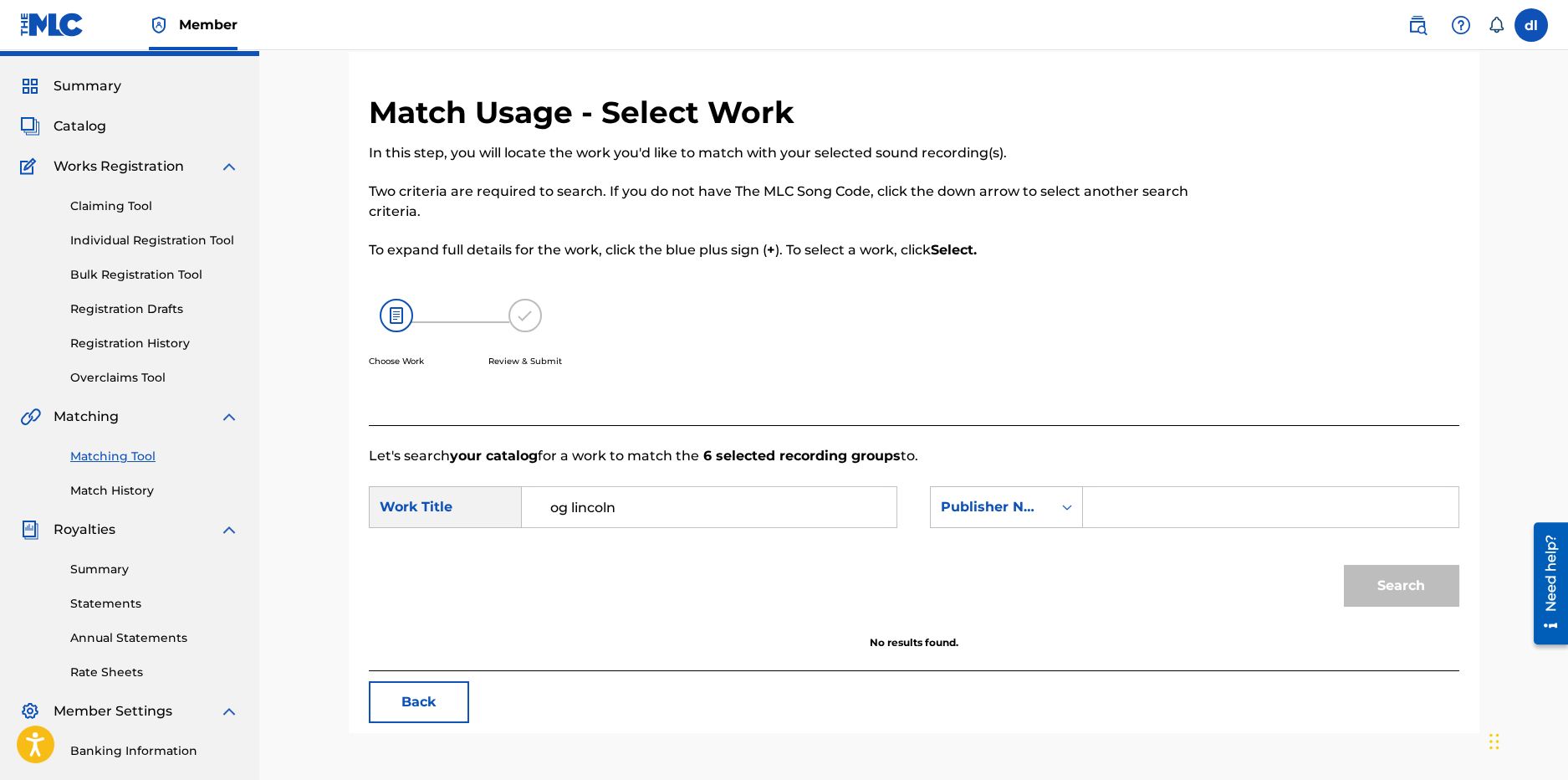
click at [1115, 511] on input "Search Form" at bounding box center [1270, 507] width 346 height 40
click at [1344, 565] on button "Search" at bounding box center [1402, 585] width 115 height 41
drag, startPoint x: 1300, startPoint y: 525, endPoint x: 941, endPoint y: 460, distance: 364.8
click at [941, 460] on div "Let's search your catalog for a work to match the 6 selected recording groups t…" at bounding box center [914, 548] width 1090 height 246
type input "og lincoln"
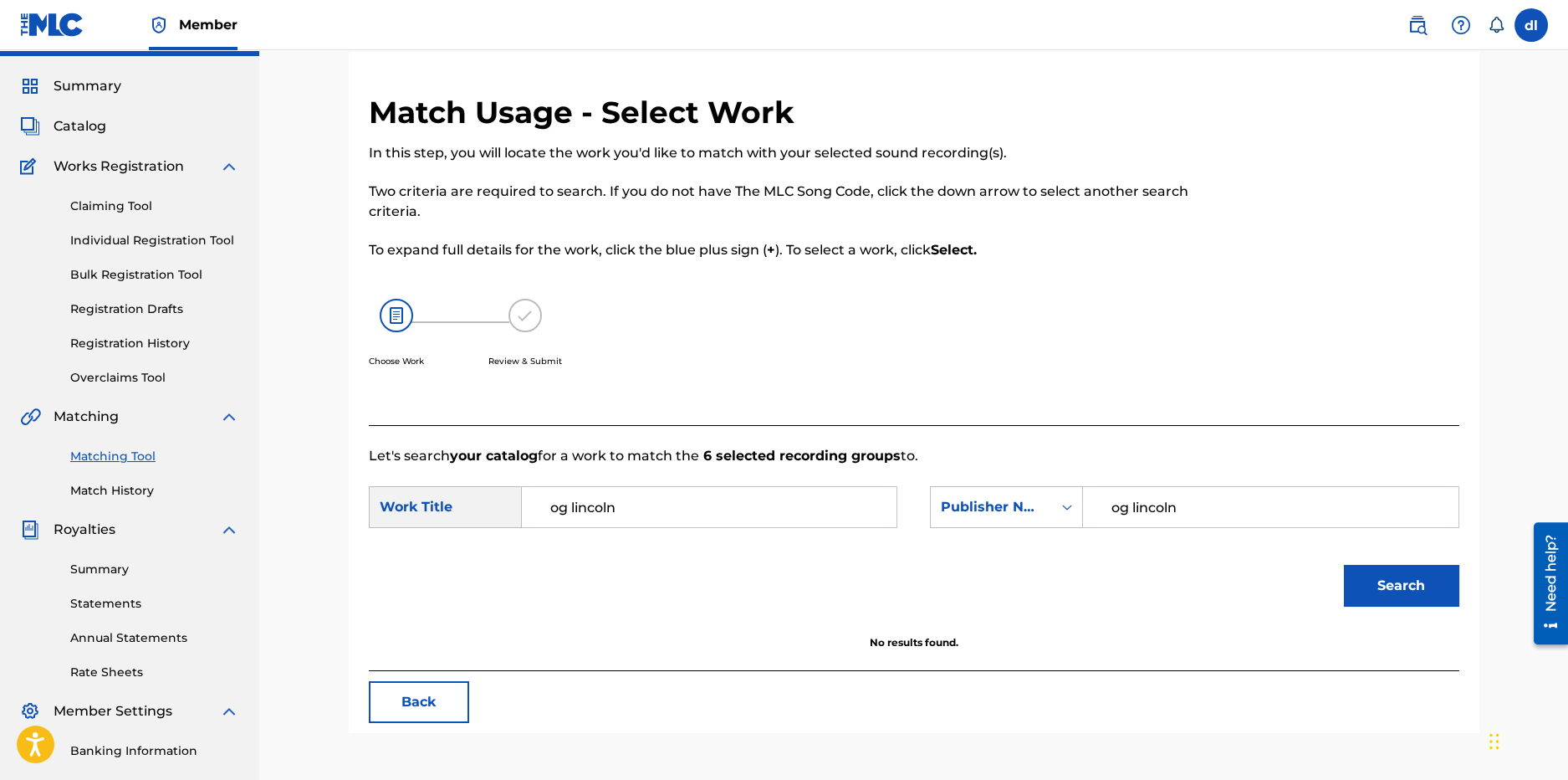
click at [1344, 565] on button "Search" at bounding box center [1402, 585] width 115 height 41
drag, startPoint x: 665, startPoint y: 504, endPoint x: 513, endPoint y: 483, distance: 153.4
click at [506, 491] on div "SearchWithCriteriaf5507460-7089-40b4-8ea9-5b5b8d88fbef Work Title og lincoln" at bounding box center [634, 506] width 529 height 41
type input "[PERSON_NAME]"
click at [1344, 565] on button "Search" at bounding box center [1402, 585] width 115 height 41
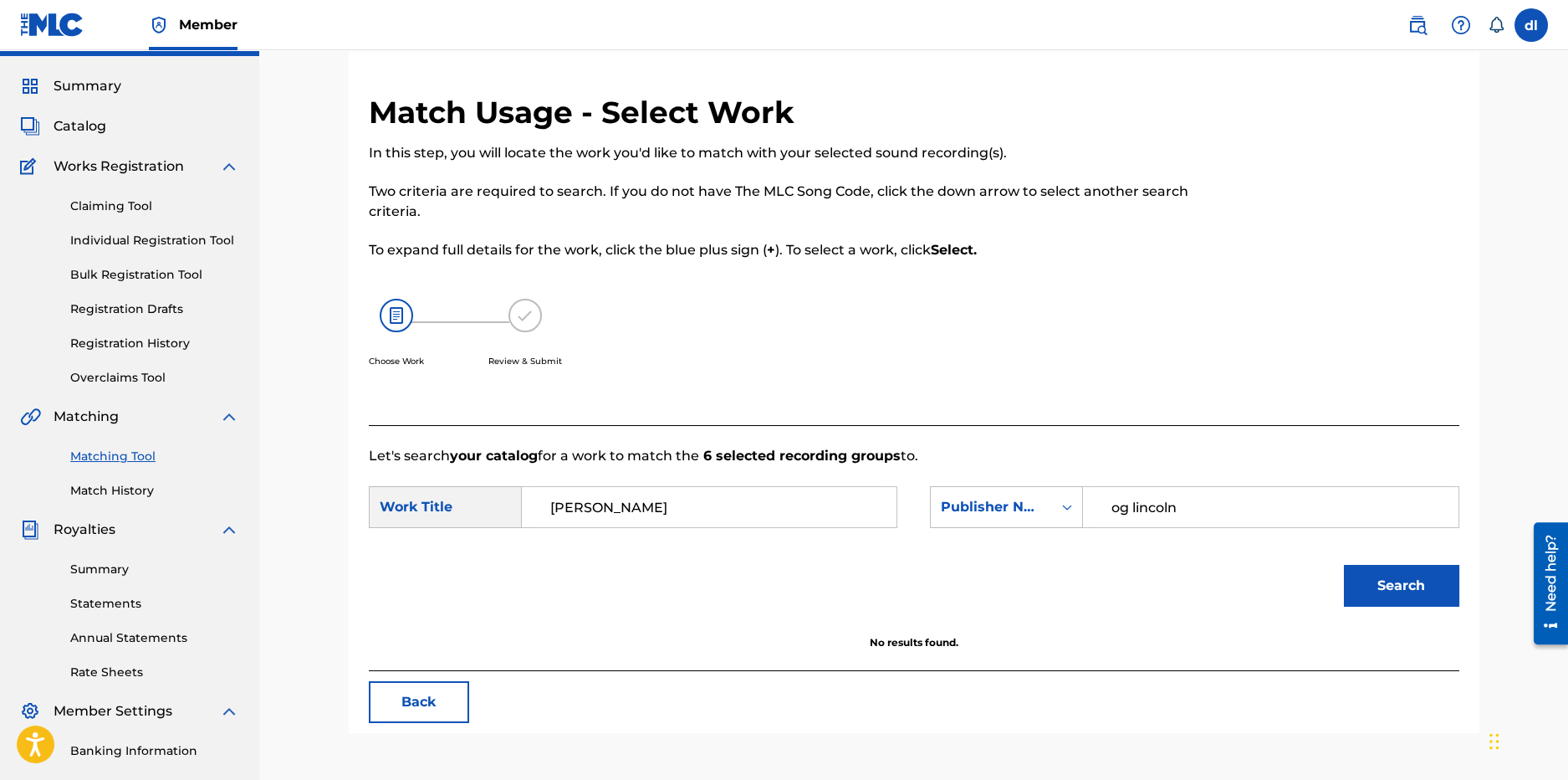
click at [988, 531] on div "SearchWithCriteriaf5507460-7089-40b4-8ea9-5b5b8d88fbef Work Title lilcj kasino …" at bounding box center [914, 512] width 1090 height 52
click at [986, 515] on div "Publisher Name" at bounding box center [991, 507] width 101 height 20
click at [984, 564] on div "Writer Name" at bounding box center [1006, 548] width 151 height 41
click at [1180, 517] on input "Search Form" at bounding box center [1270, 507] width 346 height 40
click at [1344, 565] on button "Search" at bounding box center [1402, 585] width 115 height 41
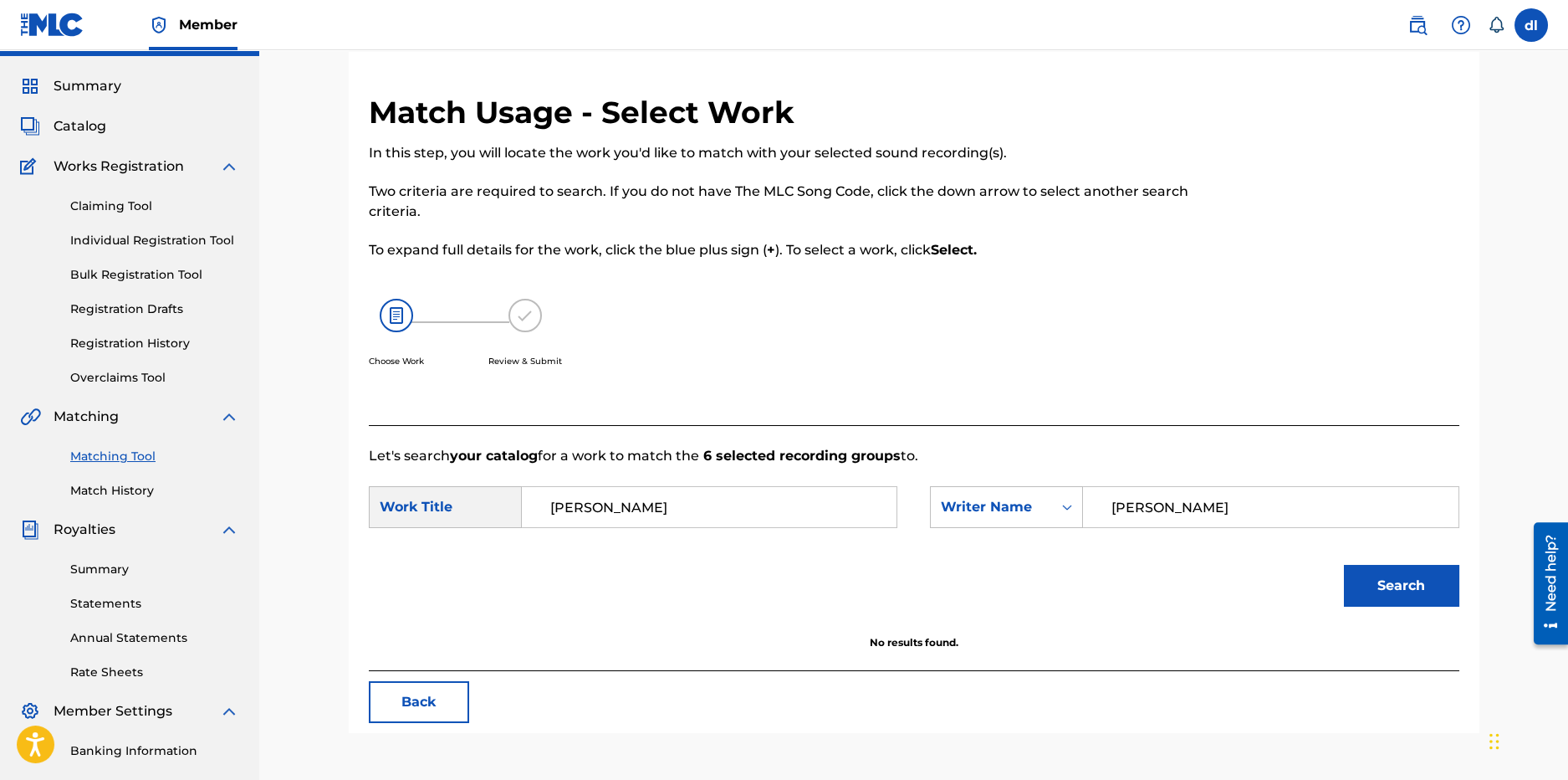
type input "[PERSON_NAME]"
click at [1344, 565] on button "Search" at bounding box center [1402, 585] width 115 height 41
drag, startPoint x: 1244, startPoint y: 510, endPoint x: 958, endPoint y: 521, distance: 286.2
click at [959, 522] on div "SearchWithCriteria474b4e9a-b781-443a-8dae-0d4ceb6322ac Writer Name [PERSON_NAME]" at bounding box center [1194, 506] width 529 height 41
click at [959, 521] on div "Writer Name" at bounding box center [991, 507] width 121 height 32
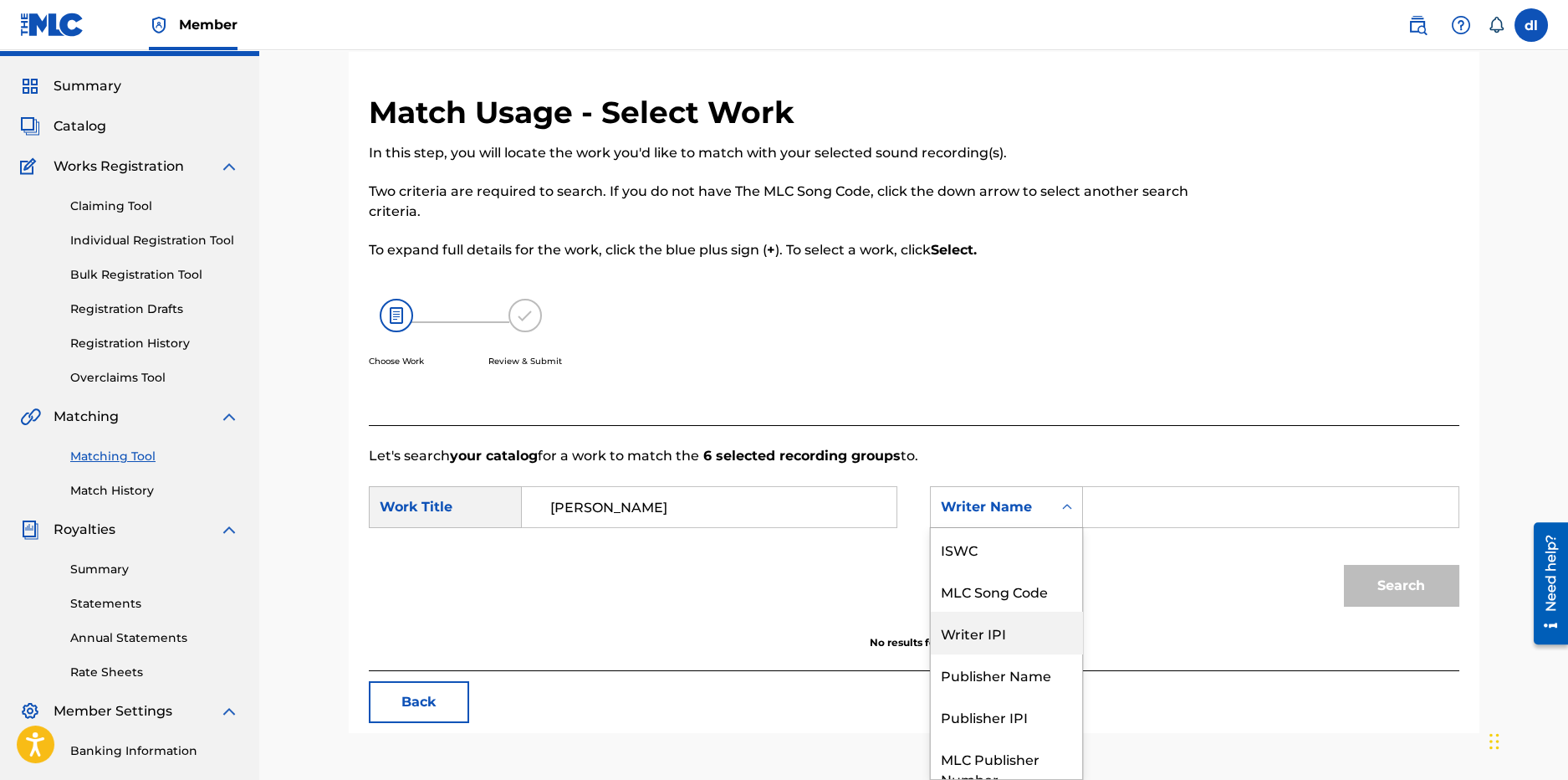
click at [987, 640] on div "Writer IPI" at bounding box center [1006, 632] width 151 height 41
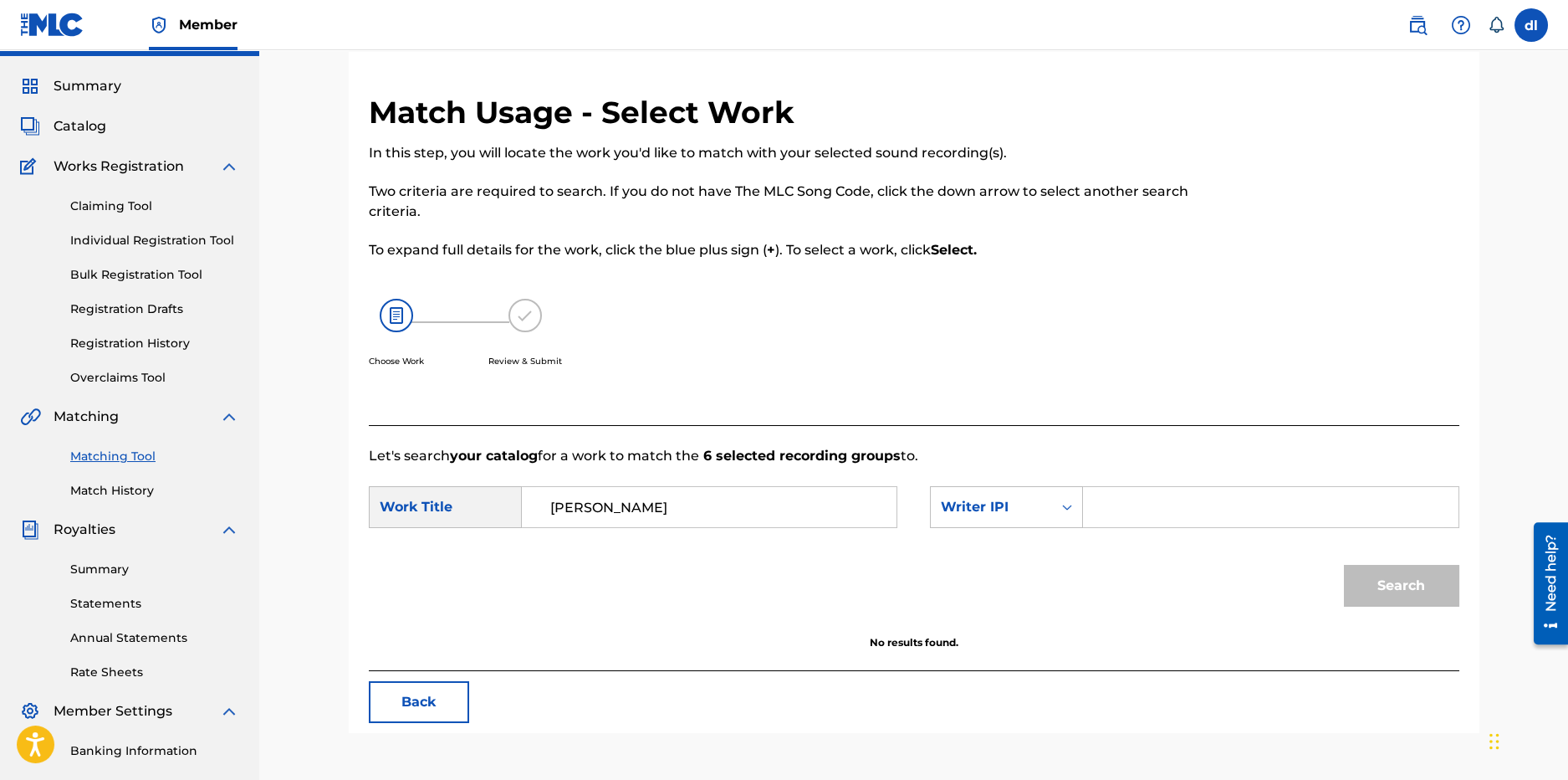
click at [1149, 504] on input "Search Form" at bounding box center [1270, 507] width 346 height 40
paste input "00834339431"
type input "00834339431"
click at [1349, 567] on button "Search" at bounding box center [1402, 585] width 115 height 41
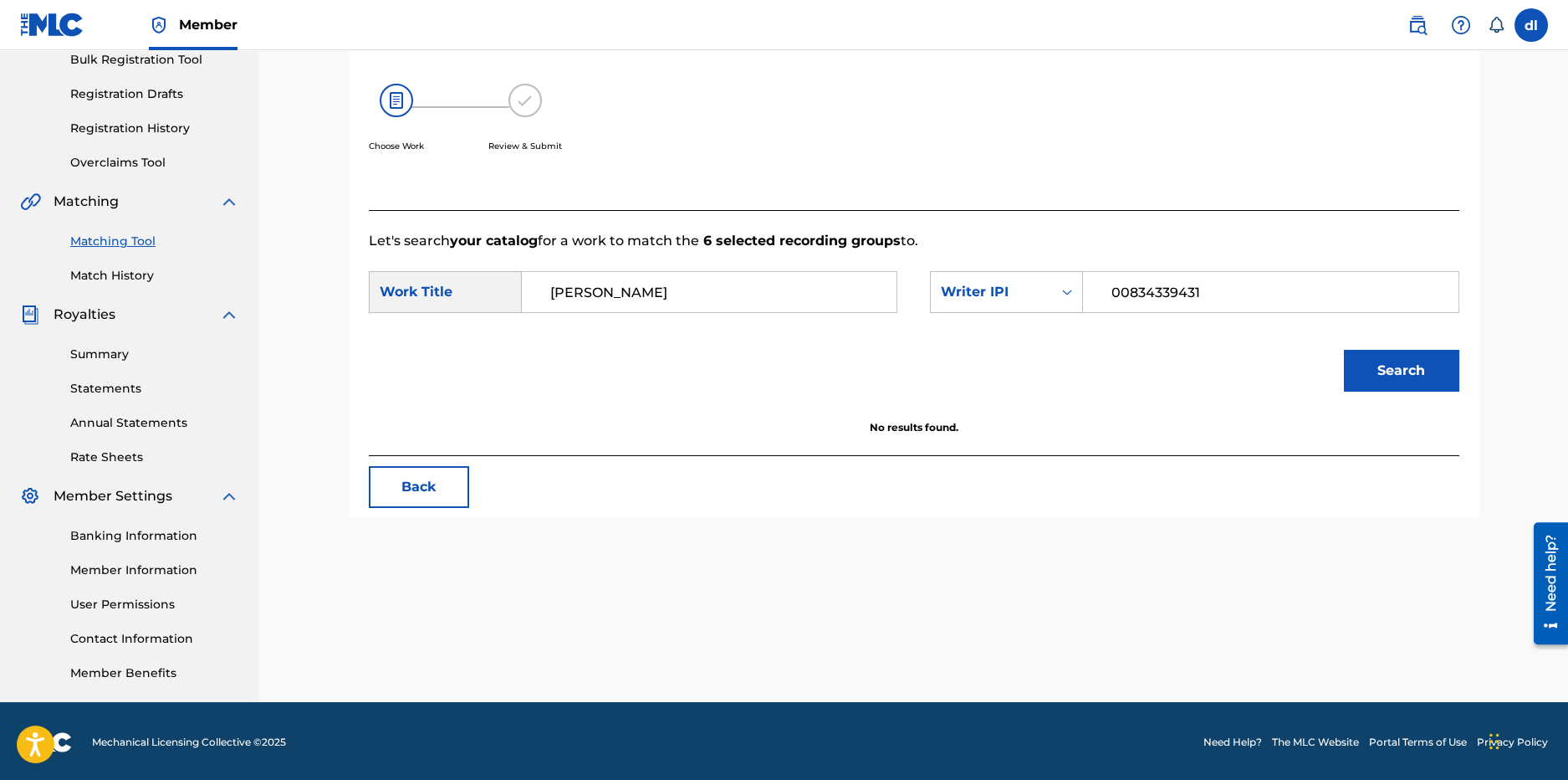
scroll to position [258, 0]
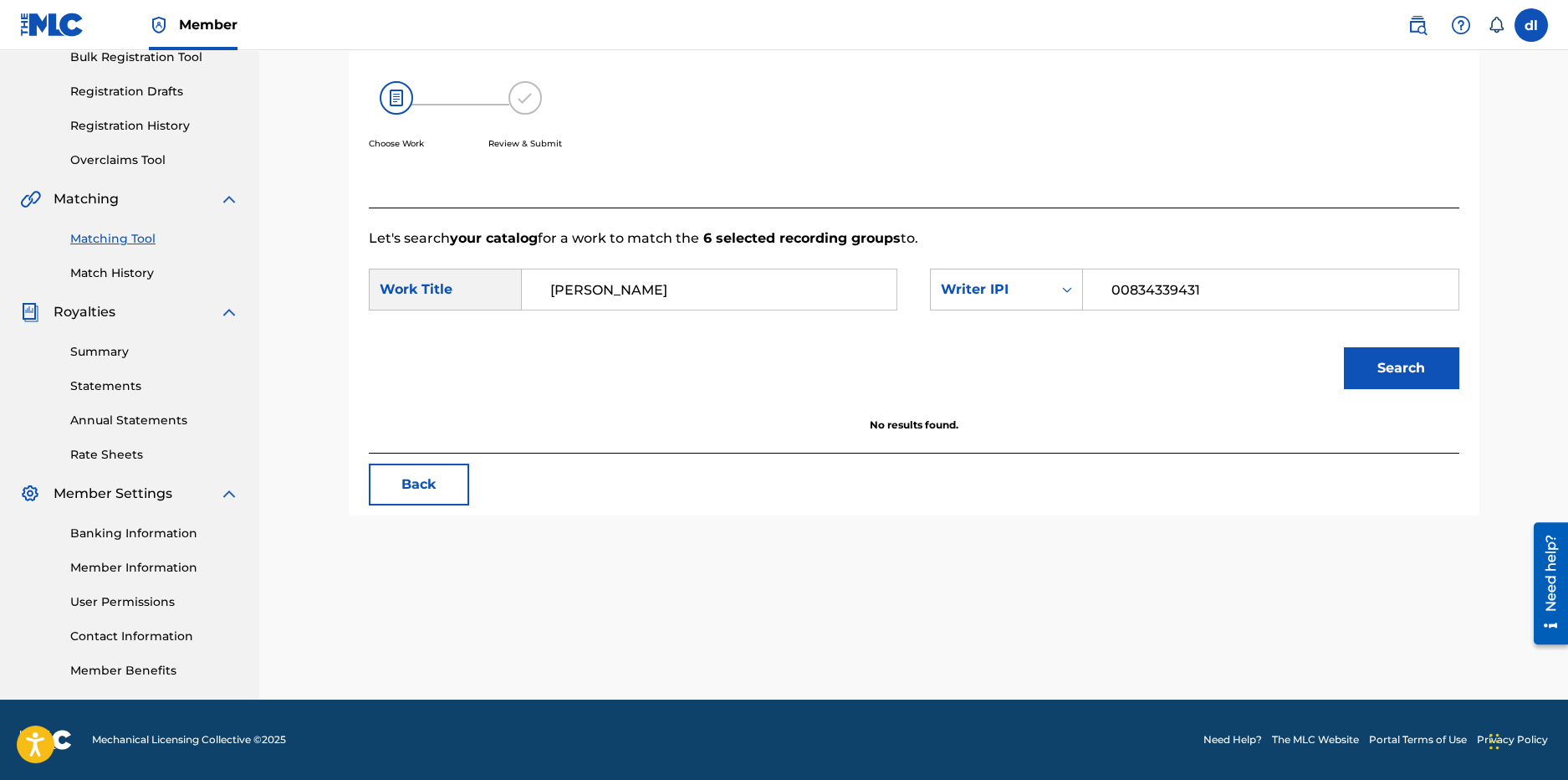
drag, startPoint x: 665, startPoint y: 302, endPoint x: 470, endPoint y: 289, distance: 195.4
click at [470, 289] on div "SearchWithCriteriaf5507460-7089-40b4-8ea9-5b5b8d88fbef Work Title lilcj kasino" at bounding box center [634, 289] width 529 height 41
click at [440, 280] on div "Work Title" at bounding box center [445, 289] width 153 height 41
click at [587, 290] on input "Search Form" at bounding box center [709, 289] width 346 height 40
click at [1344, 347] on button "Search" at bounding box center [1402, 367] width 115 height 41
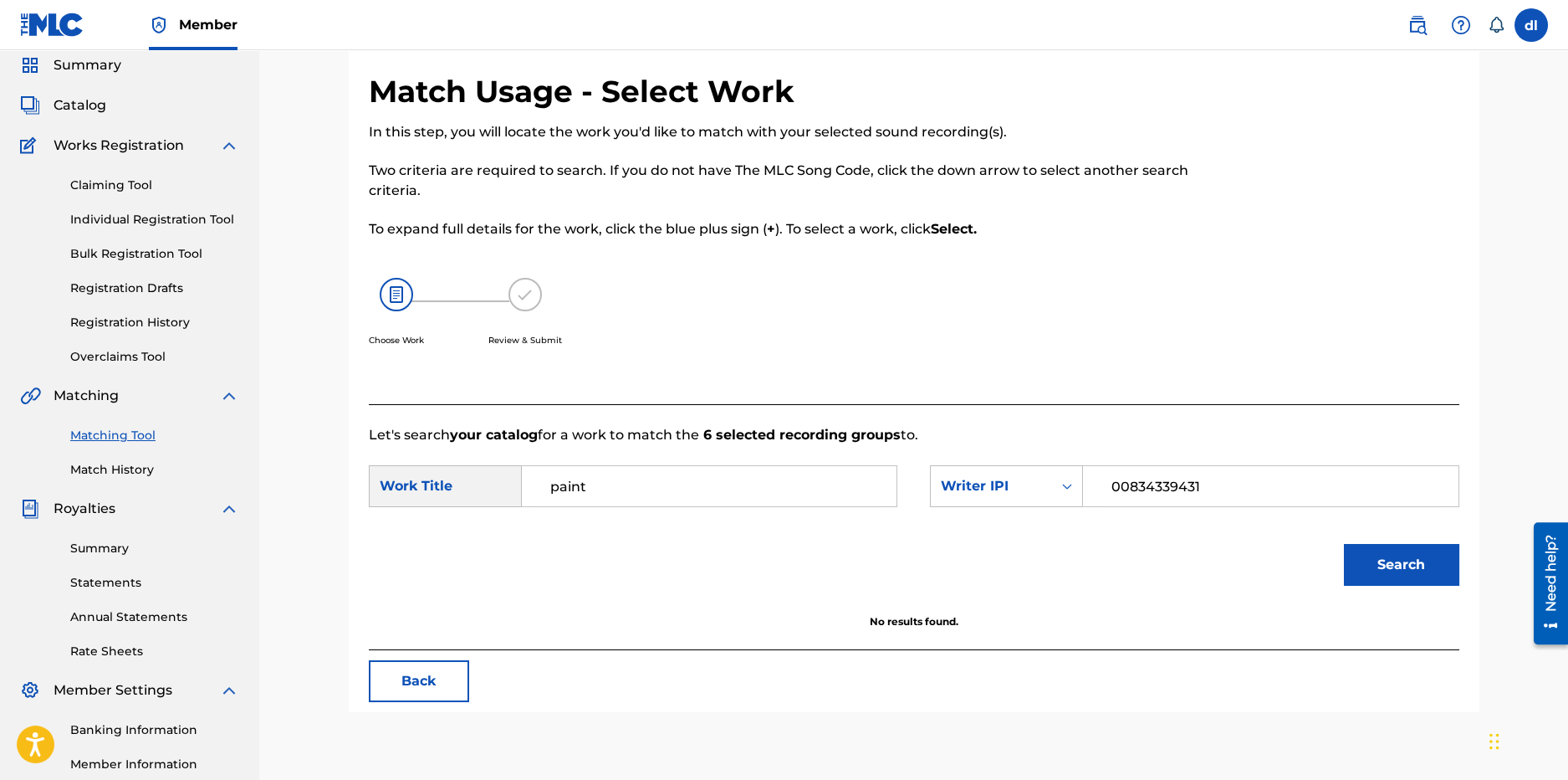
scroll to position [0, 0]
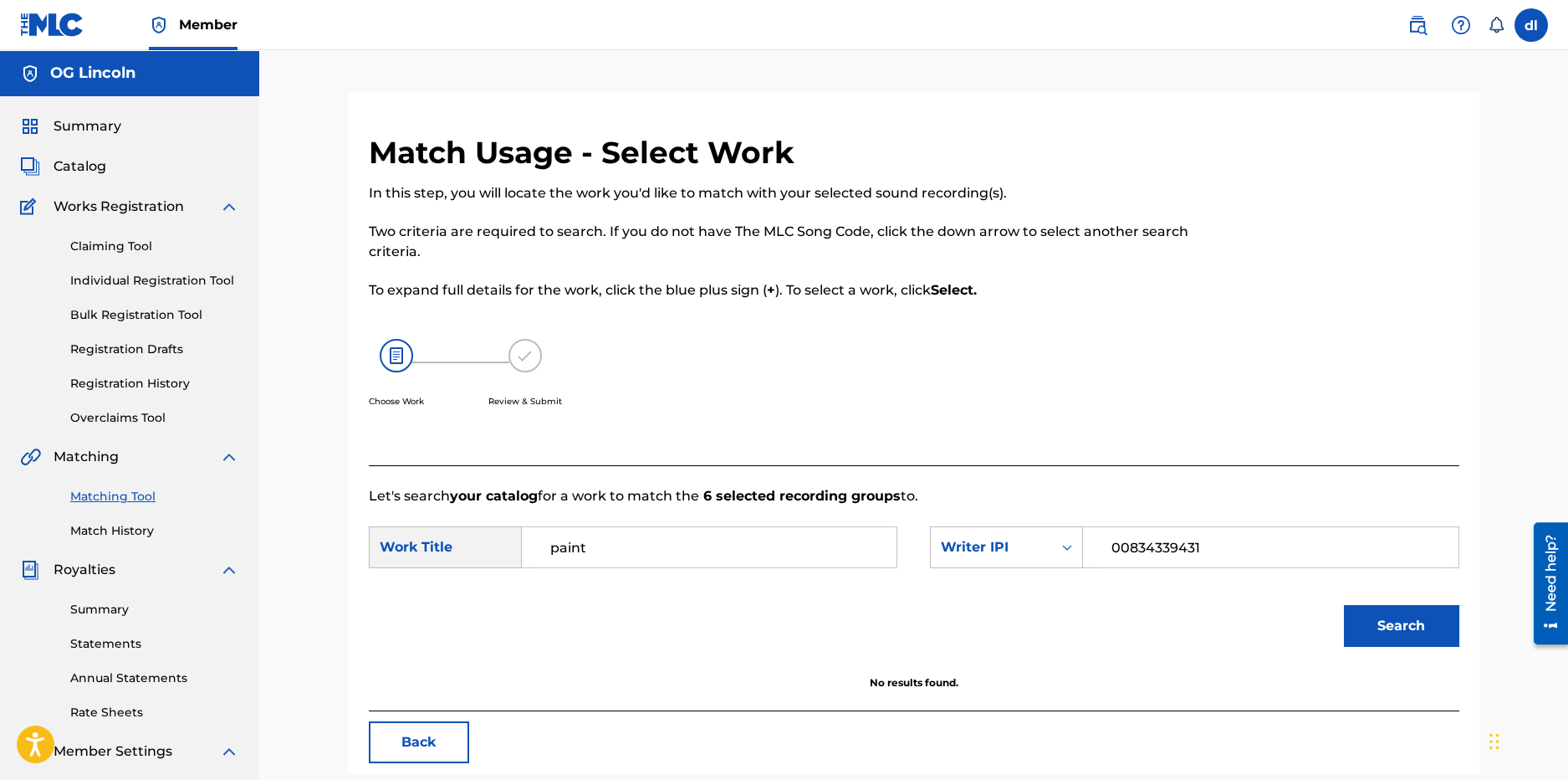
drag, startPoint x: 649, startPoint y: 542, endPoint x: 505, endPoint y: 510, distance: 147.5
click at [495, 517] on form "SearchWithCriteriaf5507460-7089-40b4-8ea9-5b5b8d88fbef Work Title paint SearchW…" at bounding box center [914, 591] width 1090 height 169
type input "y not"
click at [1344, 605] on button "Search" at bounding box center [1402, 625] width 115 height 41
click at [98, 534] on link "Match History" at bounding box center [155, 531] width 169 height 17
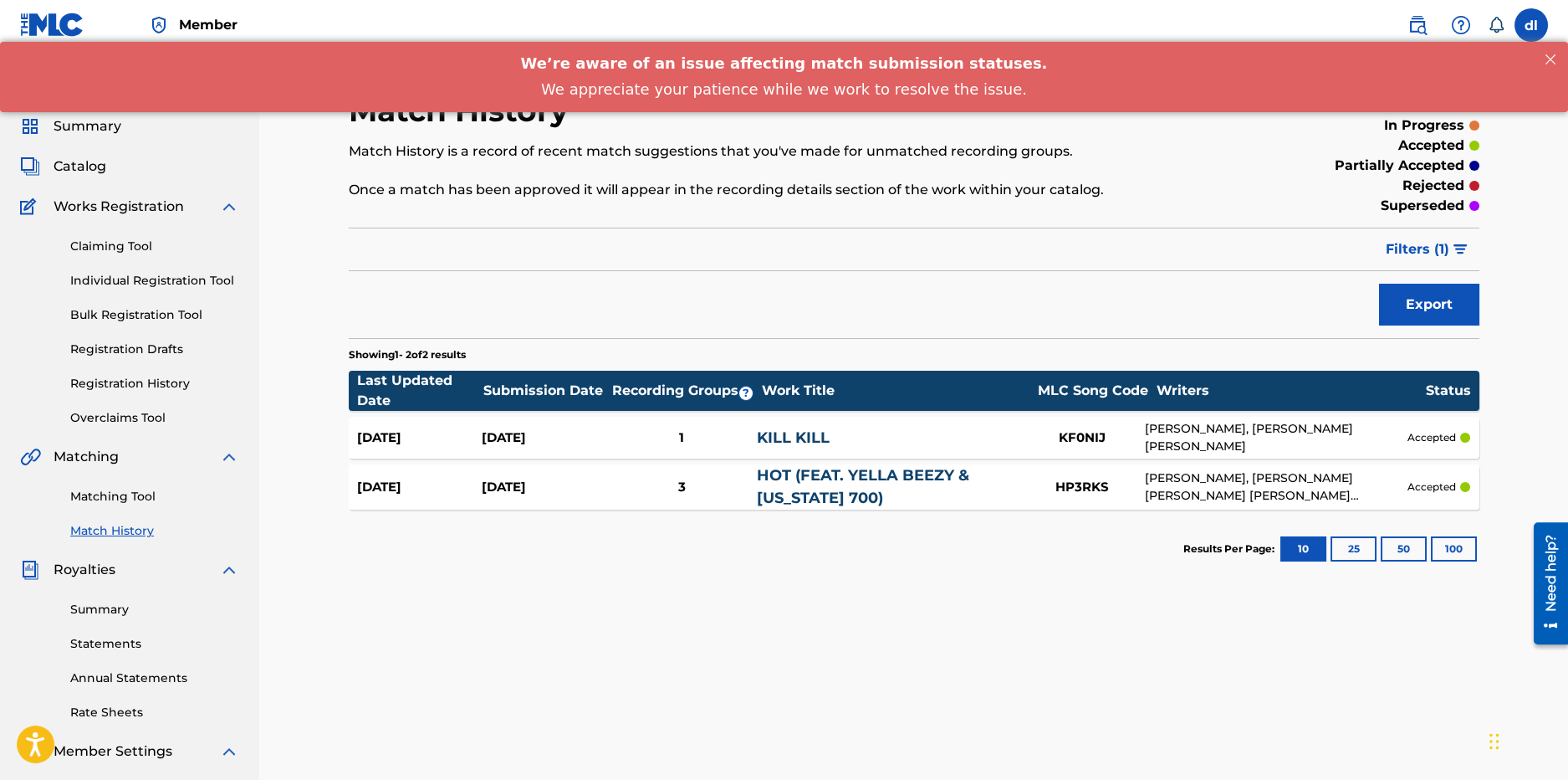
click at [148, 500] on link "Matching Tool" at bounding box center [155, 496] width 169 height 17
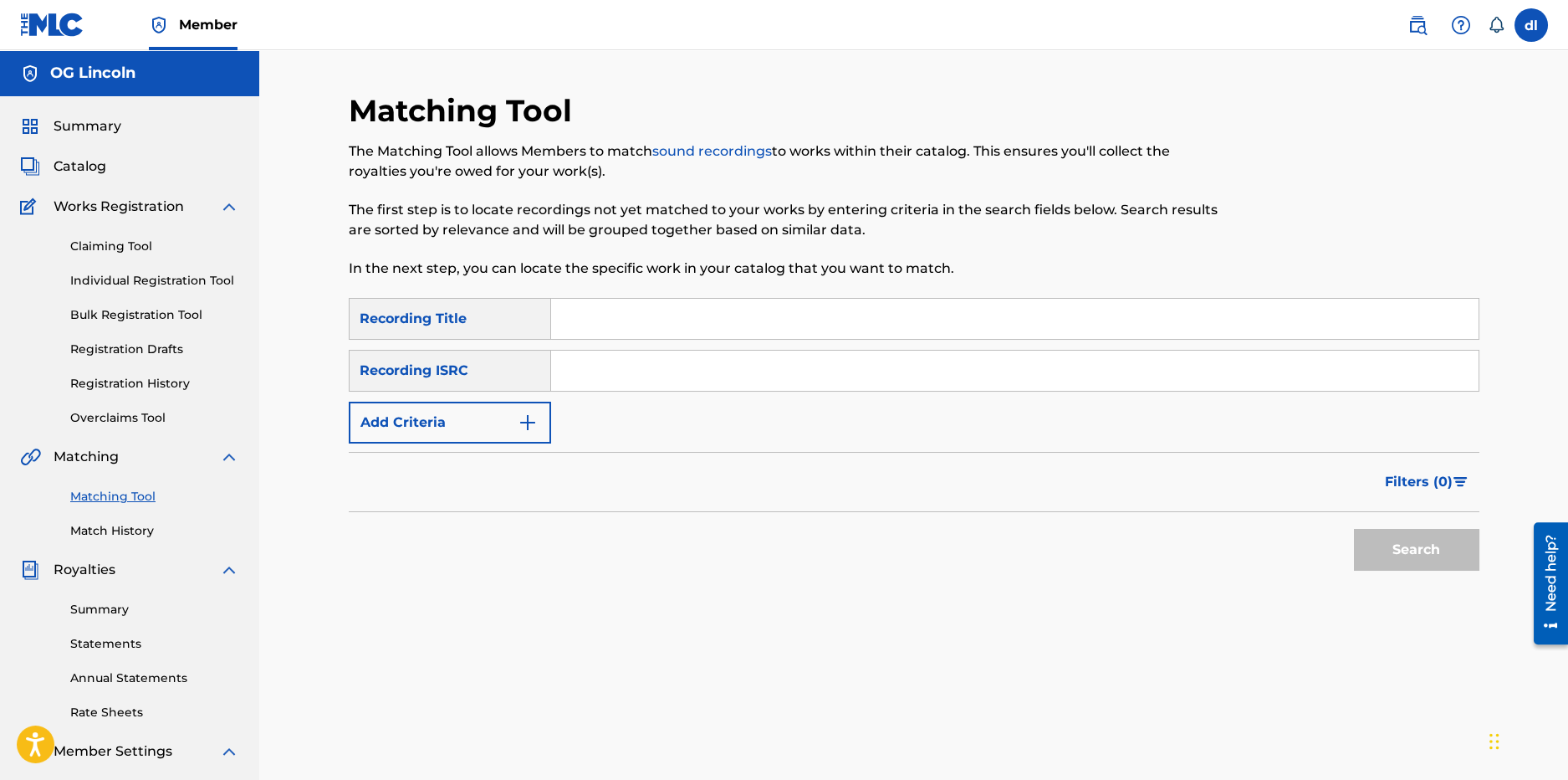
click at [634, 321] on input "Search Form" at bounding box center [1014, 319] width 928 height 40
click at [472, 416] on button "Add Criteria" at bounding box center [450, 422] width 203 height 41
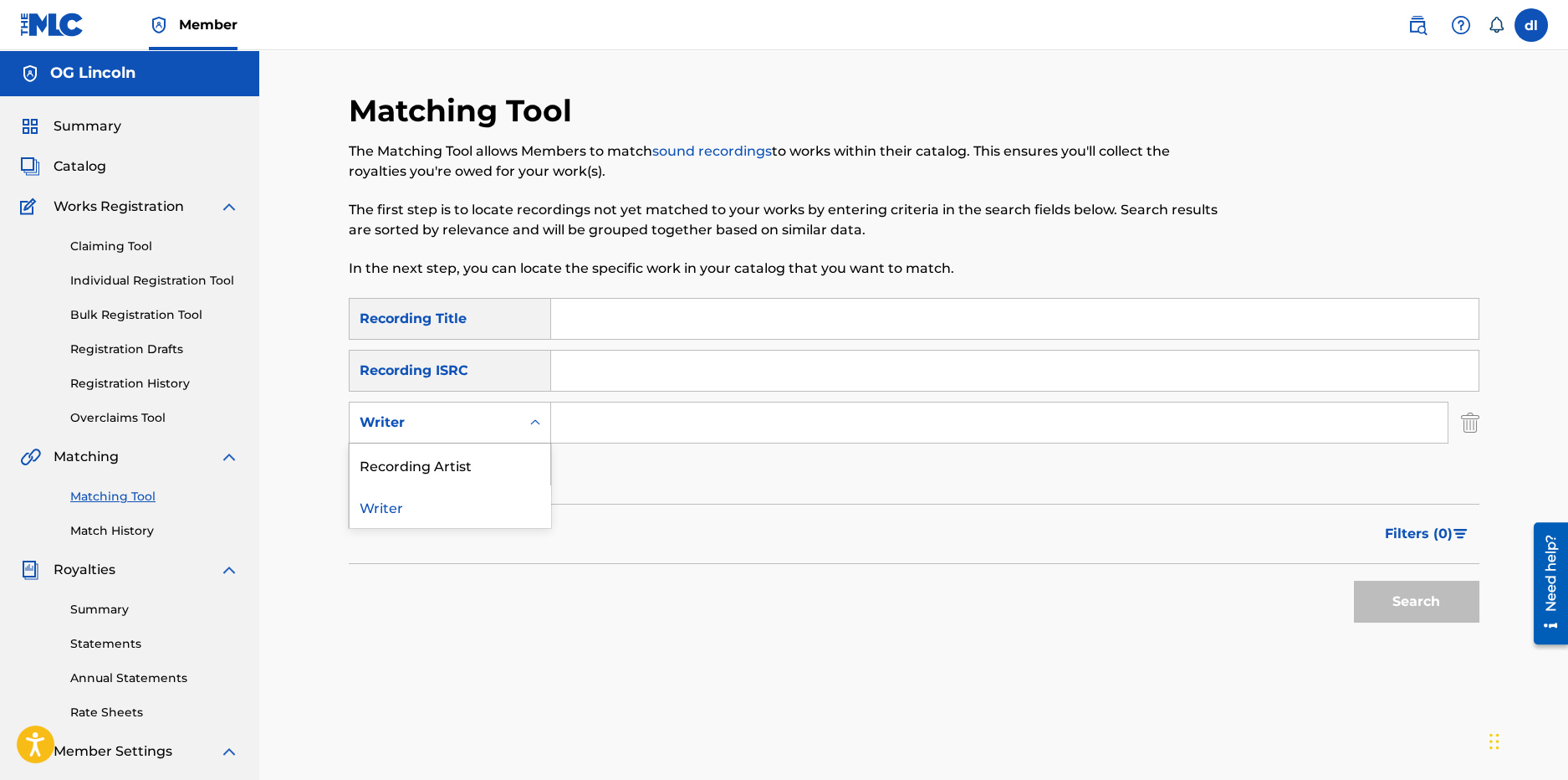
drag, startPoint x: 500, startPoint y: 420, endPoint x: 473, endPoint y: 416, distance: 27.3
click at [498, 420] on div "Writer" at bounding box center [435, 422] width 151 height 20
click at [445, 452] on div "Recording Artist" at bounding box center [450, 464] width 201 height 41
drag, startPoint x: 628, startPoint y: 420, endPoint x: 615, endPoint y: 420, distance: 13.0
click at [627, 420] on input "Search Form" at bounding box center [999, 422] width 897 height 40
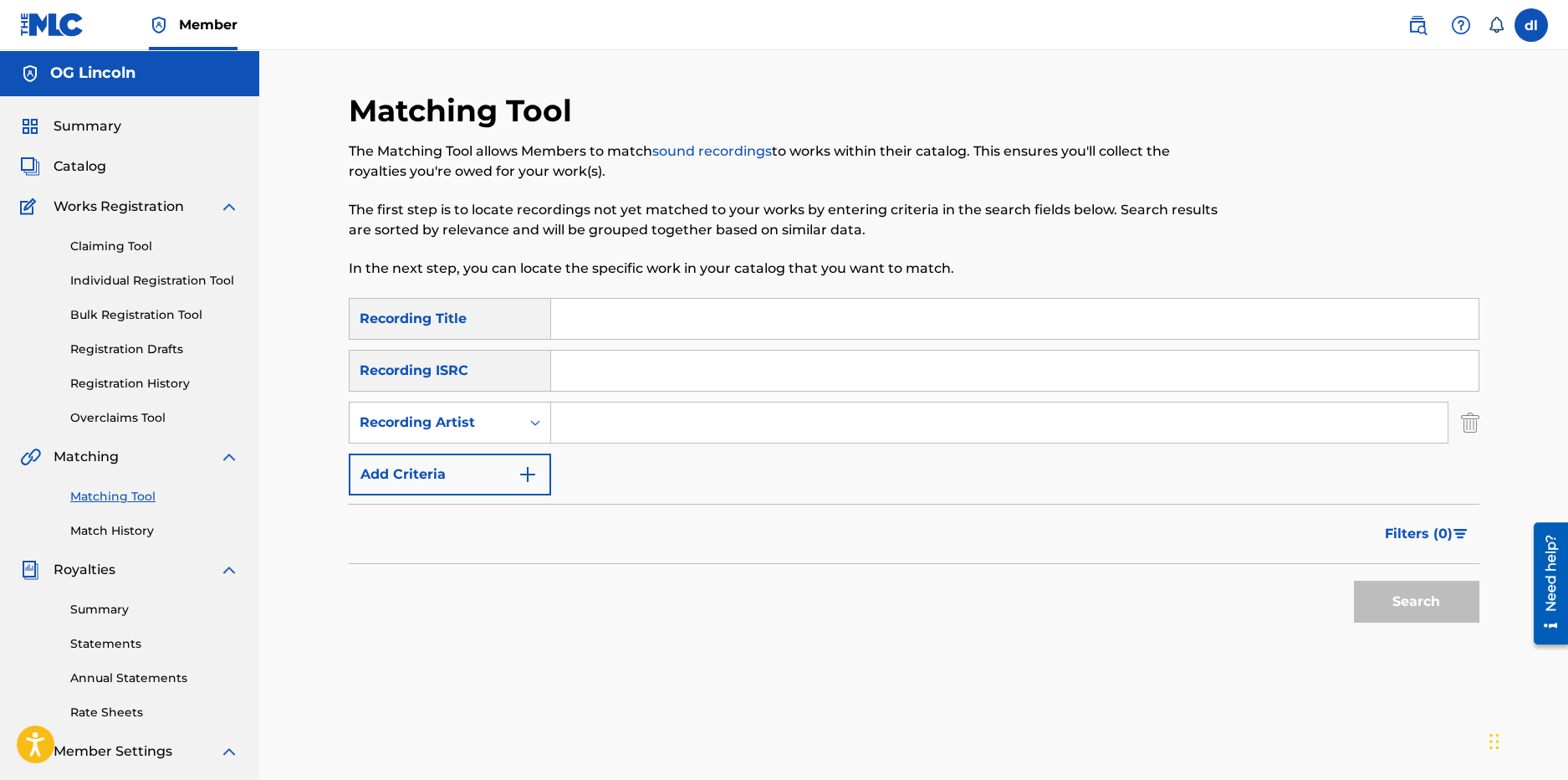
type input "[PERSON_NAME]"
drag, startPoint x: 1379, startPoint y: 591, endPoint x: 1366, endPoint y: 589, distance: 13.2
click at [1379, 591] on button "Search" at bounding box center [1416, 601] width 125 height 41
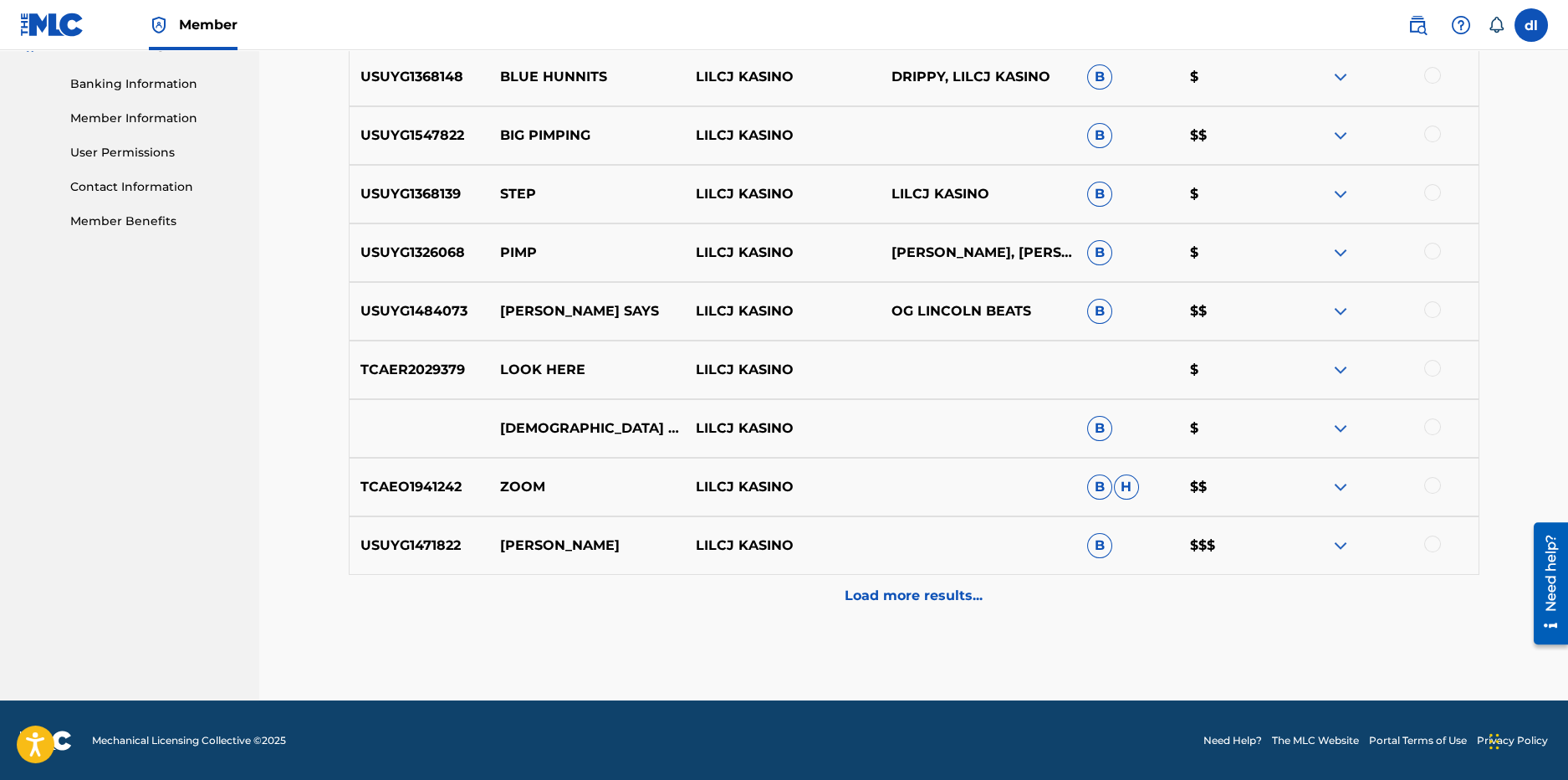
scroll to position [708, 0]
click at [1424, 306] on div at bounding box center [1381, 310] width 196 height 20
click at [1430, 313] on div at bounding box center [1431, 308] width 16 height 16
click at [1198, 659] on button "Match 1 Group" at bounding box center [1176, 642] width 185 height 41
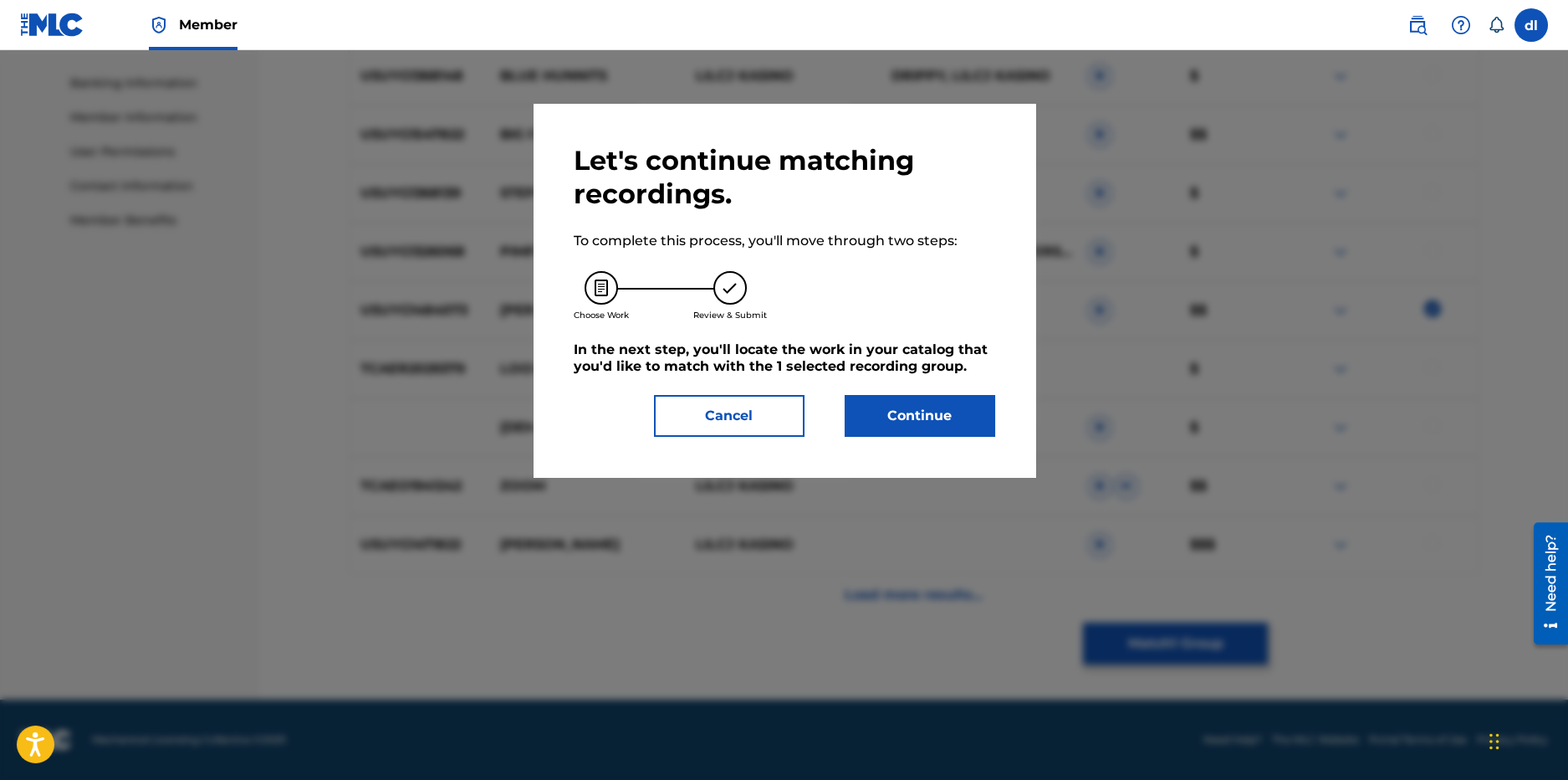
drag, startPoint x: 916, startPoint y: 440, endPoint x: 898, endPoint y: 438, distance: 18.1
click at [916, 440] on div "Let's continue matching recordings. To complete this process, you'll move throu…" at bounding box center [784, 290] width 502 height 373
click at [897, 413] on button "Continue" at bounding box center [920, 415] width 151 height 41
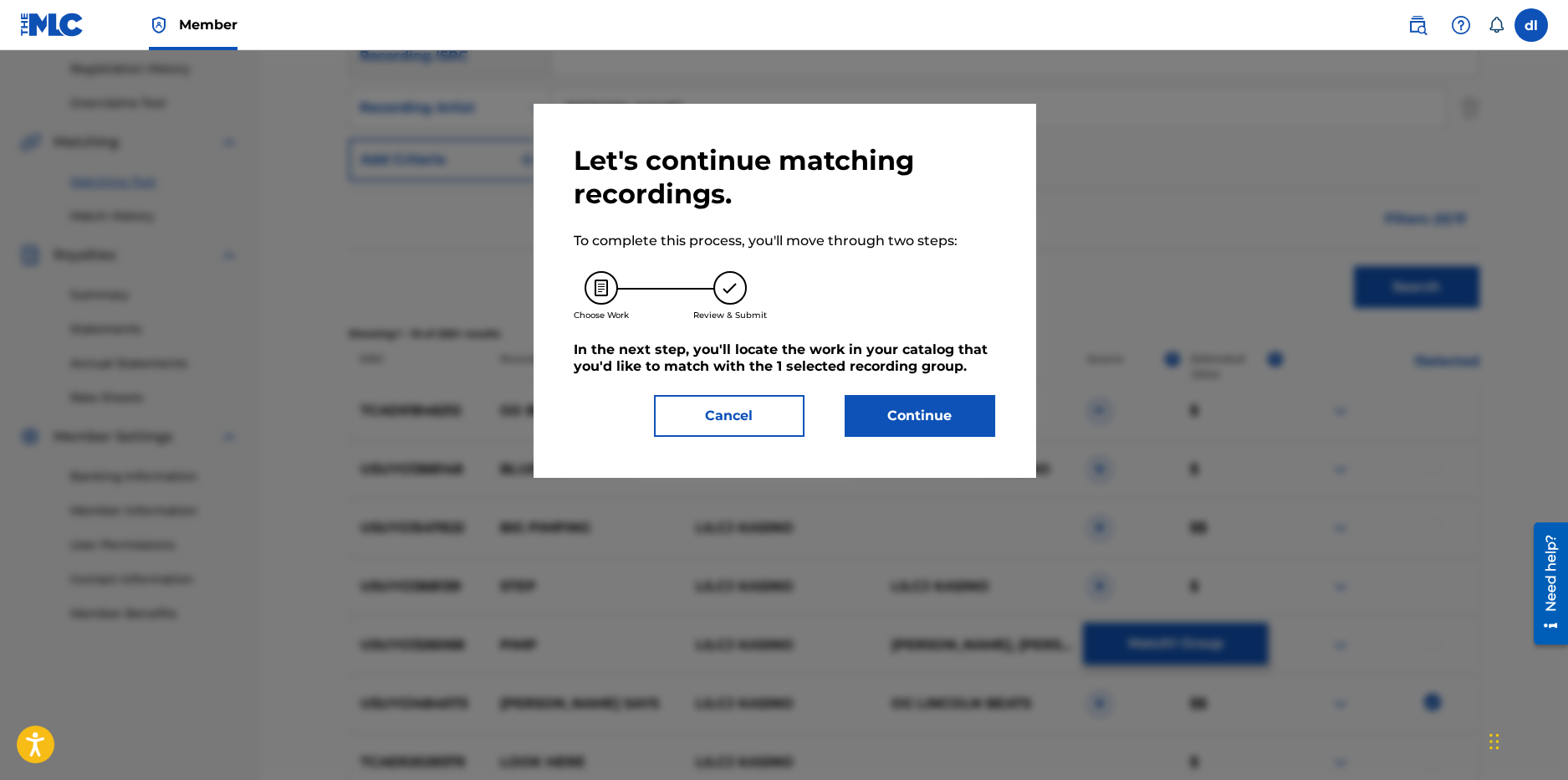
scroll to position [334, 0]
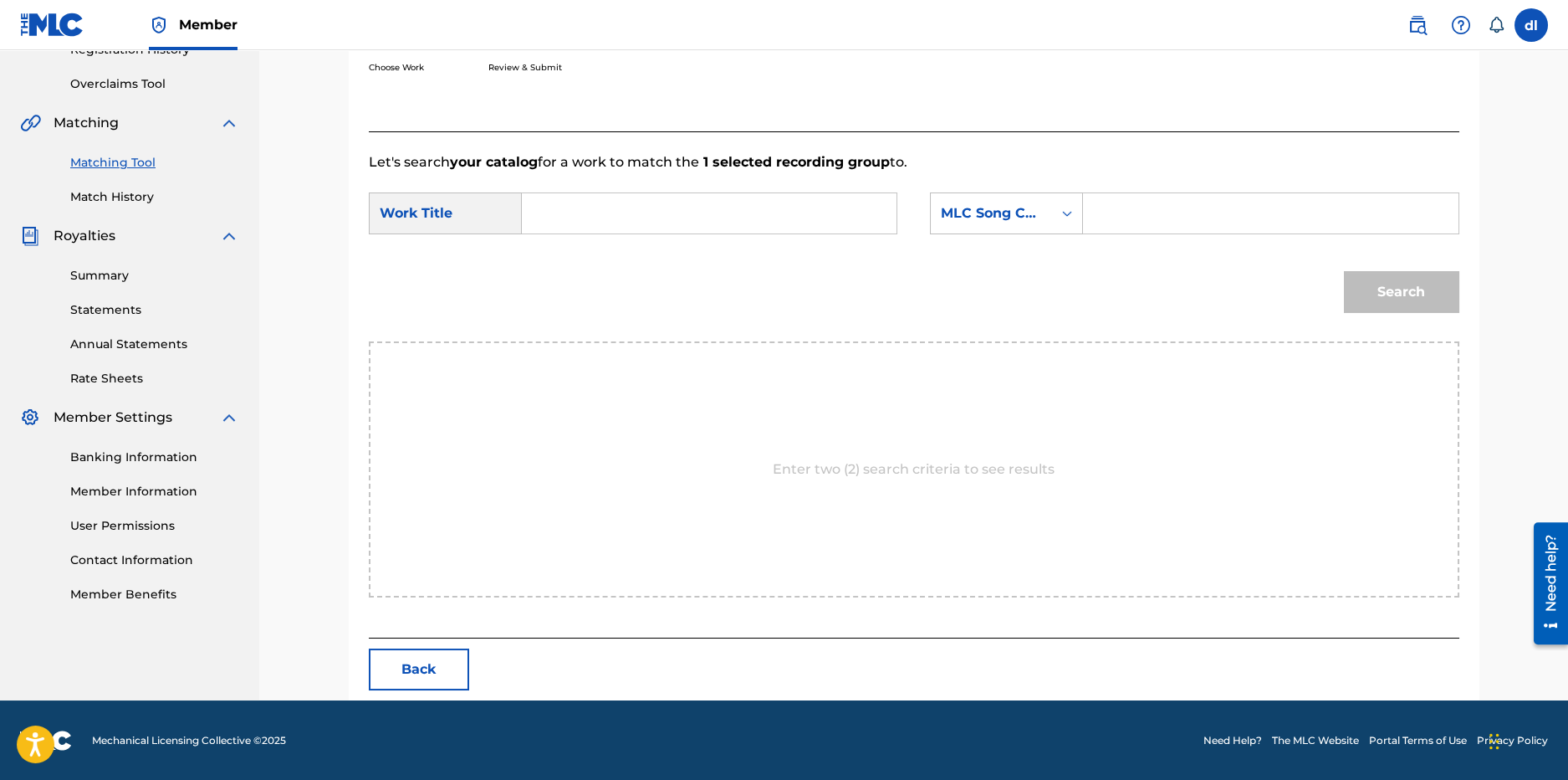
click at [582, 193] on input "Search Form" at bounding box center [709, 214] width 346 height 40
type input "[PERSON_NAME] says"
